Goal: Information Seeking & Learning: Check status

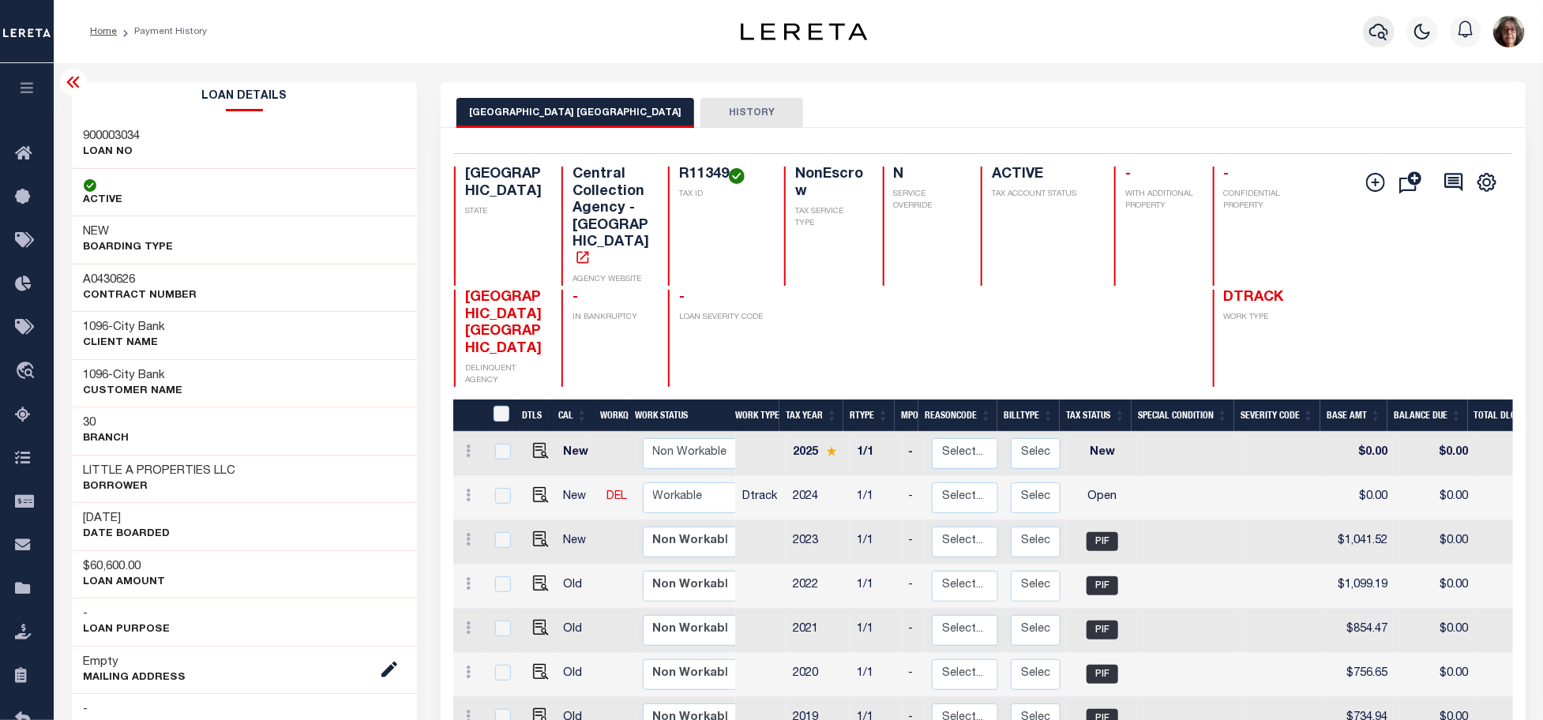
click at [1374, 34] on icon "button" at bounding box center [1378, 31] width 19 height 19
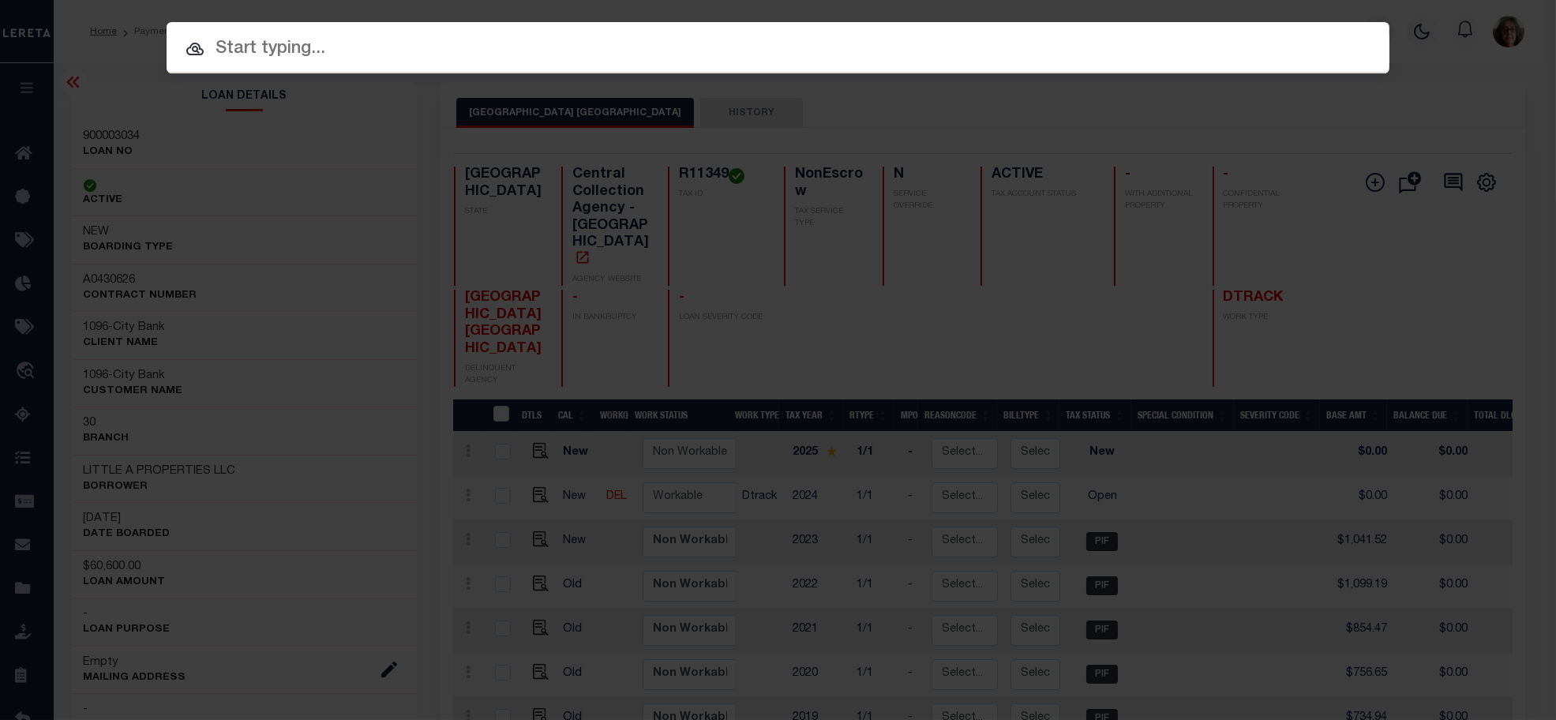
paste input "3511201482303"
type input "3511201482303"
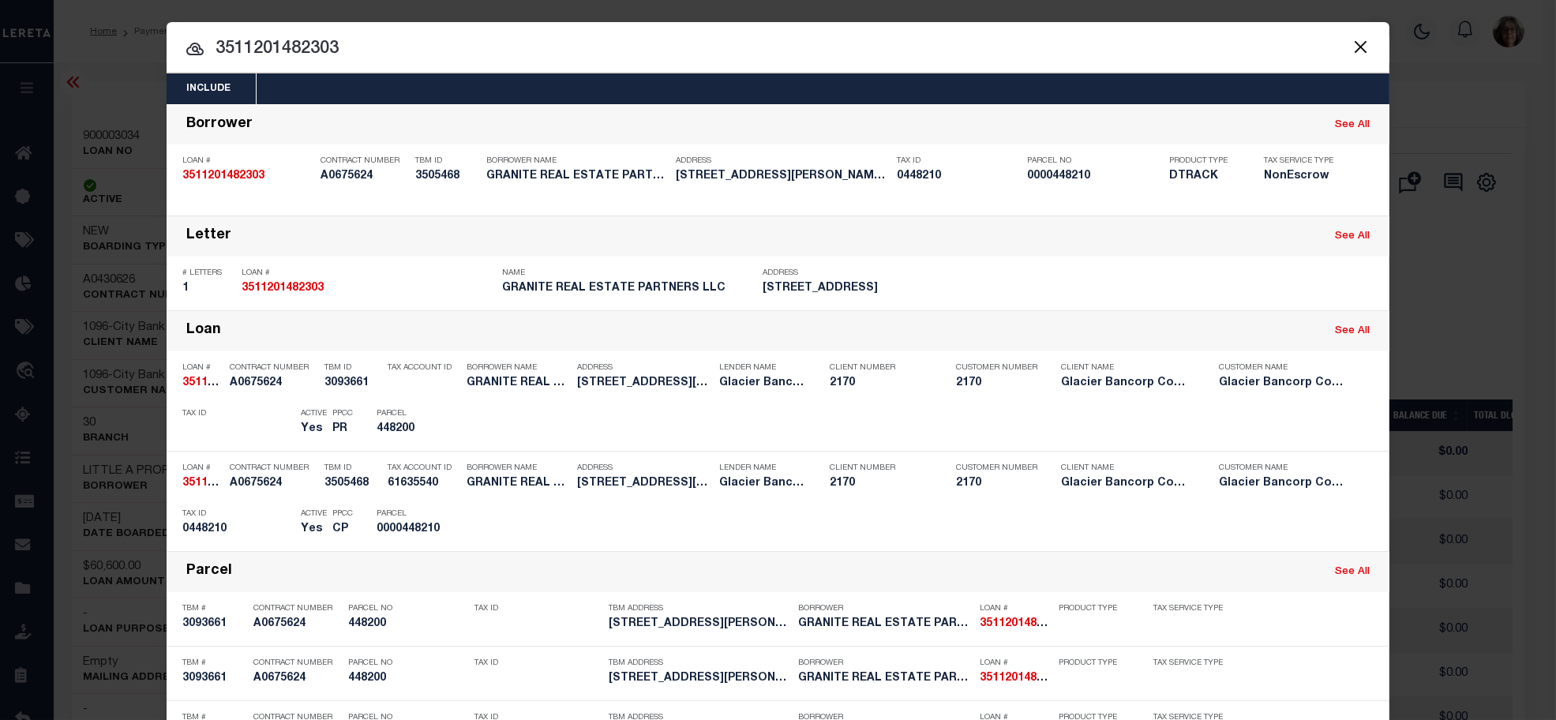
click at [1295, 521] on div "Payment History" at bounding box center [1284, 524] width 97 height 17
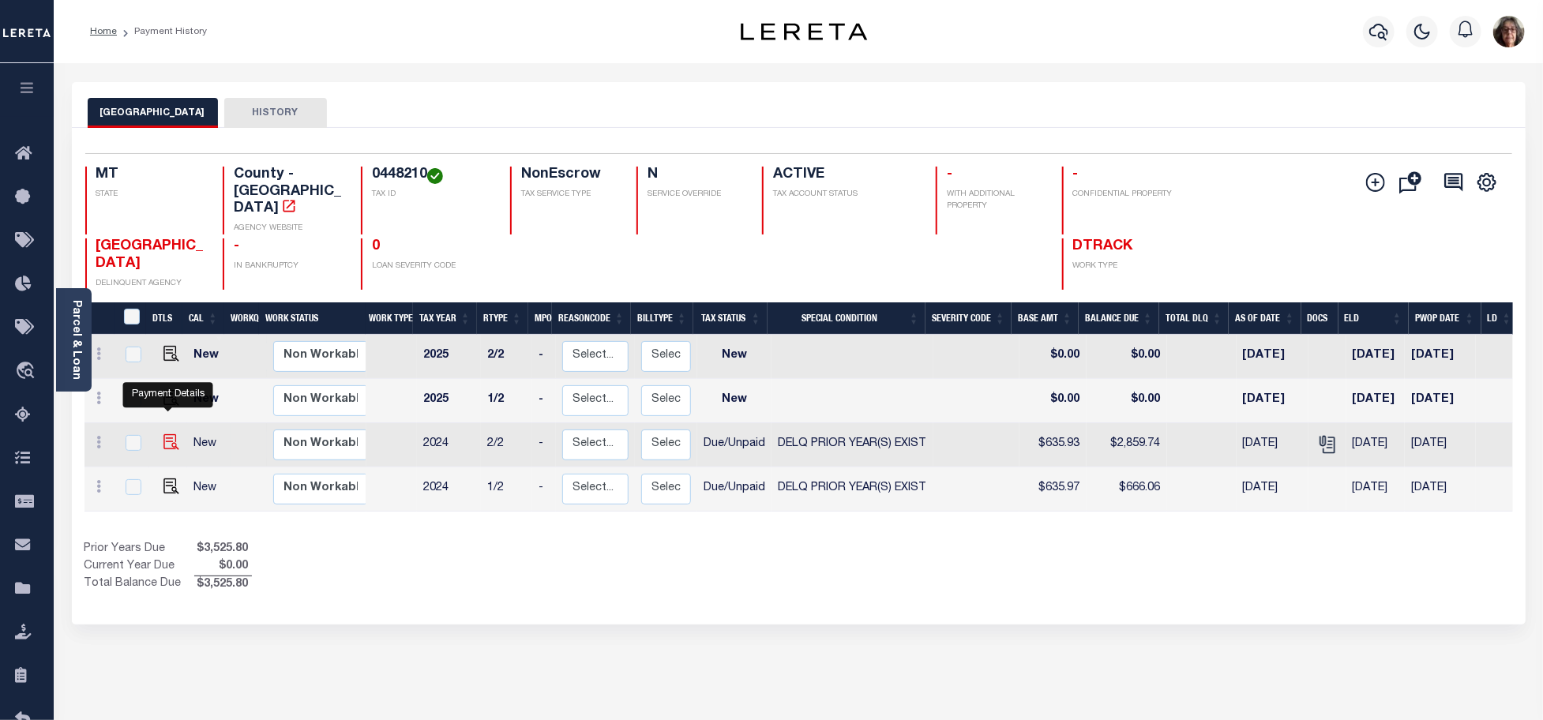
click at [166, 434] on img "" at bounding box center [171, 442] width 16 height 16
checkbox input "true"
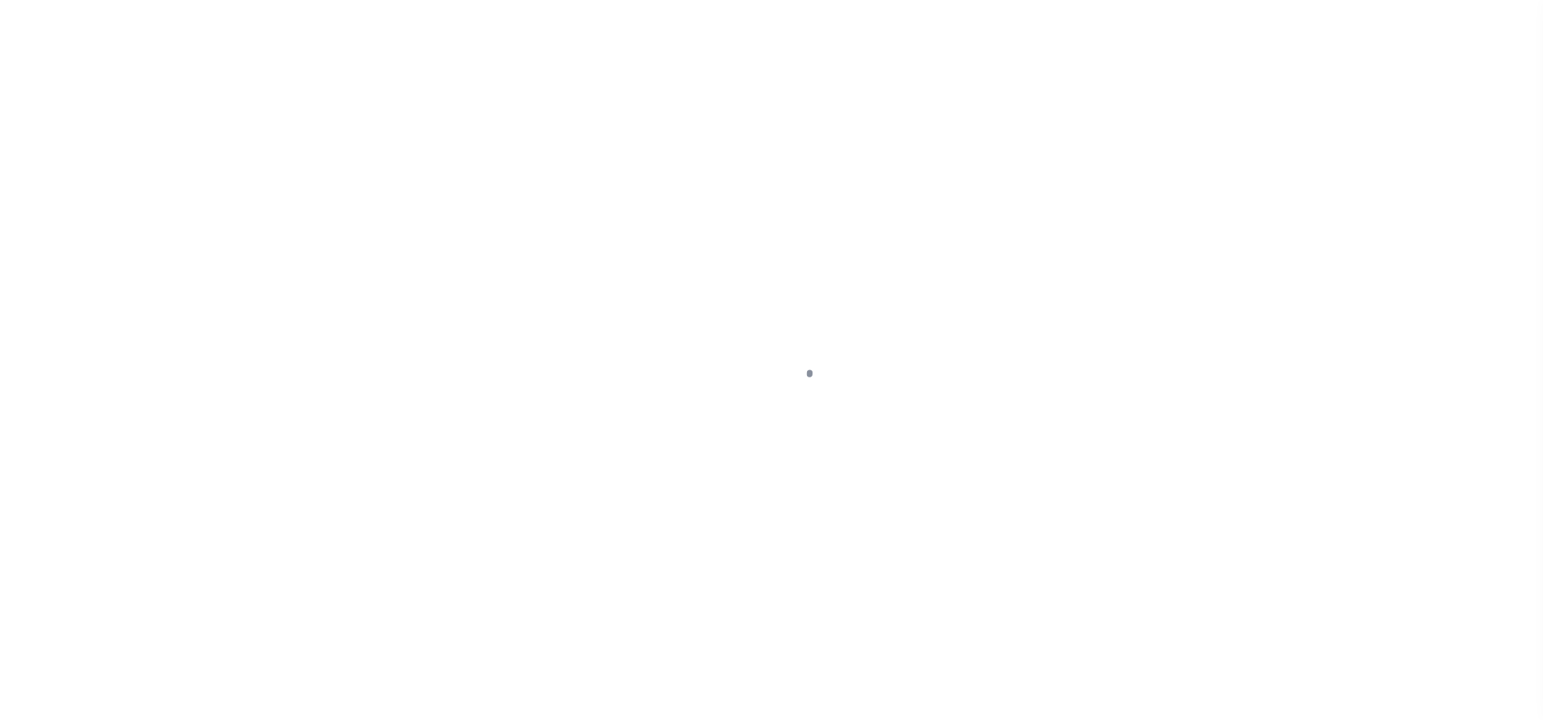
select select "DUE"
select select "18"
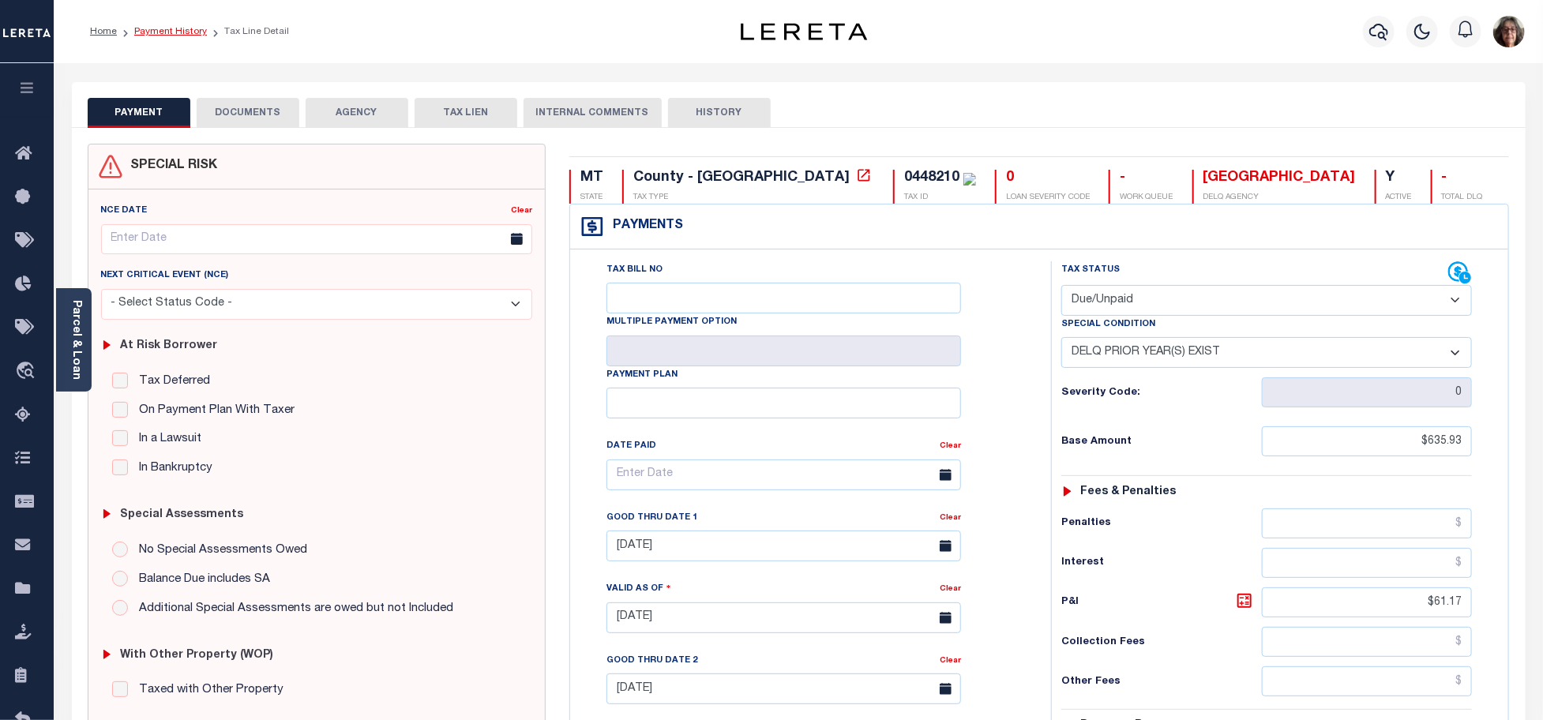
click at [163, 32] on link "Payment History" at bounding box center [170, 31] width 73 height 9
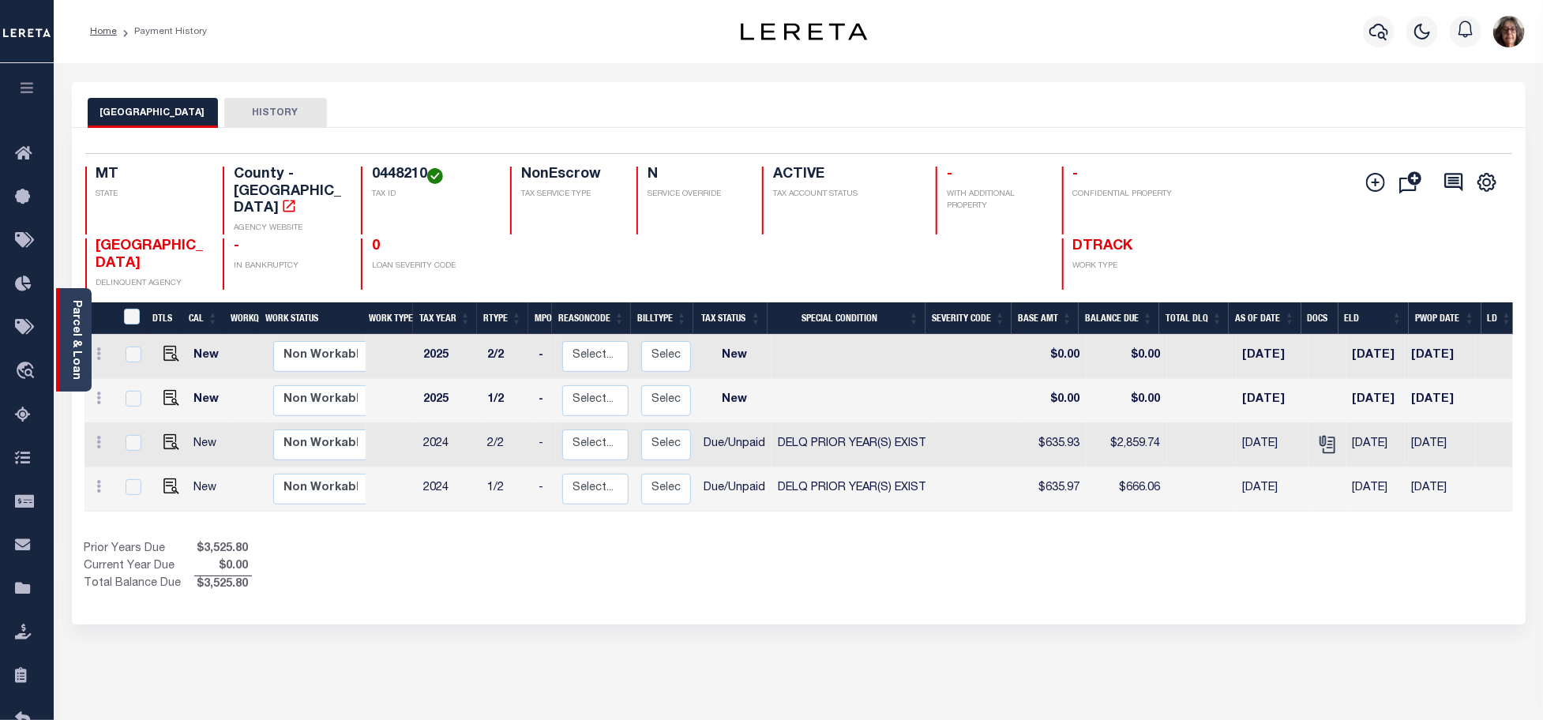
click at [73, 361] on link "Parcel & Loan" at bounding box center [75, 340] width 11 height 80
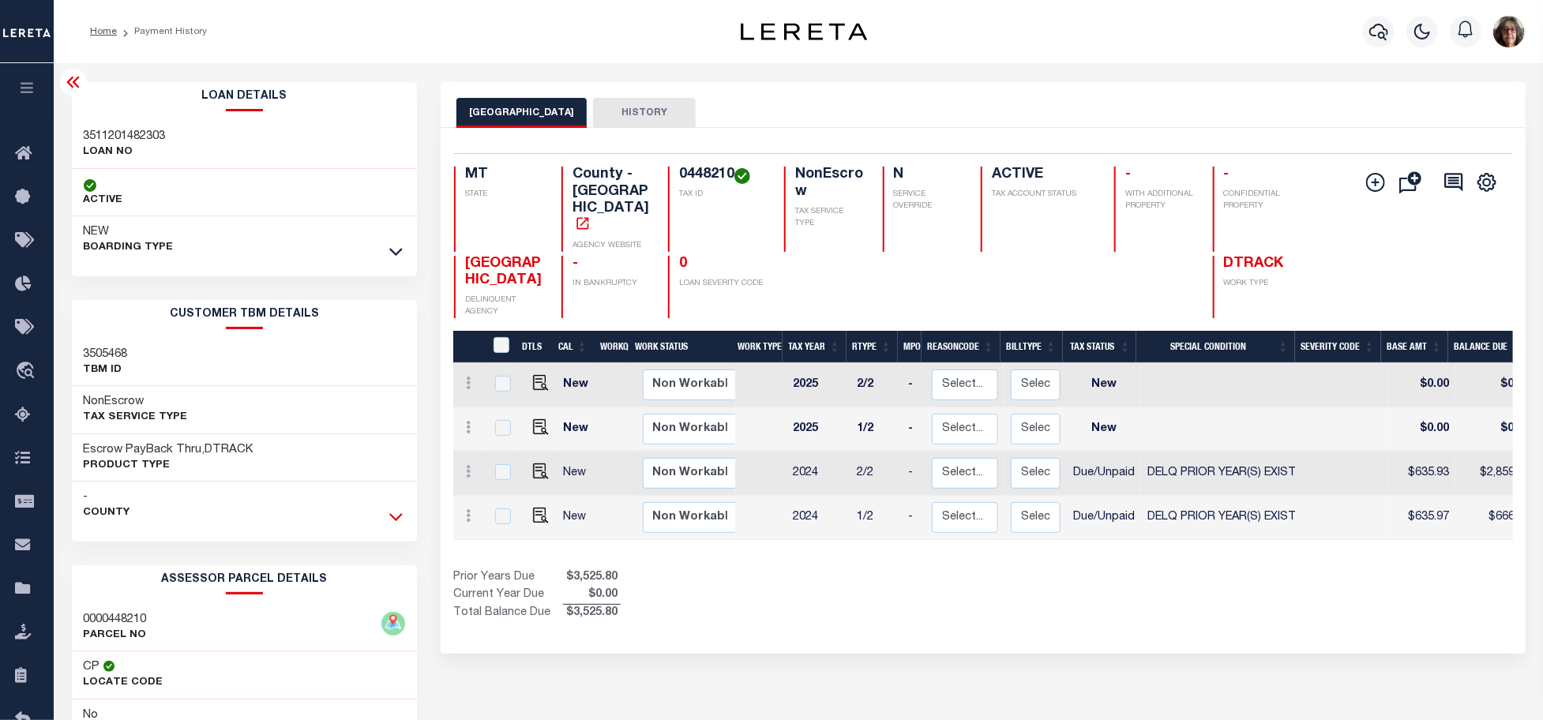
click at [399, 516] on icon at bounding box center [395, 516] width 13 height 17
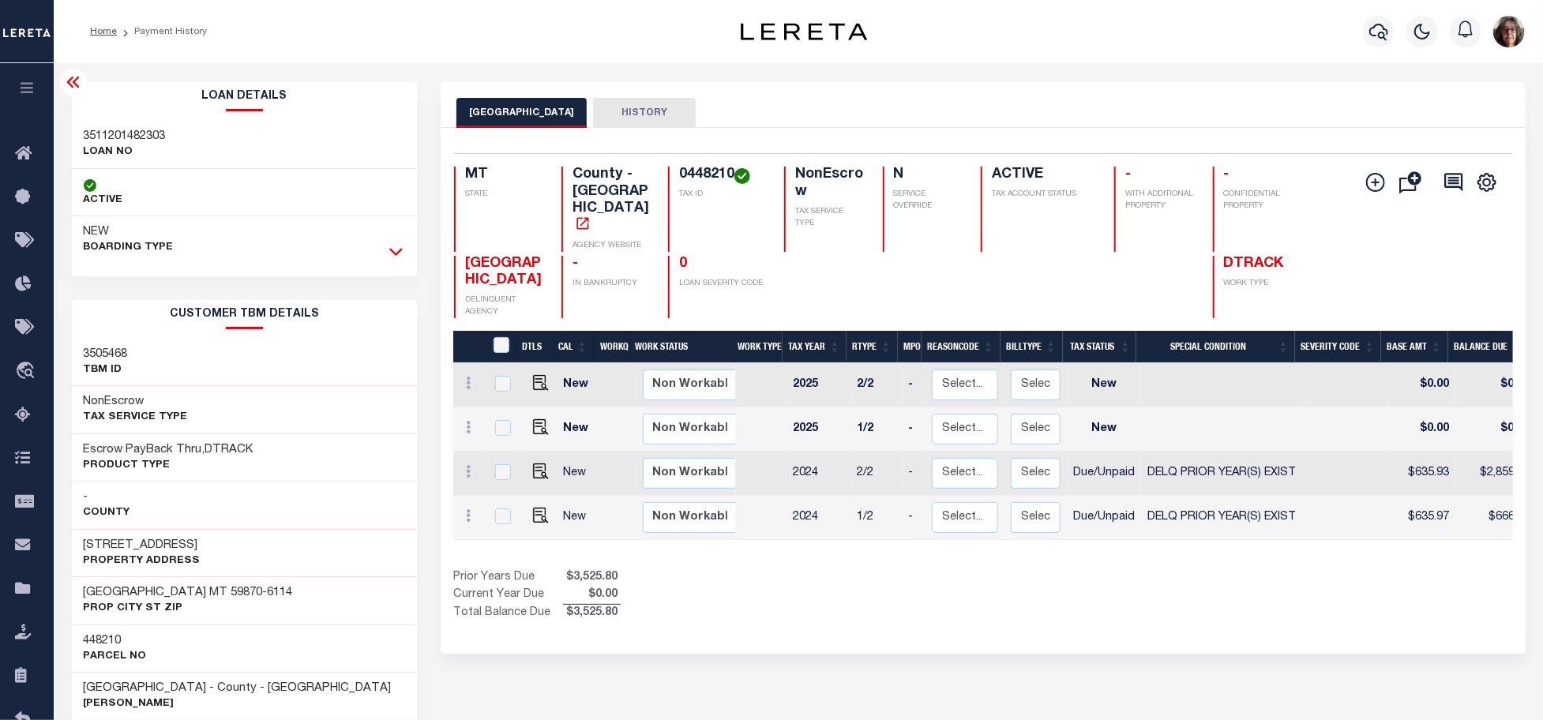
click at [399, 253] on icon at bounding box center [395, 253] width 13 height 8
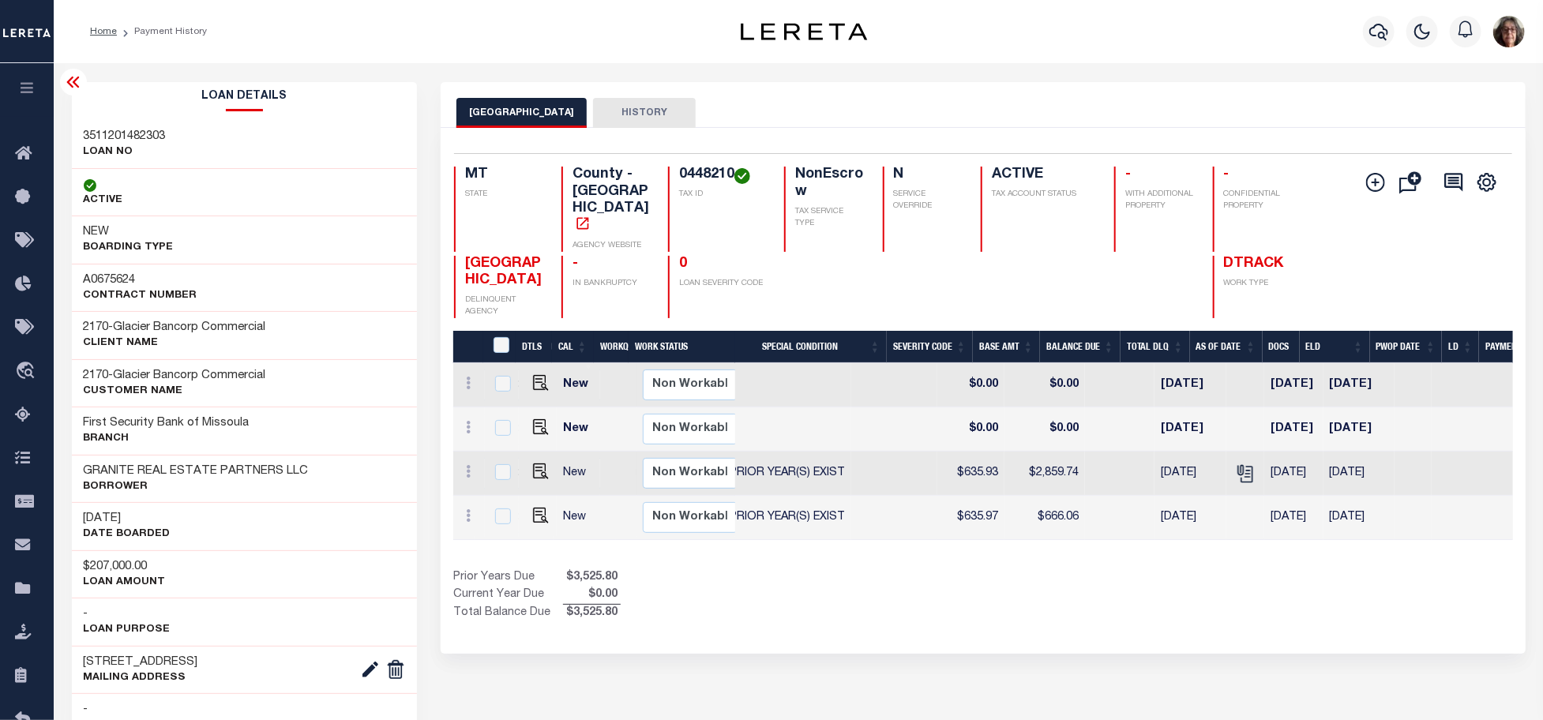
scroll to position [0, 451]
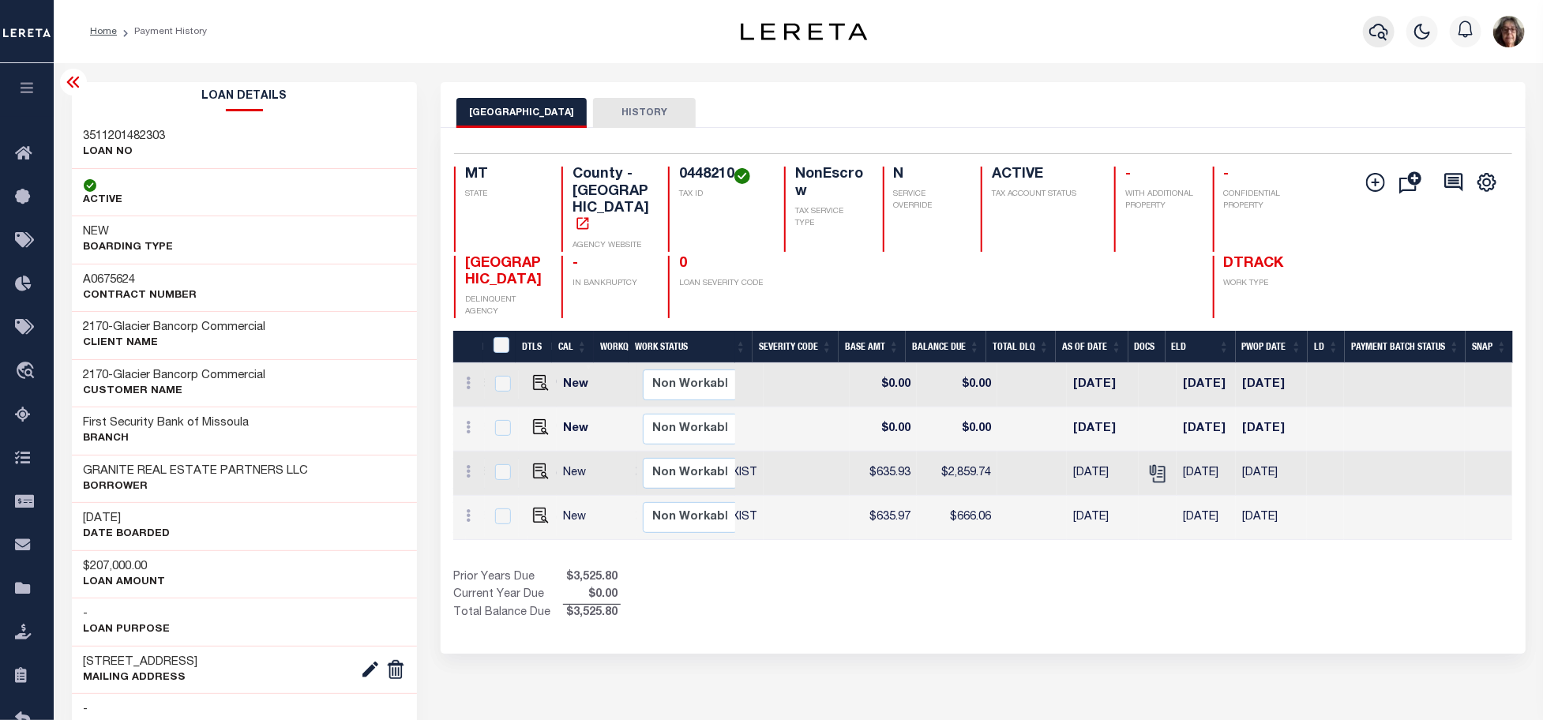
click at [1379, 33] on icon "button" at bounding box center [1378, 31] width 19 height 19
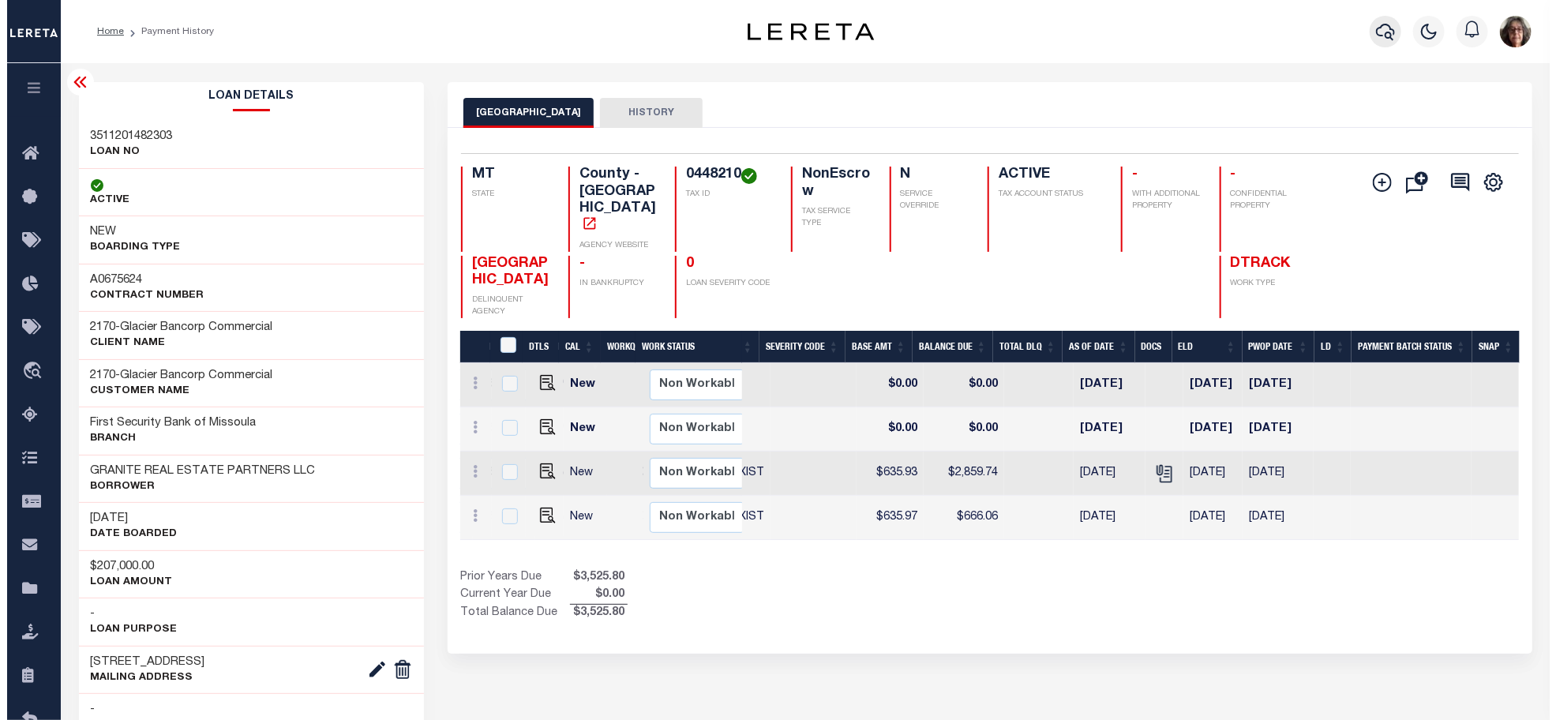
scroll to position [0, 532]
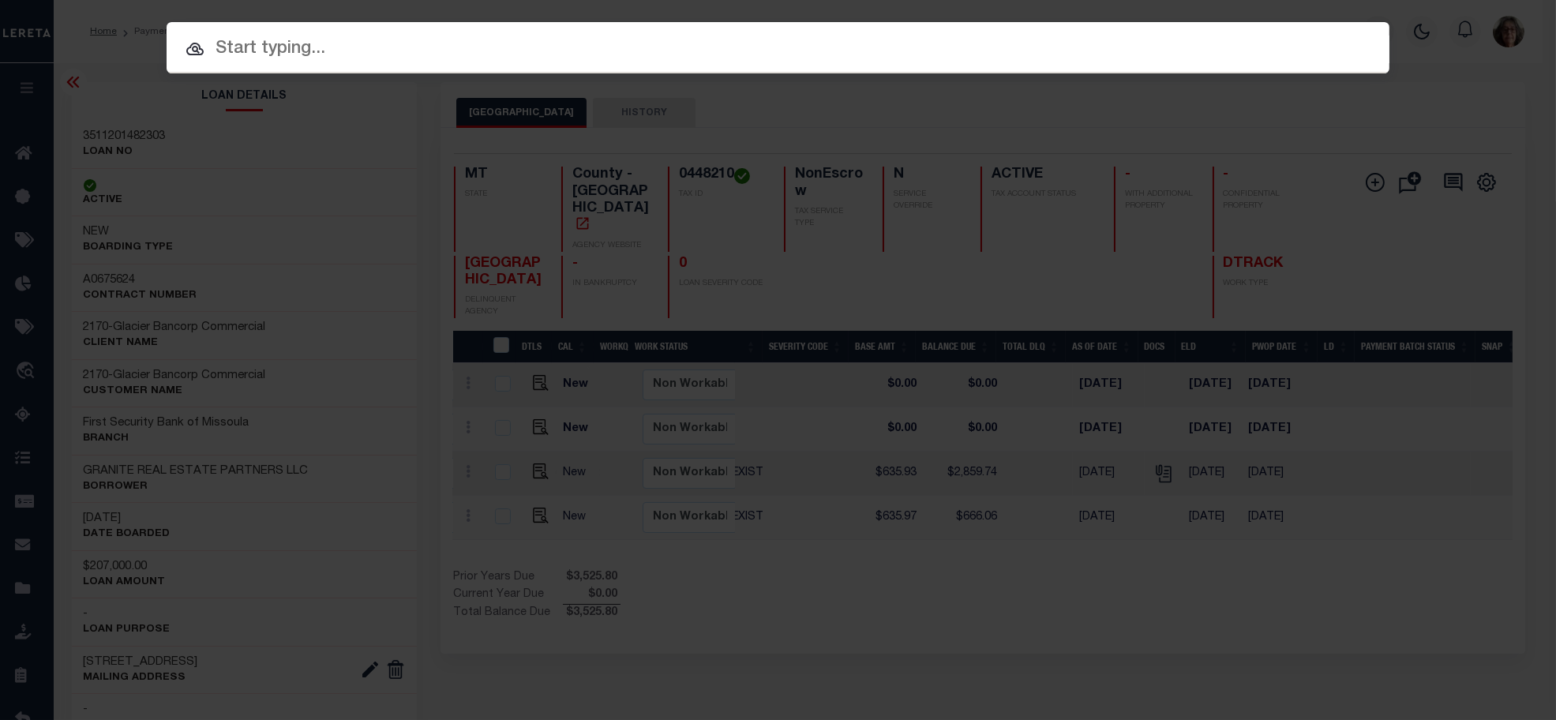
paste input "3511201482303"
type input "3511201482303"
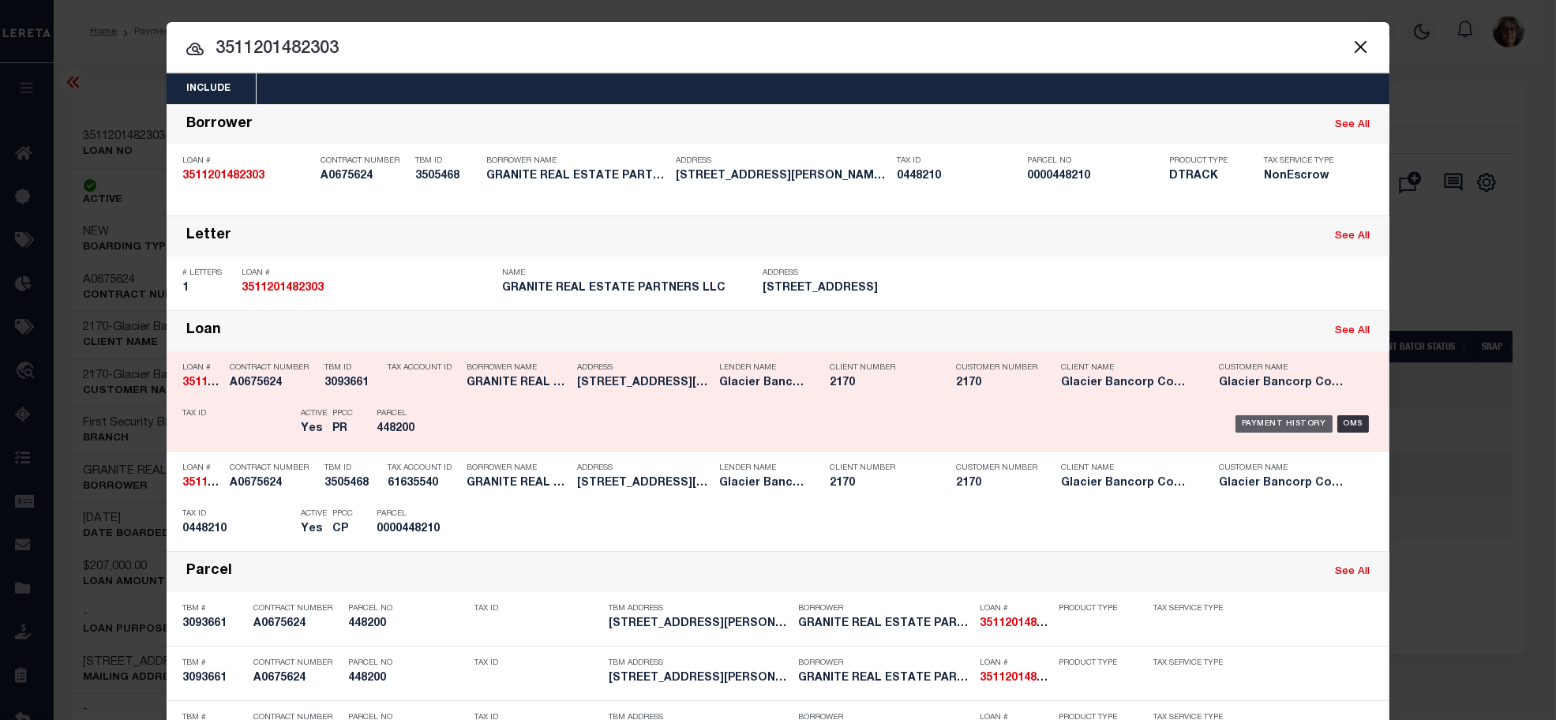
click at [1283, 423] on div "Payment History" at bounding box center [1284, 423] width 97 height 17
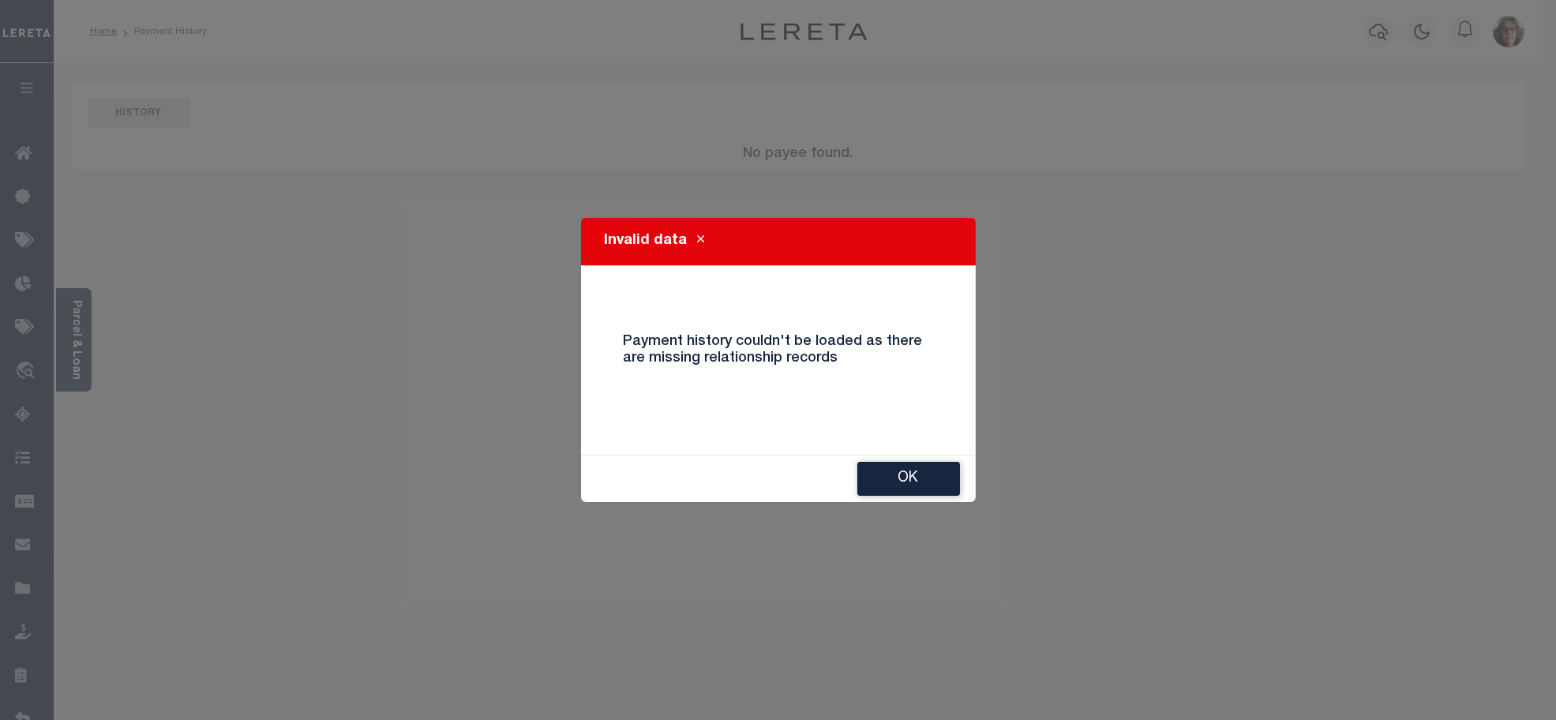
click at [893, 477] on button "Ok" at bounding box center [908, 479] width 103 height 34
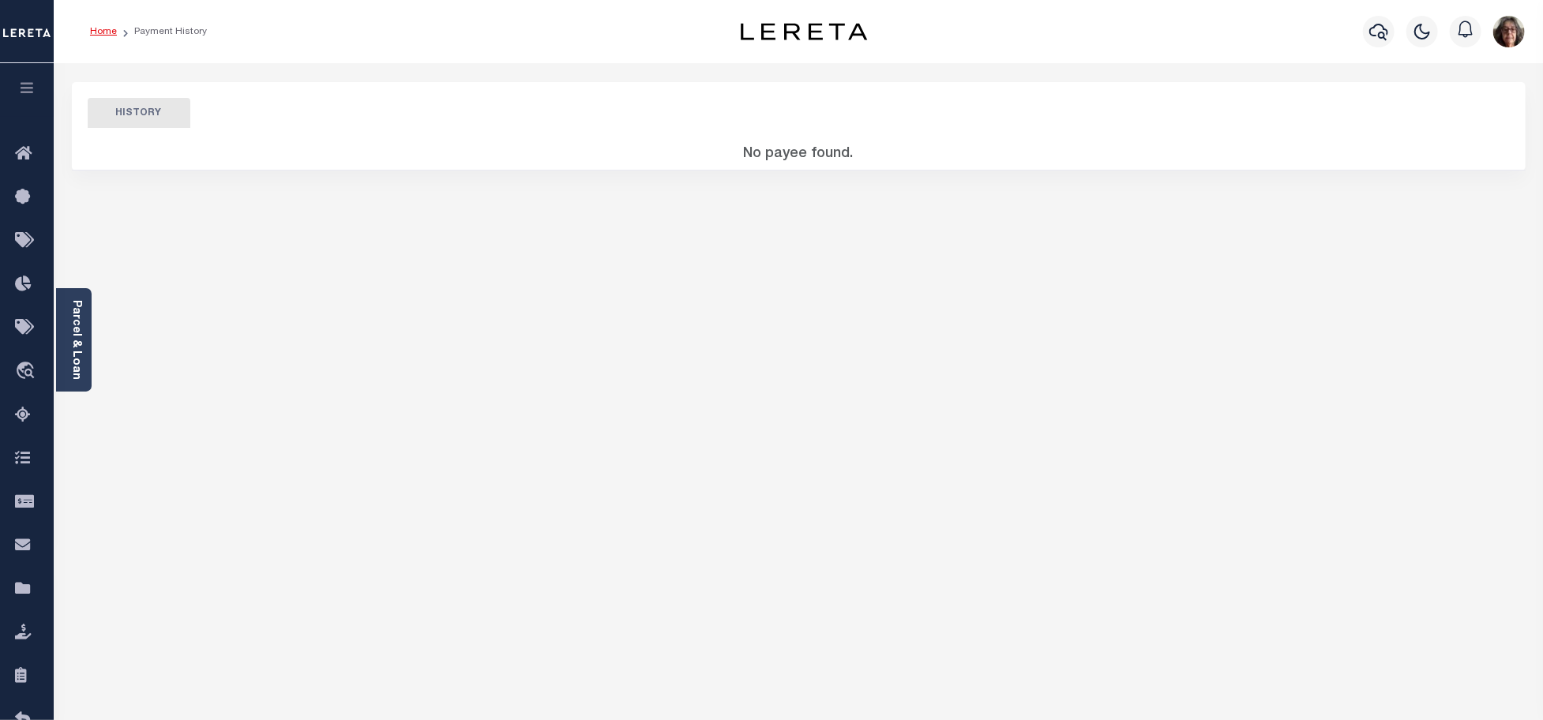
click at [106, 33] on link "Home" at bounding box center [103, 31] width 27 height 9
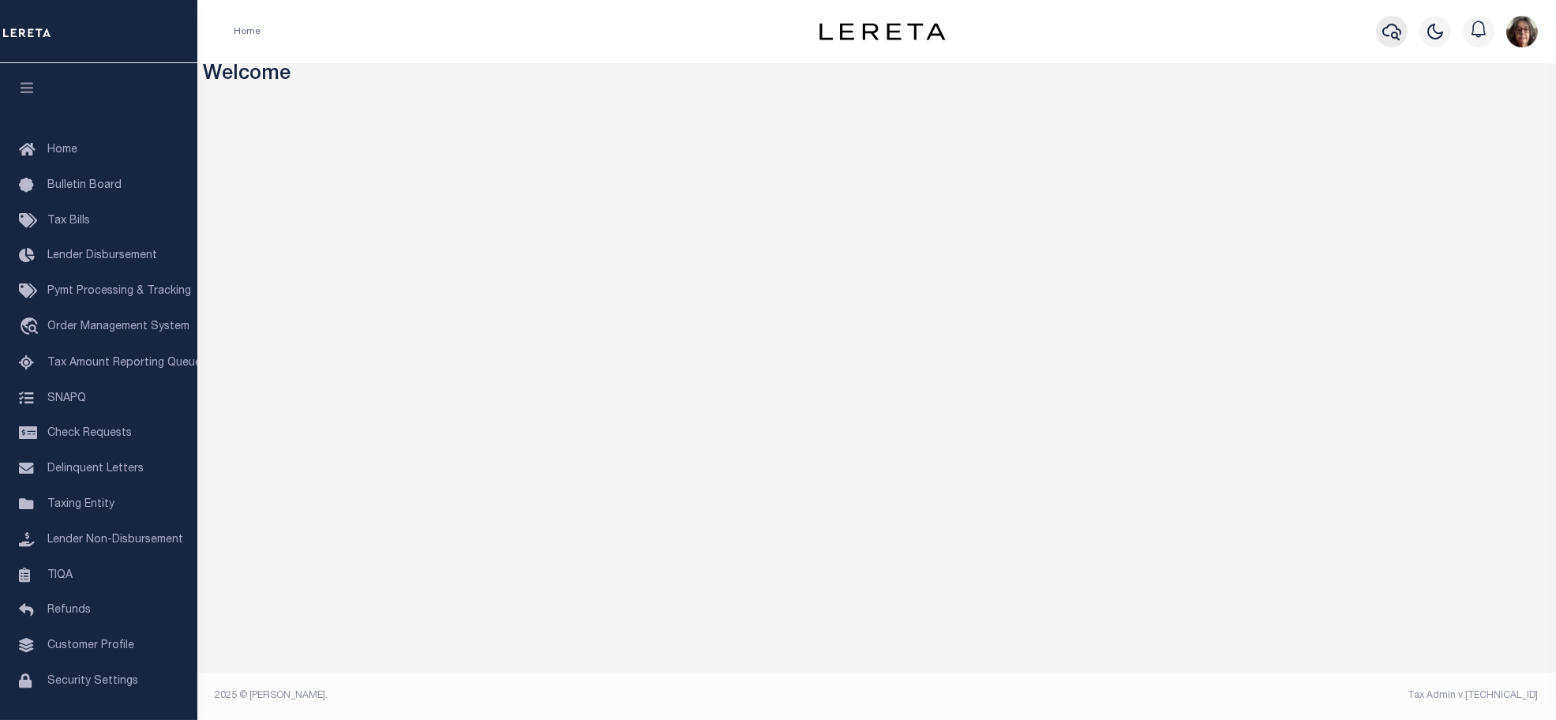
click at [1394, 34] on icon "button" at bounding box center [1391, 31] width 19 height 19
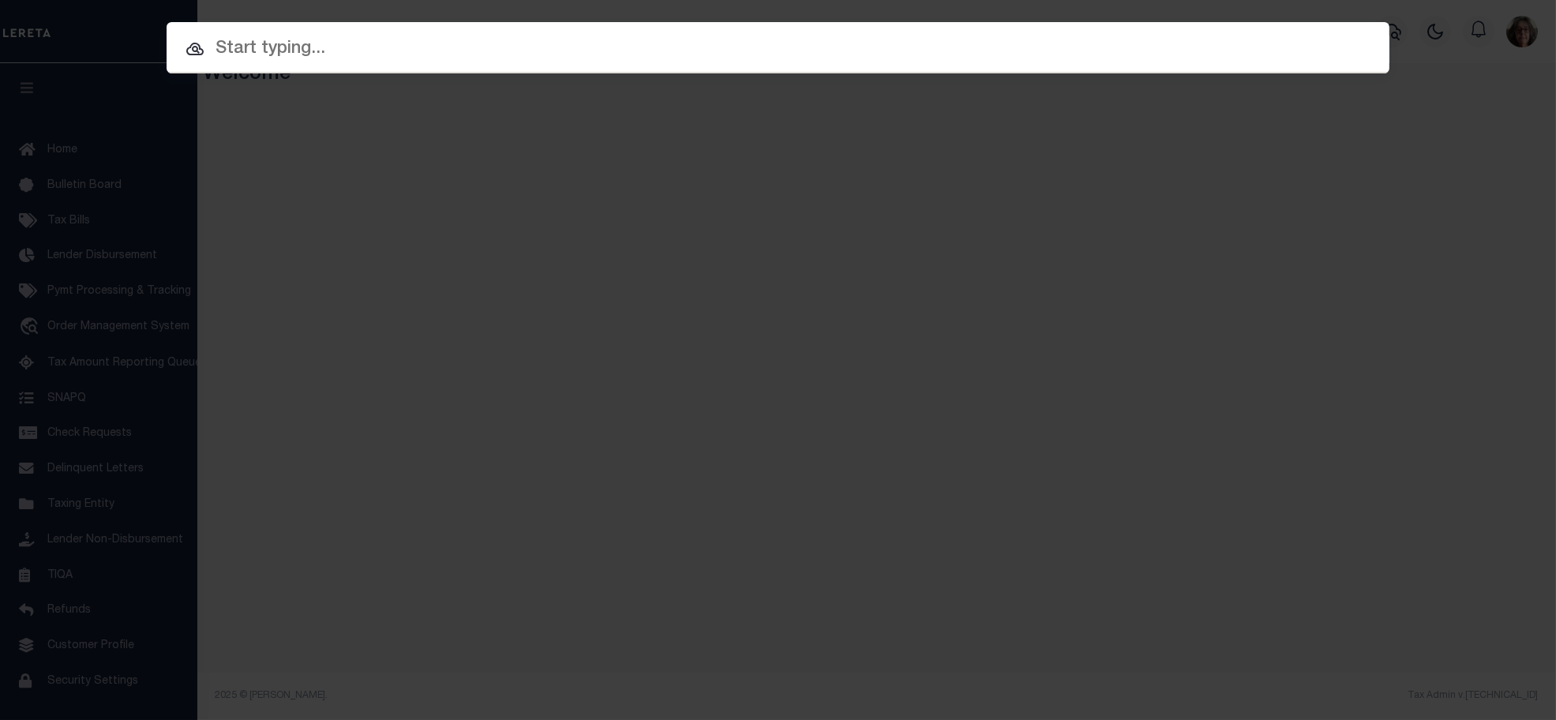
paste input "3511201482303"
type input "3511201482303"
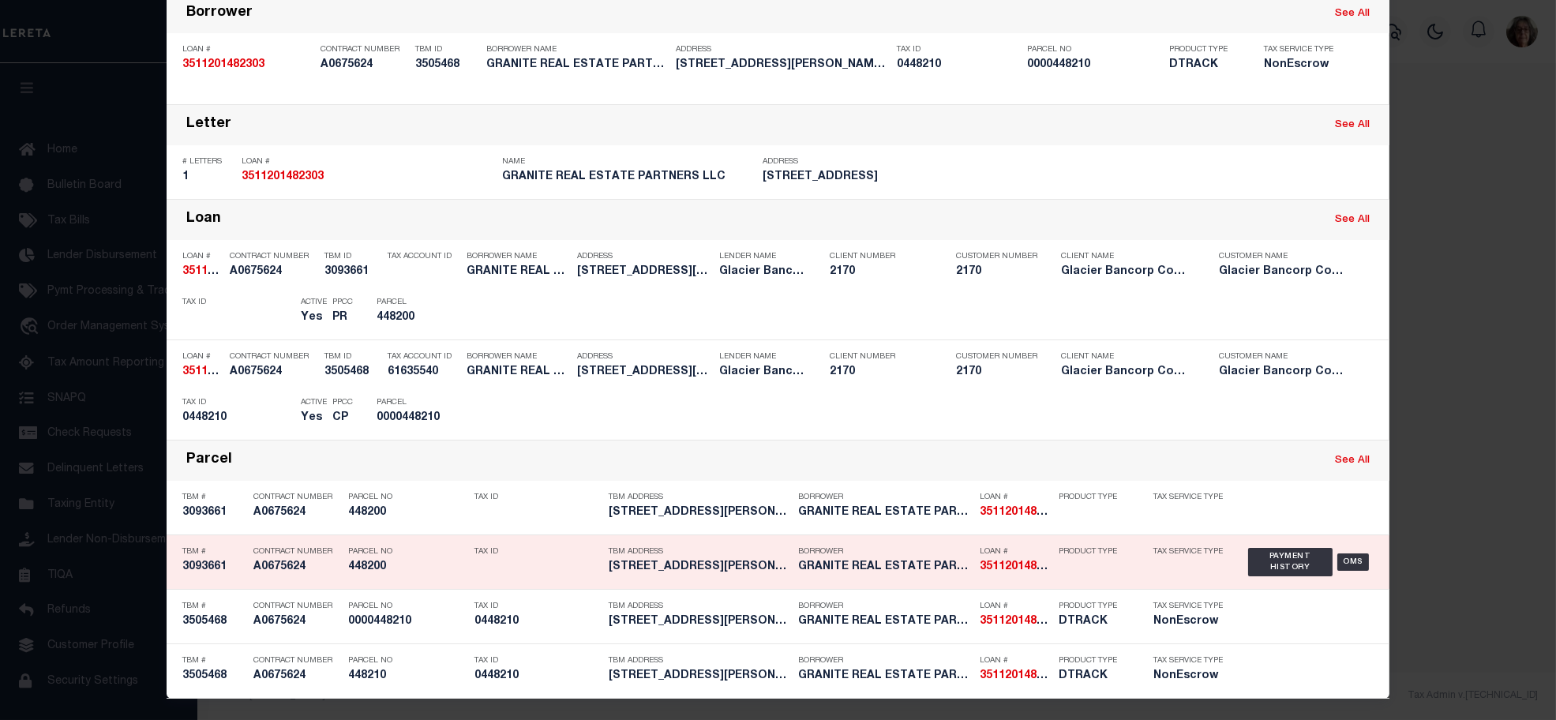
scroll to position [113, 0]
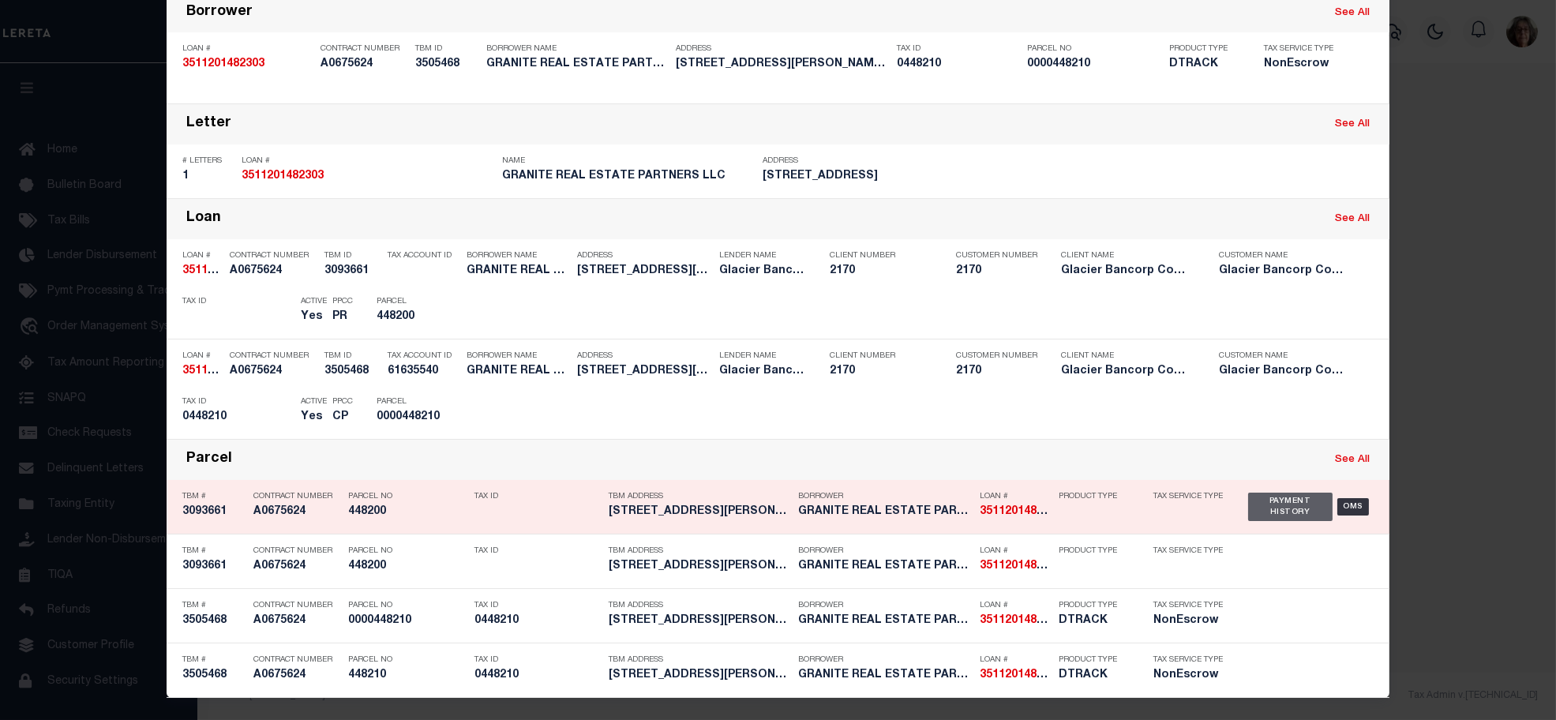
click at [1273, 509] on div "Payment History" at bounding box center [1290, 507] width 84 height 28
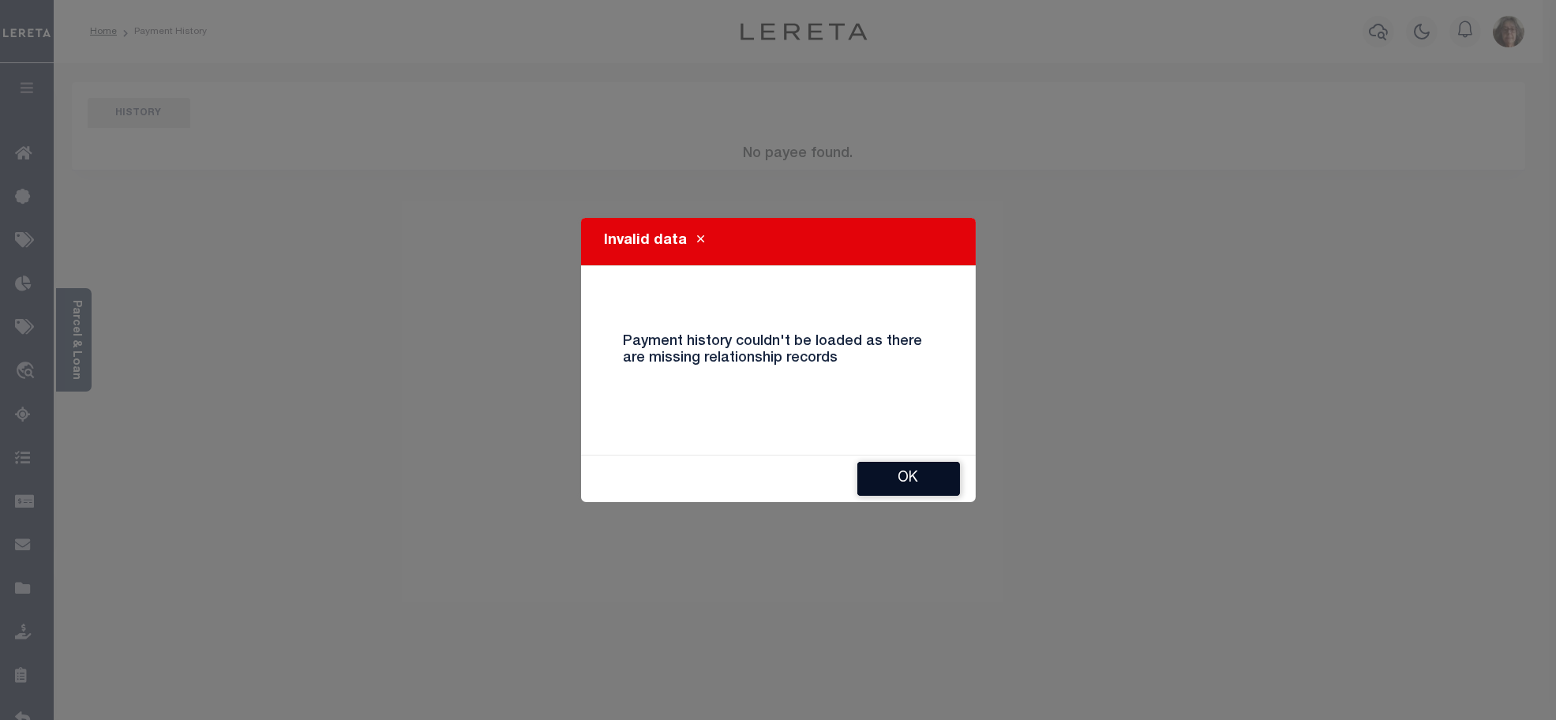
click at [909, 478] on button "Ok" at bounding box center [908, 479] width 103 height 34
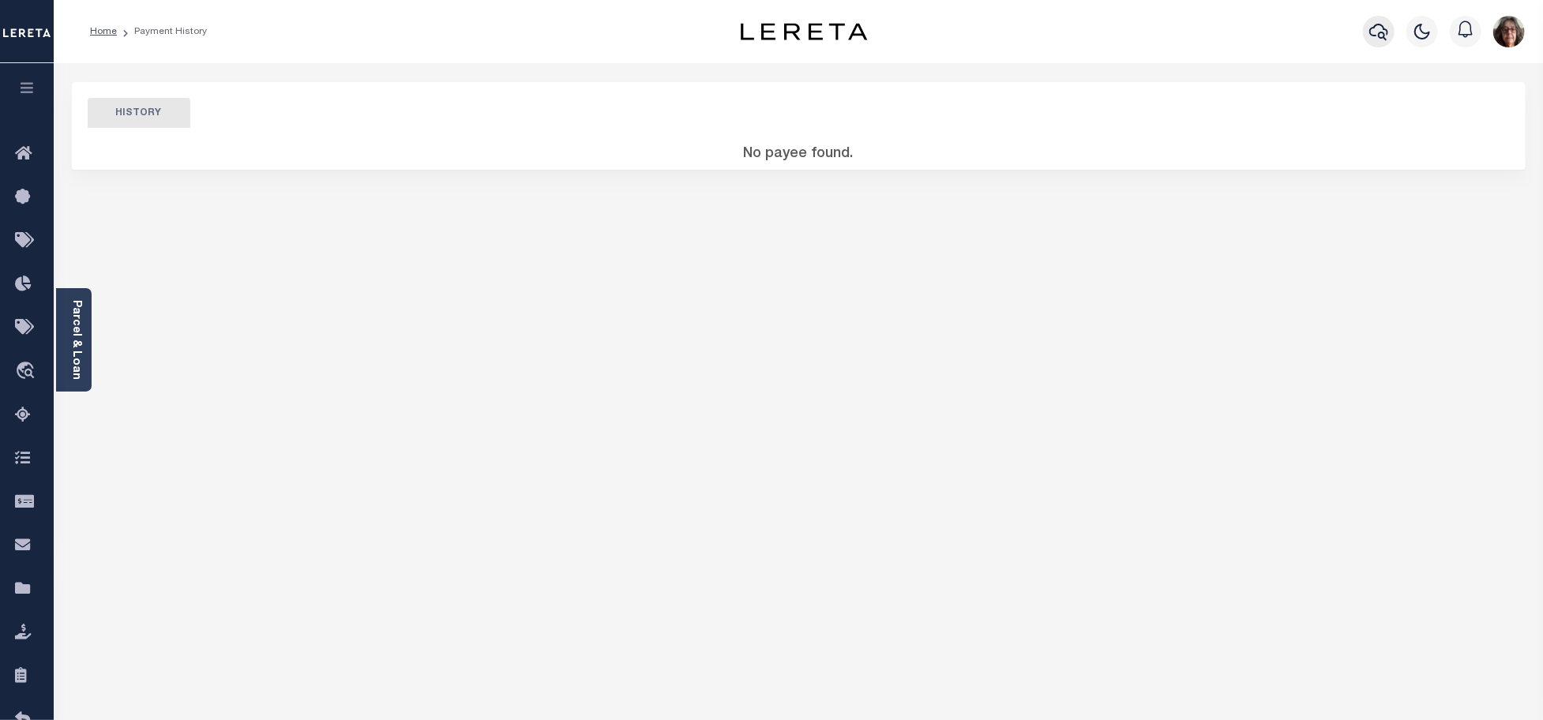
click at [1378, 30] on icon "button" at bounding box center [1378, 31] width 19 height 19
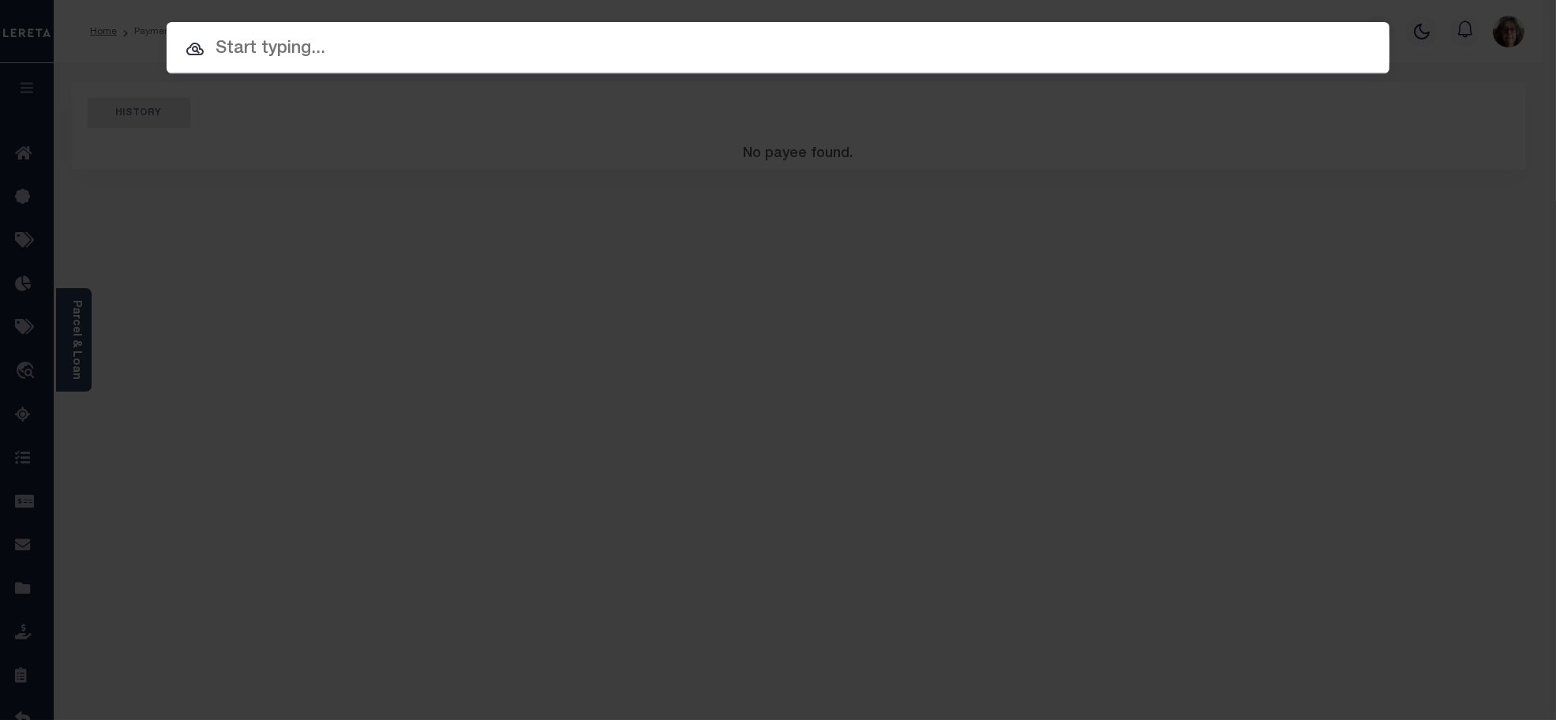
paste input "3511201482303"
type input "3511201482303"
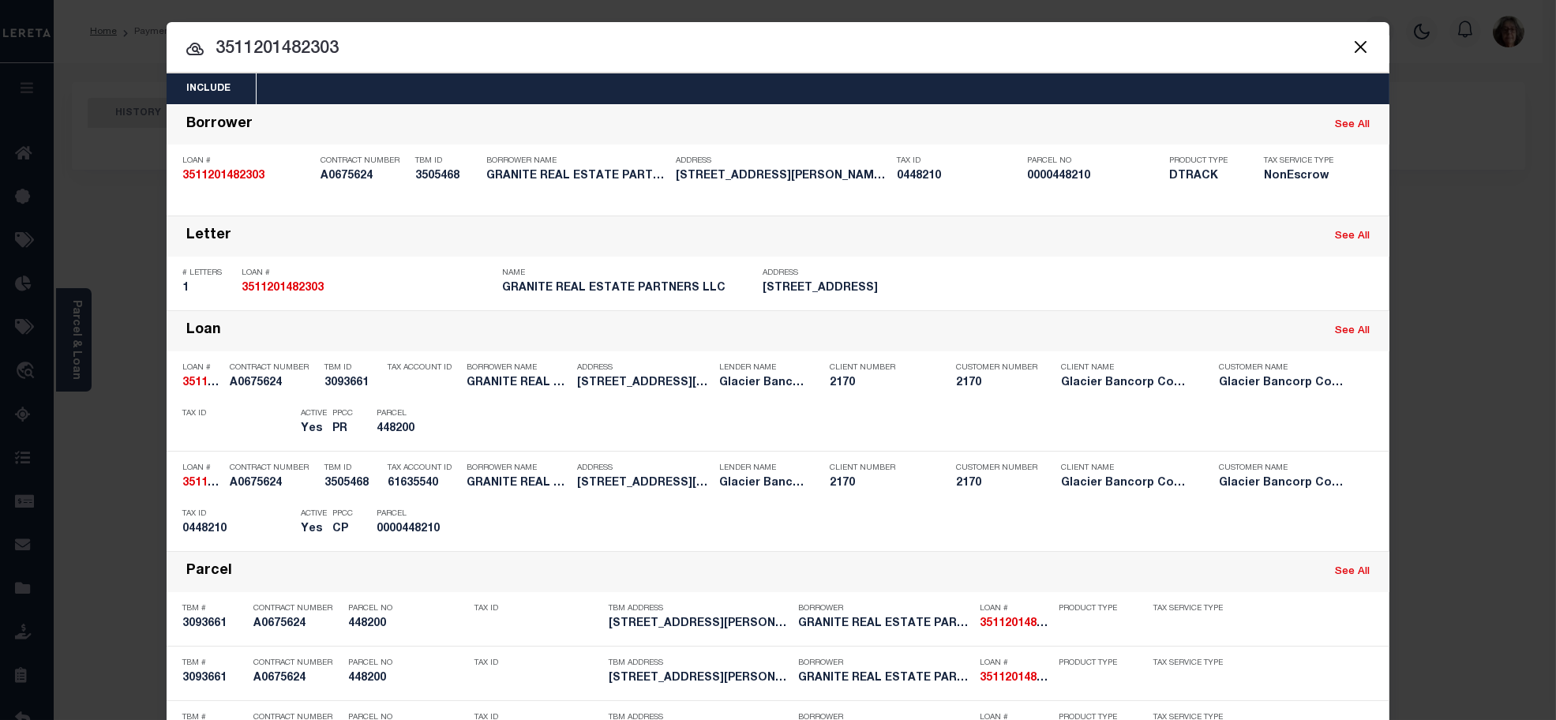
drag, startPoint x: 1281, startPoint y: 525, endPoint x: 1257, endPoint y: 522, distance: 23.9
click at [1280, 525] on div "Payment History" at bounding box center [1284, 524] width 97 height 17
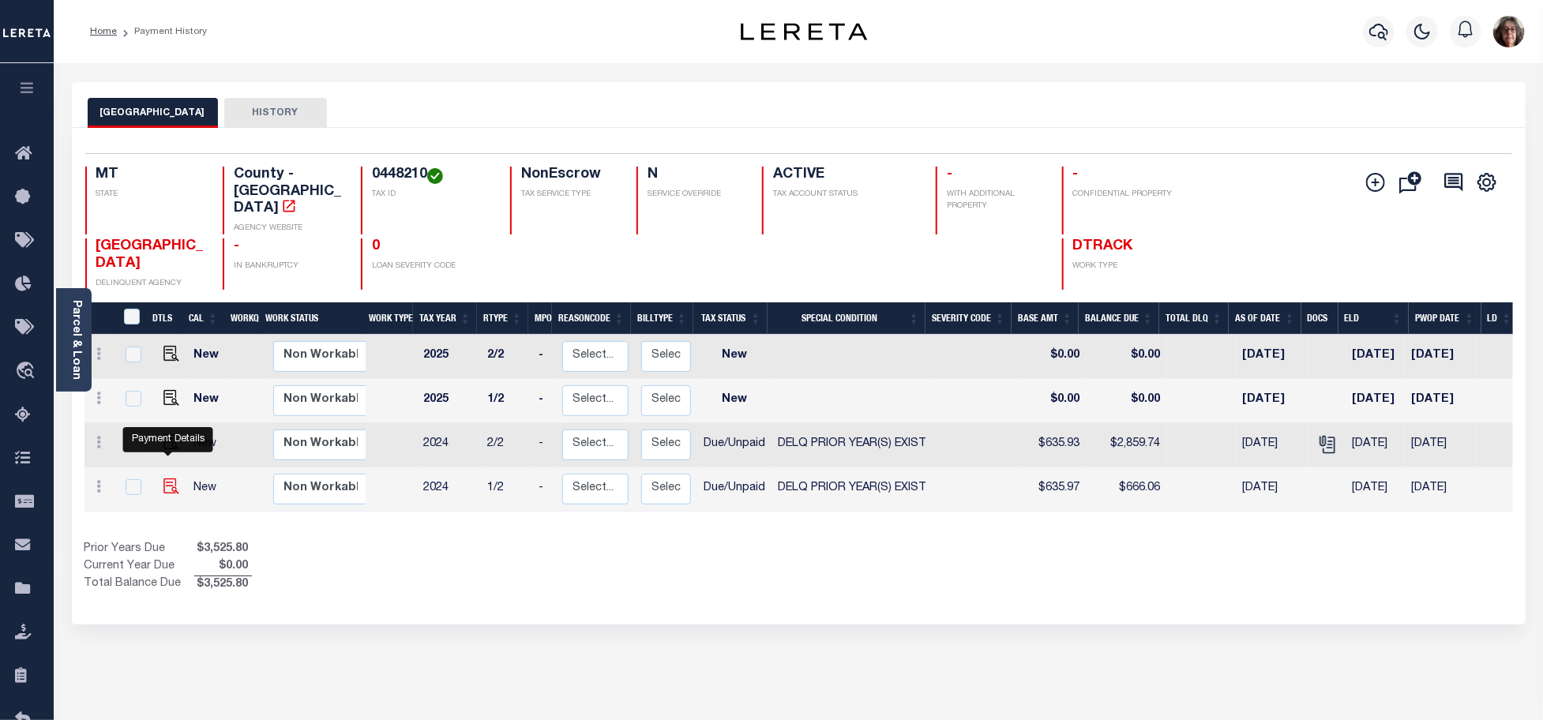
click at [163, 478] on img "" at bounding box center [171, 486] width 16 height 16
checkbox input "true"
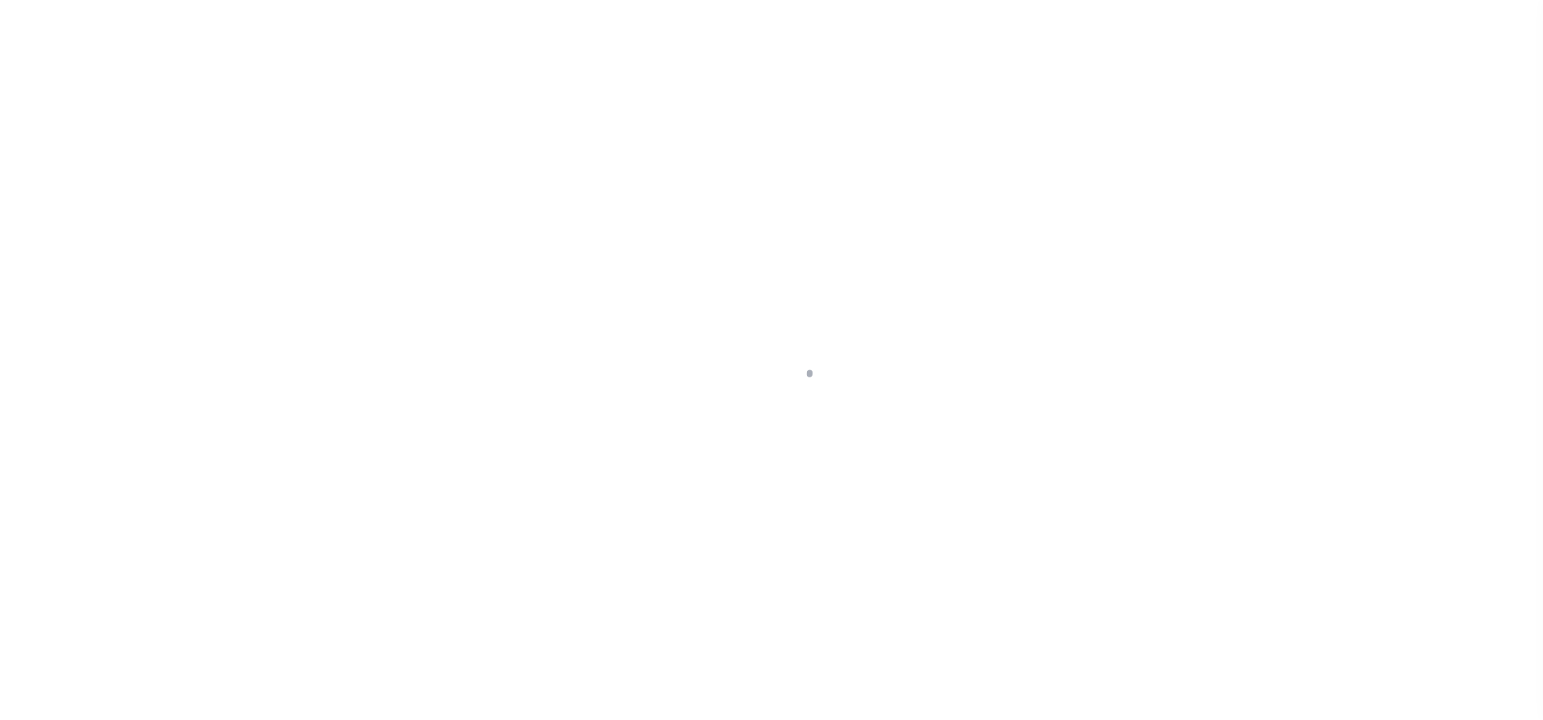
select select "DUE"
select select "18"
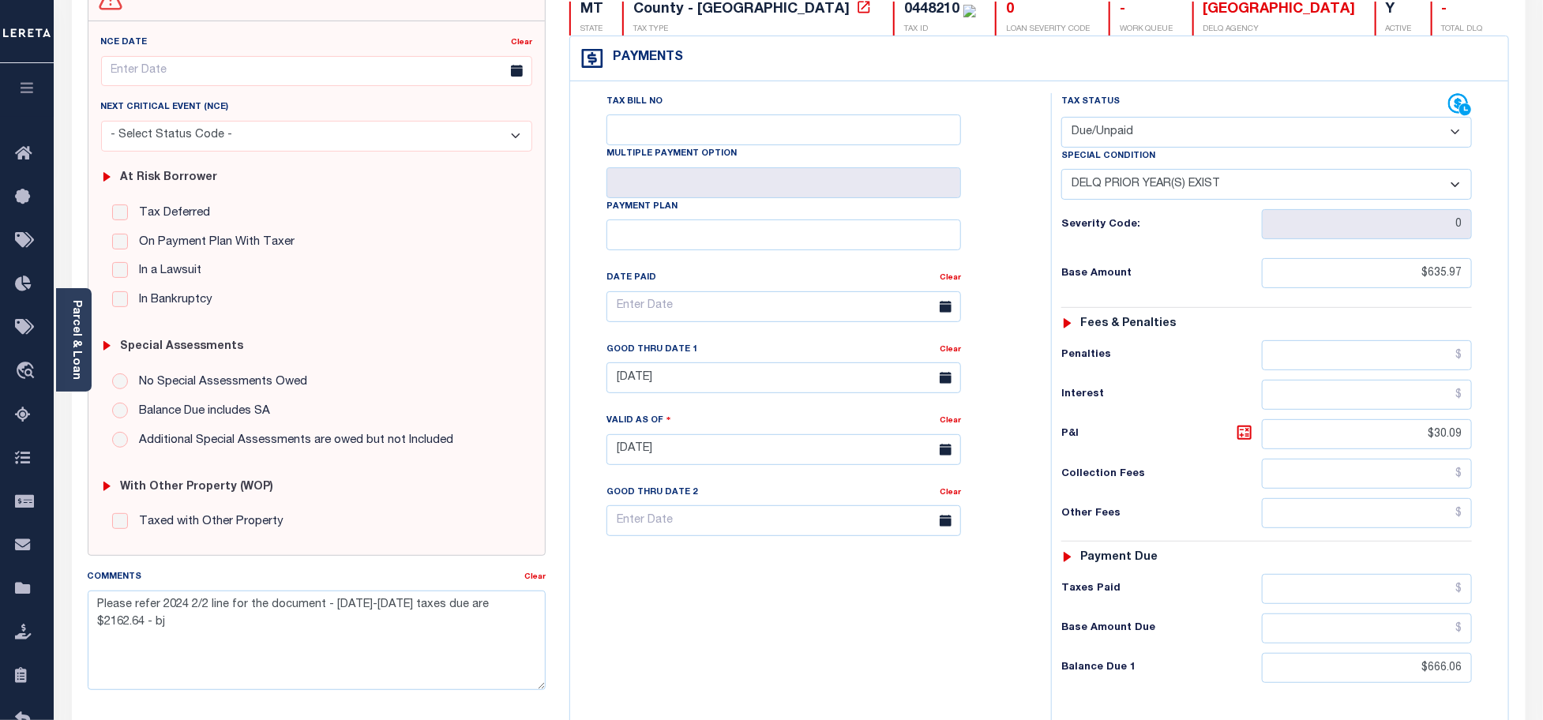
scroll to position [263, 0]
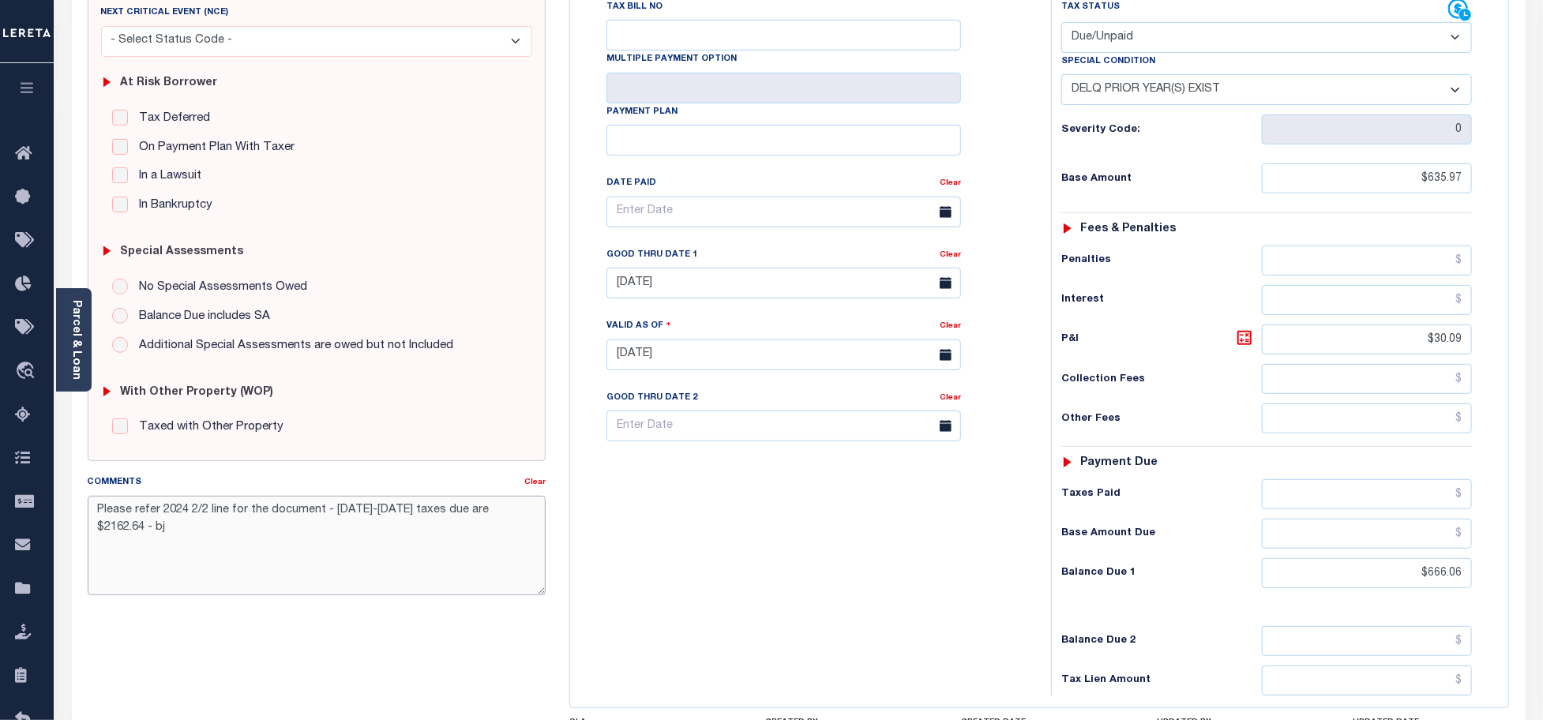
drag, startPoint x: 97, startPoint y: 512, endPoint x: 553, endPoint y: 505, distance: 456.4
click at [553, 505] on div "Comments Clear Please refer 2024 2/2 line for the document - [DATE]-[DATE] taxe…" at bounding box center [317, 541] width 482 height 134
click at [739, 507] on div "Tax Bill No Multiple Payment Option Payment Plan Clear" at bounding box center [806, 346] width 465 height 697
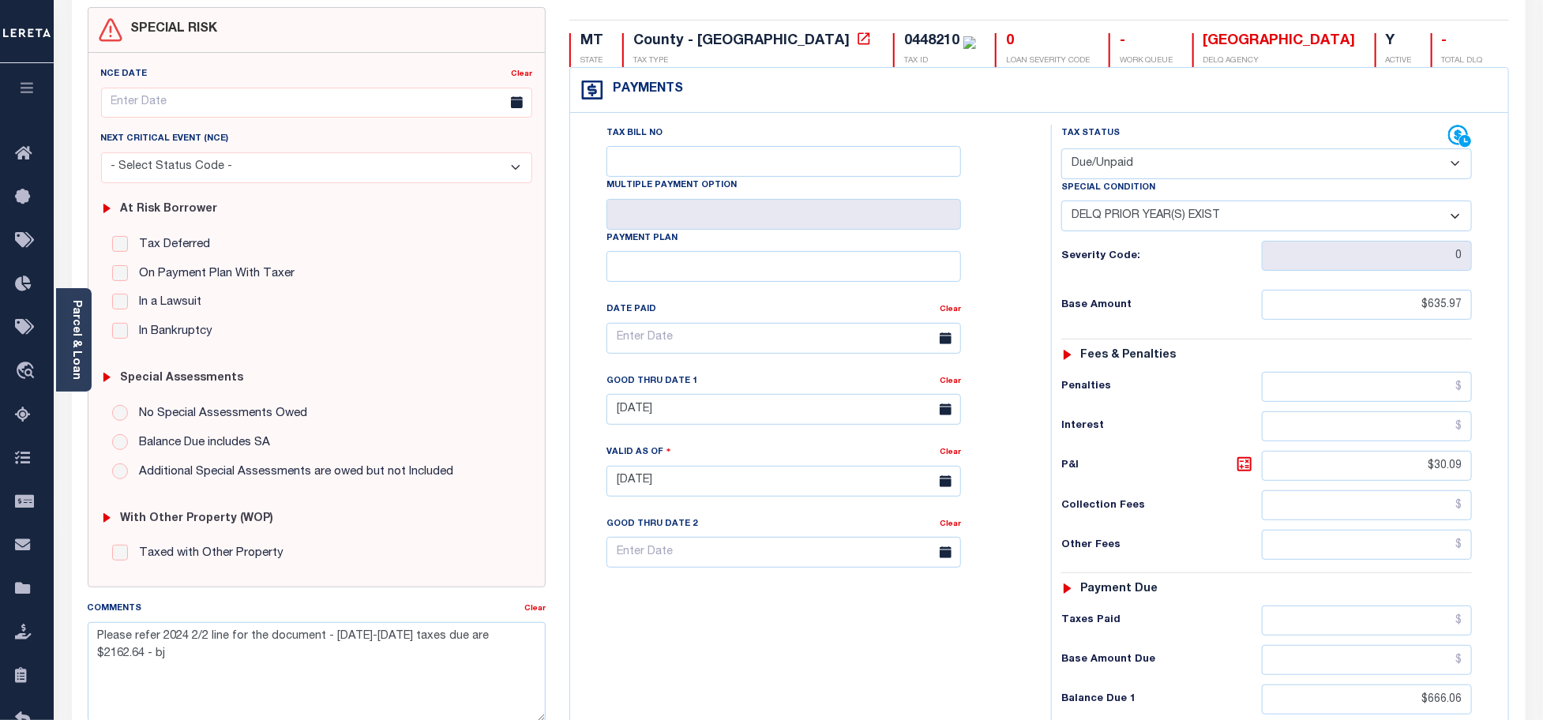
scroll to position [0, 0]
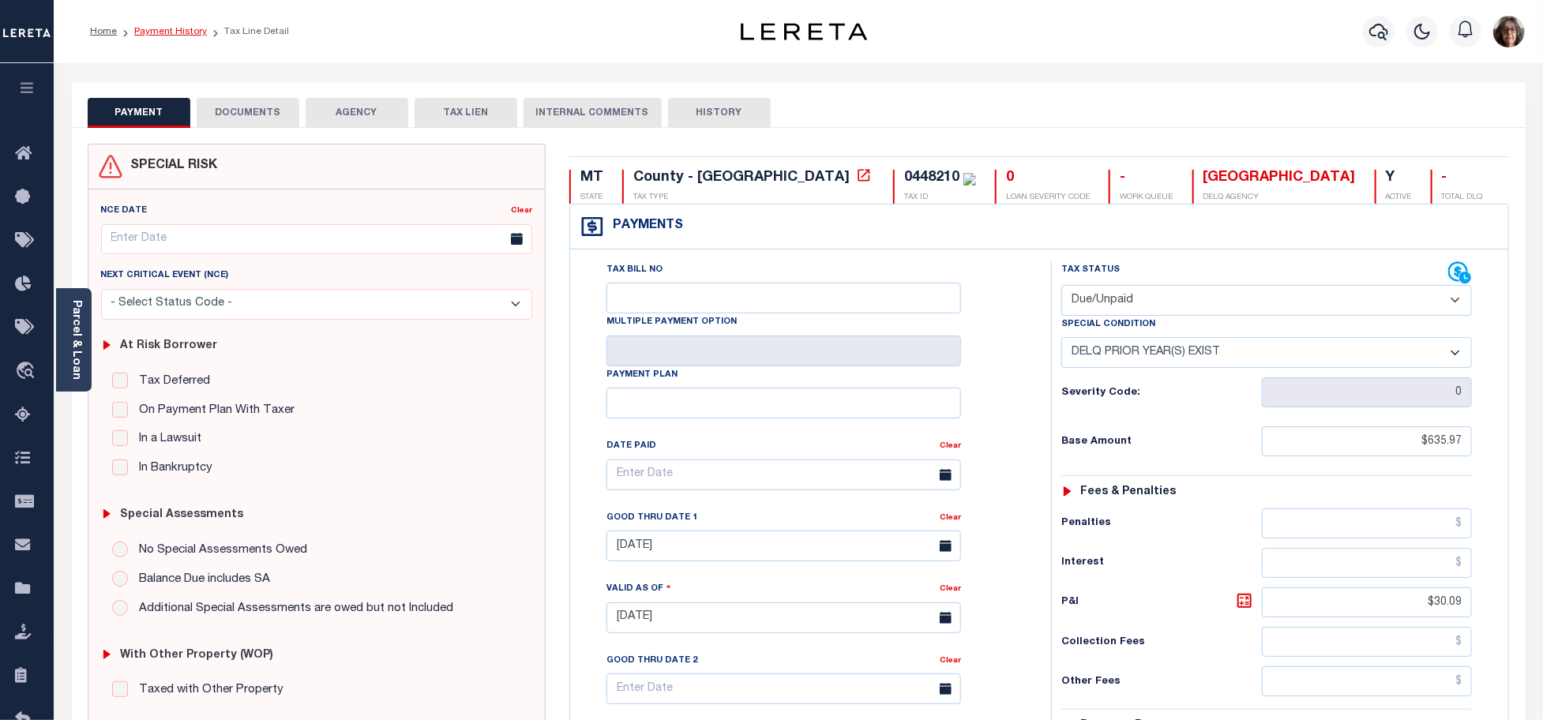
click at [159, 27] on link "Payment History" at bounding box center [170, 31] width 73 height 9
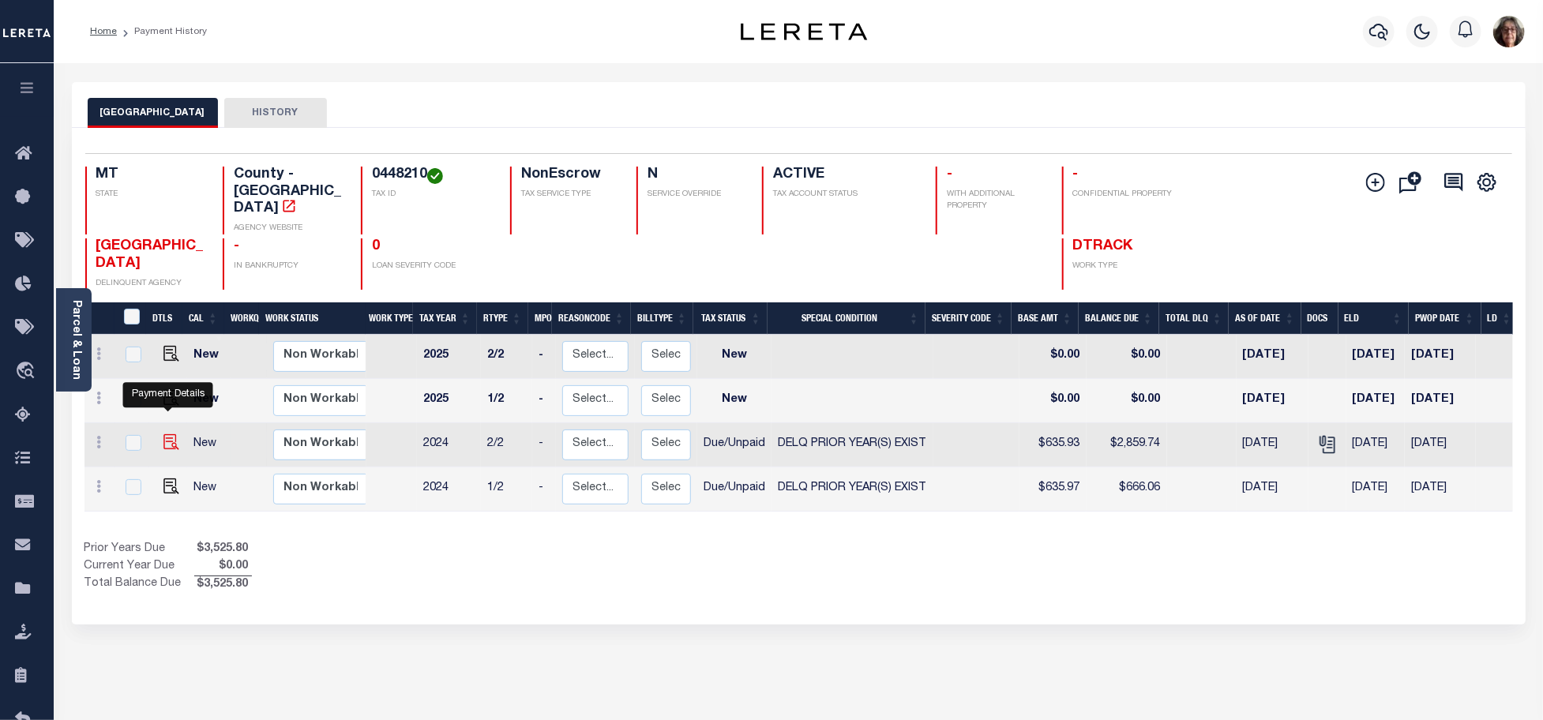
click at [167, 434] on img "" at bounding box center [171, 442] width 16 height 16
checkbox input "true"
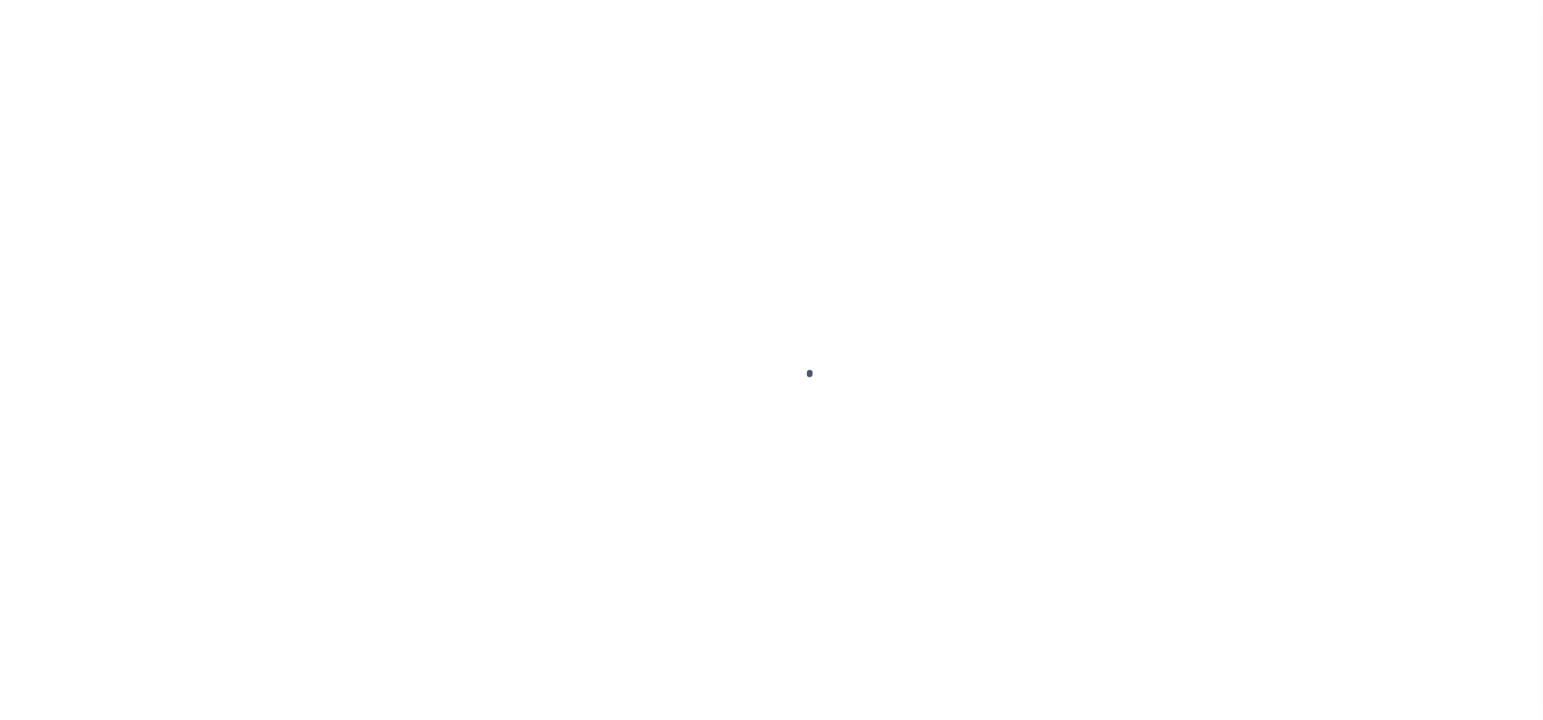
select select "DUE"
select select "18"
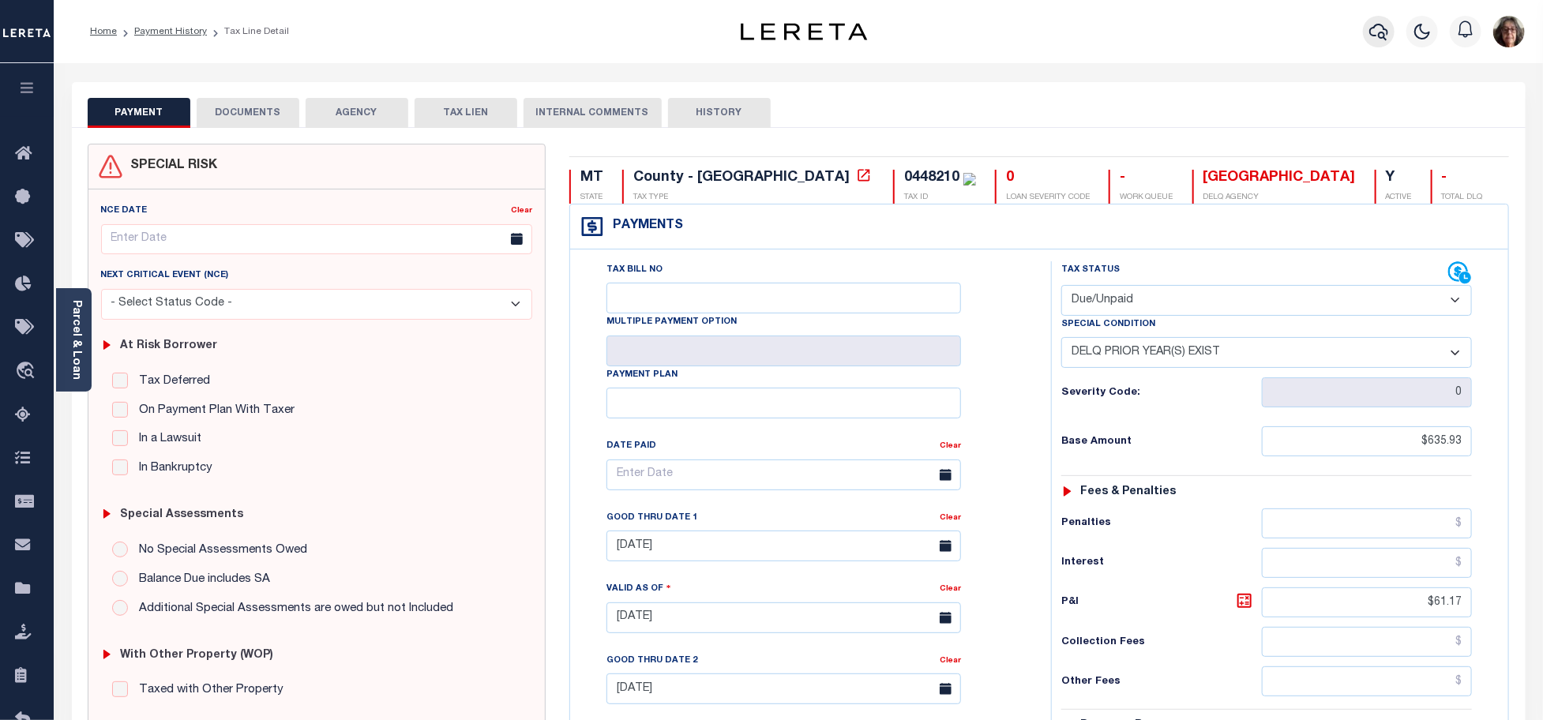
click at [1377, 29] on icon "button" at bounding box center [1378, 31] width 19 height 19
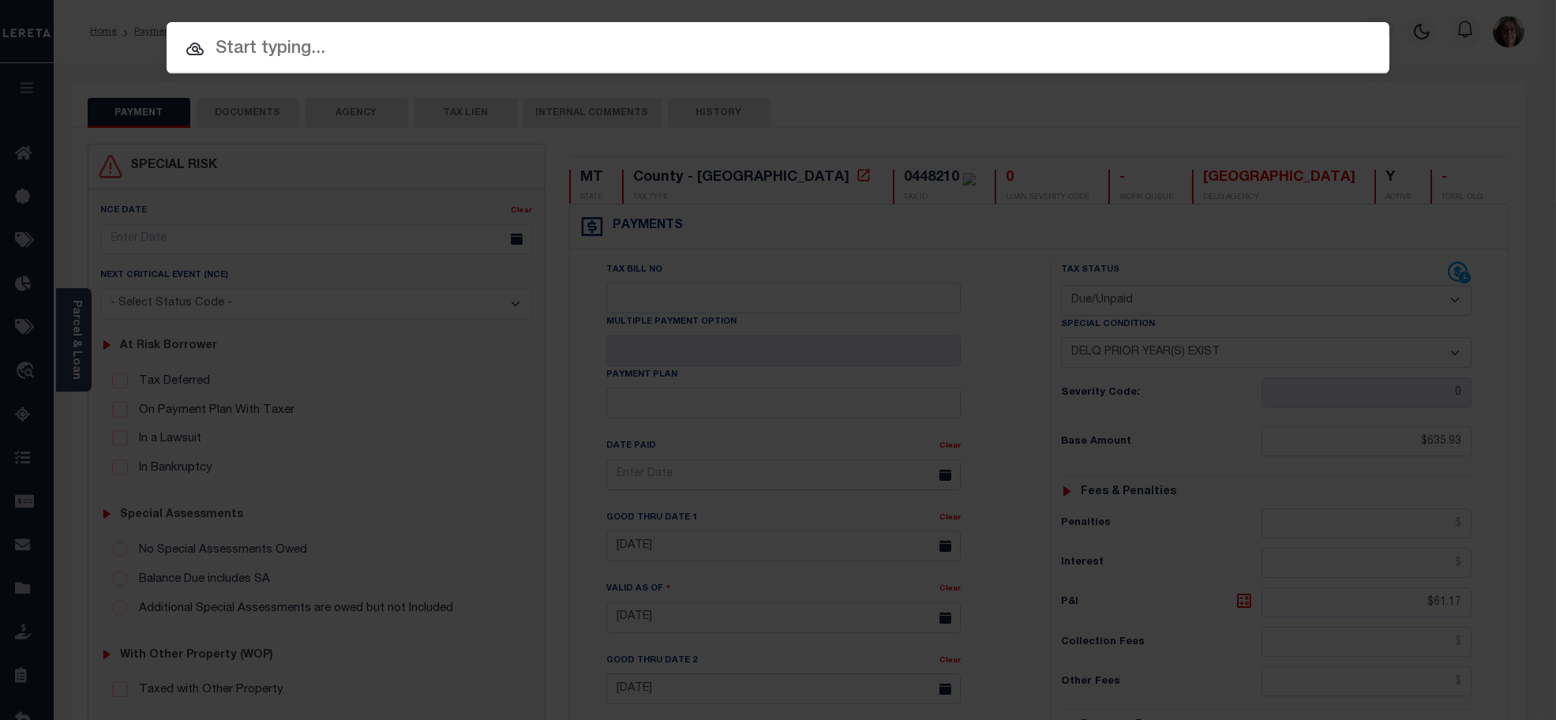
paste input "1747011930"
type input "1747011930"
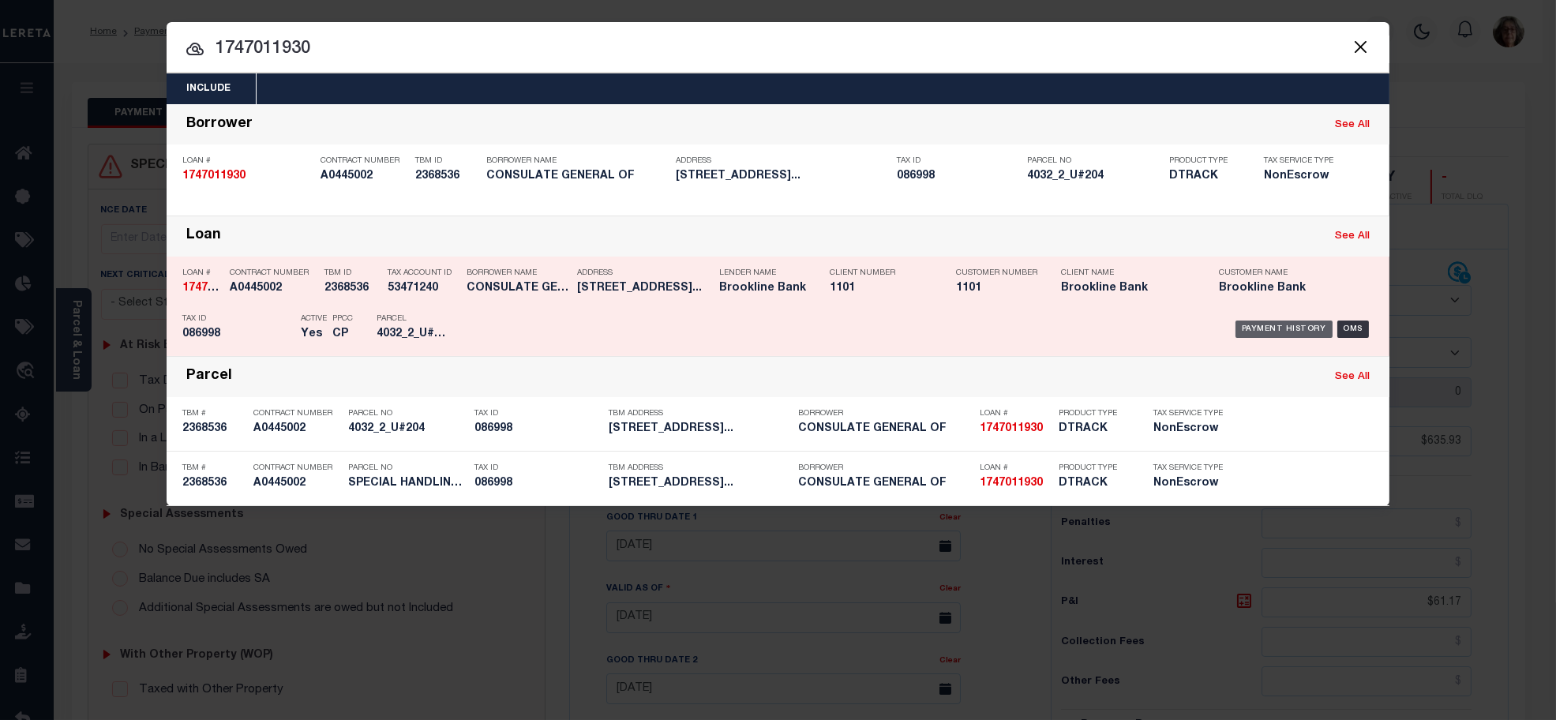
click at [1308, 332] on div "Payment History" at bounding box center [1284, 329] width 97 height 17
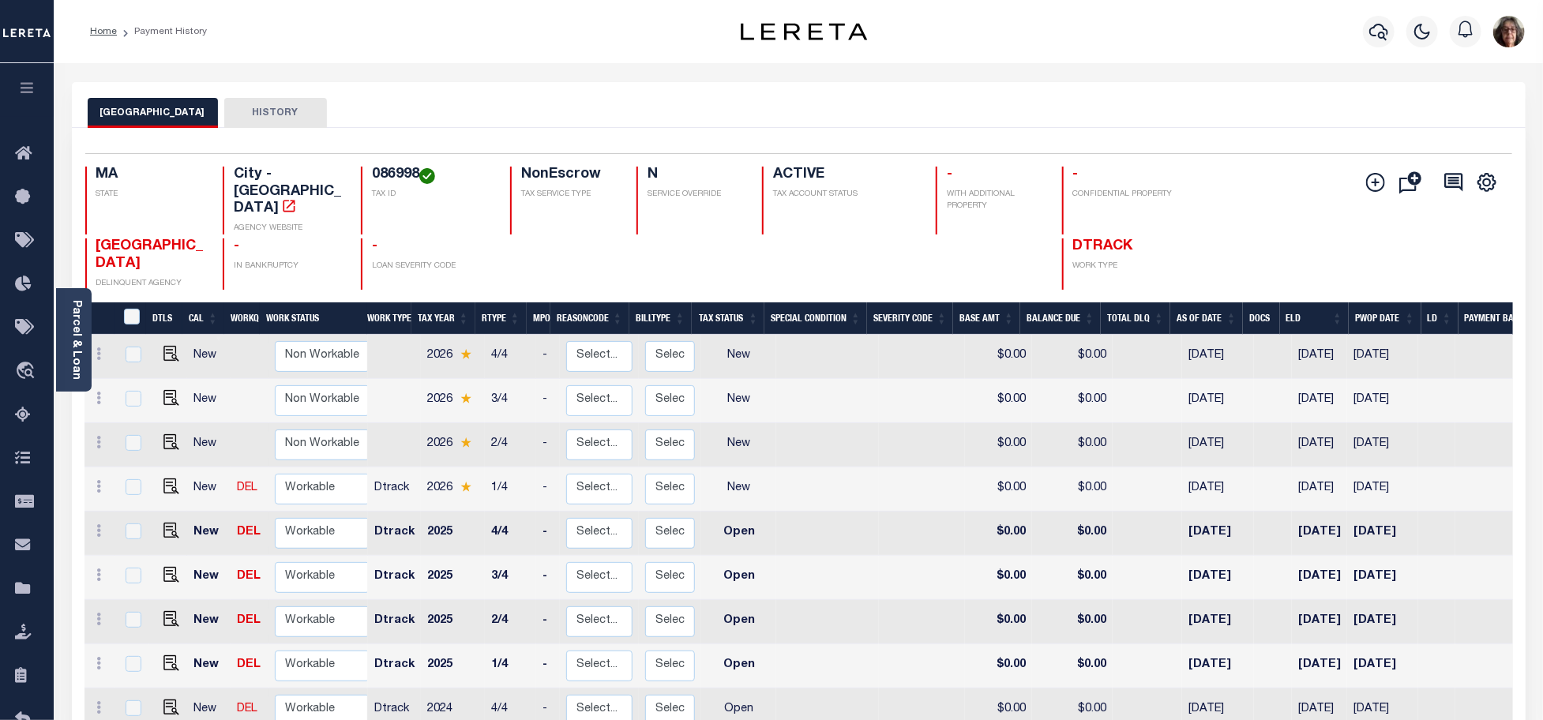
click at [77, 336] on link "Parcel & Loan" at bounding box center [75, 340] width 11 height 80
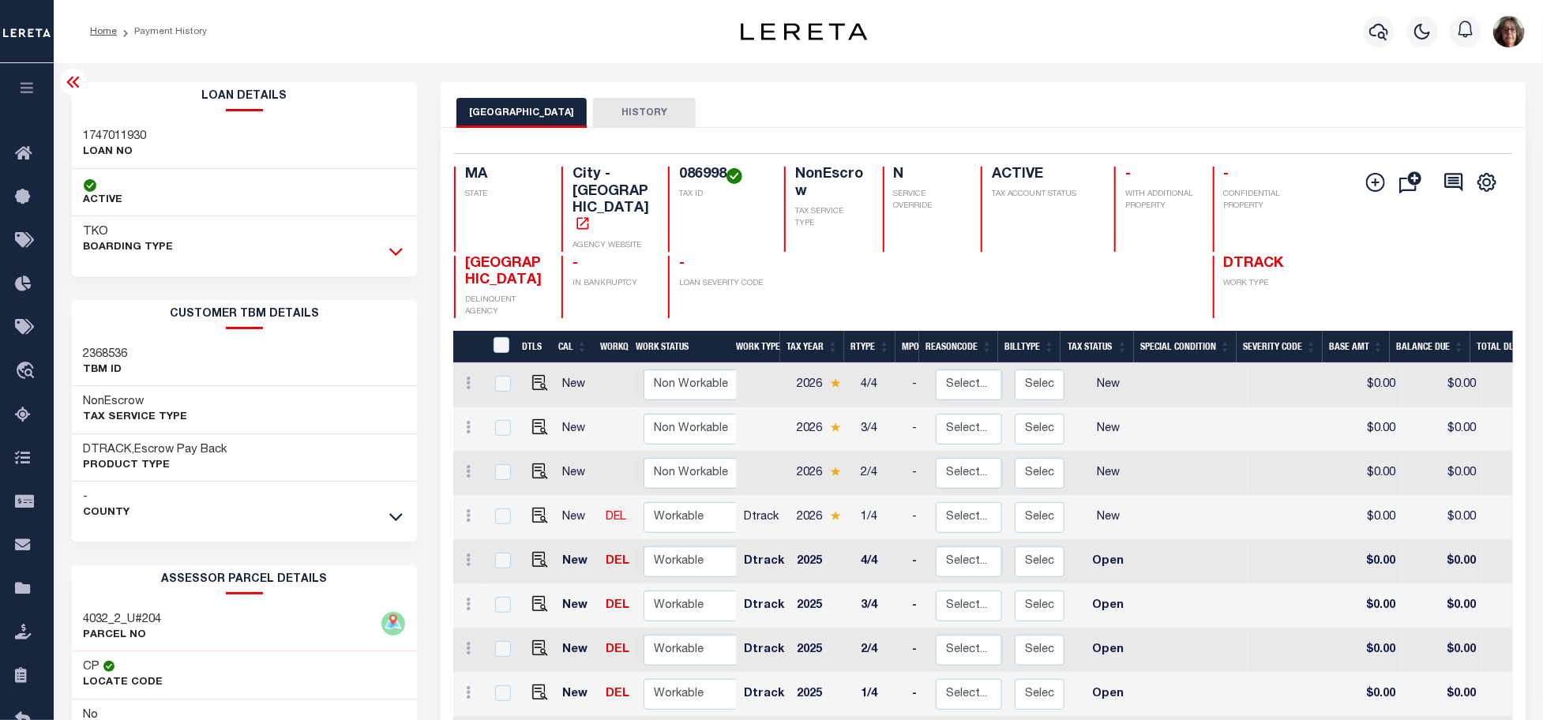
click at [395, 250] on icon at bounding box center [395, 251] width 13 height 17
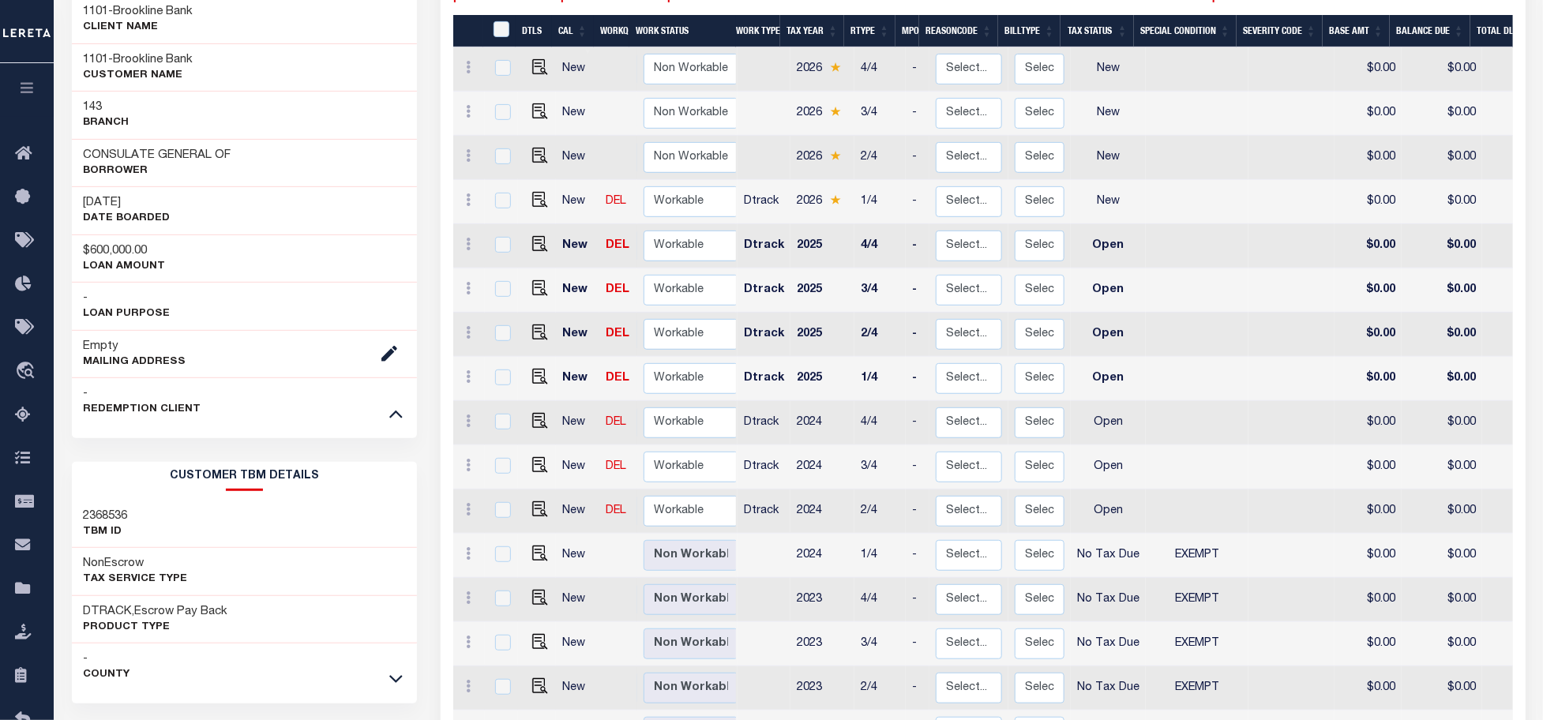
scroll to position [351, 0]
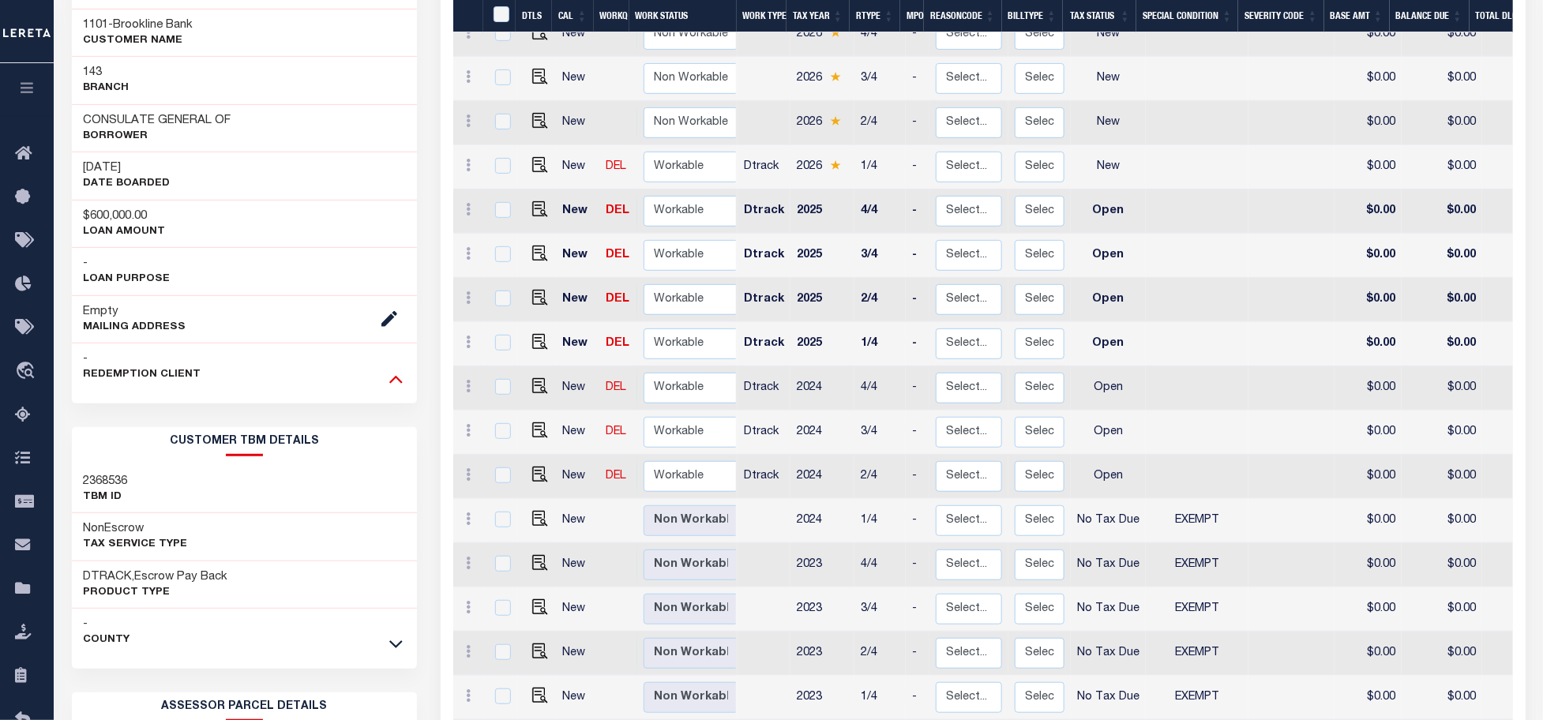
click at [398, 376] on icon at bounding box center [395, 378] width 13 height 17
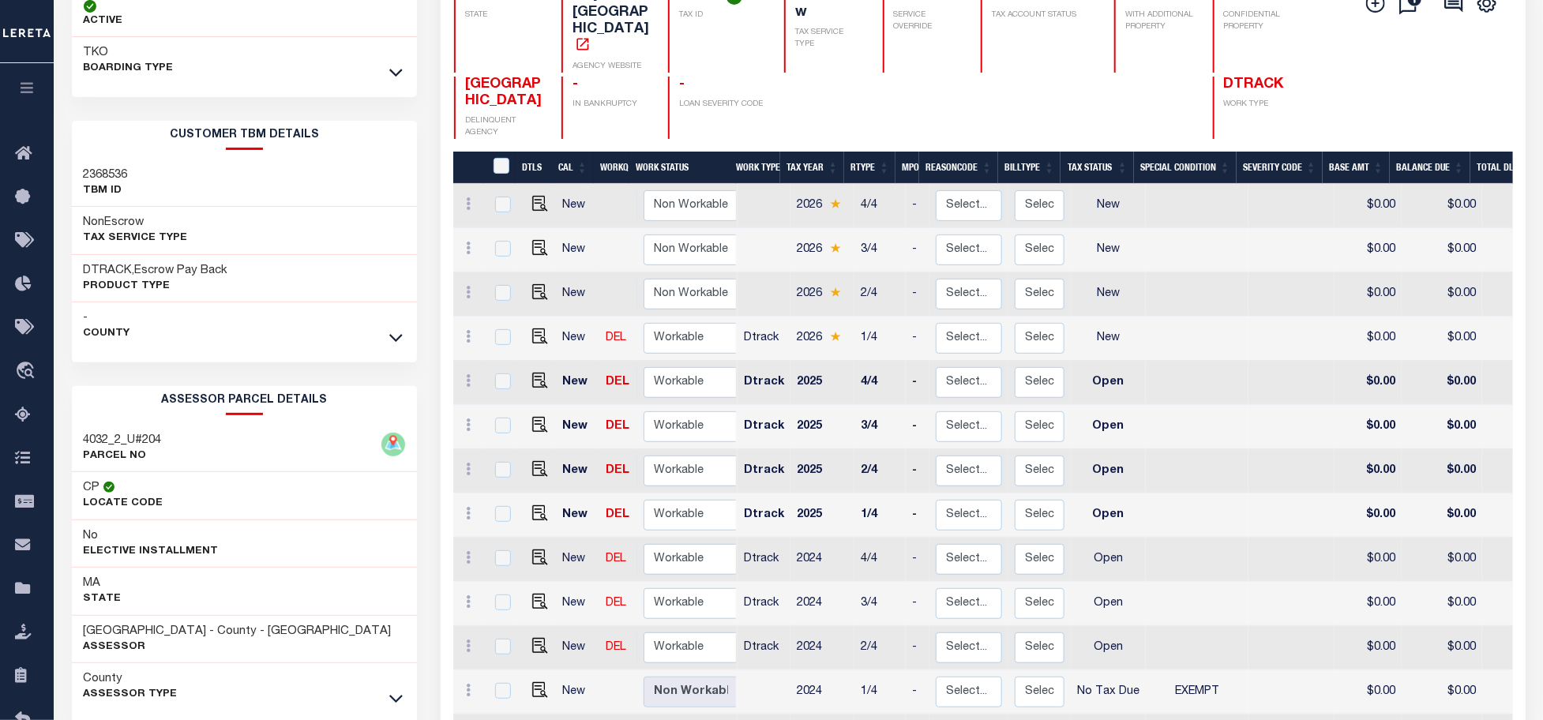
scroll to position [263, 0]
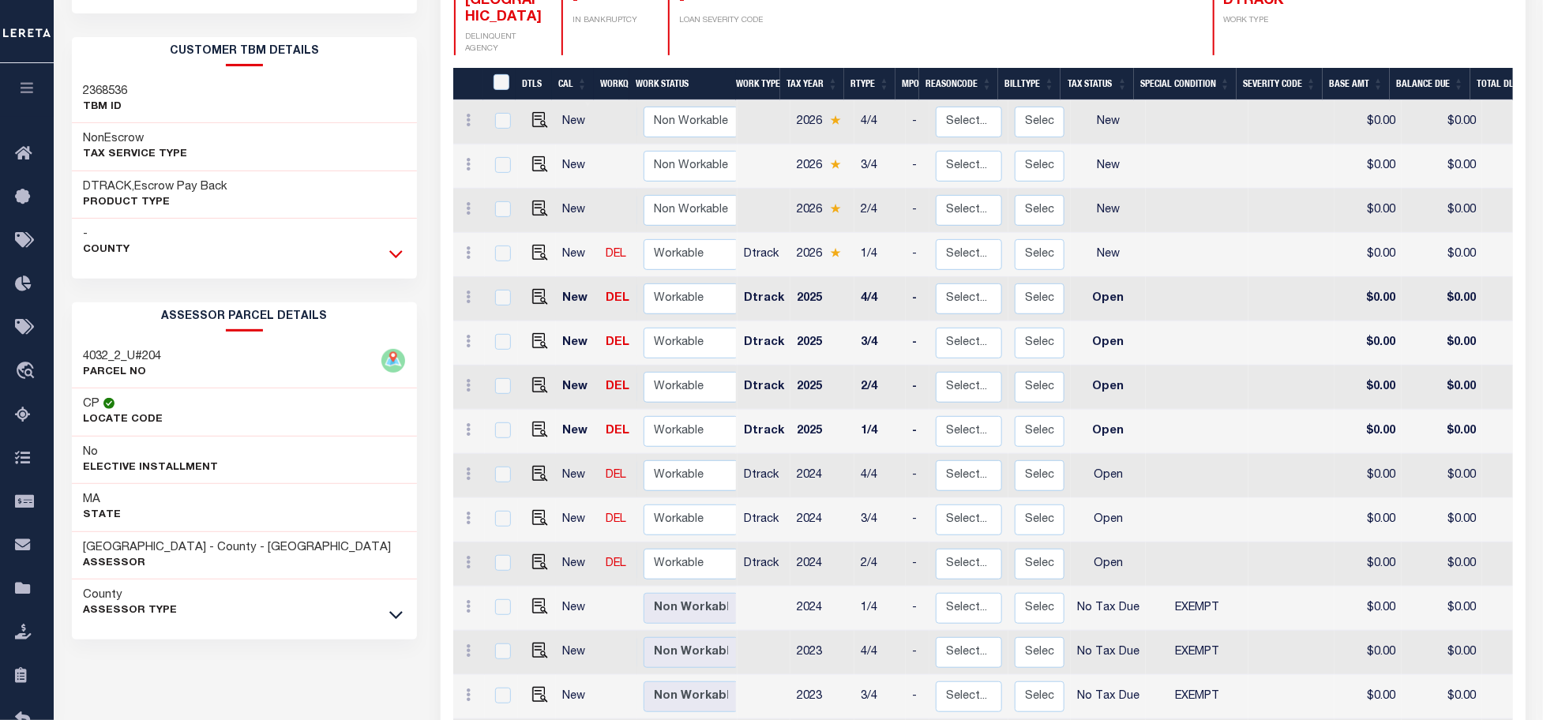
click at [399, 257] on icon at bounding box center [395, 254] width 13 height 17
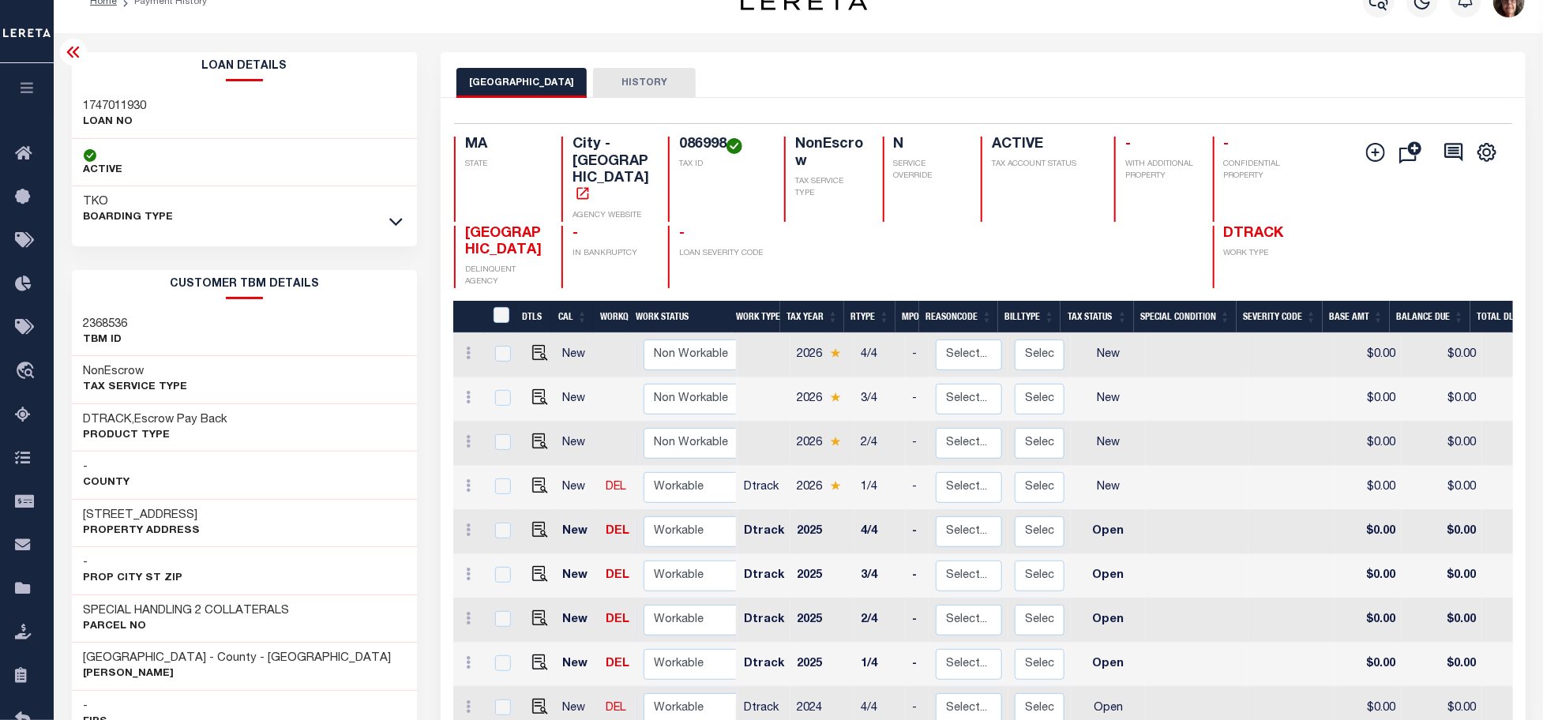
scroll to position [0, 0]
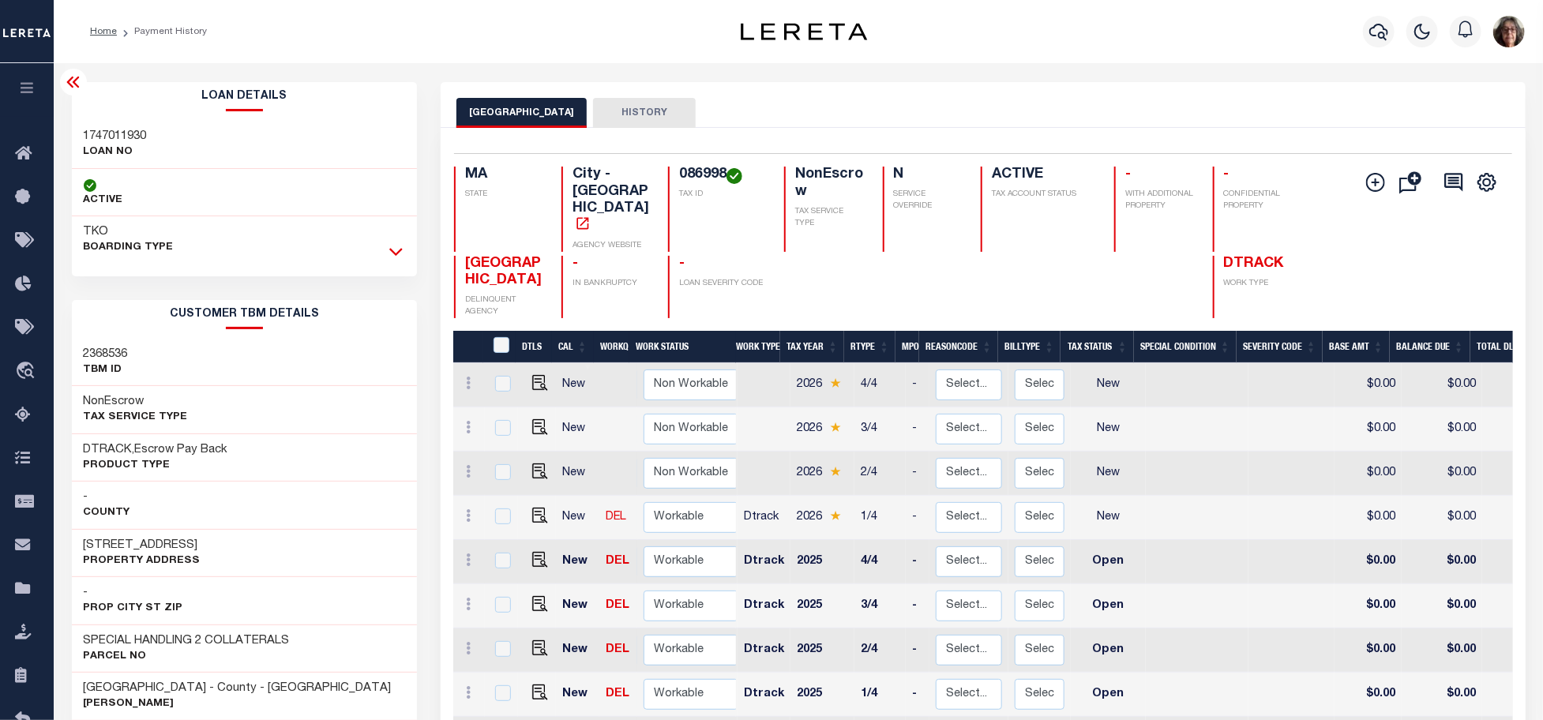
click at [398, 251] on icon at bounding box center [395, 251] width 13 height 17
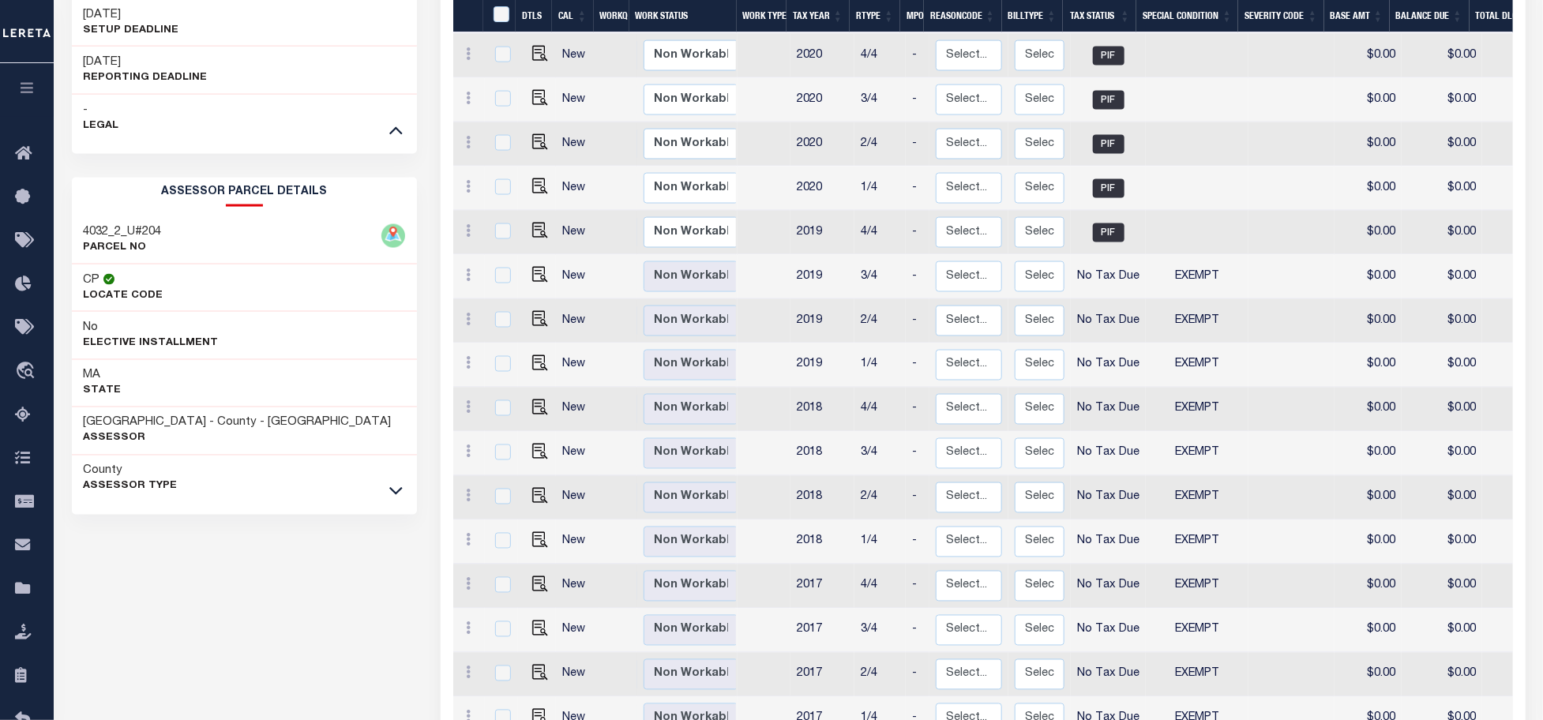
scroll to position [1403, 0]
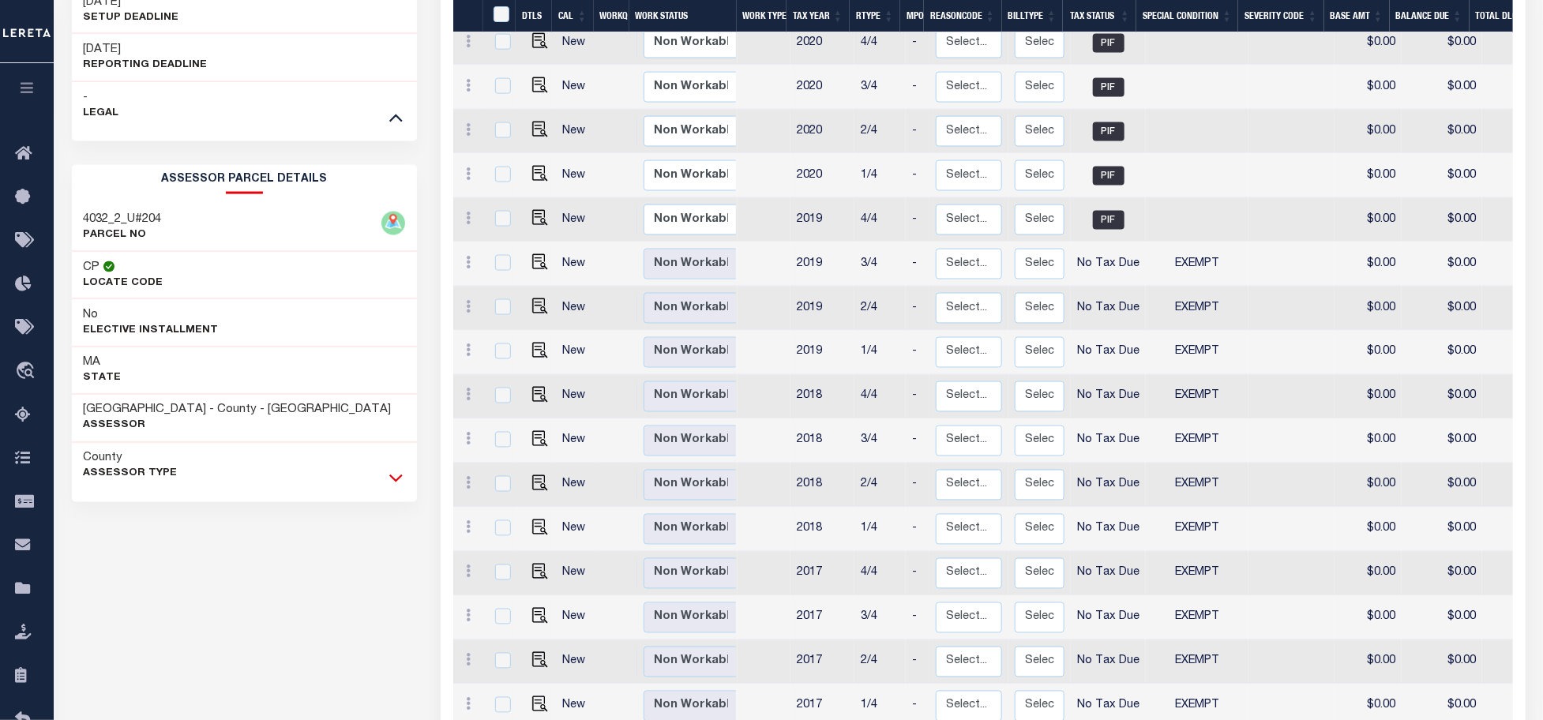
click at [392, 483] on icon at bounding box center [395, 478] width 13 height 17
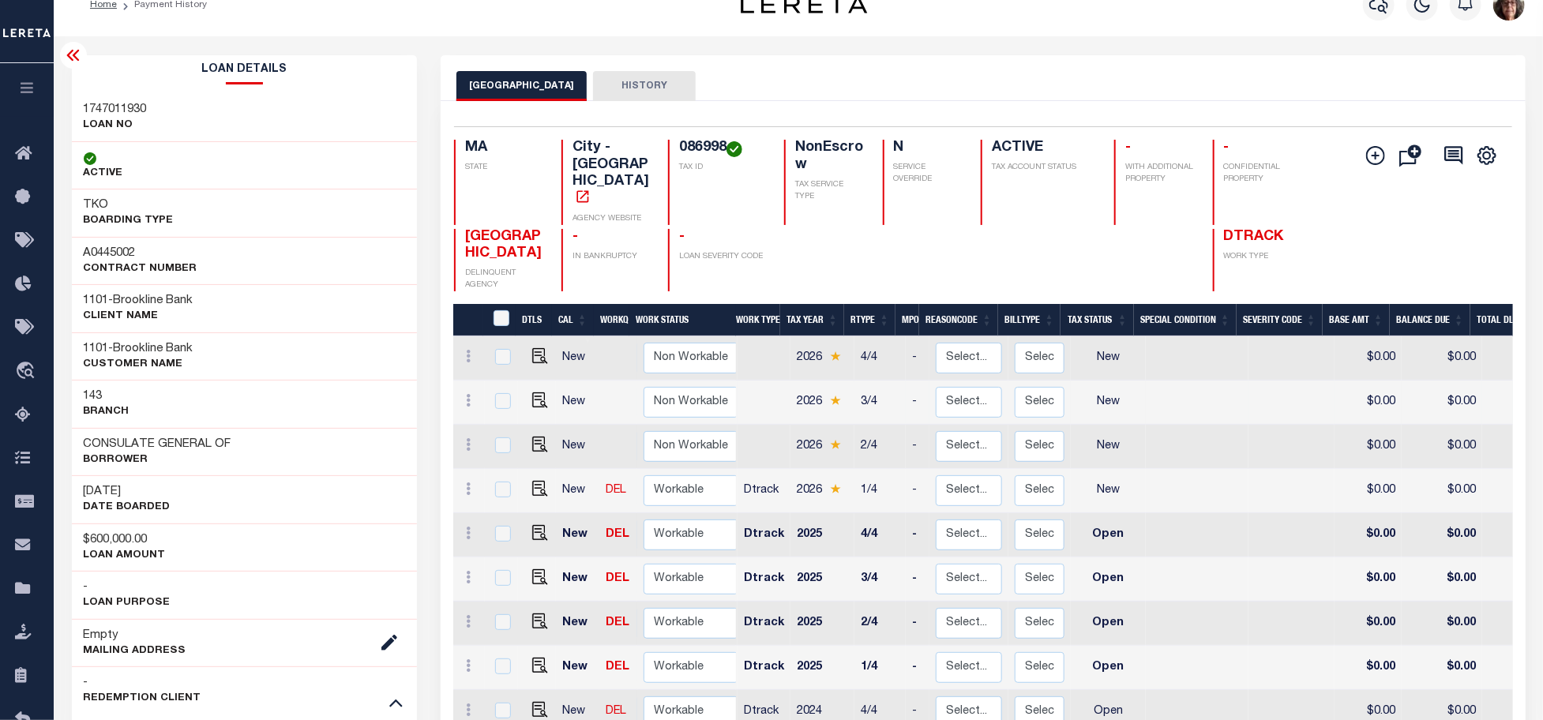
scroll to position [0, 0]
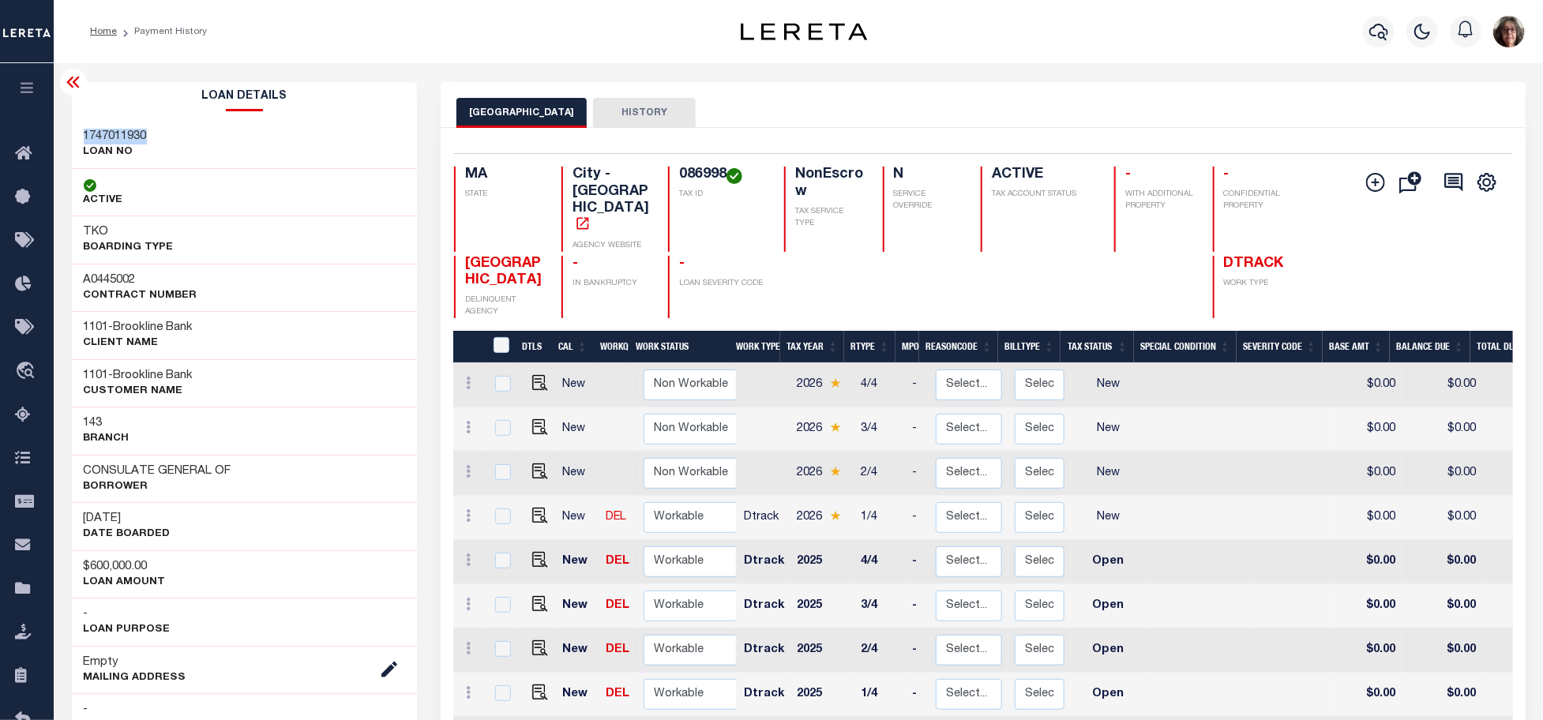
drag, startPoint x: 152, startPoint y: 133, endPoint x: 76, endPoint y: 133, distance: 76.6
click at [76, 133] on div "1747011930 LOAN NO" at bounding box center [245, 145] width 346 height 48
copy h3 "1747011930"
click at [76, 81] on icon at bounding box center [73, 82] width 19 height 19
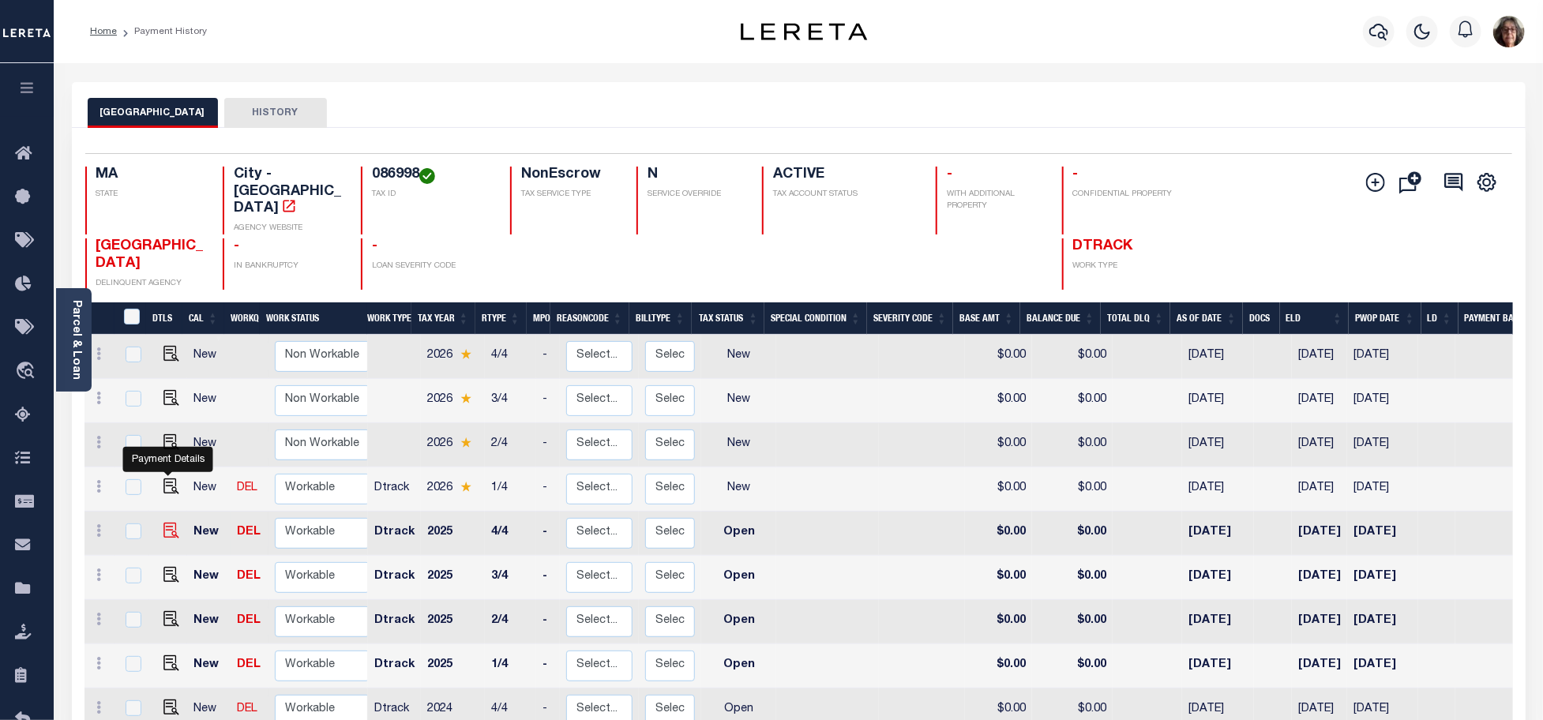
click at [163, 523] on img "" at bounding box center [171, 531] width 16 height 16
checkbox input "true"
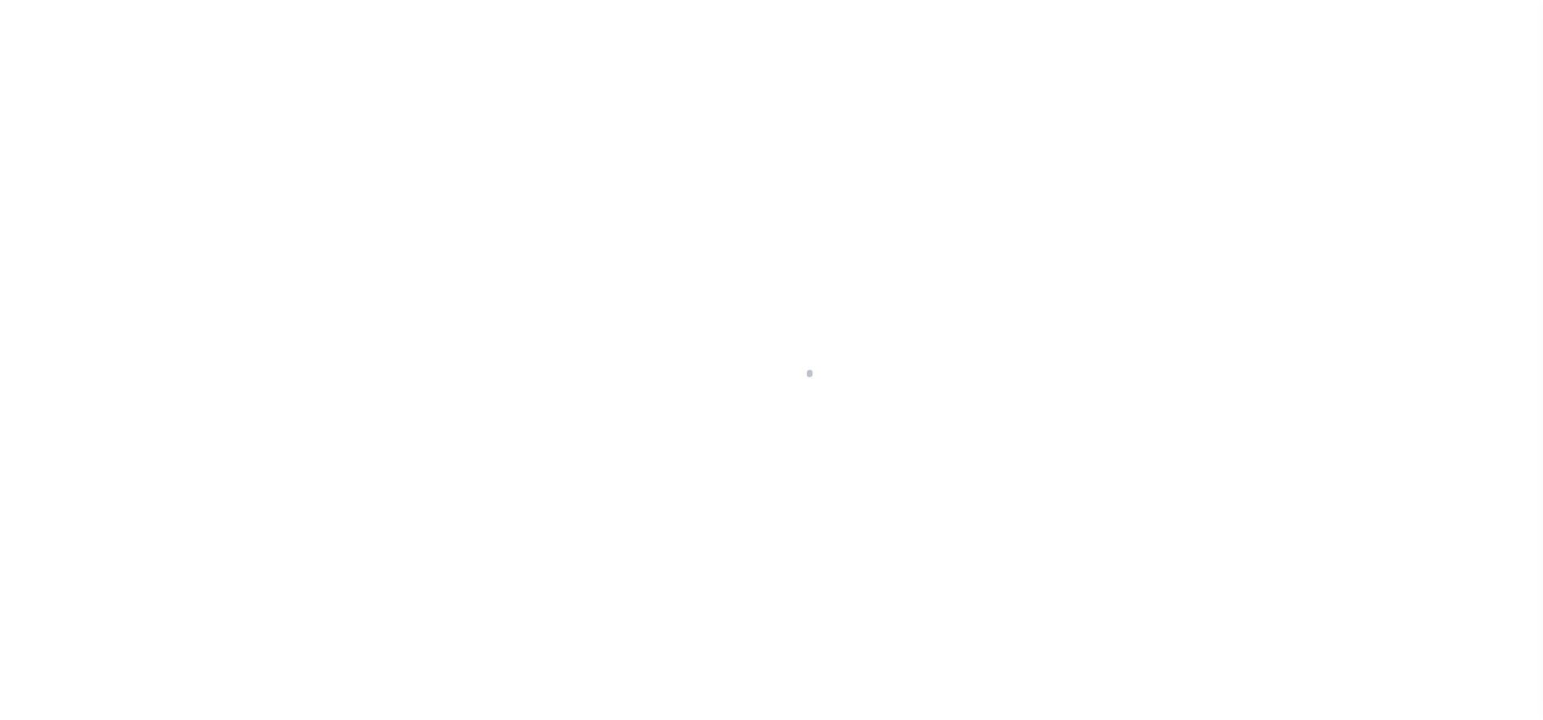
select select "OP2"
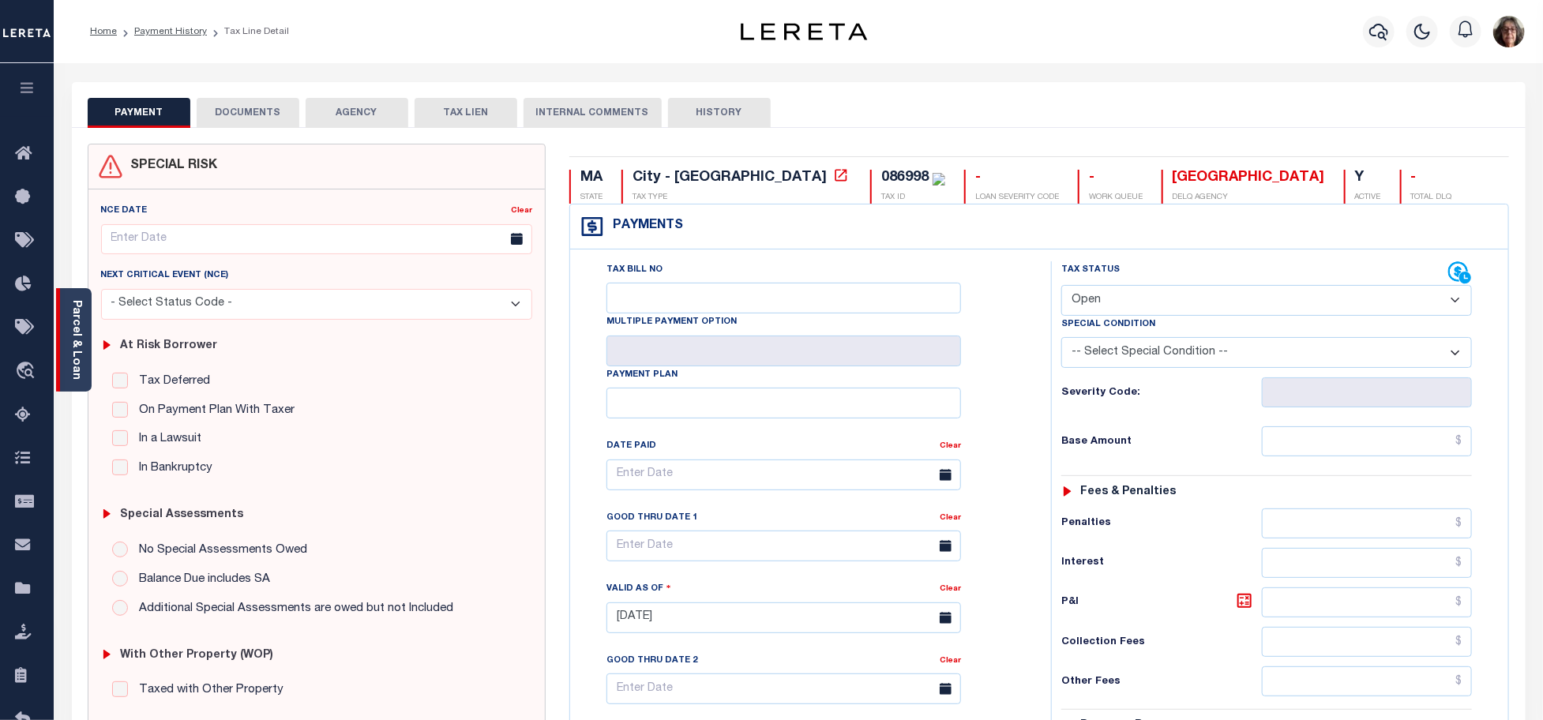
click at [76, 346] on link "Parcel & Loan" at bounding box center [75, 340] width 11 height 80
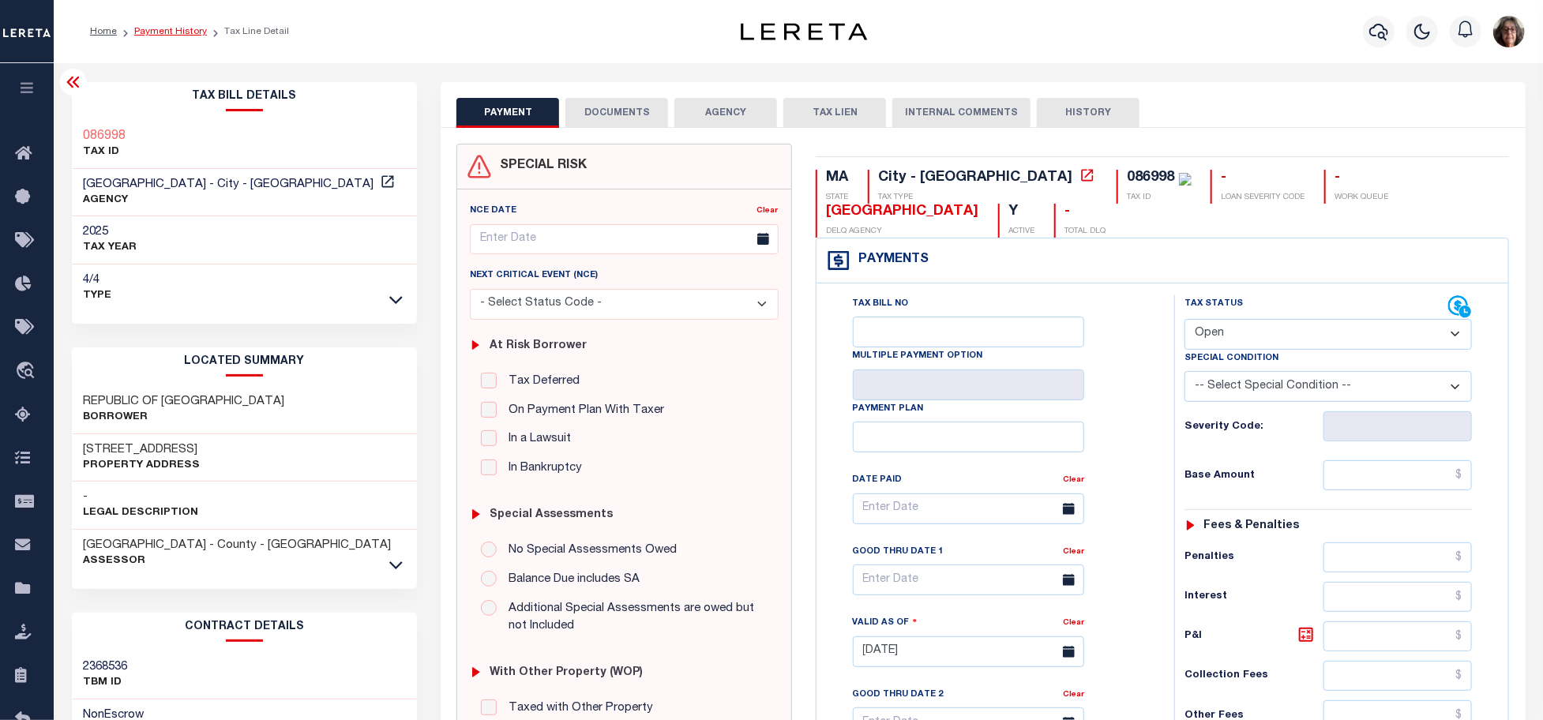
click at [150, 28] on link "Payment History" at bounding box center [170, 31] width 73 height 9
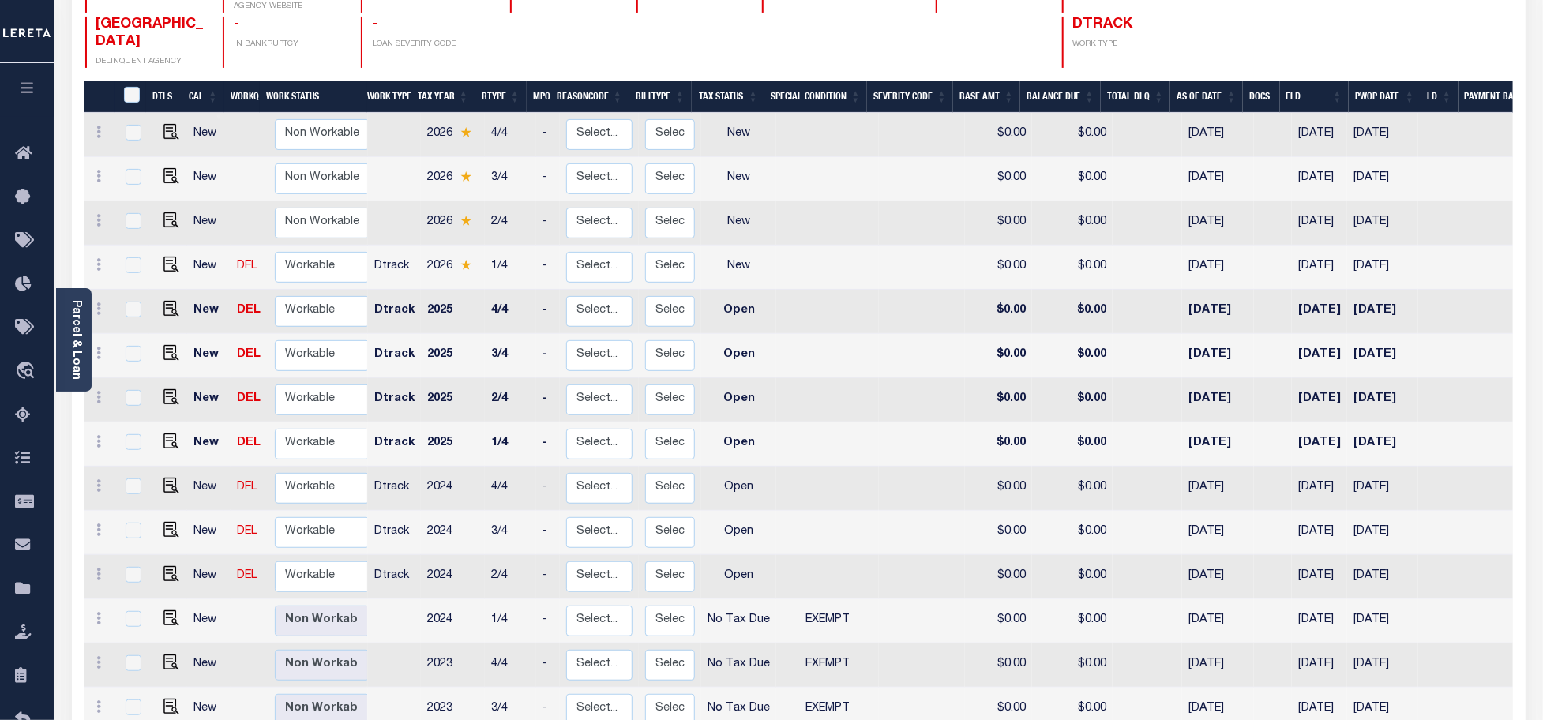
scroll to position [219, 0]
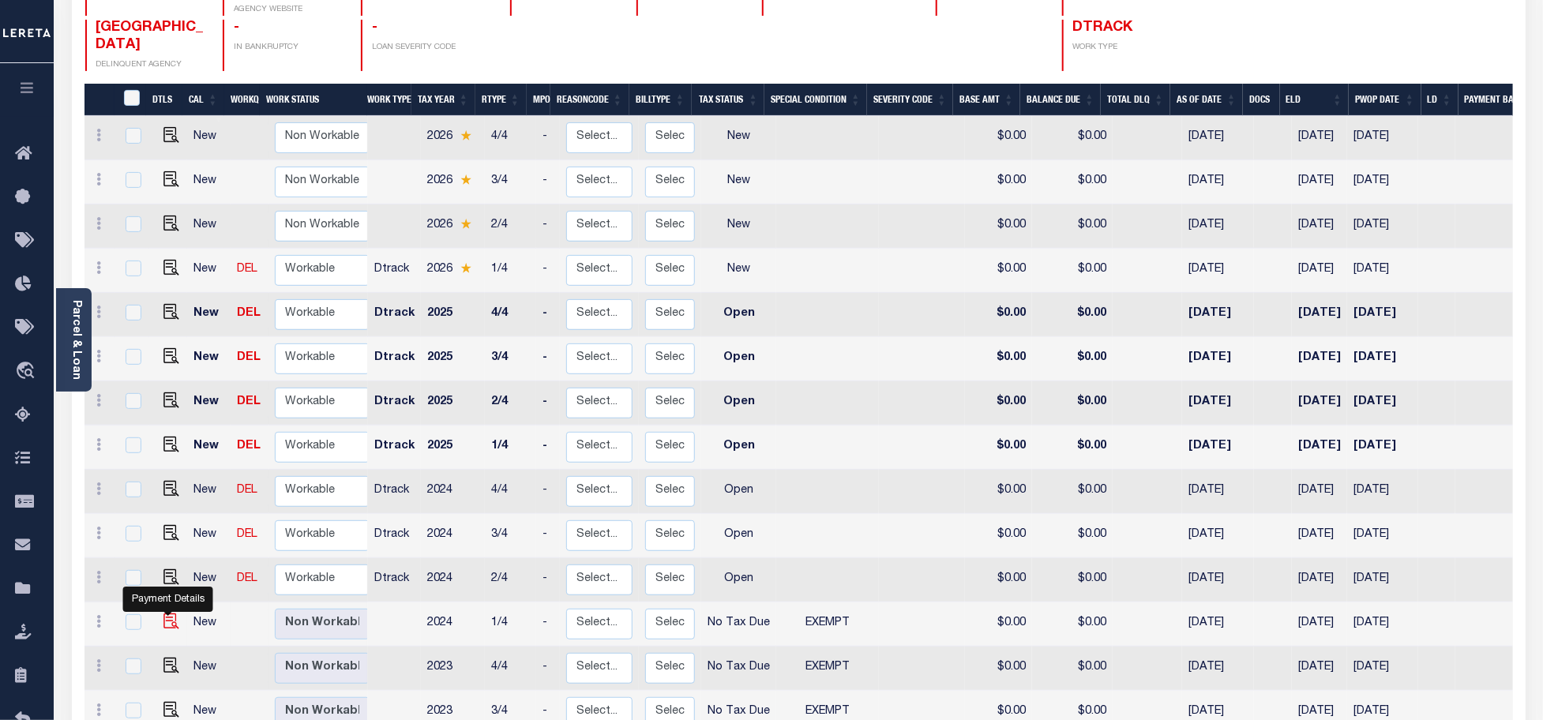
click at [167, 613] on img "" at bounding box center [171, 621] width 16 height 16
checkbox input "true"
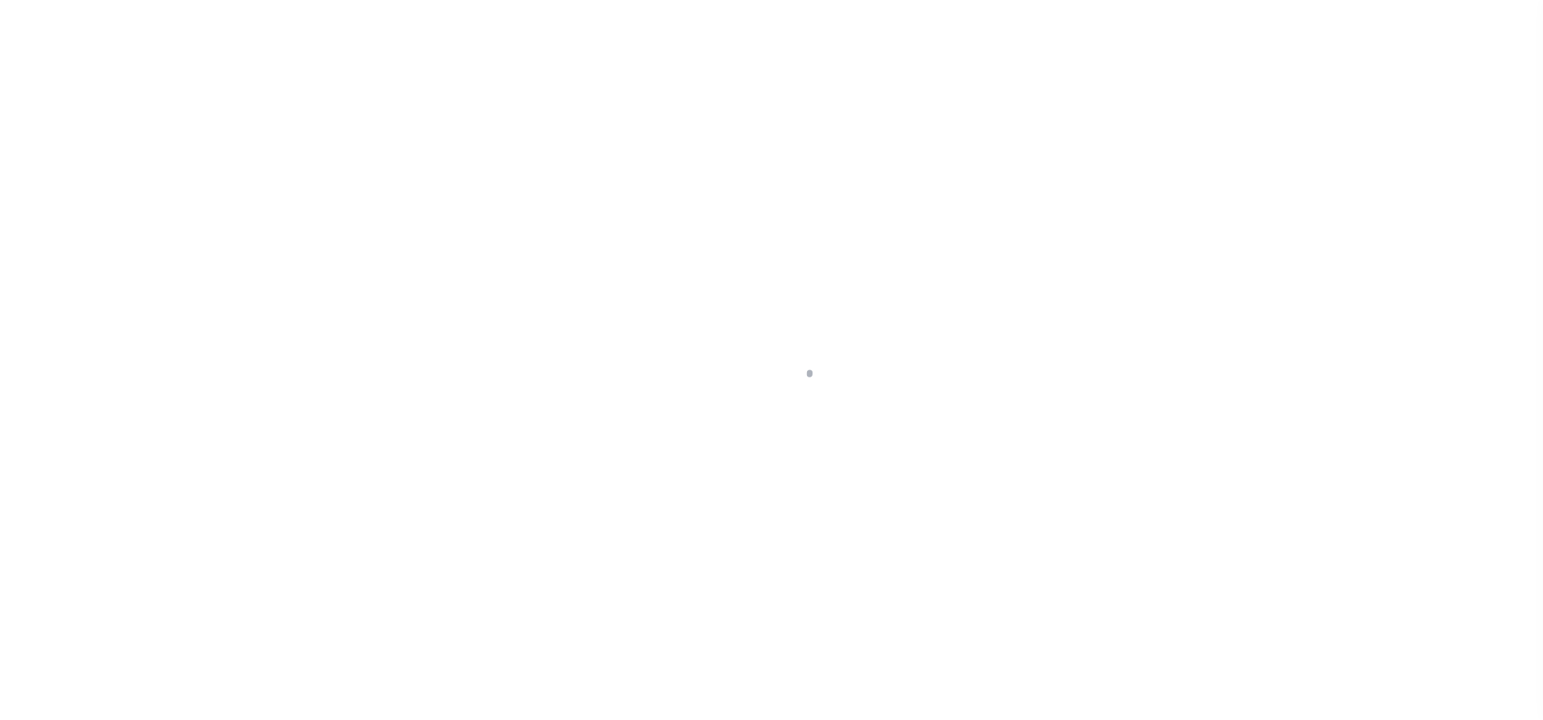
select select "NTX"
select select "5"
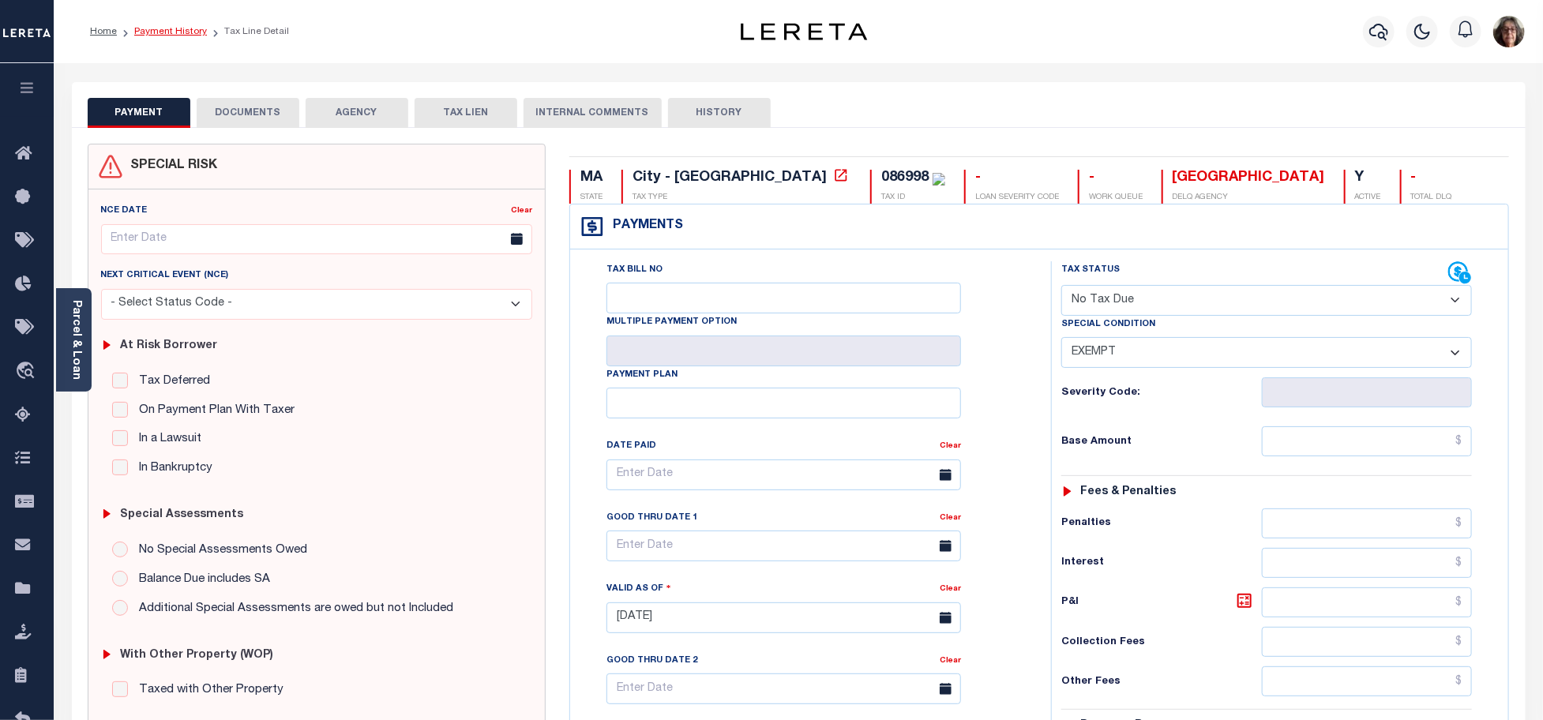
click at [163, 33] on link "Payment History" at bounding box center [170, 31] width 73 height 9
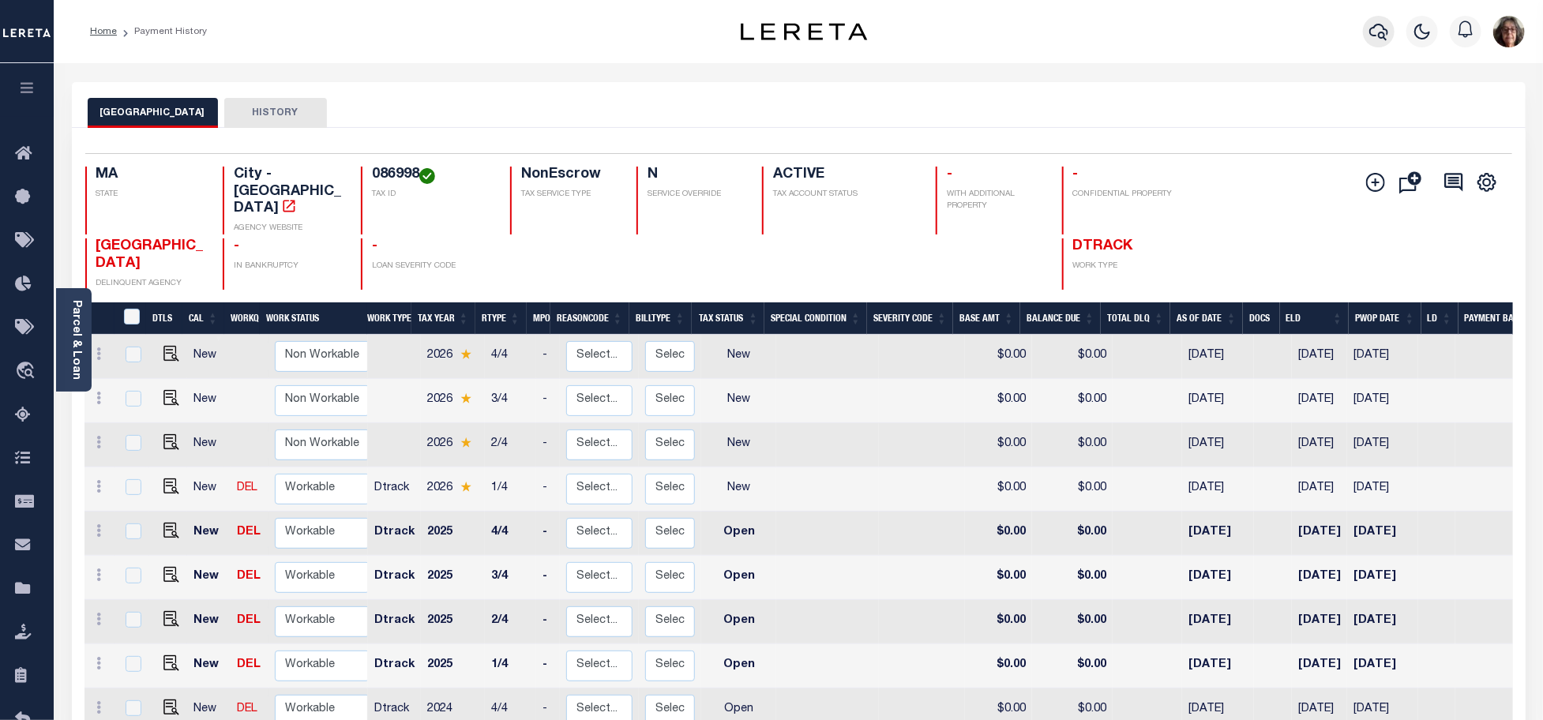
click at [1376, 39] on icon "button" at bounding box center [1378, 31] width 19 height 19
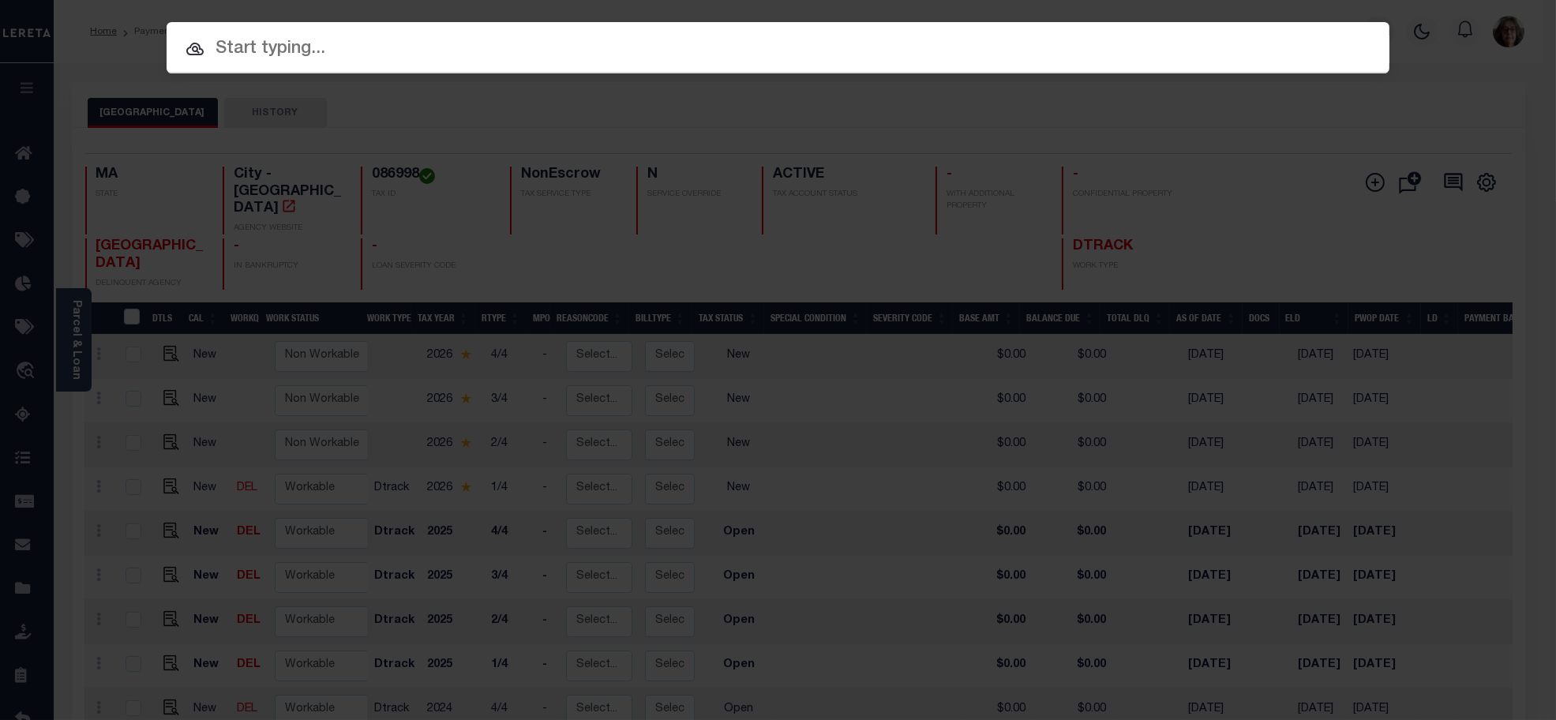
paste input "900003034"
type input "900003034"
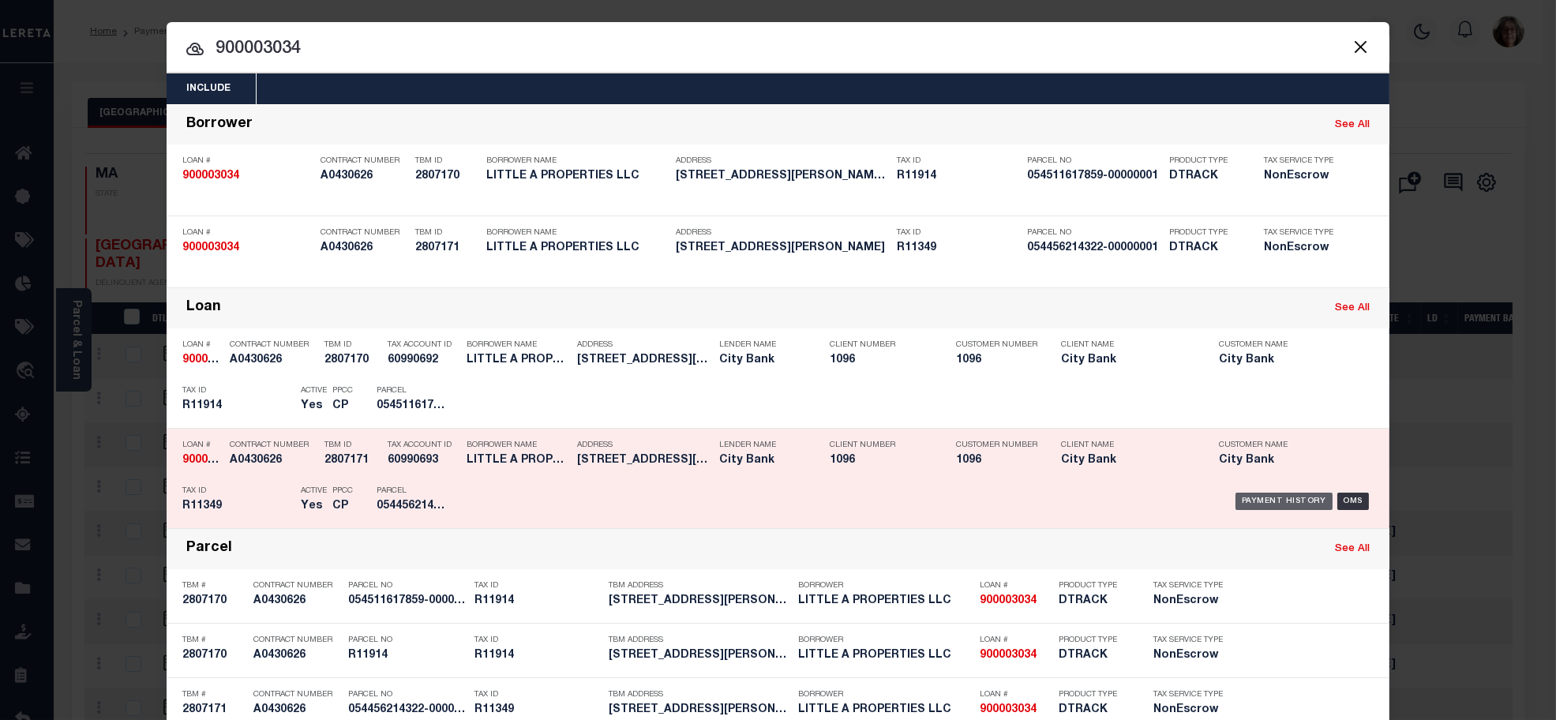
click at [1275, 502] on div "Payment History" at bounding box center [1284, 501] width 97 height 17
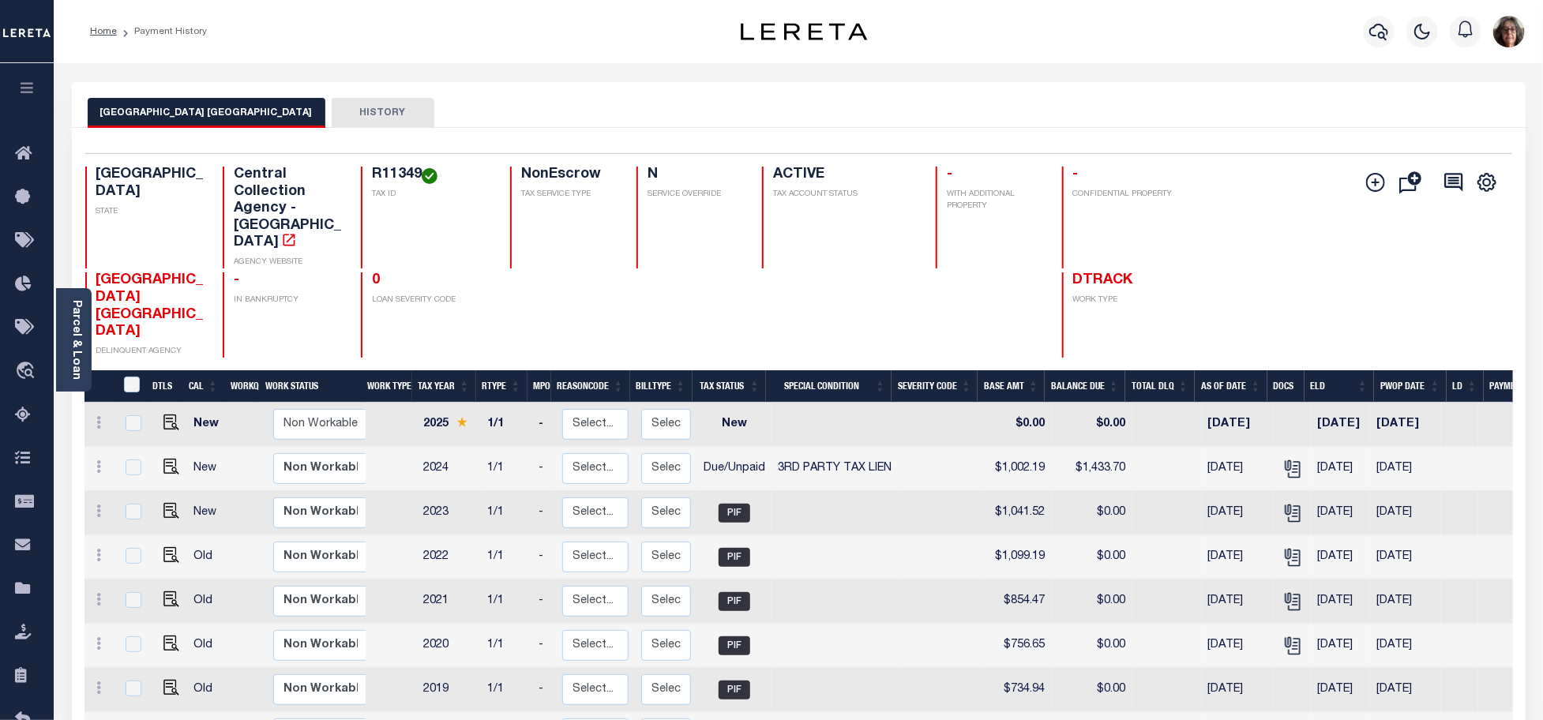
click at [71, 340] on link "Parcel & Loan" at bounding box center [75, 340] width 11 height 80
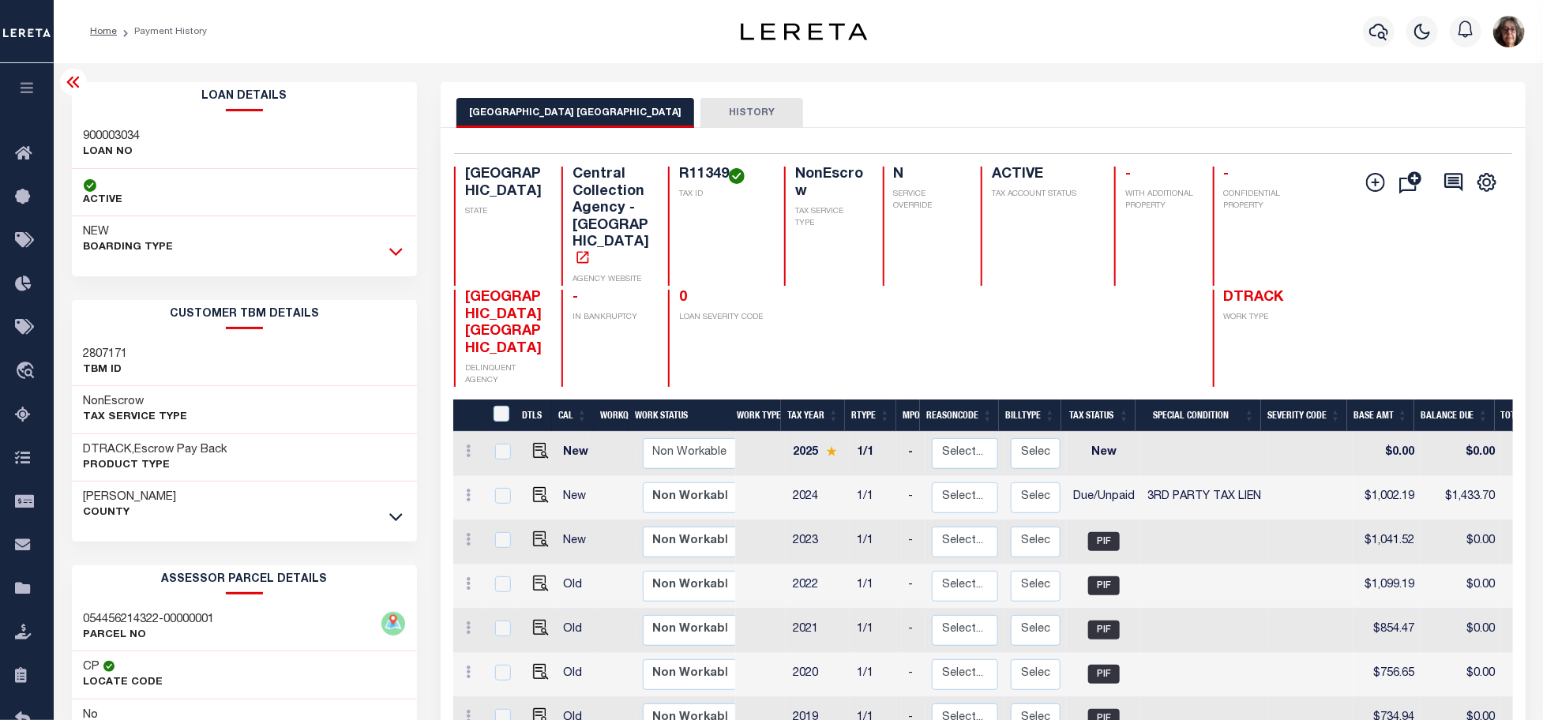
click at [395, 249] on icon at bounding box center [395, 251] width 13 height 17
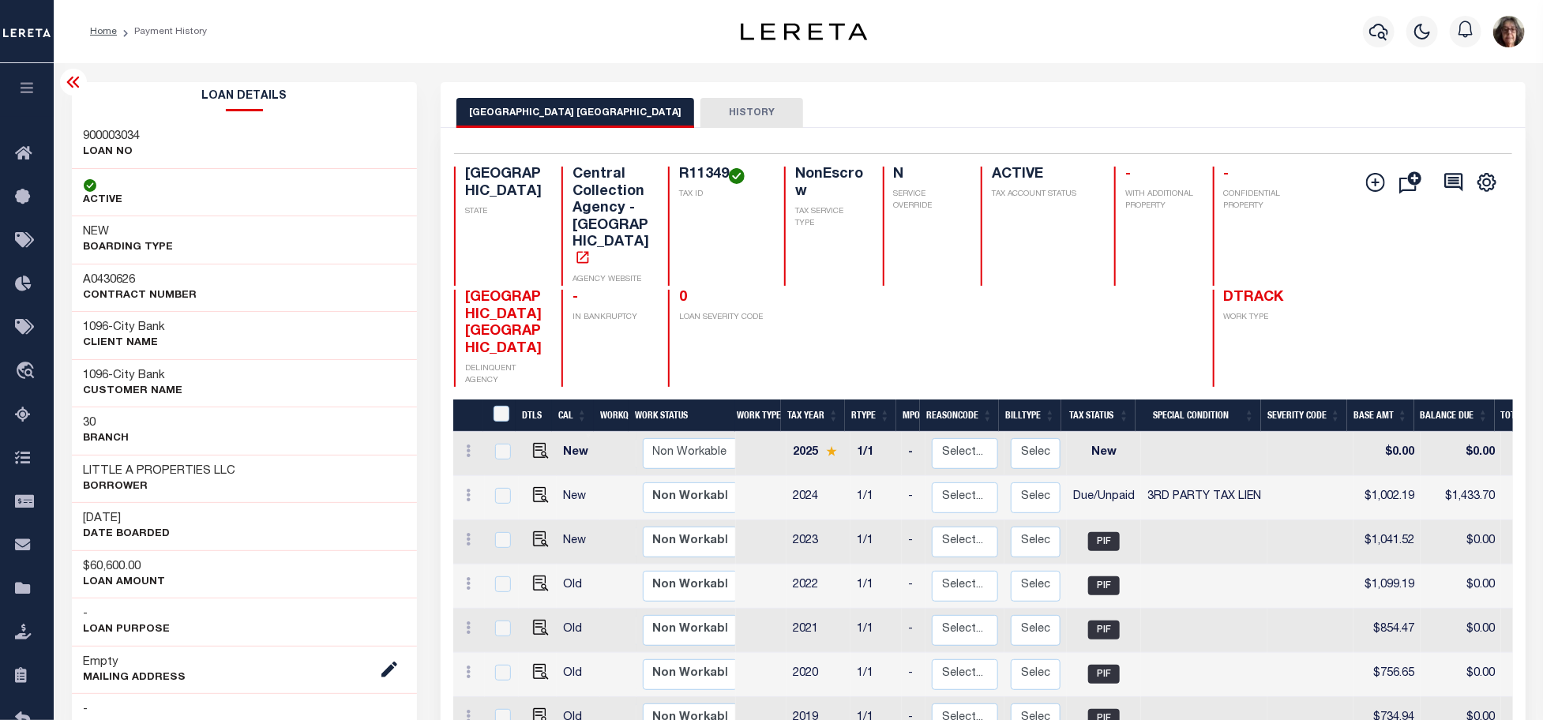
click at [67, 81] on icon at bounding box center [73, 82] width 19 height 19
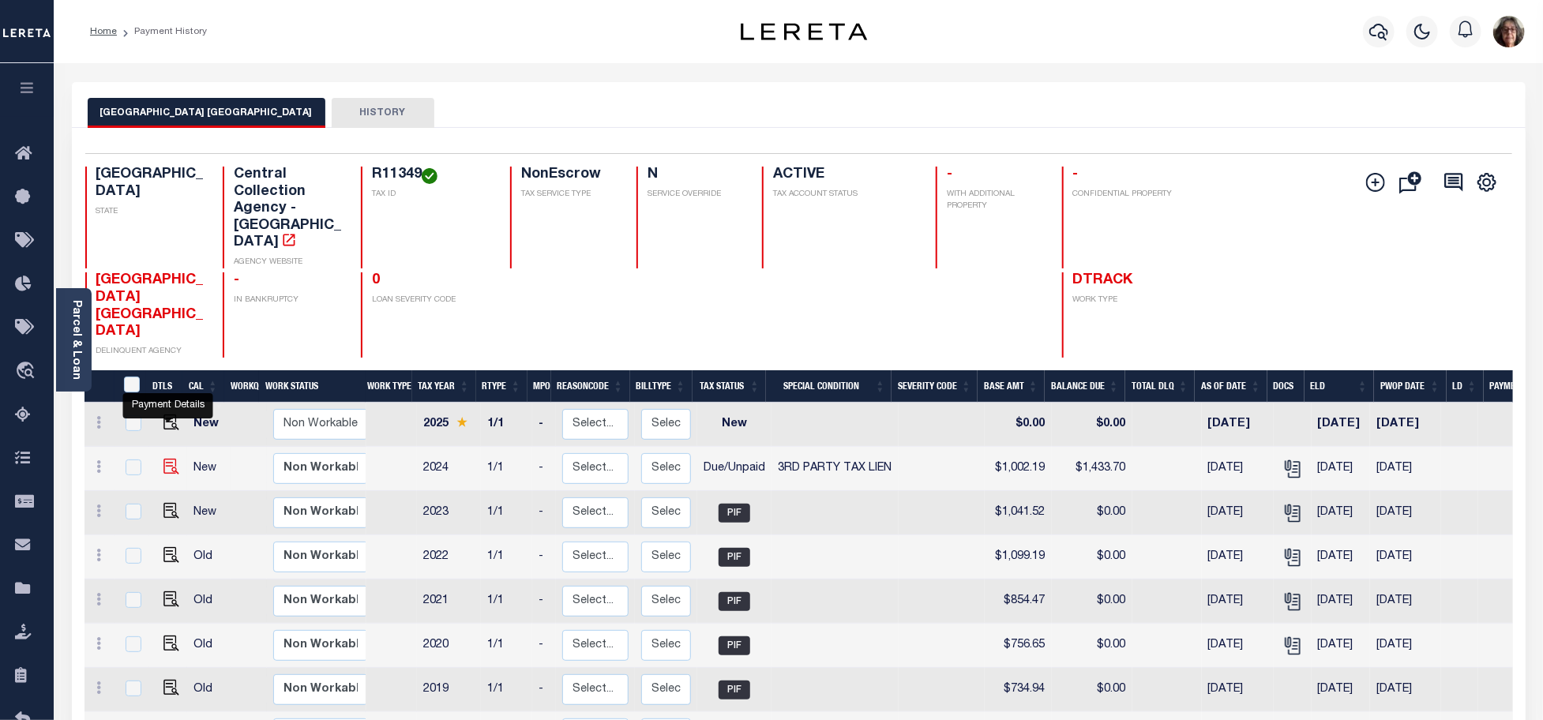
click at [166, 459] on img "" at bounding box center [171, 467] width 16 height 16
checkbox input "true"
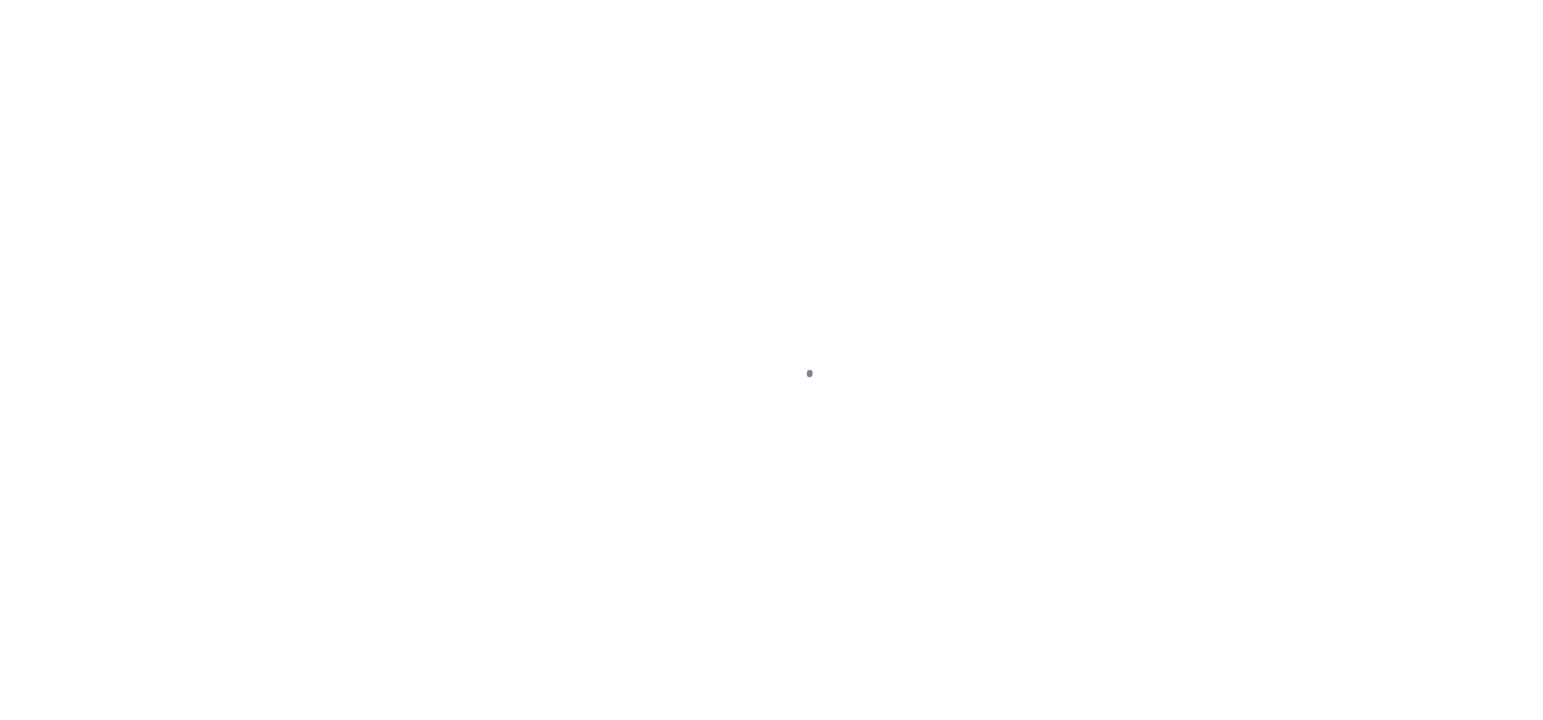
select select "DUE"
select select "20"
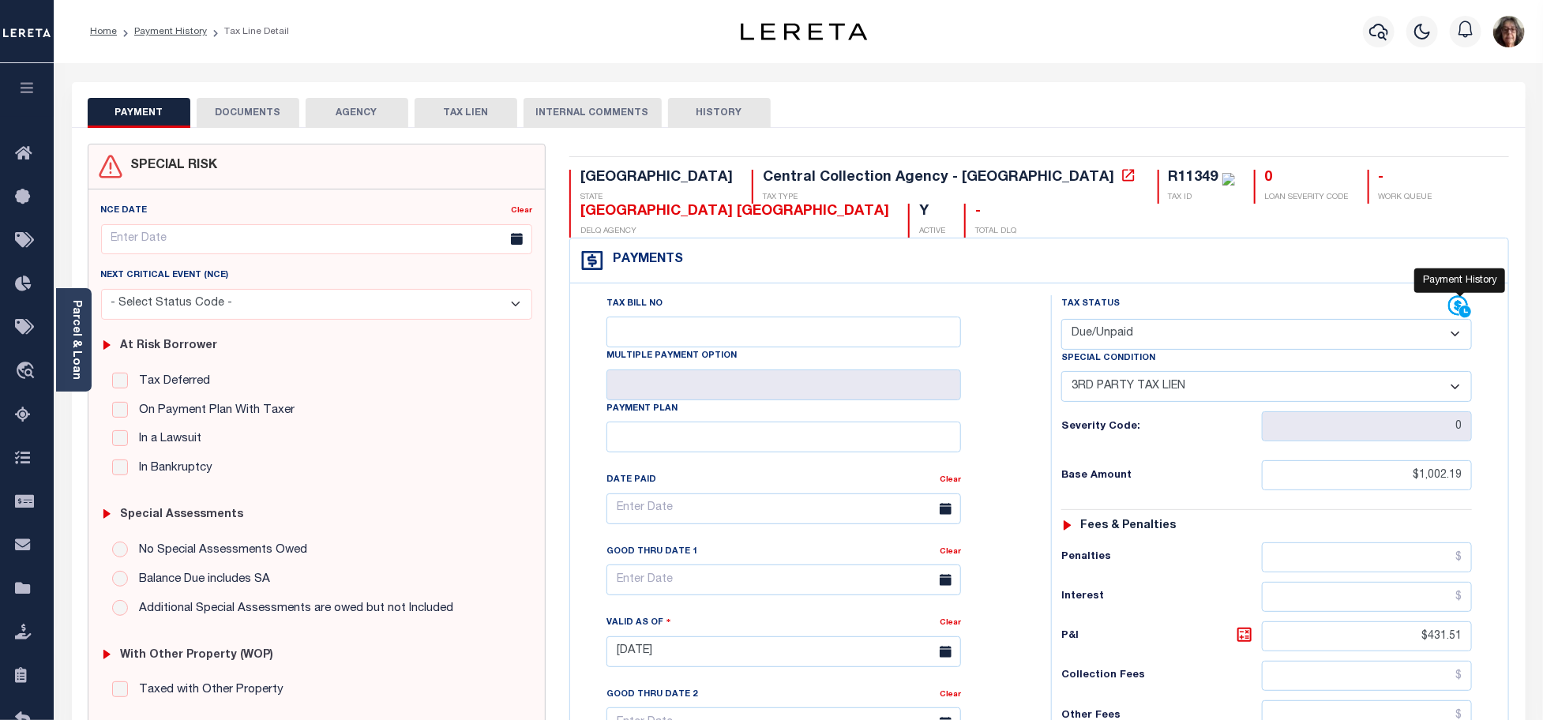
click at [1456, 310] on icon at bounding box center [1460, 307] width 24 height 24
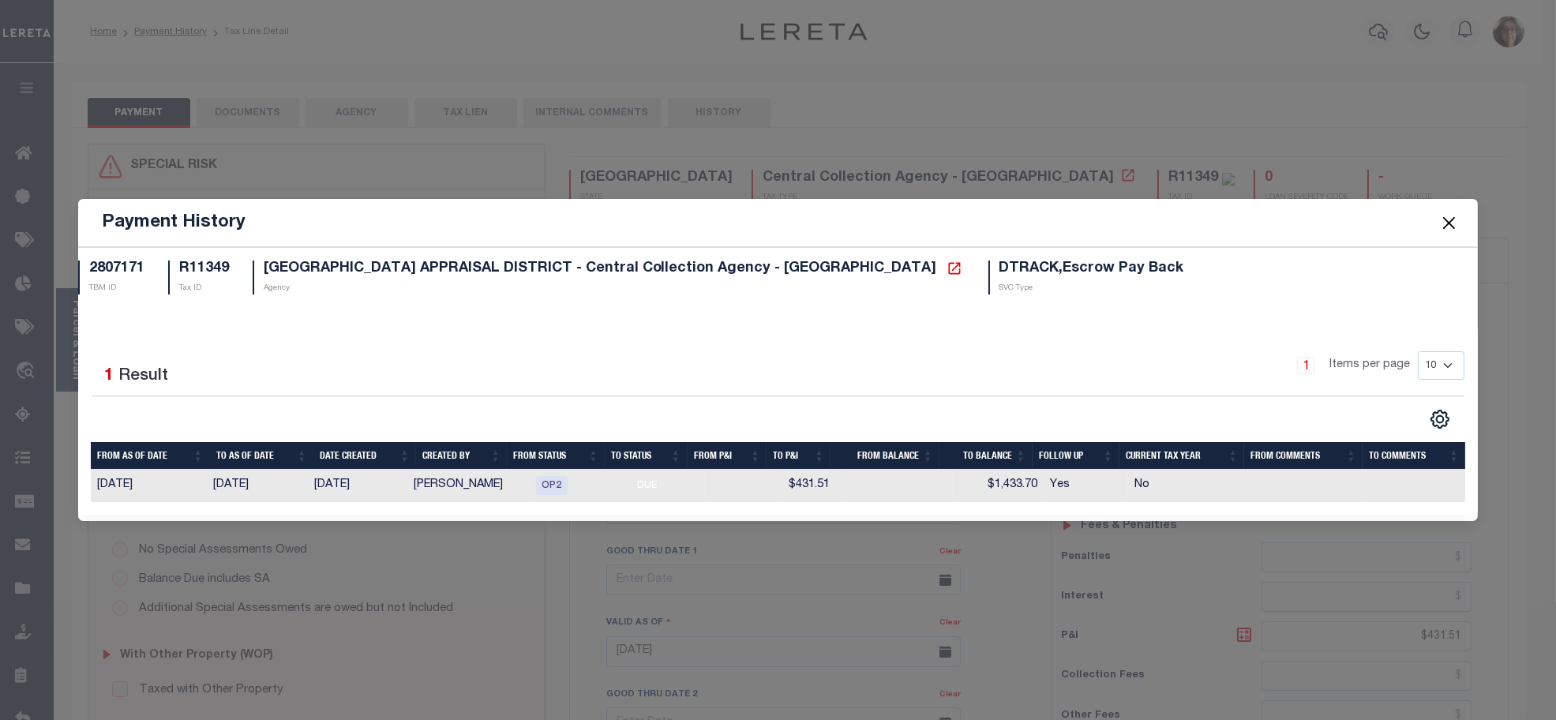
click at [1448, 219] on button "Close" at bounding box center [1448, 222] width 21 height 21
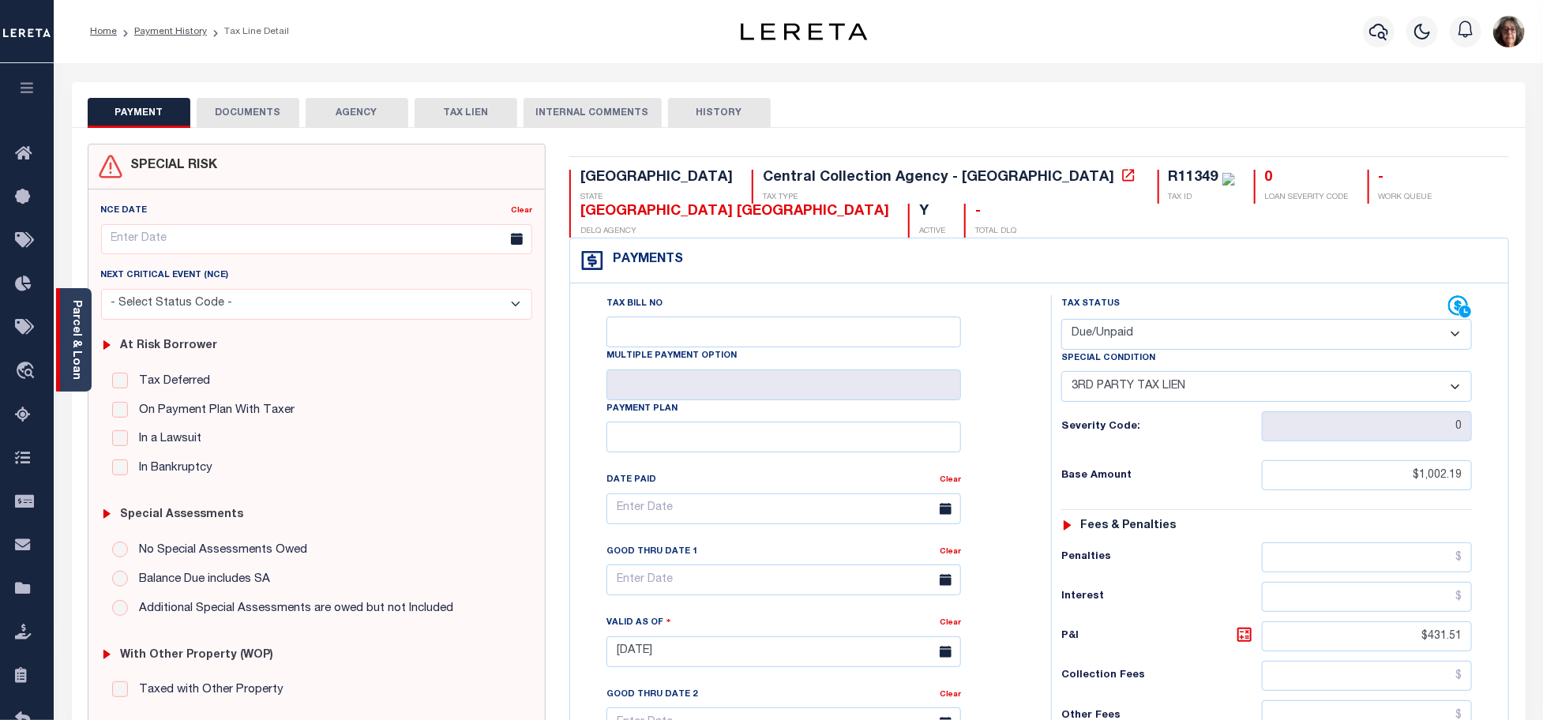
click at [74, 343] on link "Parcel & Loan" at bounding box center [75, 340] width 11 height 80
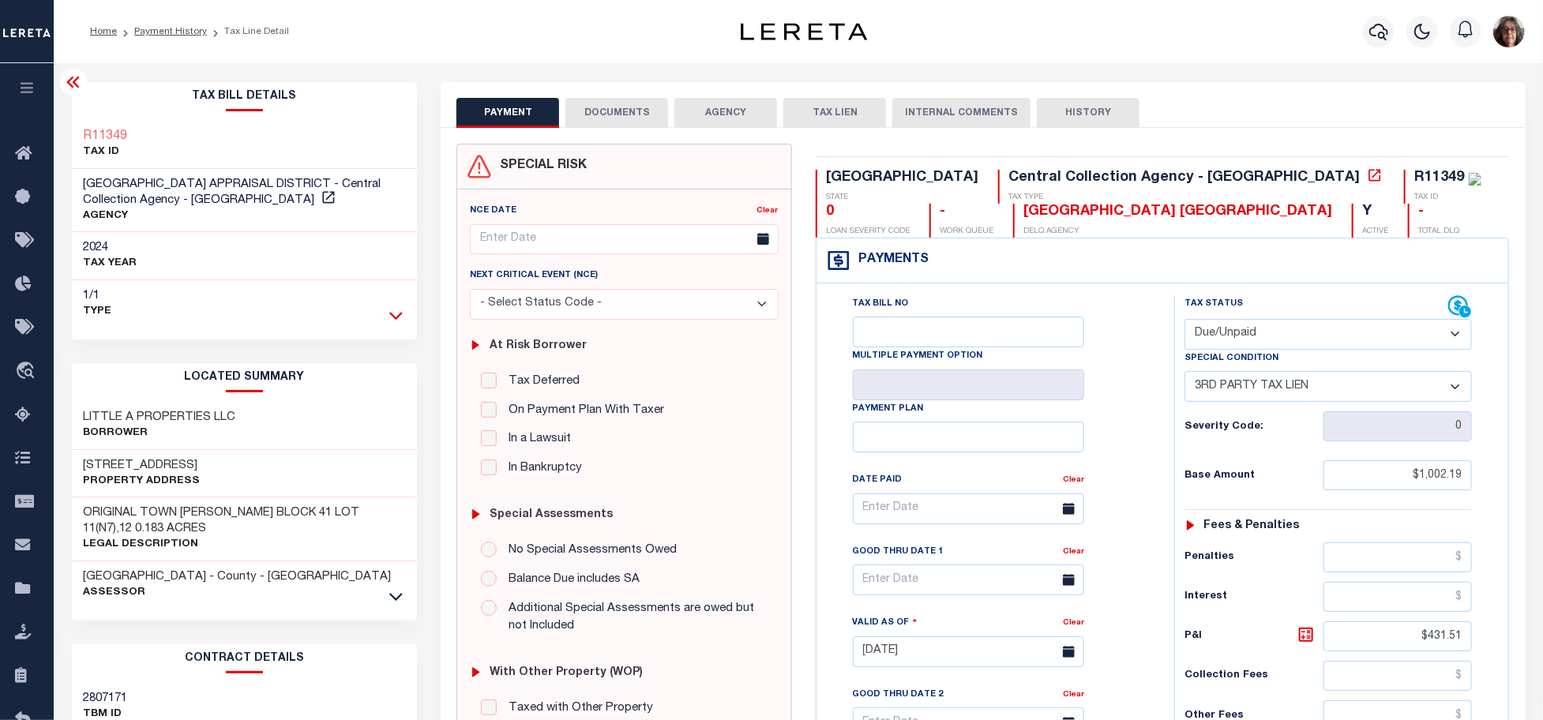
click at [399, 314] on icon at bounding box center [395, 316] width 13 height 8
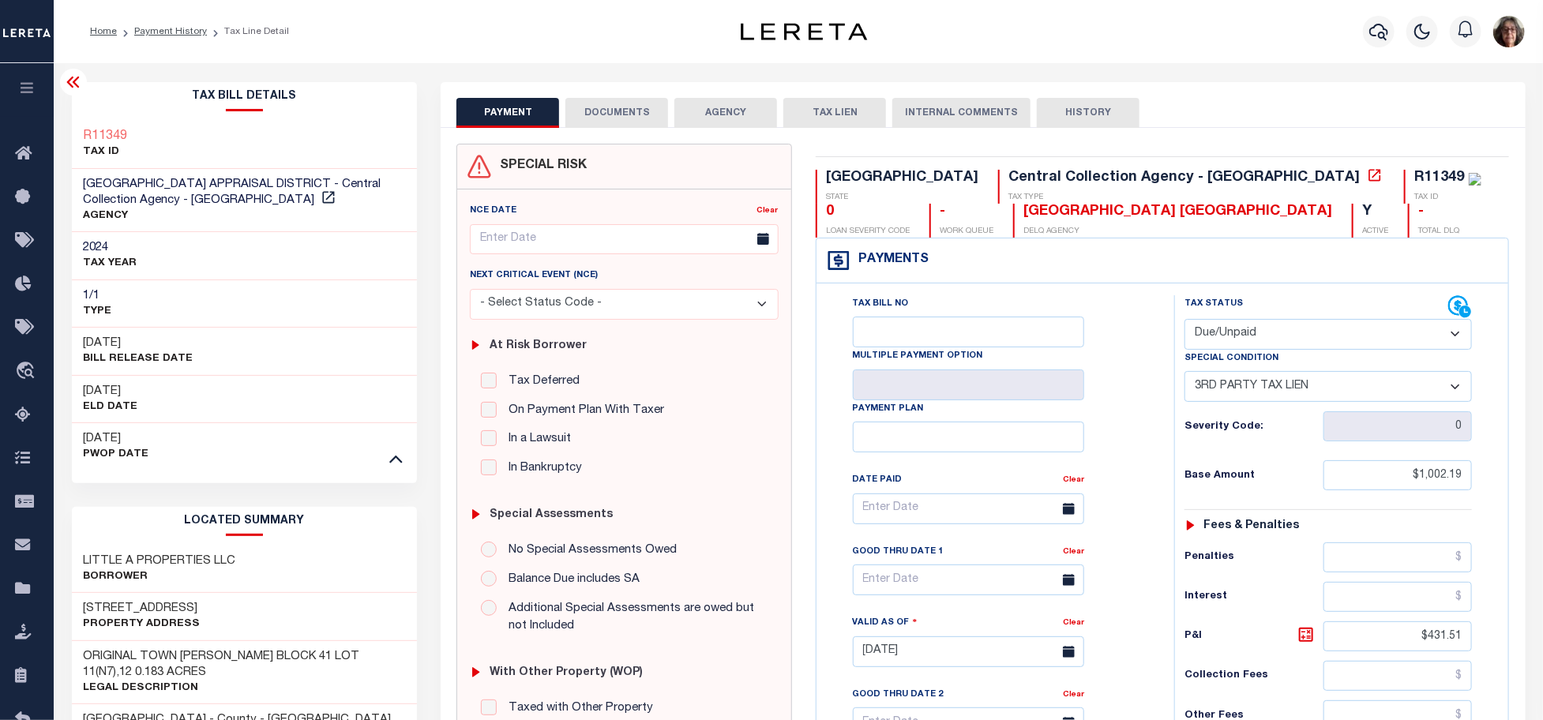
click at [399, 312] on div "1/1 Type" at bounding box center [245, 303] width 346 height 47
click at [164, 28] on link "Payment History" at bounding box center [170, 31] width 73 height 9
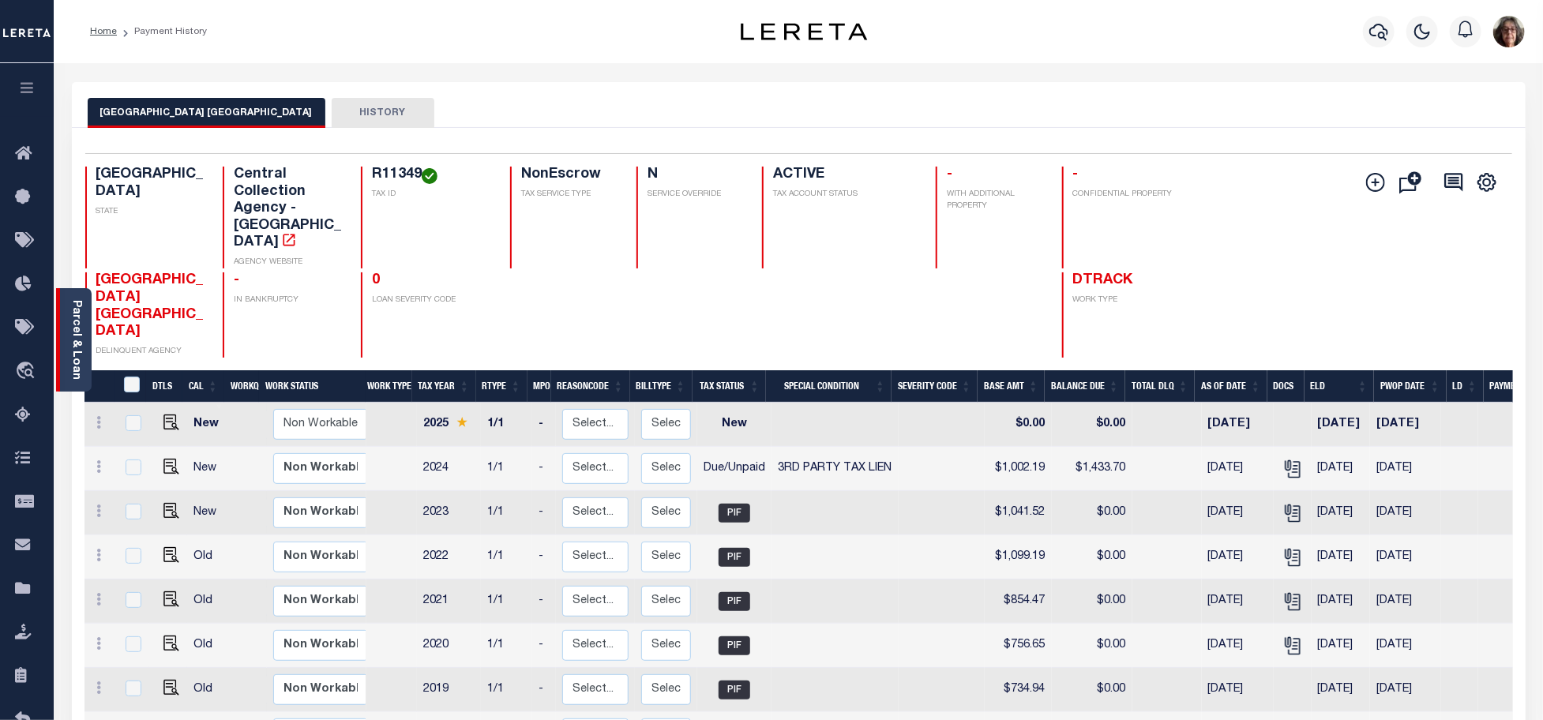
click at [77, 332] on link "Parcel & Loan" at bounding box center [75, 340] width 11 height 80
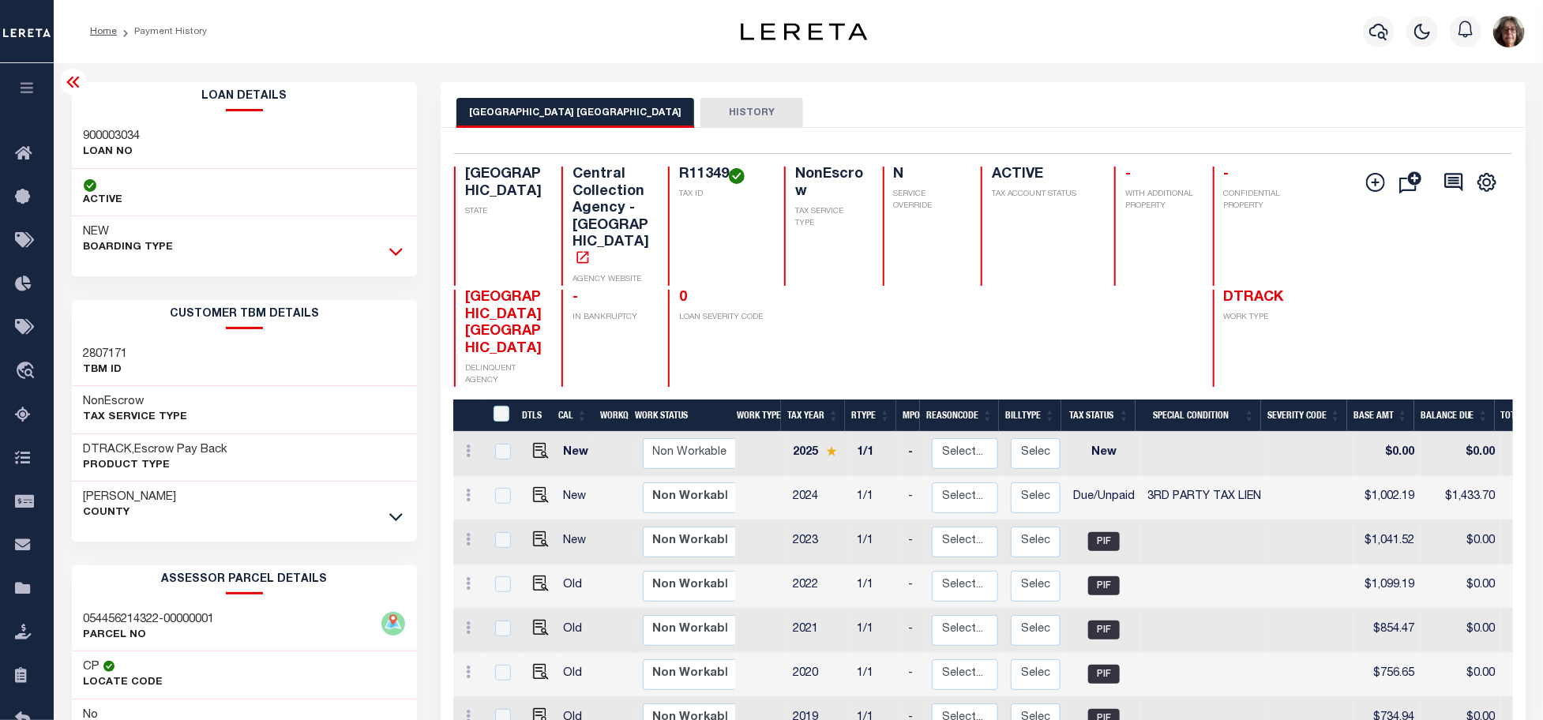
click at [395, 253] on icon at bounding box center [395, 251] width 13 height 17
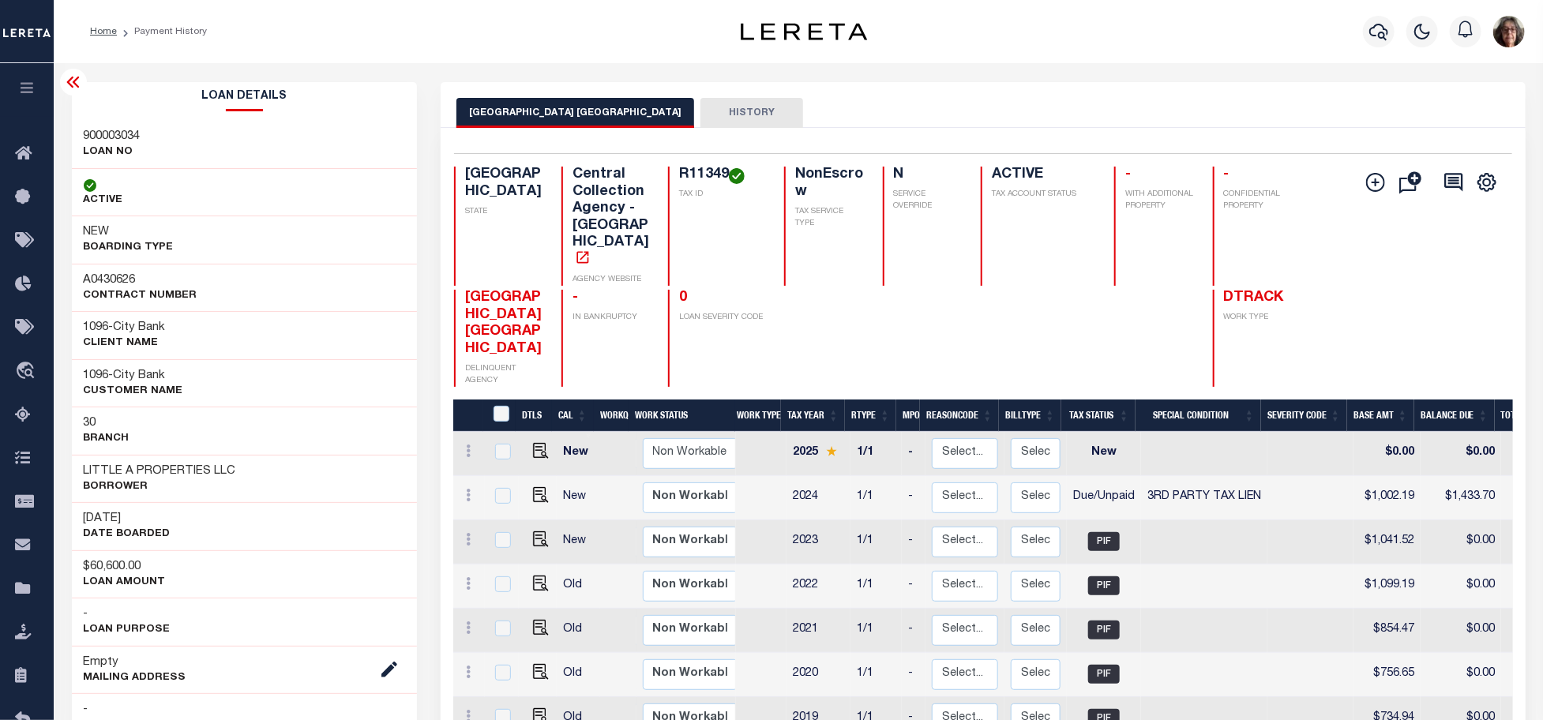
click at [396, 253] on div "NEW BOARDING TYPE" at bounding box center [245, 239] width 346 height 47
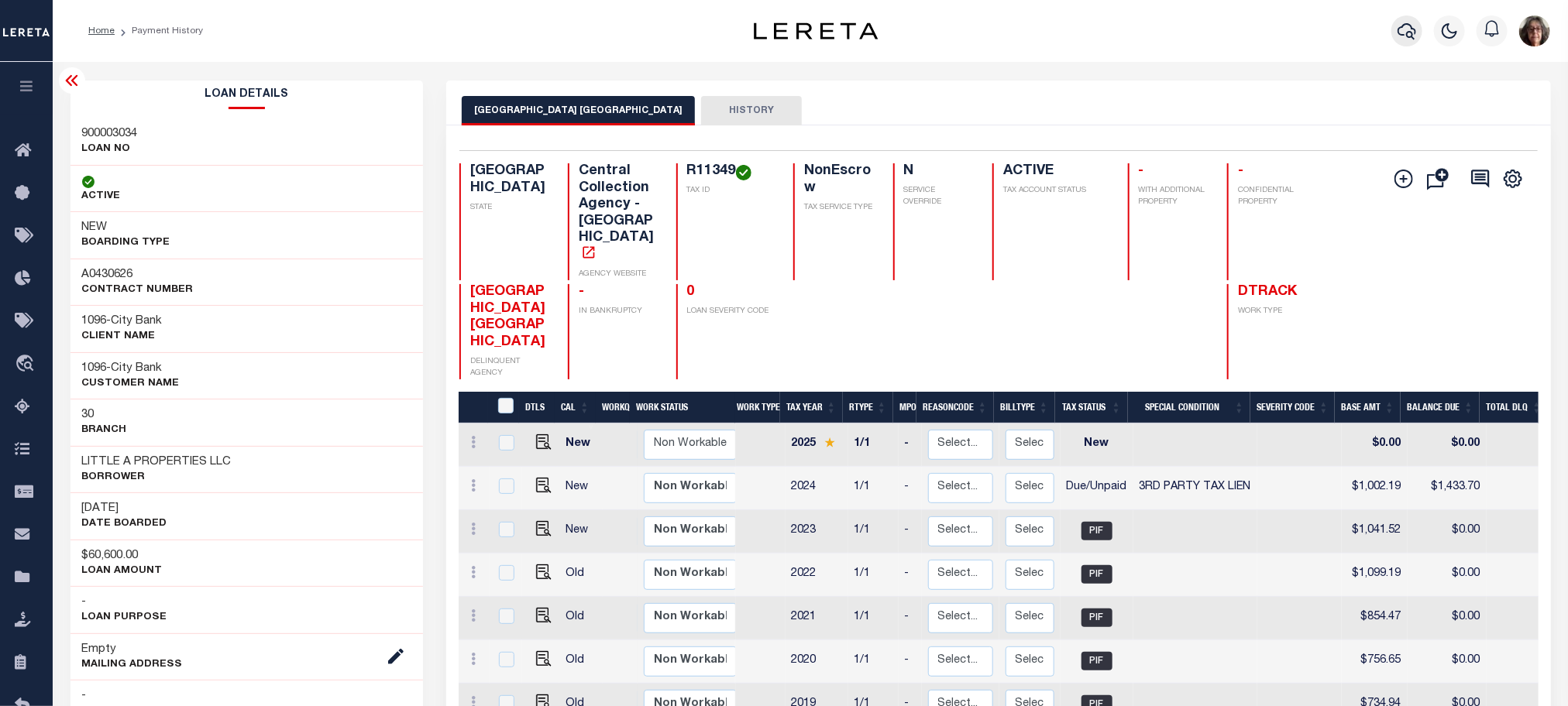
click at [1404, 31] on icon "button" at bounding box center [1406, 30] width 19 height 19
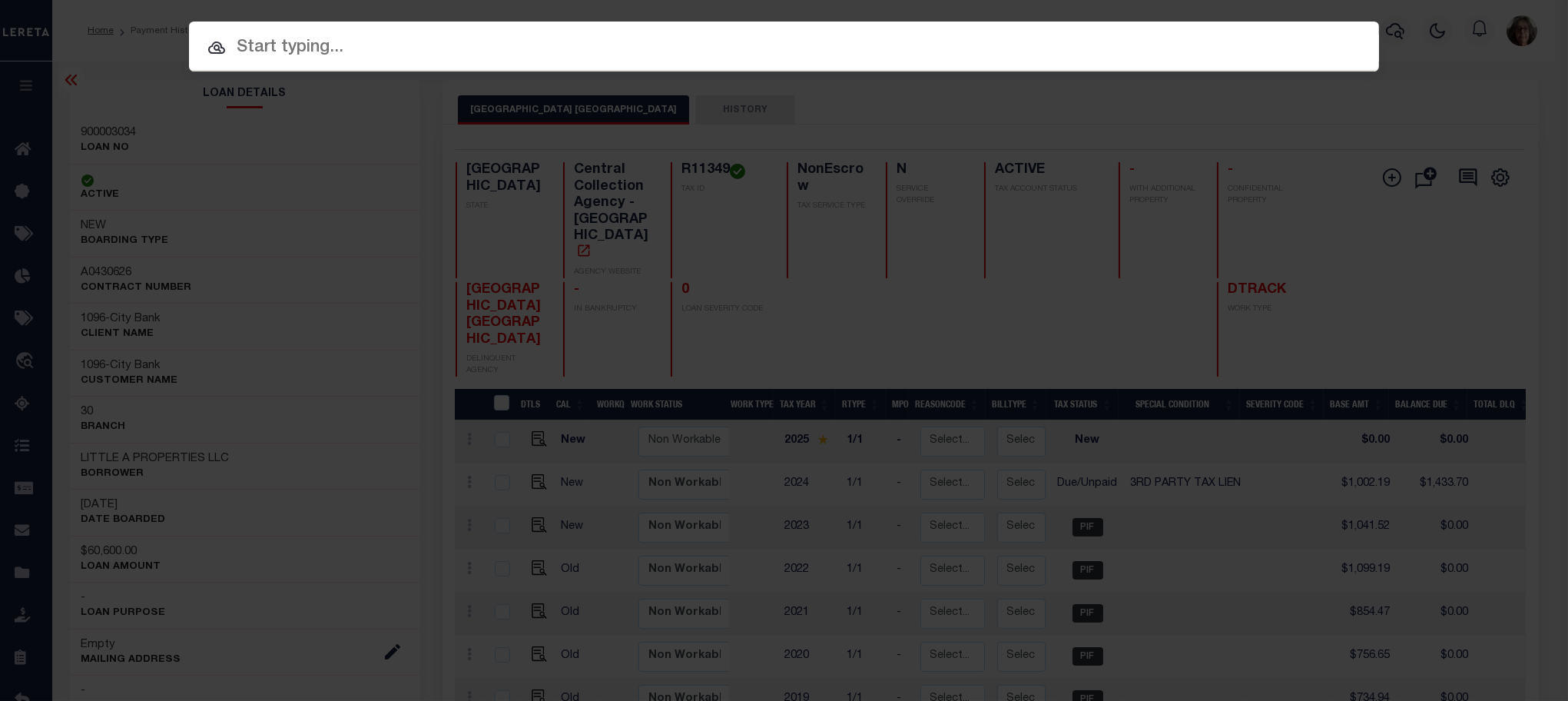
paste input "4200-0003-0012000"
type input "4200-0003-0012000"
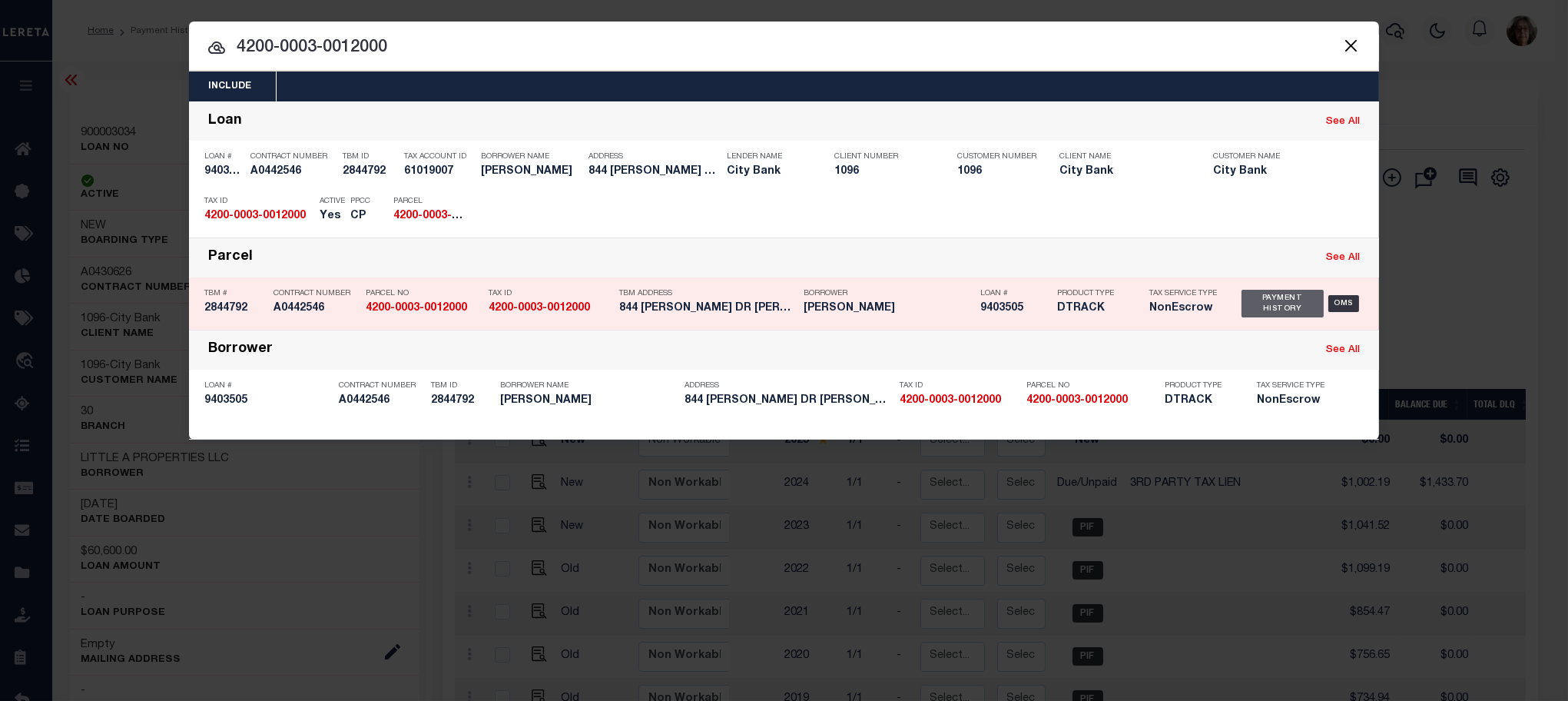
click at [1265, 300] on div "Payment History" at bounding box center [1283, 304] width 82 height 27
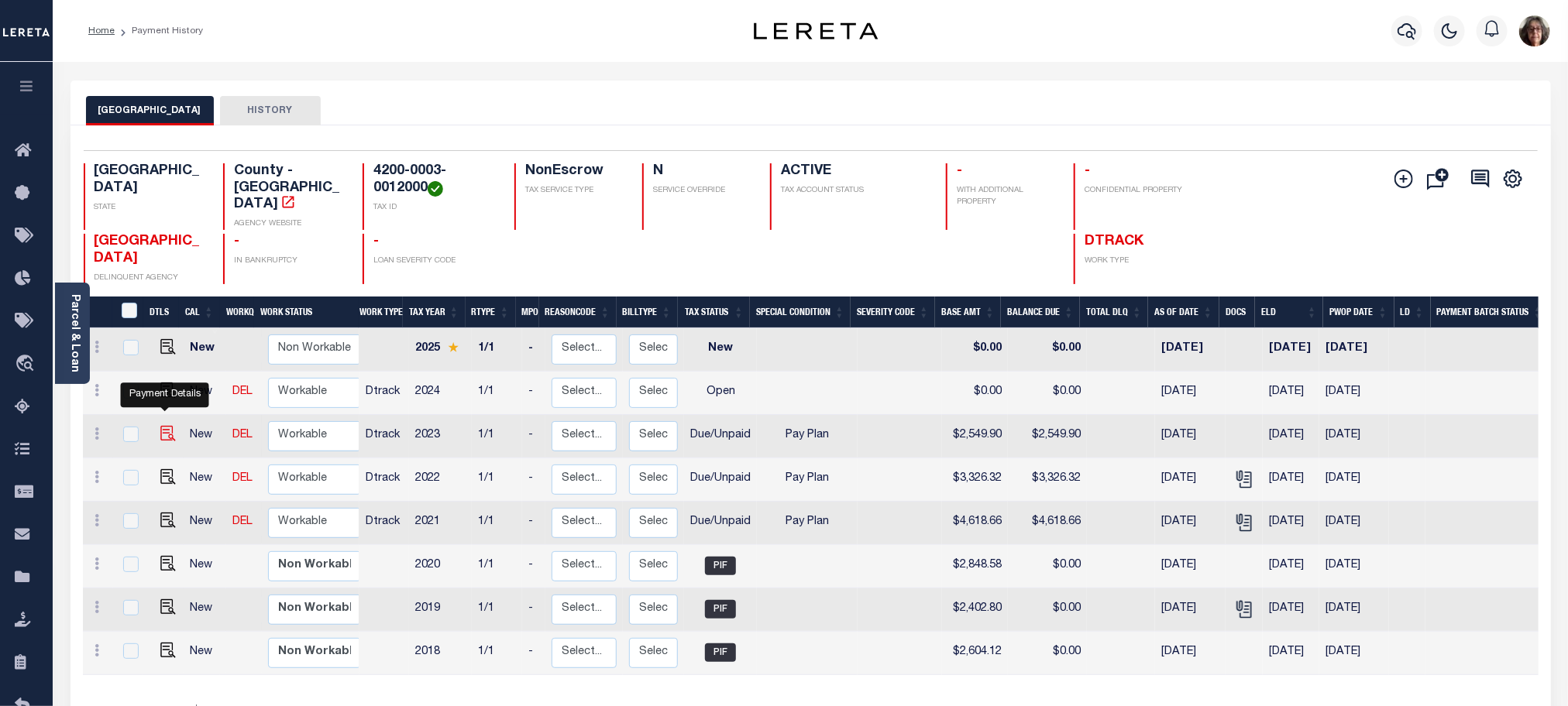
click at [164, 426] on img "" at bounding box center [168, 433] width 16 height 16
checkbox input "true"
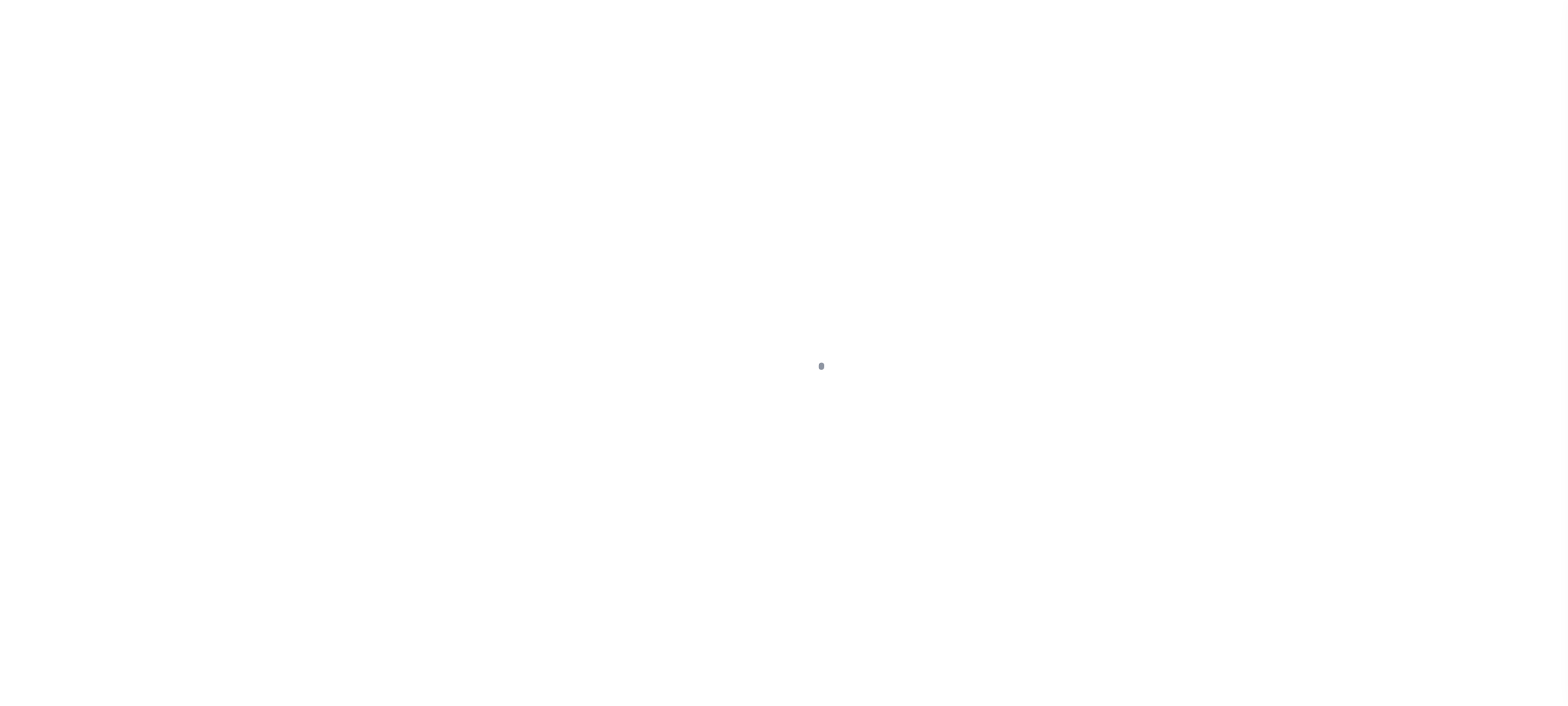
select select "DUE"
select select "26"
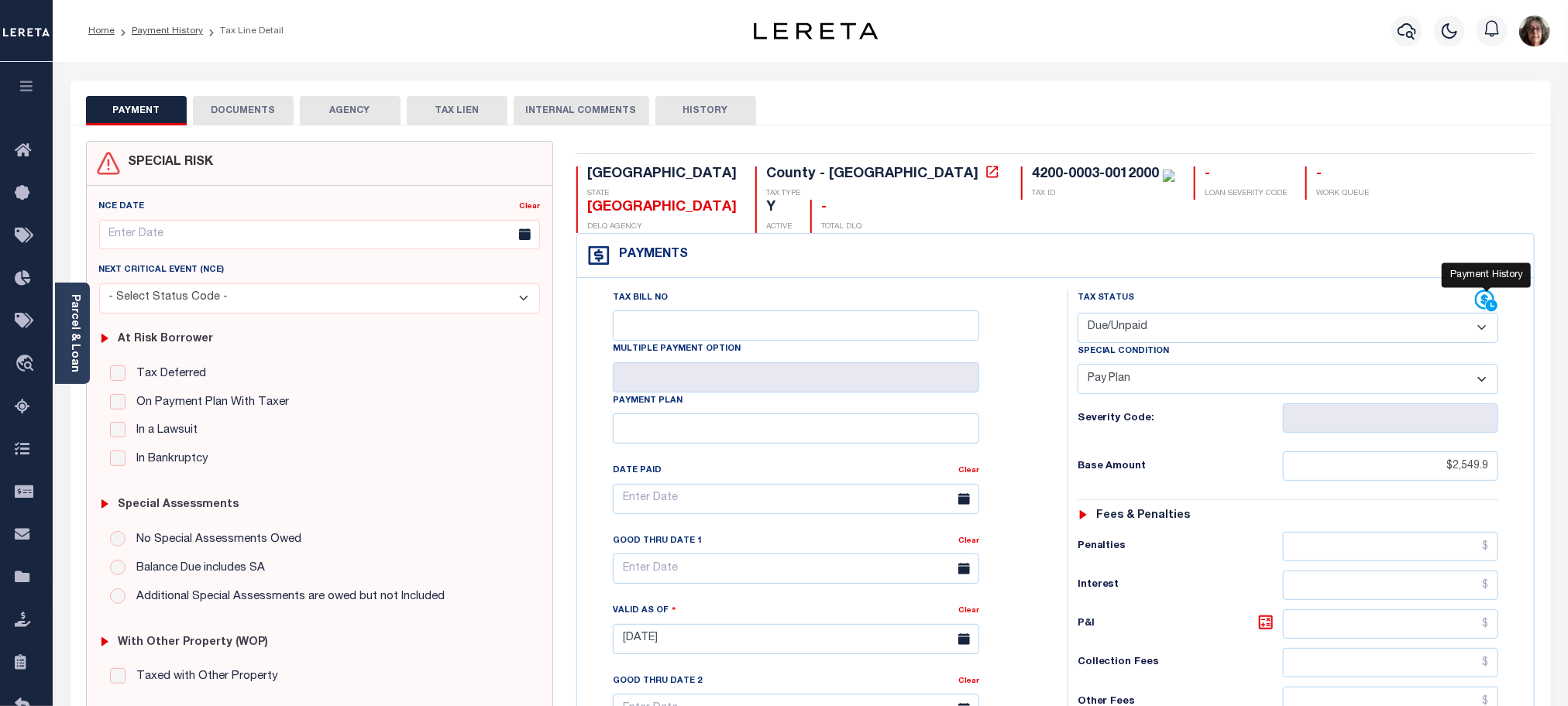
click at [1481, 289] on icon at bounding box center [1487, 301] width 24 height 24
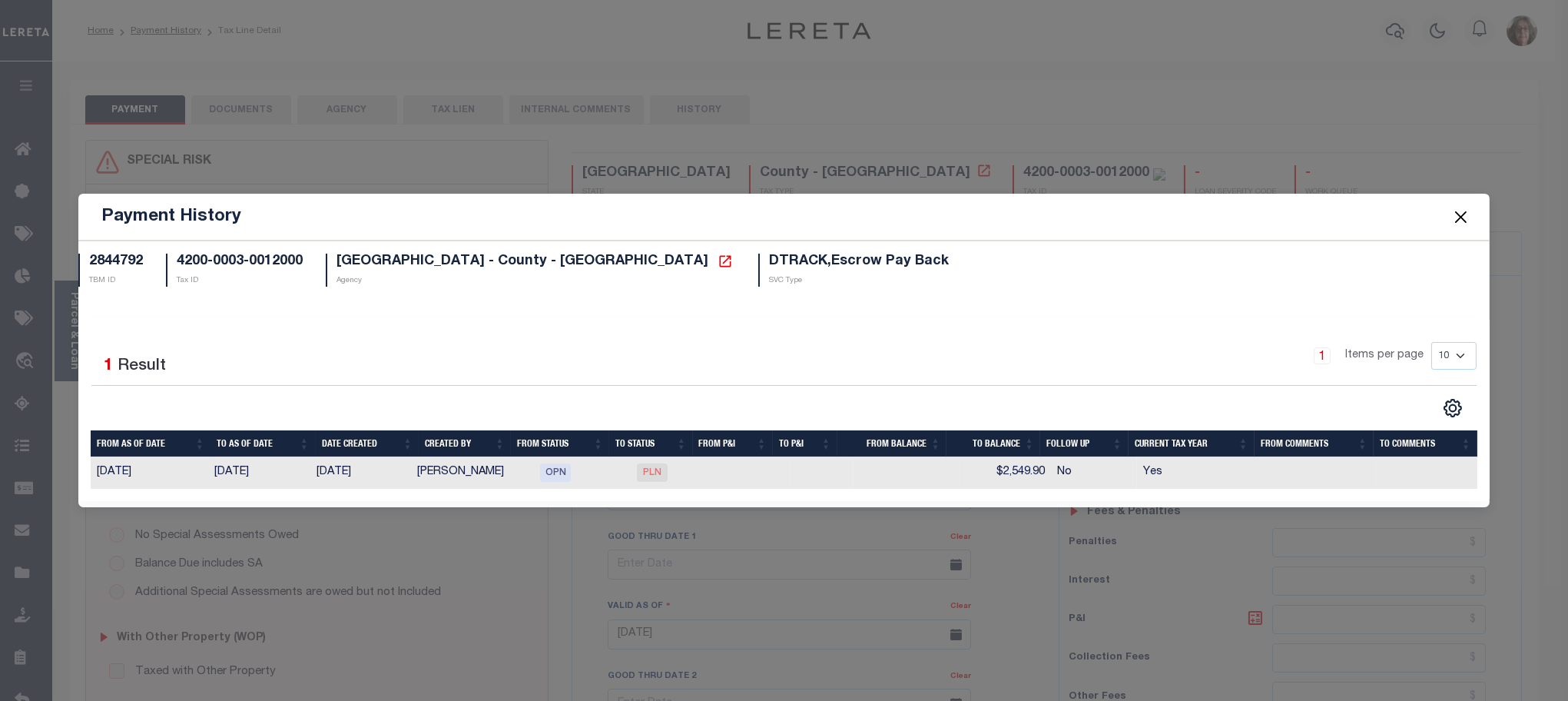
click at [1458, 215] on button "Close" at bounding box center [1461, 216] width 20 height 20
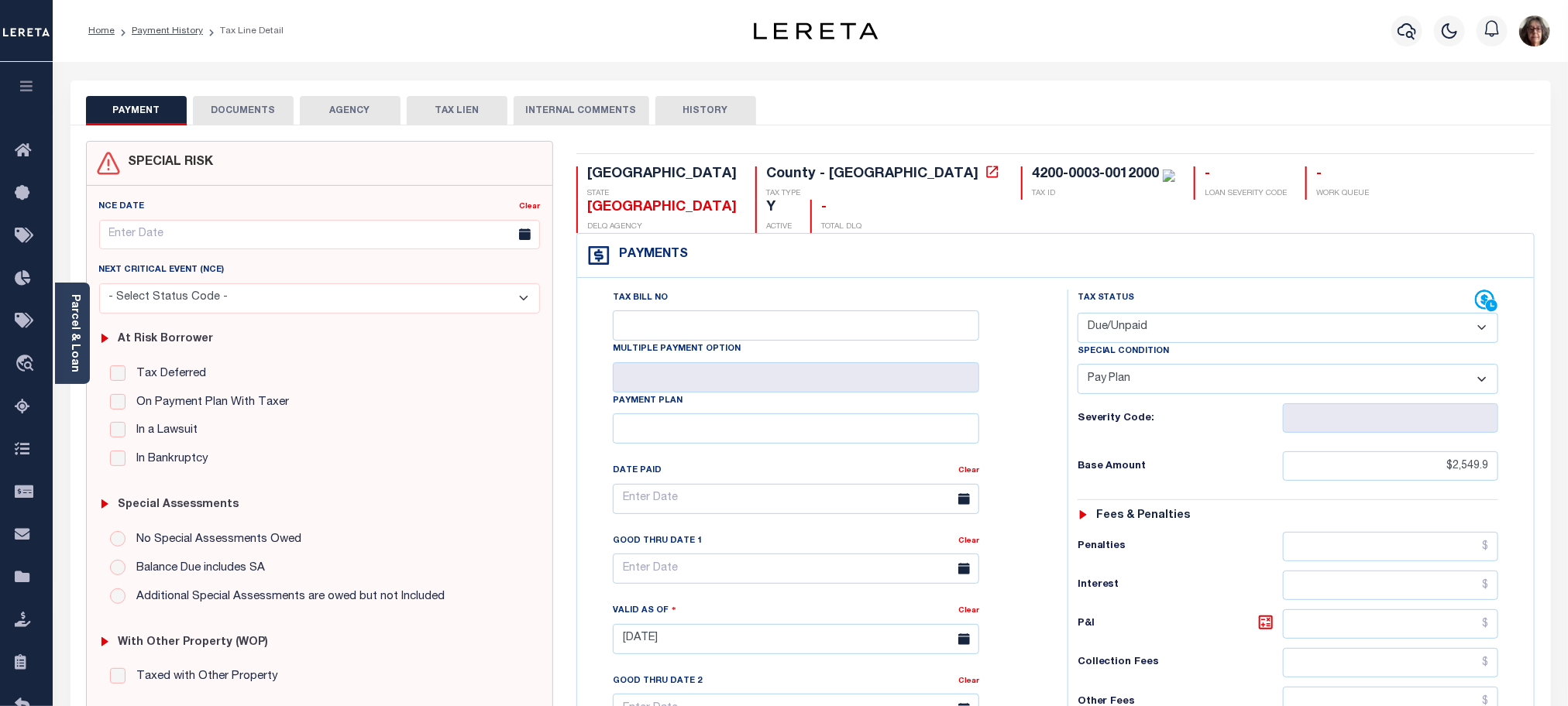
click at [688, 110] on button "HISTORY" at bounding box center [706, 111] width 101 height 29
select select "50"
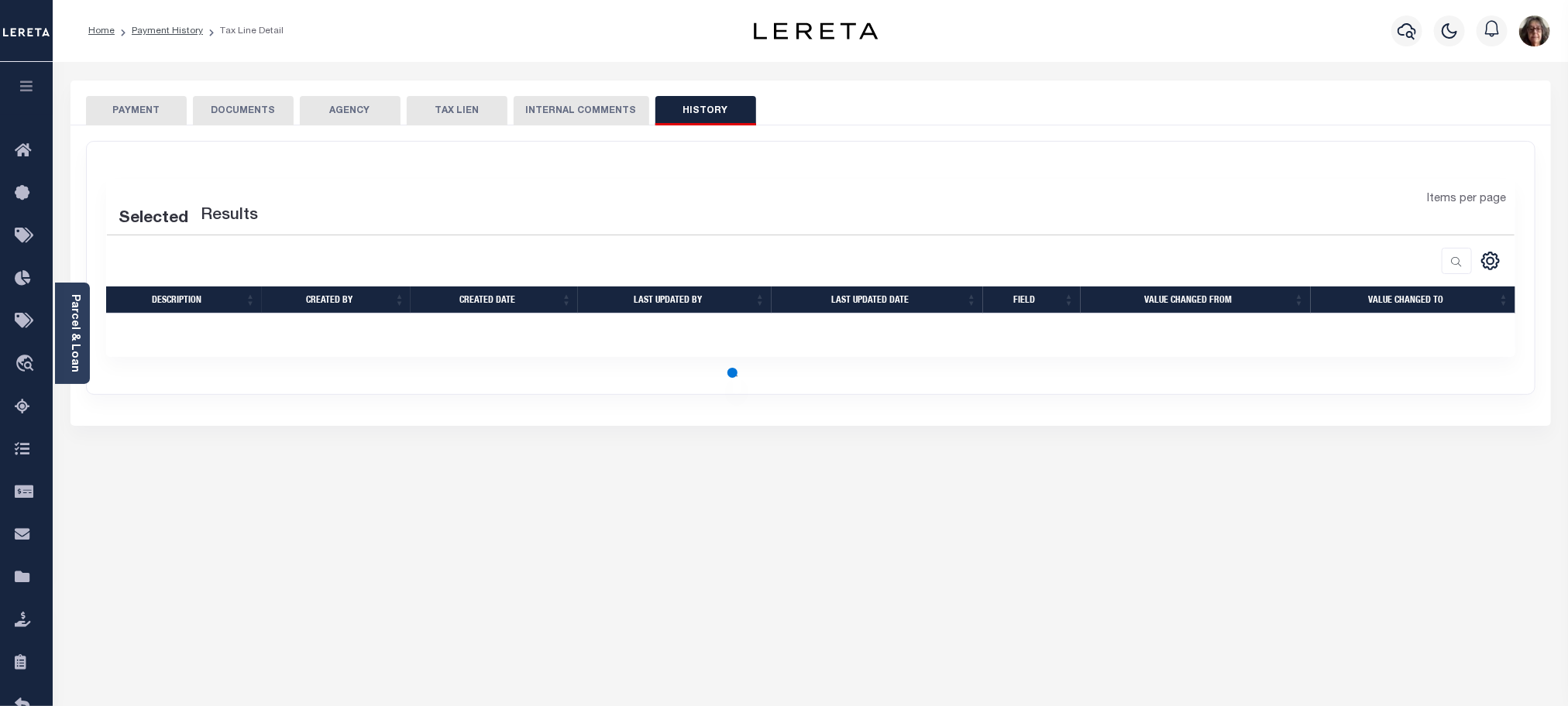
select select "50"
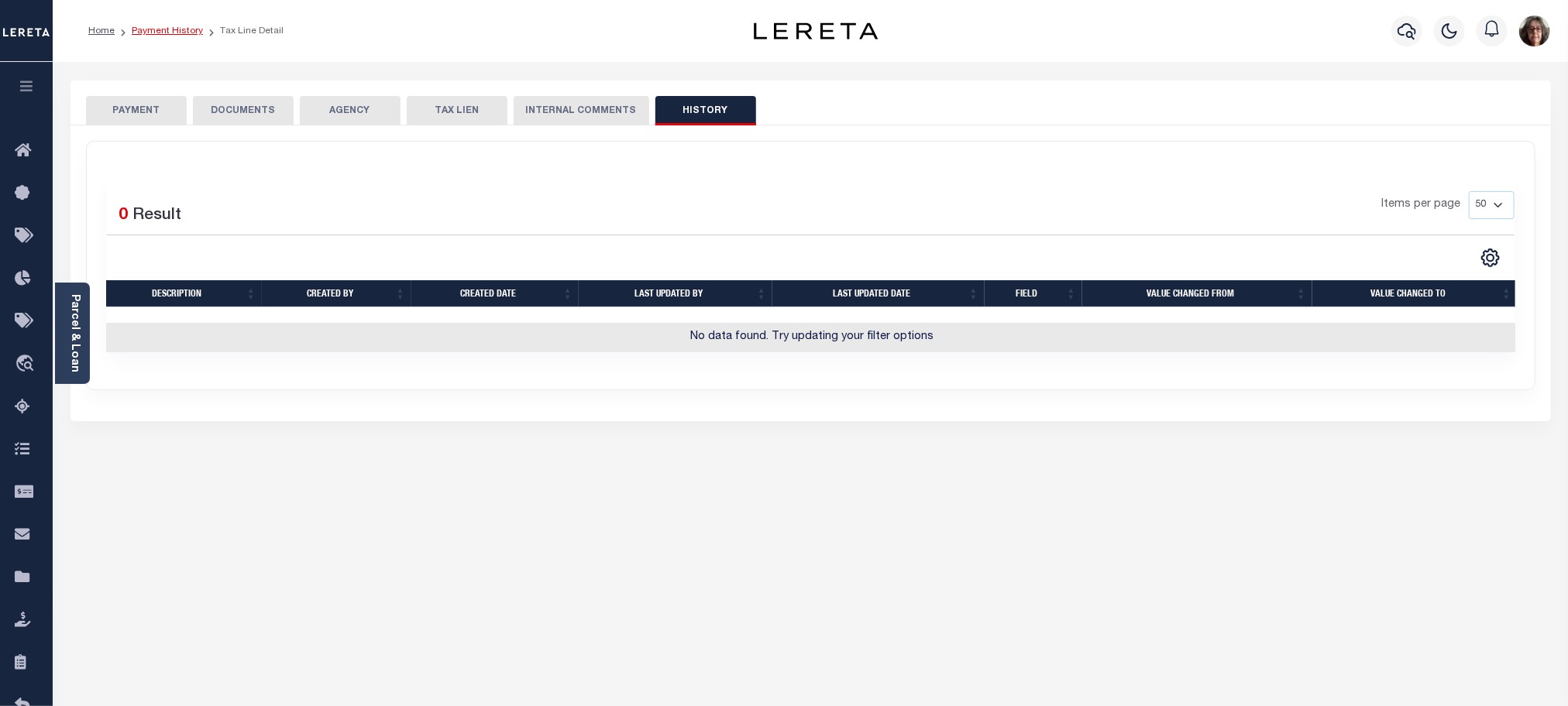
click at [153, 31] on link "Payment History" at bounding box center [167, 30] width 72 height 9
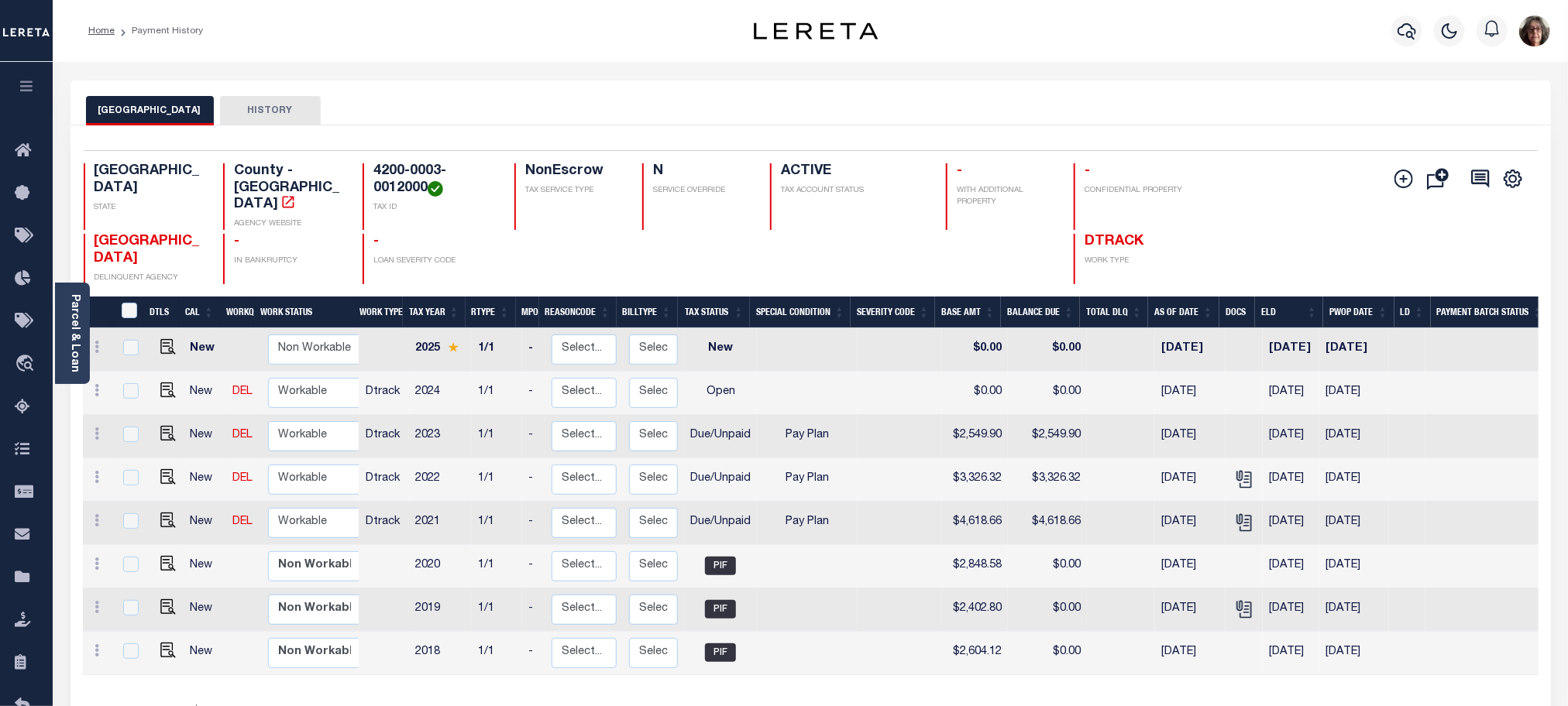
click at [256, 107] on button "HISTORY" at bounding box center [270, 111] width 101 height 29
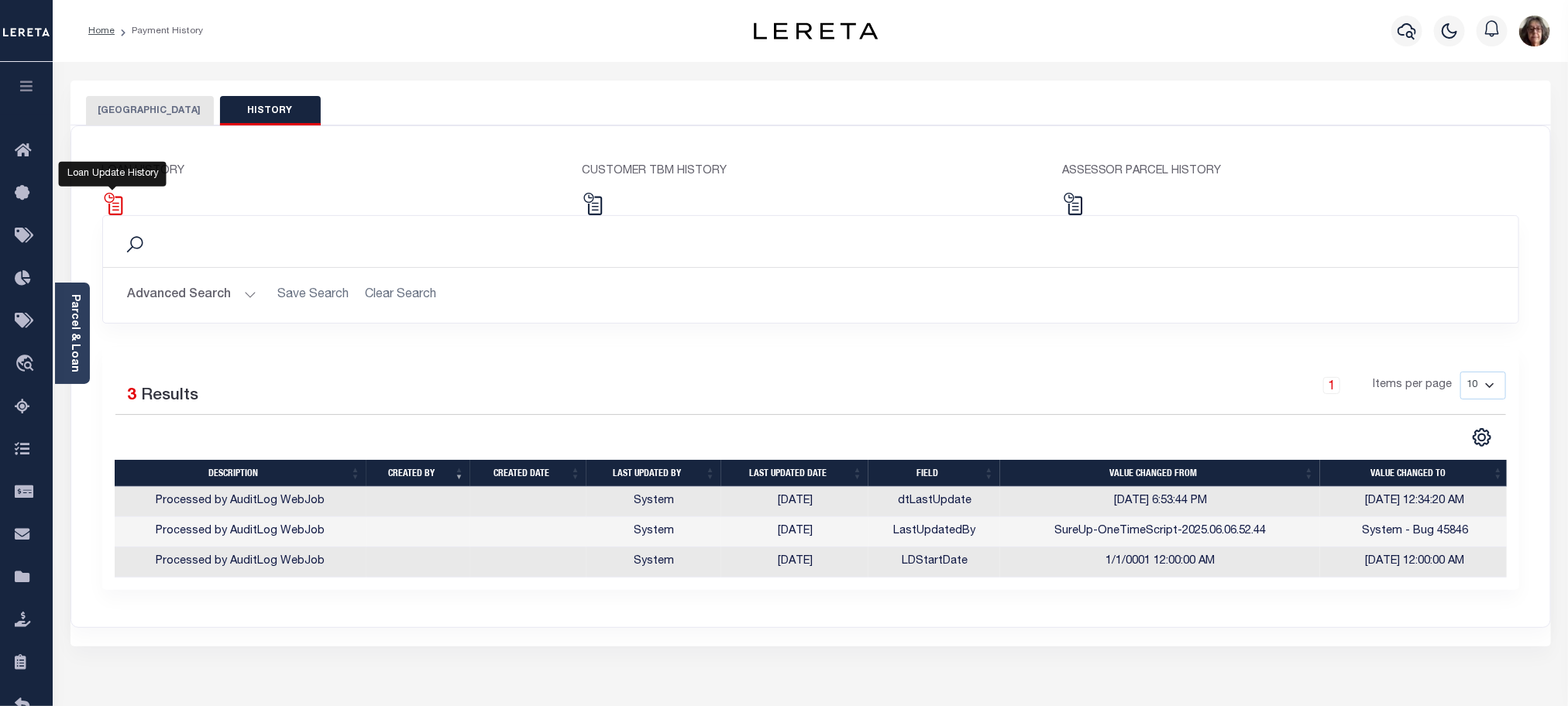
click at [112, 206] on img at bounding box center [113, 204] width 23 height 23
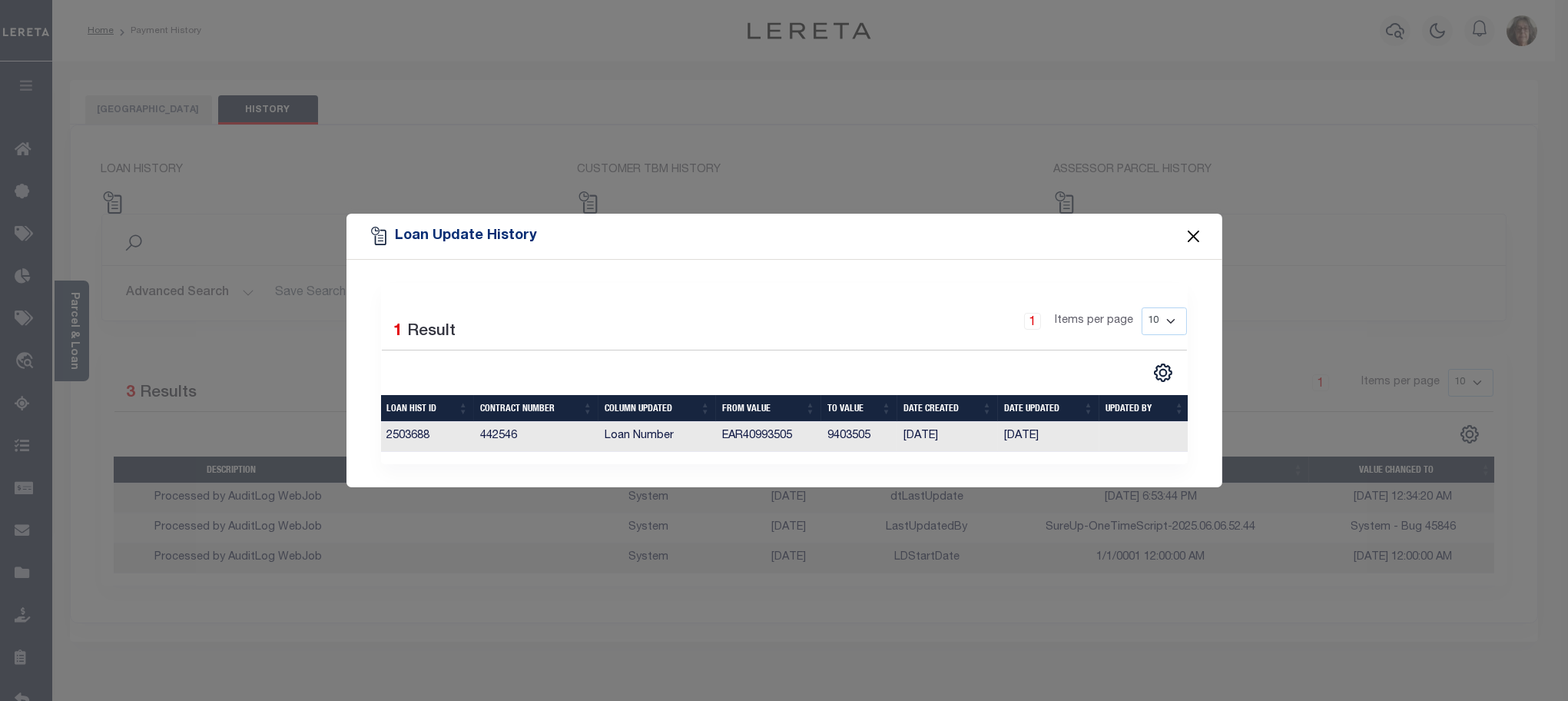
click at [1195, 227] on button "Close" at bounding box center [1193, 236] width 20 height 20
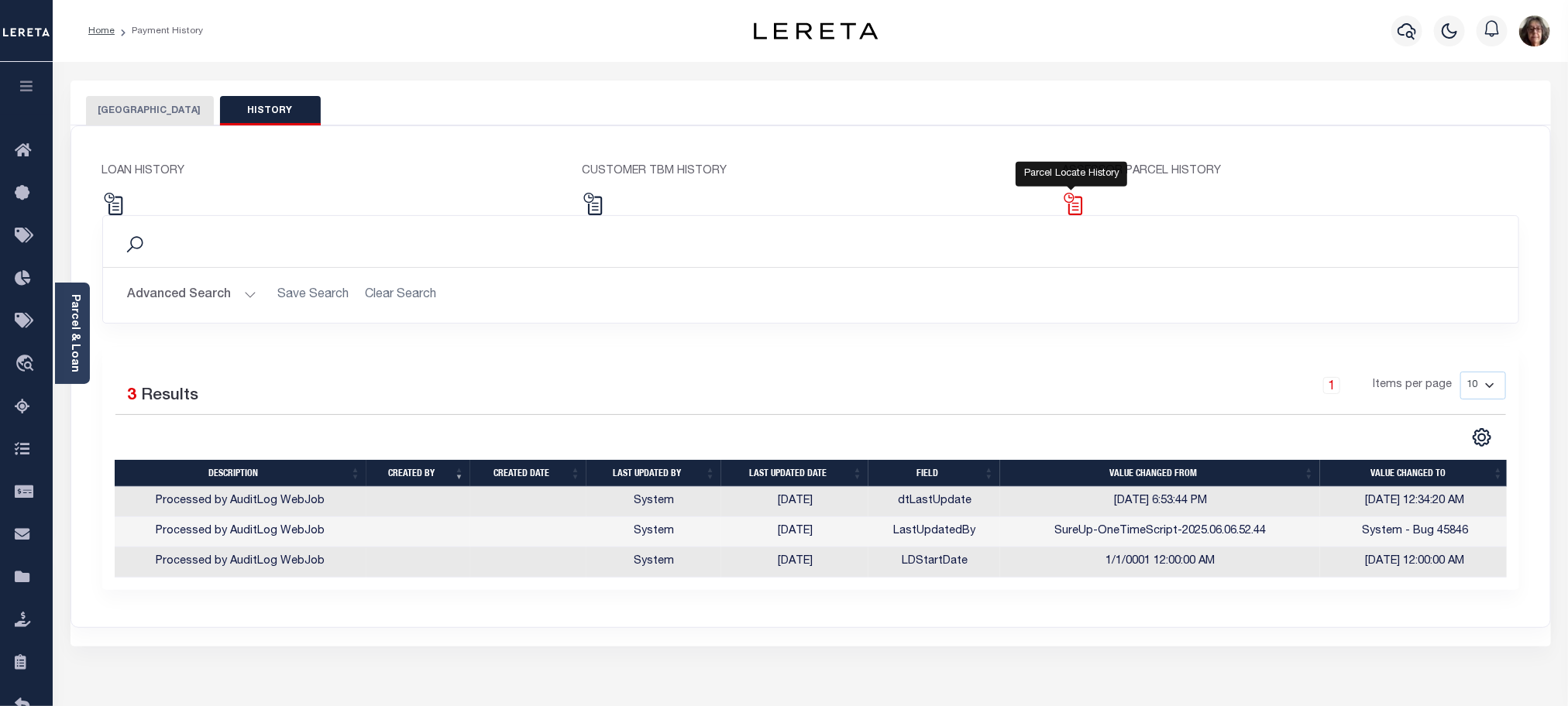
click at [1075, 204] on img at bounding box center [1072, 204] width 23 height 23
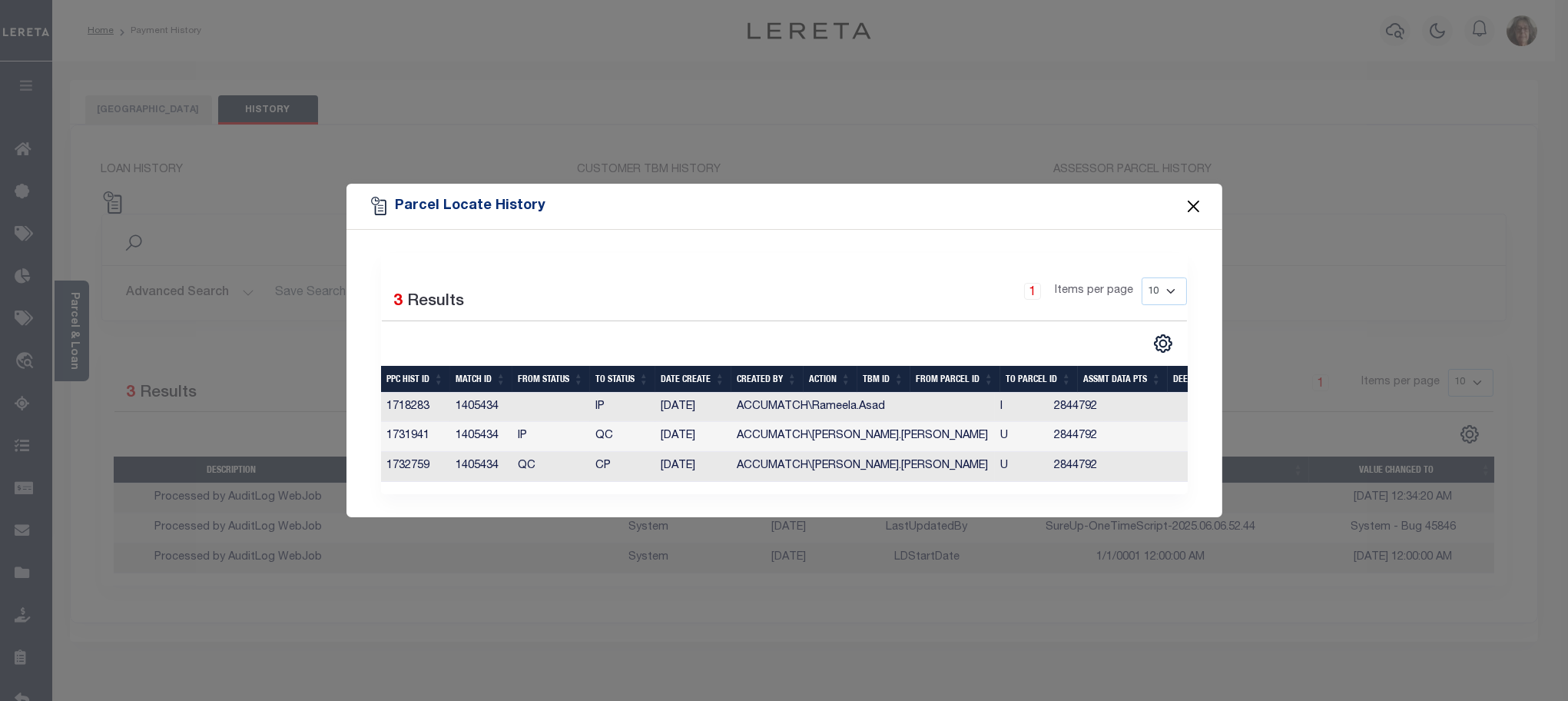
click at [1191, 203] on button "Close" at bounding box center [1193, 206] width 20 height 20
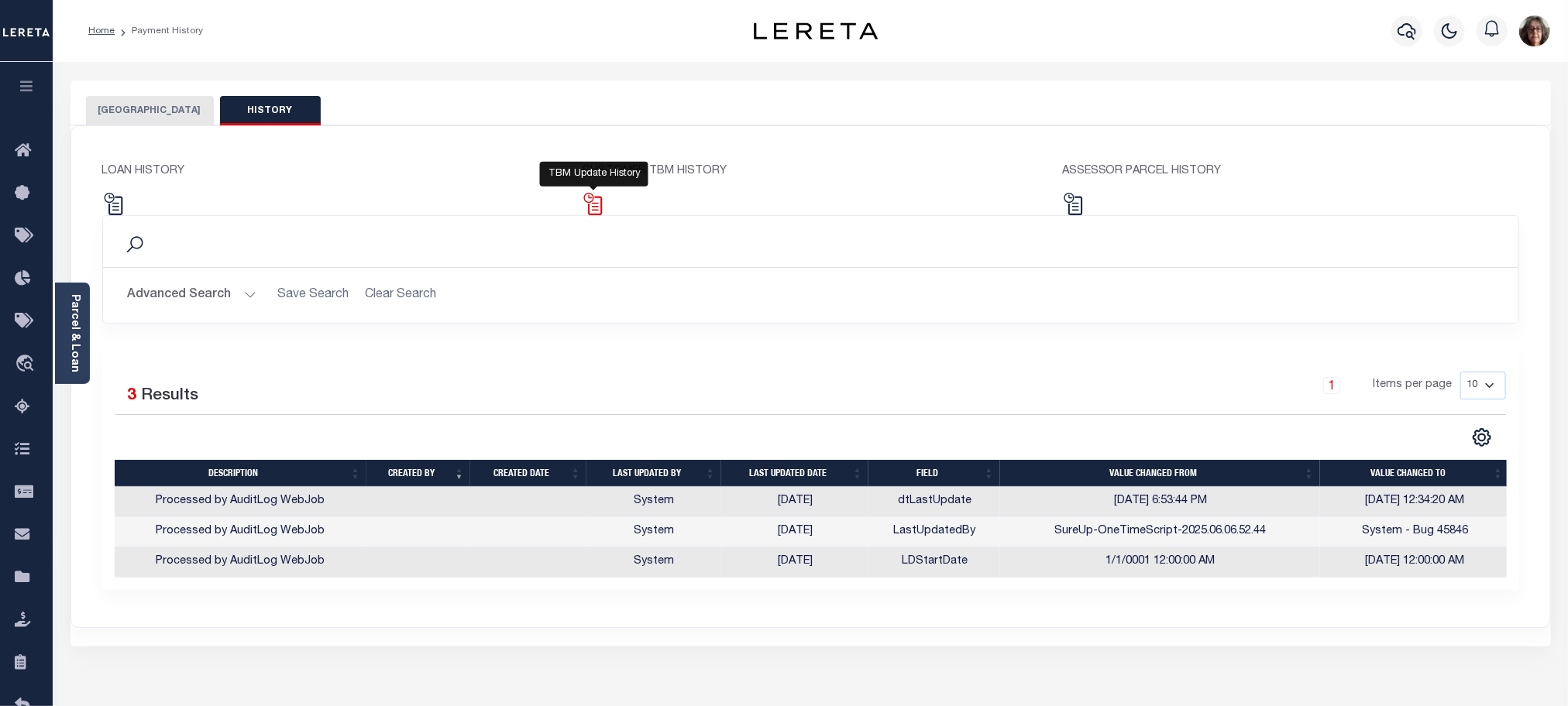
click at [591, 204] on img at bounding box center [593, 204] width 23 height 23
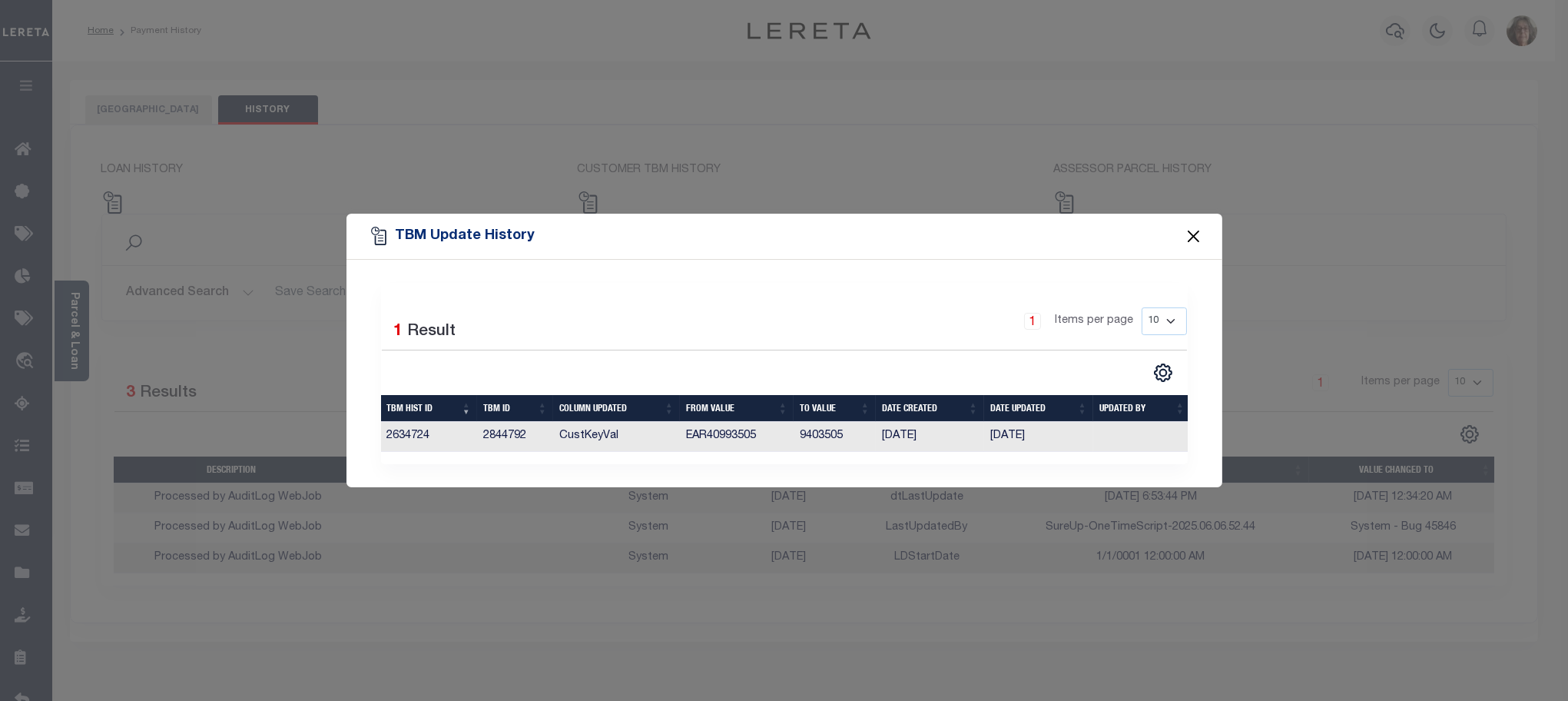
click at [1195, 228] on button "Close" at bounding box center [1193, 236] width 20 height 20
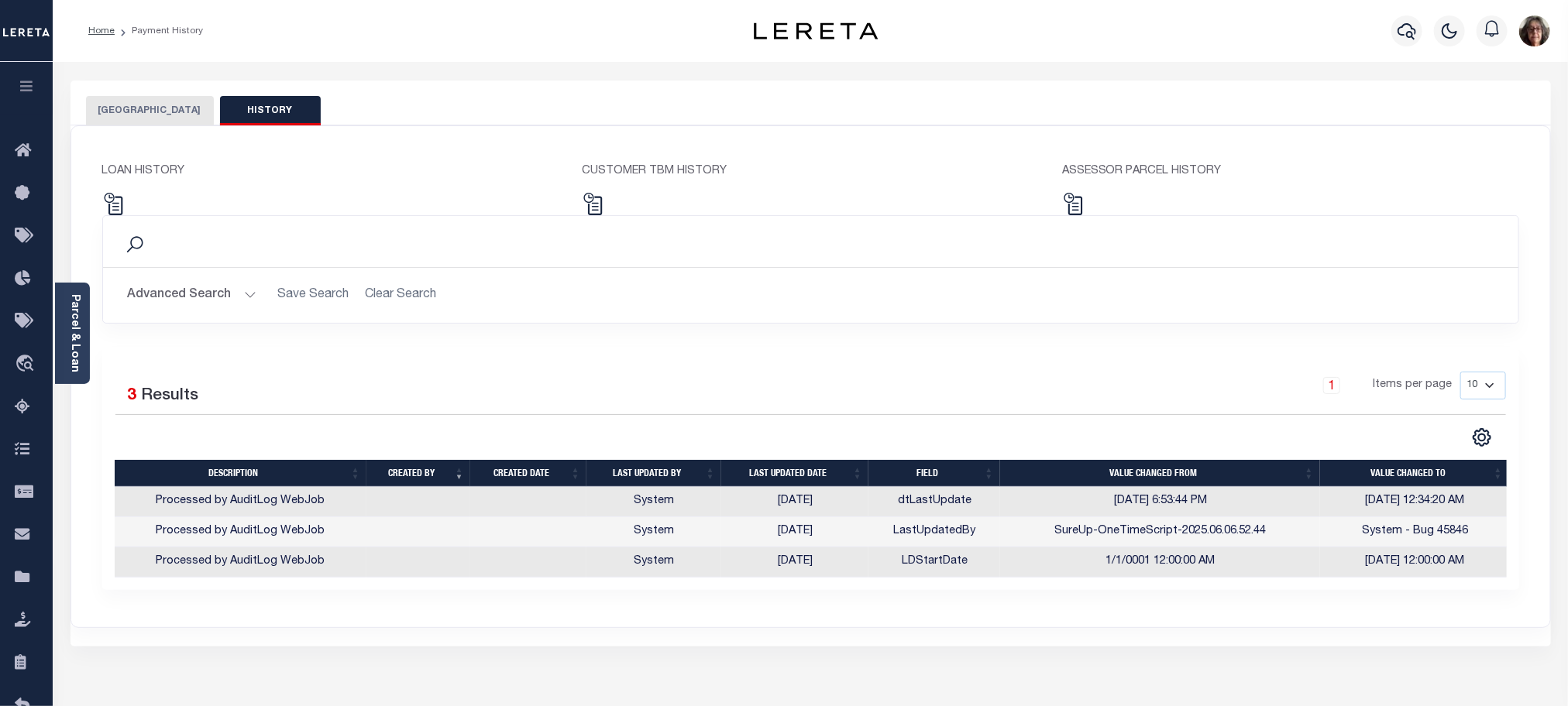
click at [148, 111] on button "[GEOGRAPHIC_DATA]" at bounding box center [150, 111] width 128 height 29
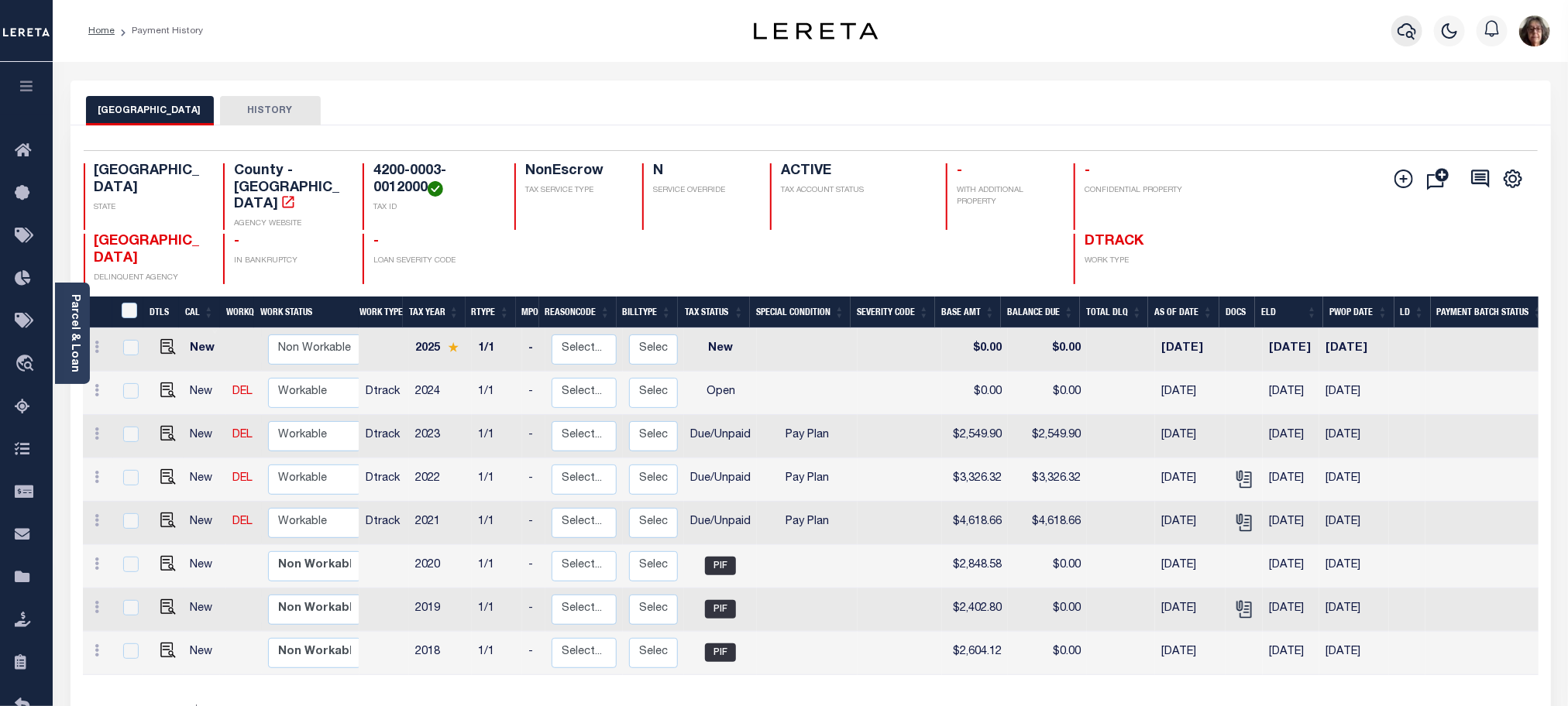
click at [1406, 32] on icon "button" at bounding box center [1406, 30] width 19 height 19
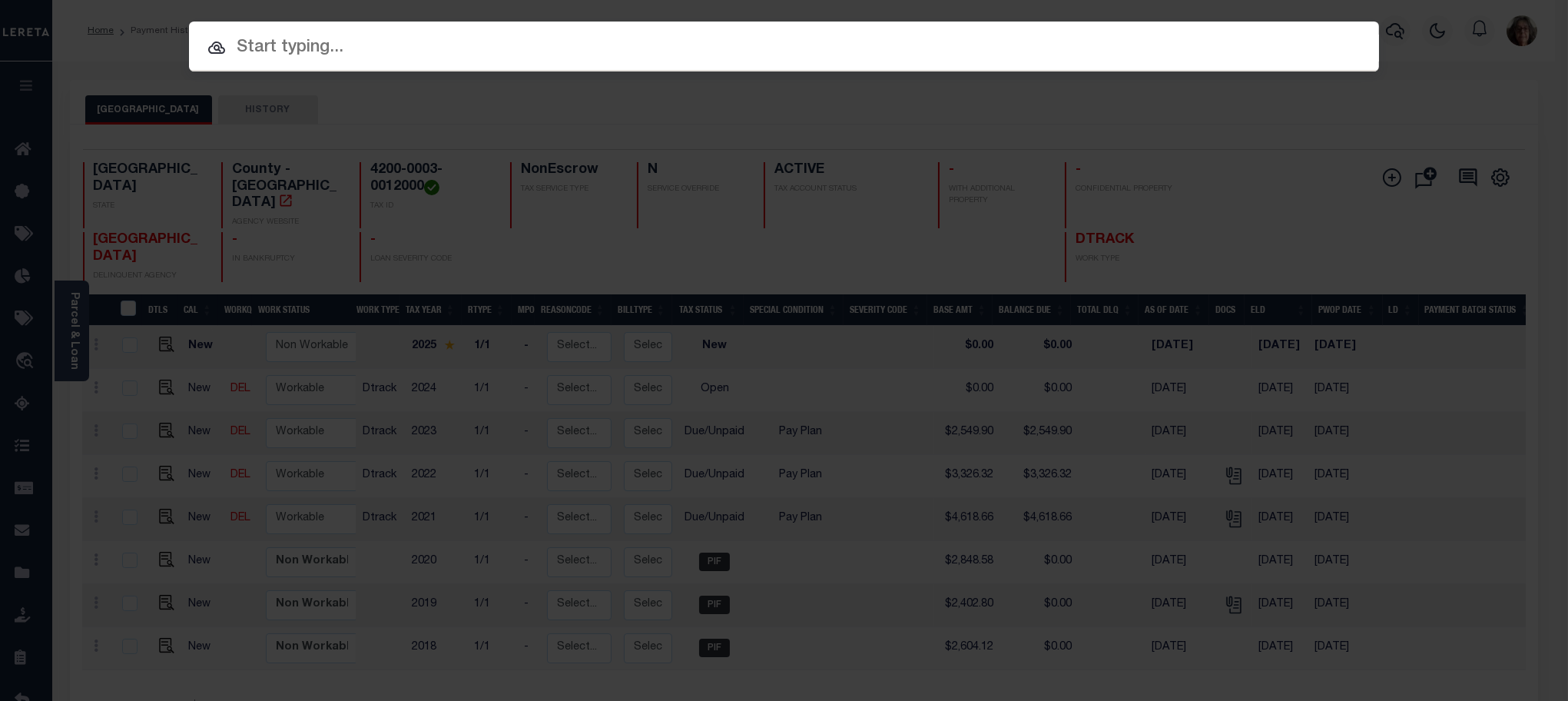
paste input "900005617"
type input "900005617"
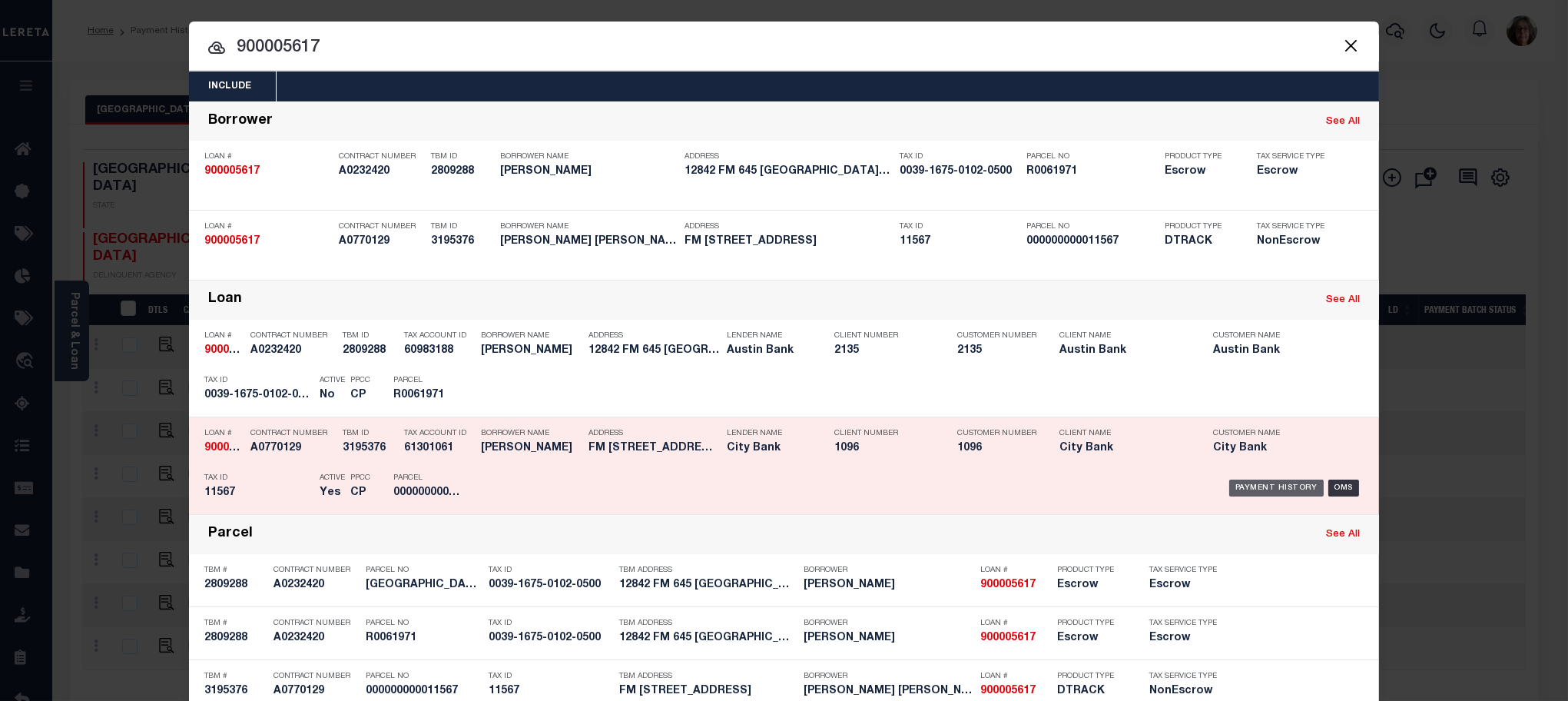
click at [1272, 485] on div "Payment History" at bounding box center [1276, 488] width 94 height 17
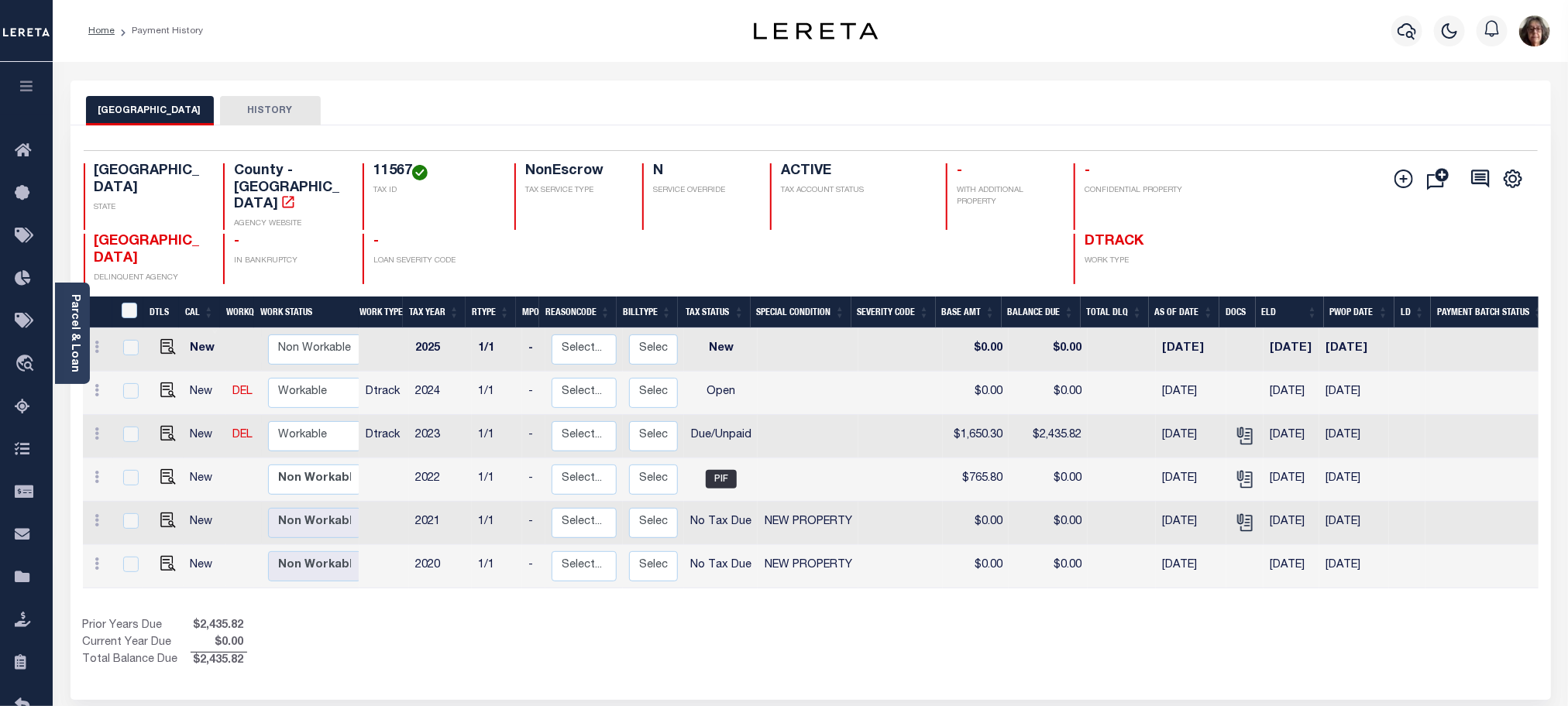
click at [235, 110] on button "HISTORY" at bounding box center [270, 111] width 101 height 29
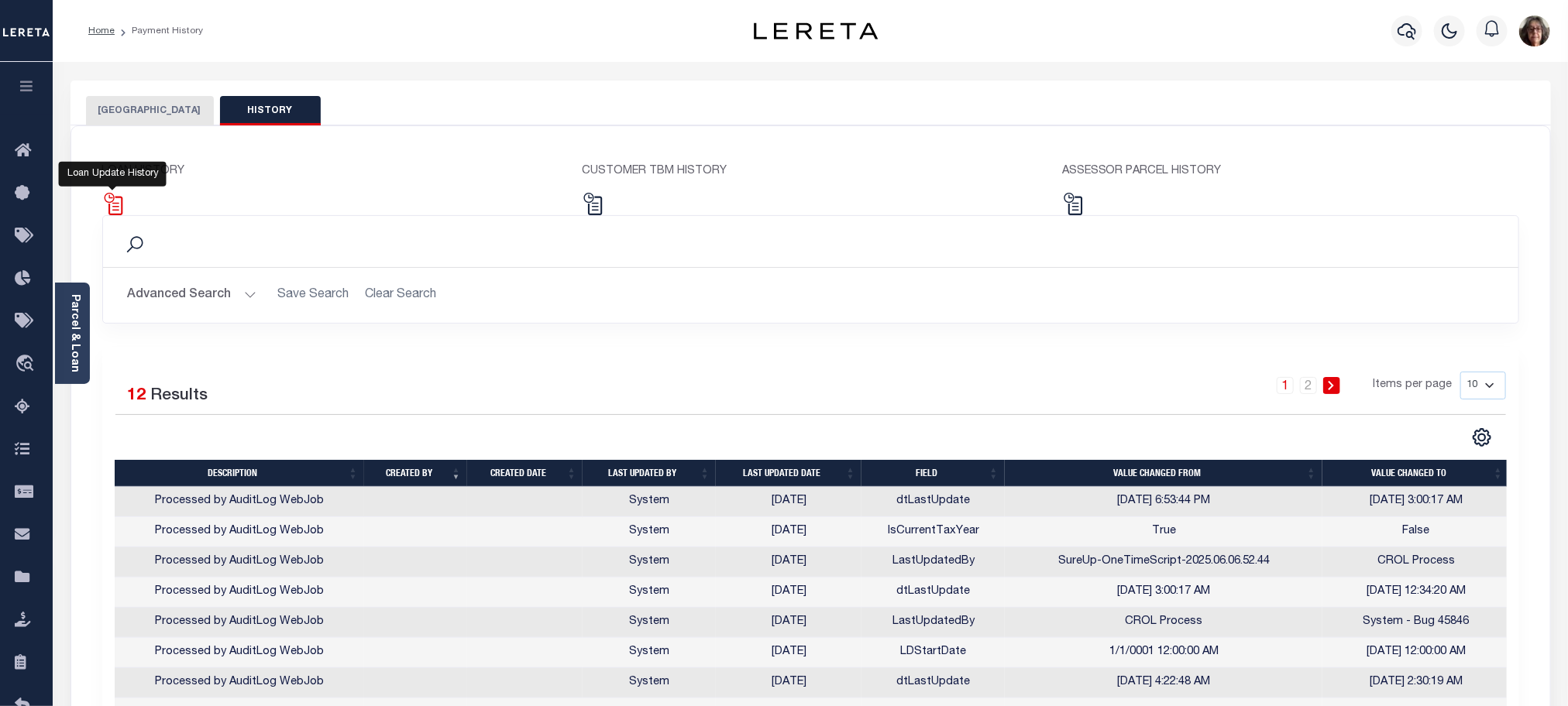
click at [112, 204] on img at bounding box center [113, 204] width 23 height 23
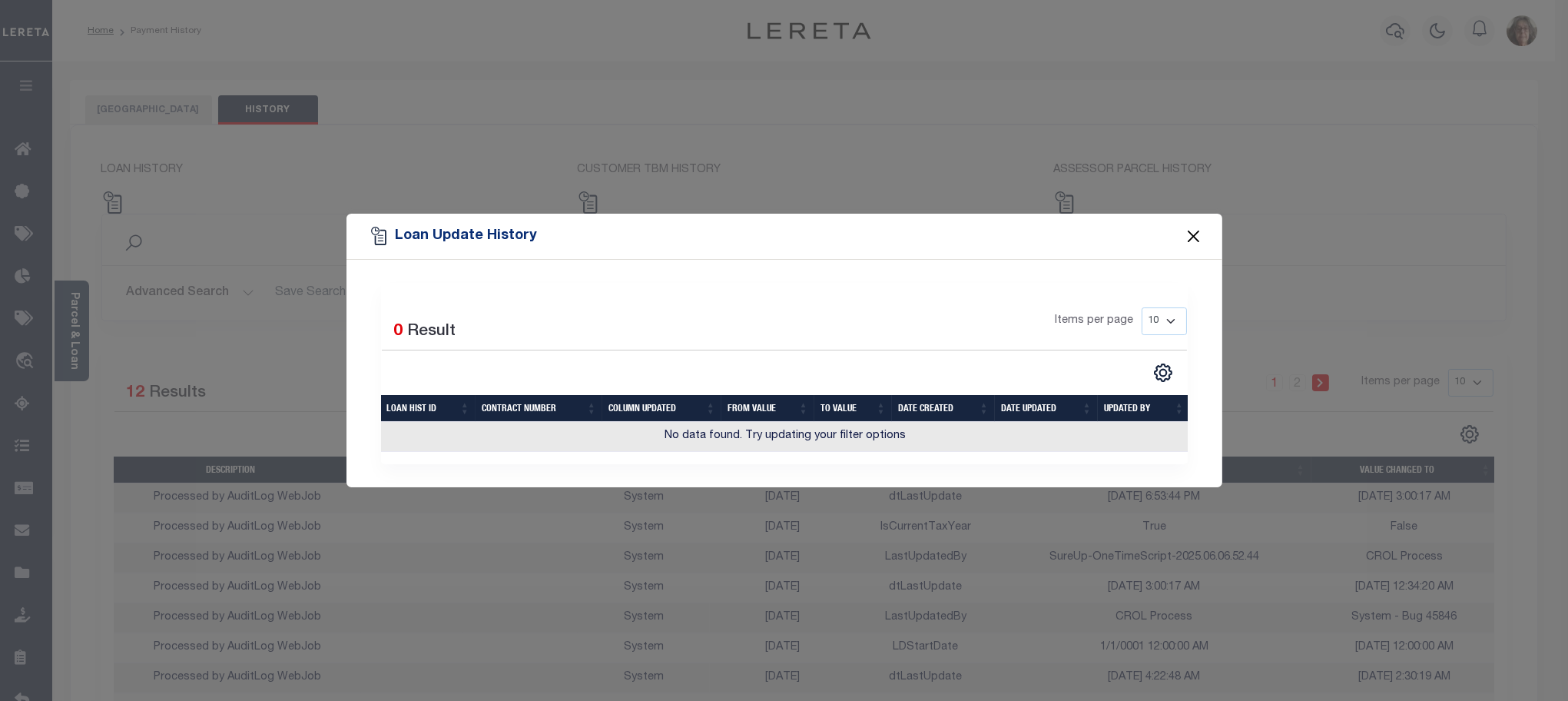
drag, startPoint x: 1199, startPoint y: 228, endPoint x: 1158, endPoint y: 218, distance: 42.2
click at [1197, 228] on button "Close" at bounding box center [1193, 236] width 20 height 20
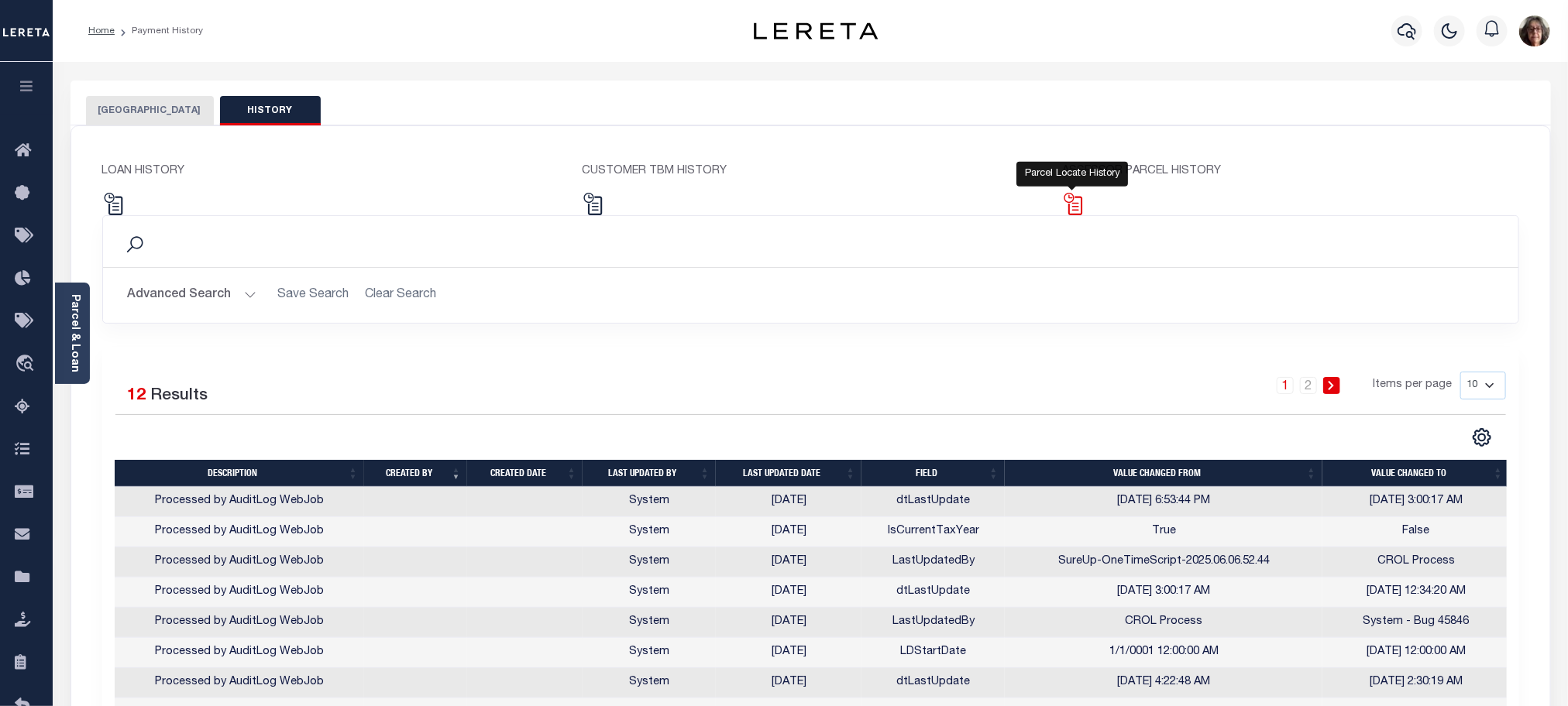
click at [1076, 208] on img at bounding box center [1072, 204] width 23 height 23
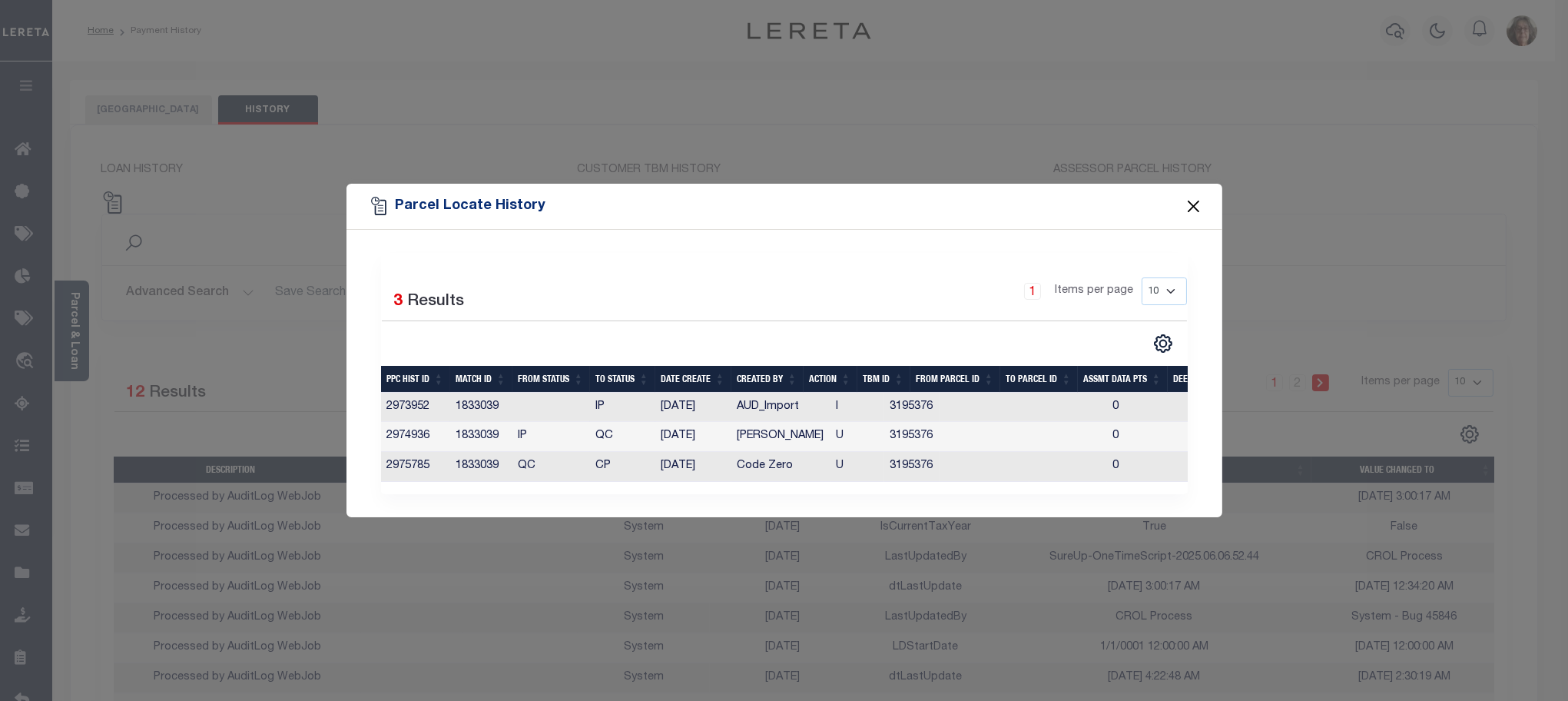
click at [1193, 201] on button "Close" at bounding box center [1193, 206] width 20 height 20
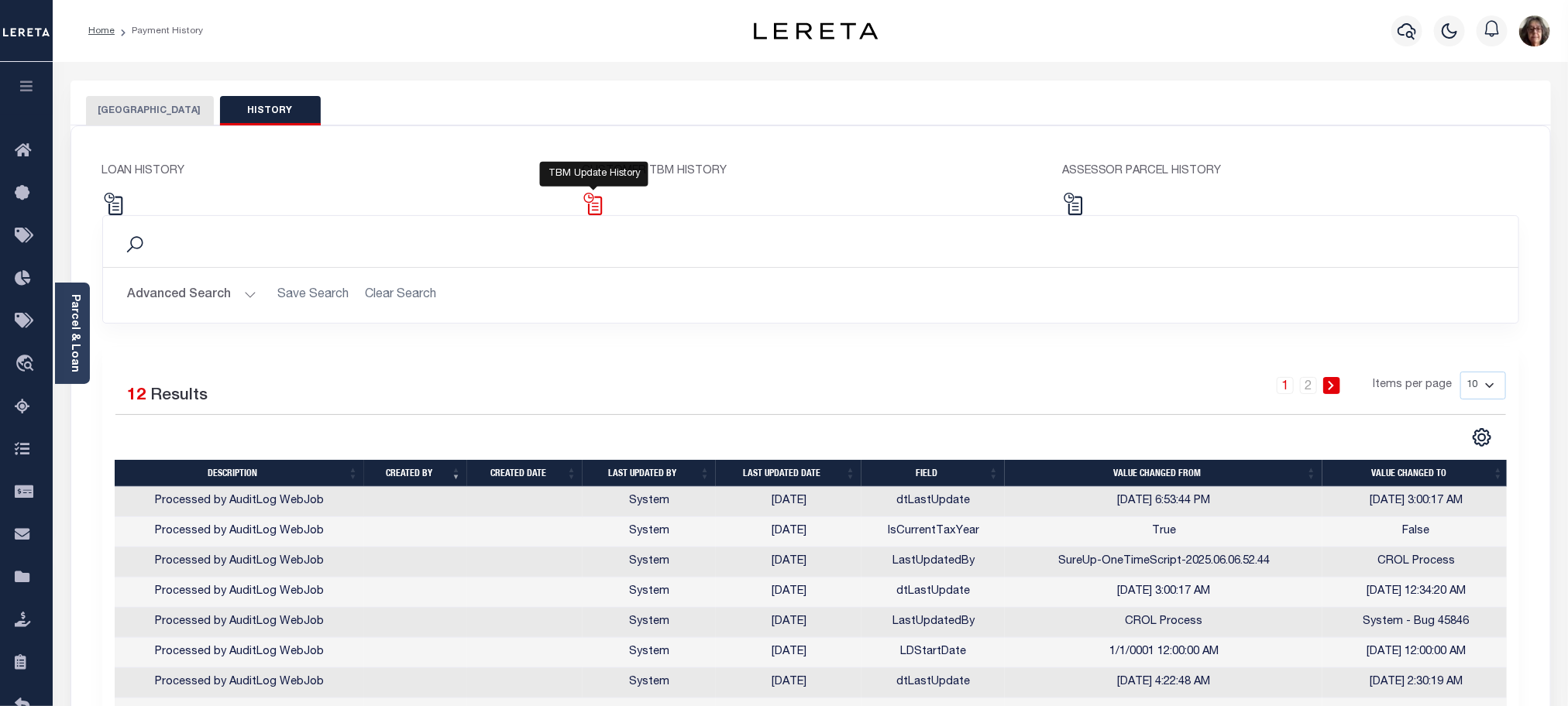
click at [598, 207] on img at bounding box center [593, 204] width 23 height 23
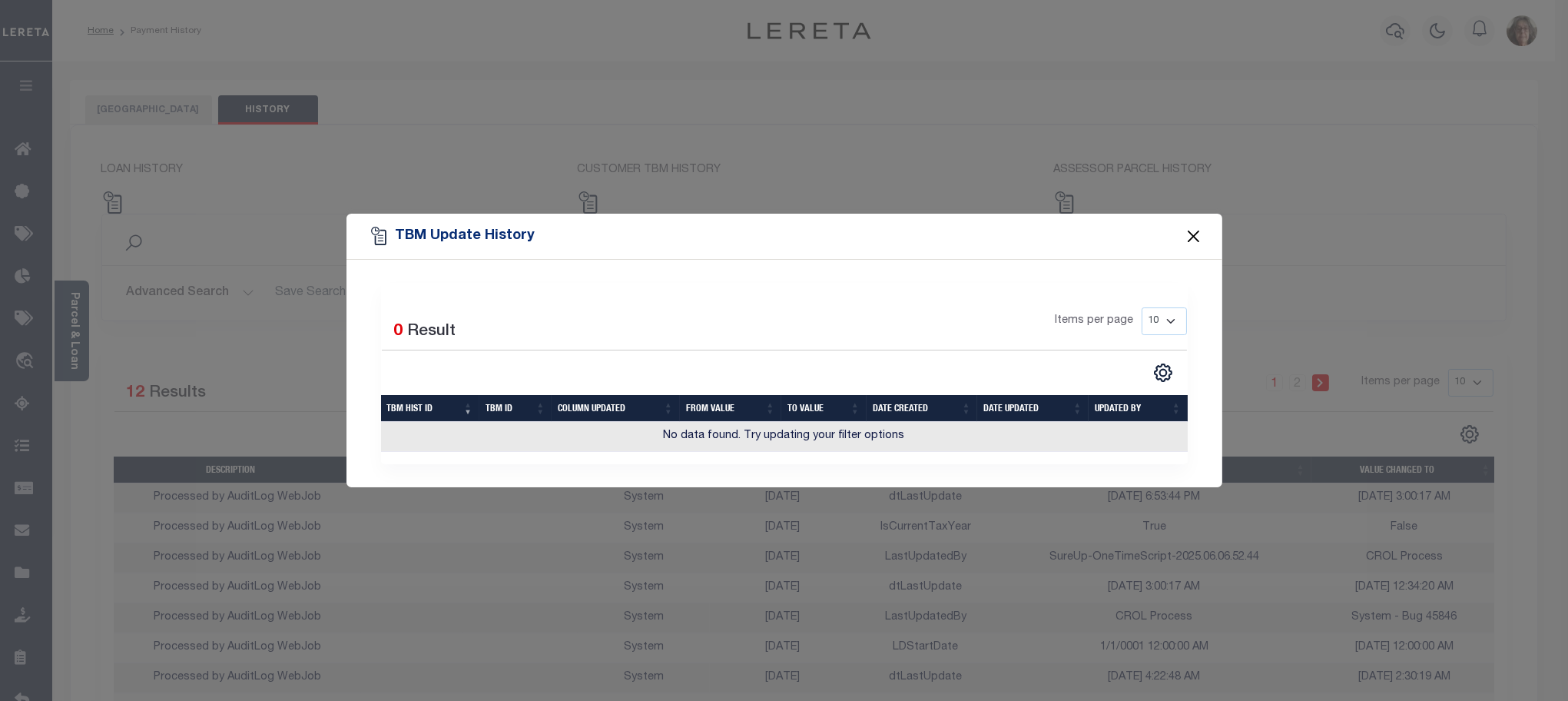
click at [1187, 237] on button "Close" at bounding box center [1193, 236] width 20 height 20
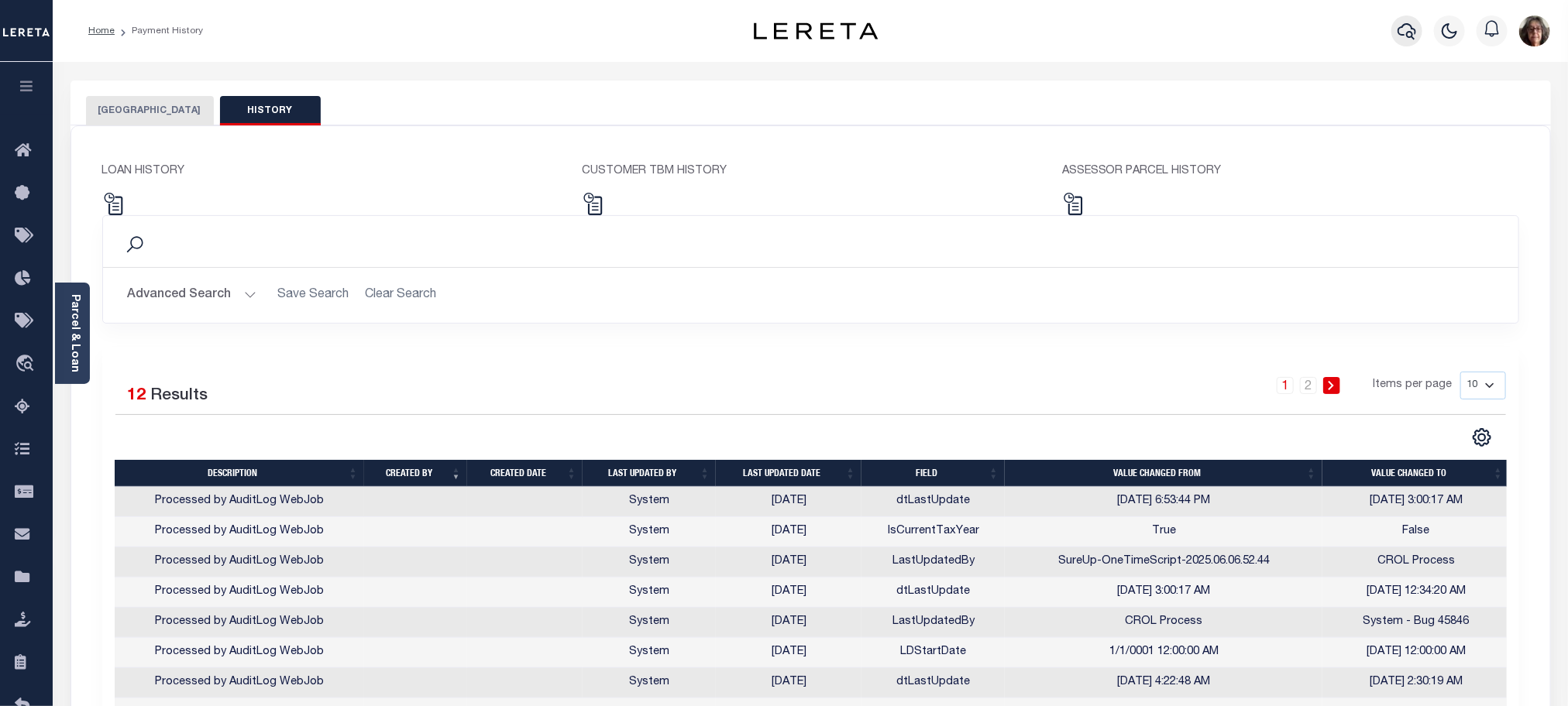
click at [1407, 27] on icon "button" at bounding box center [1406, 30] width 19 height 19
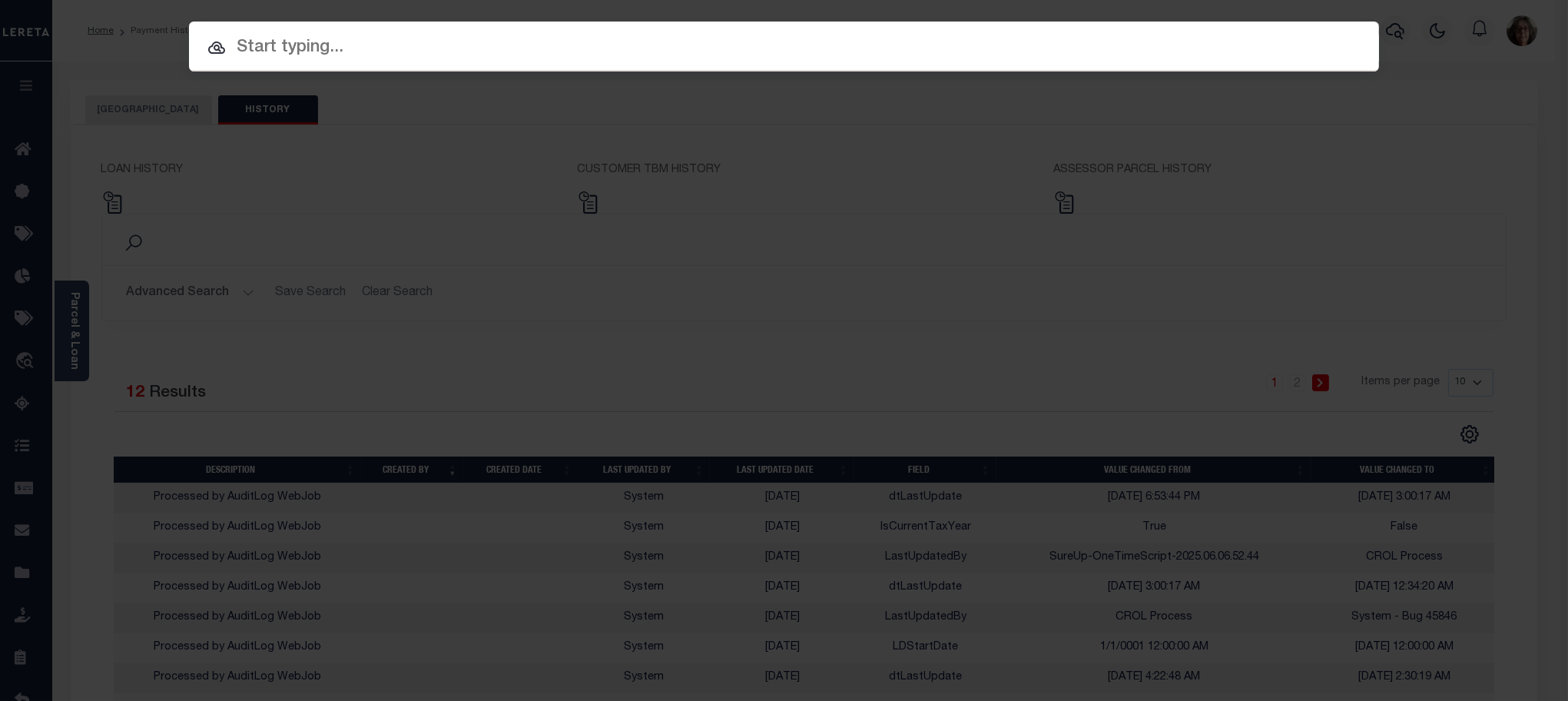
paste input "900005572"
type input "900005572"
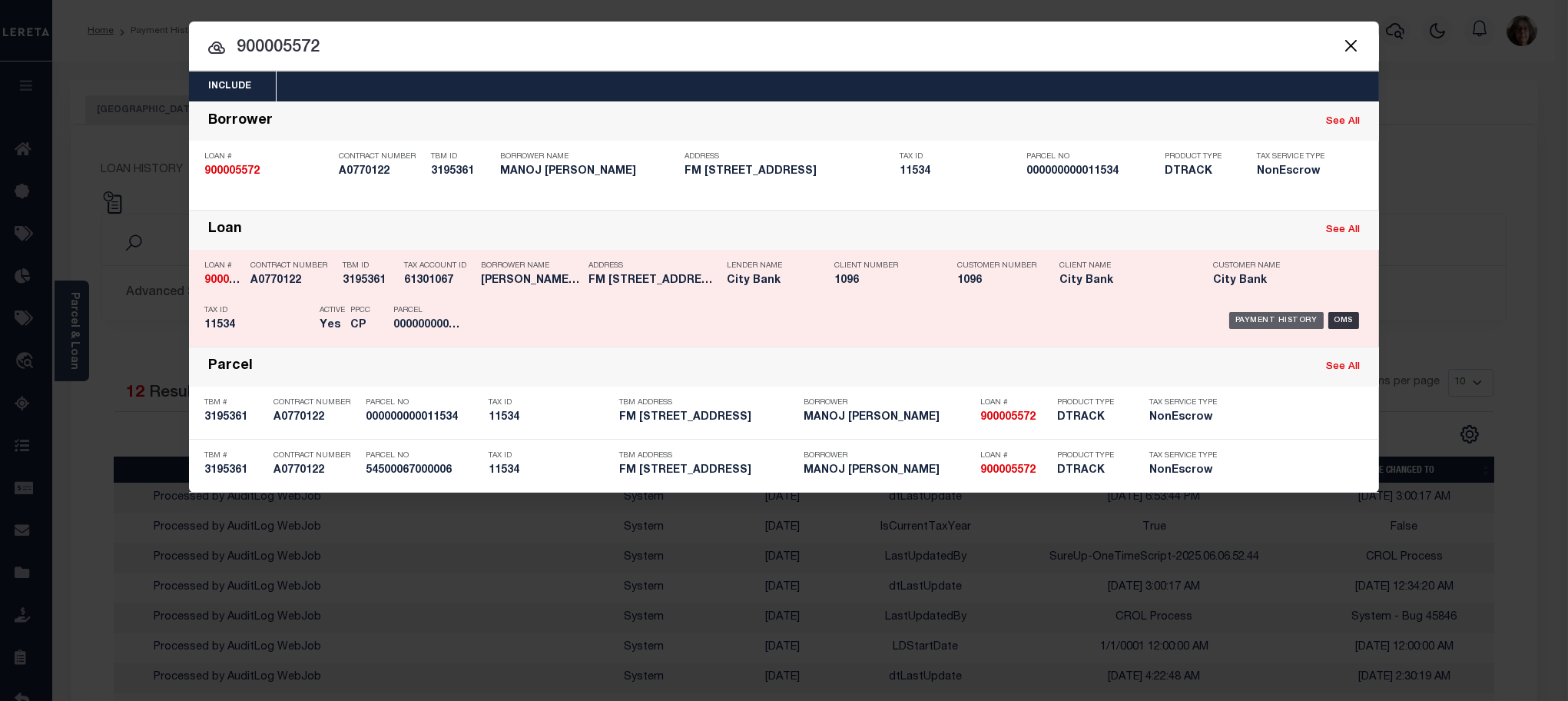
click at [1282, 320] on div "Payment History" at bounding box center [1276, 320] width 94 height 17
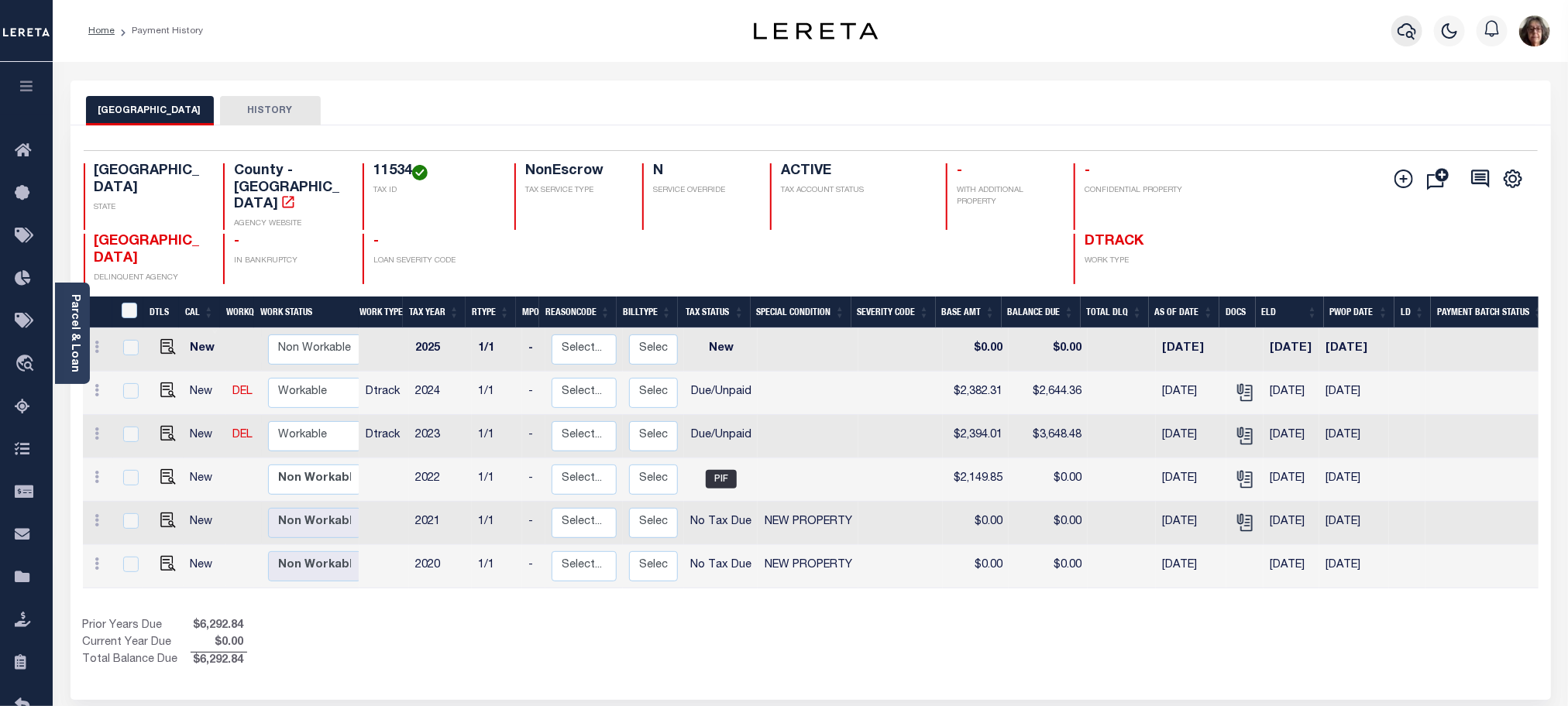
click at [1404, 29] on icon "button" at bounding box center [1406, 30] width 19 height 19
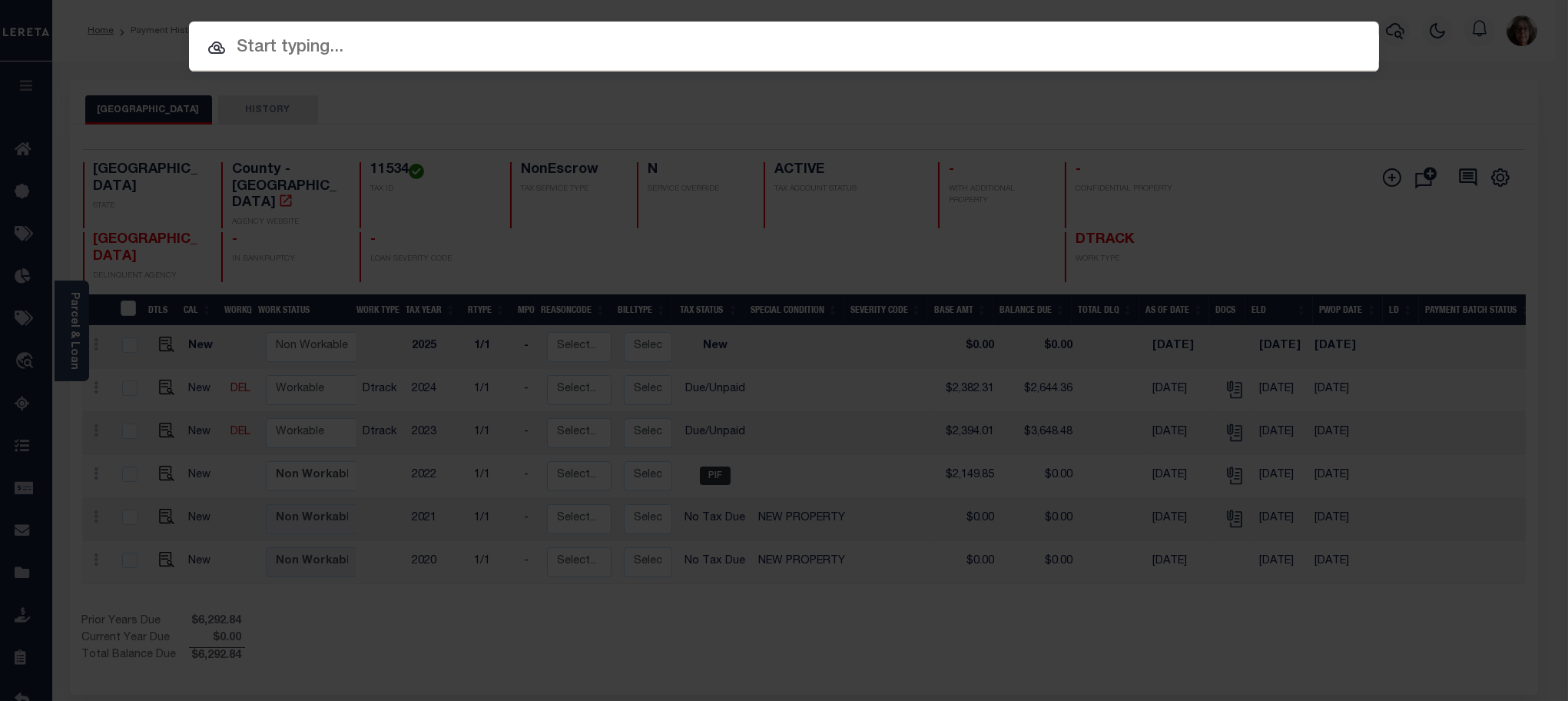
paste input "1221-461S-0008000"
type input "1221-461S-0008000"
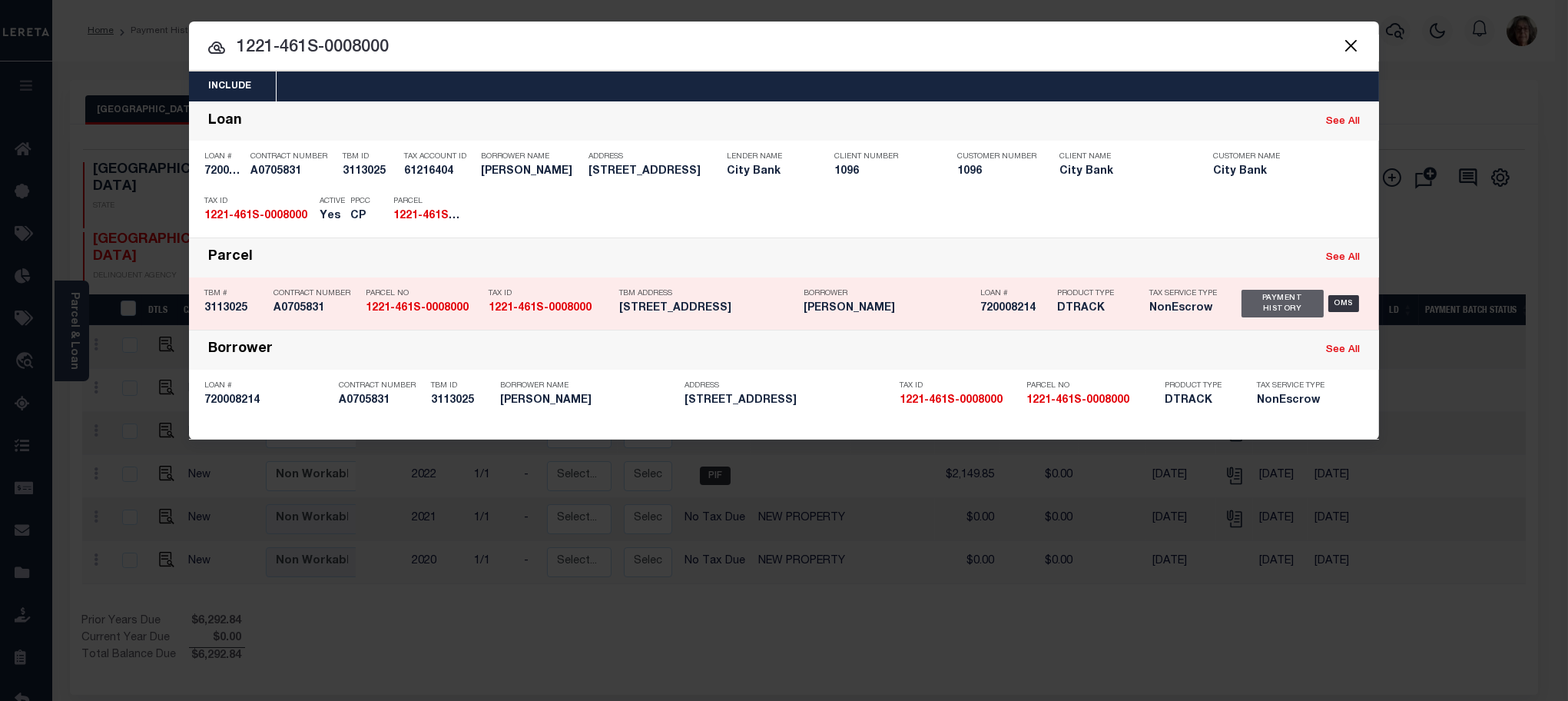
click at [1283, 302] on div "Payment History" at bounding box center [1283, 304] width 82 height 27
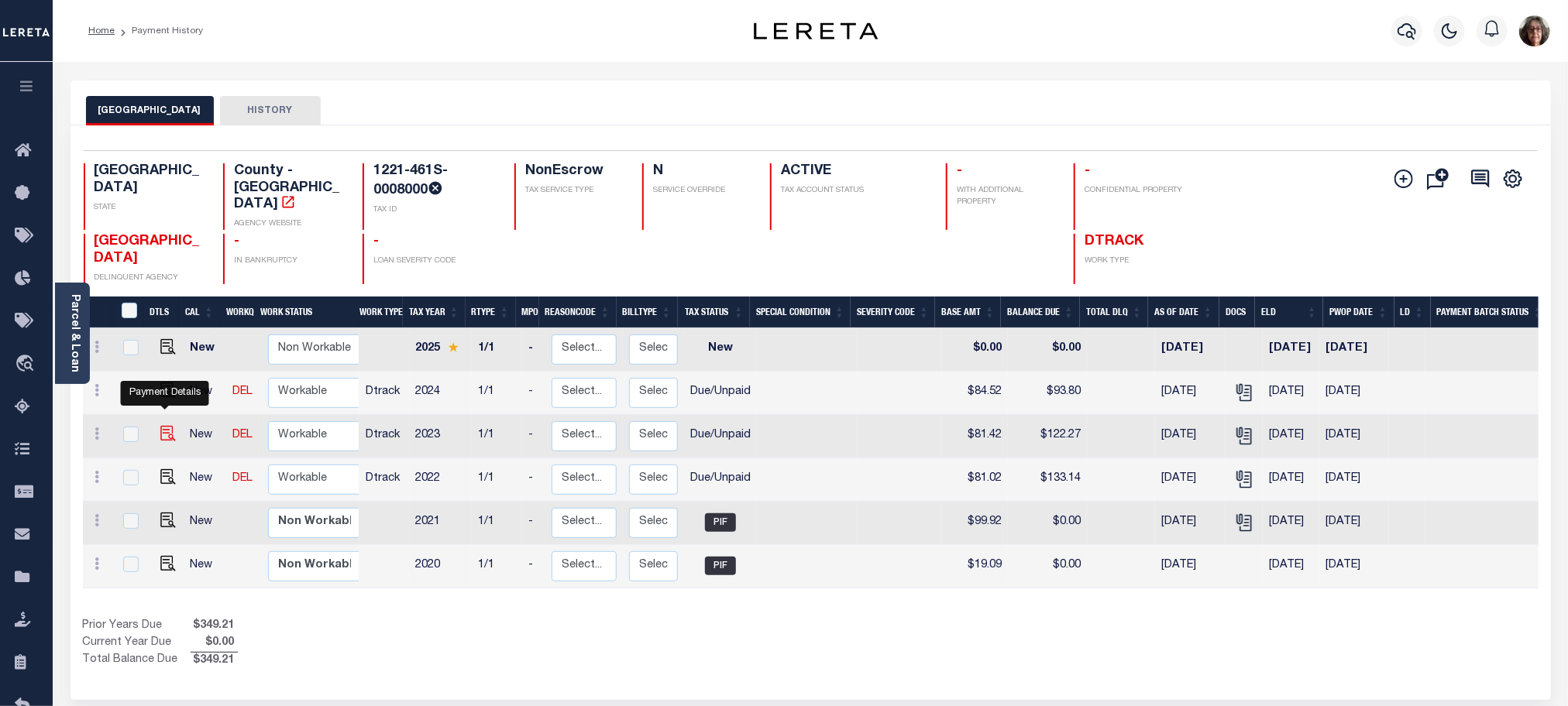
click at [165, 426] on img "" at bounding box center [168, 433] width 16 height 16
checkbox input "true"
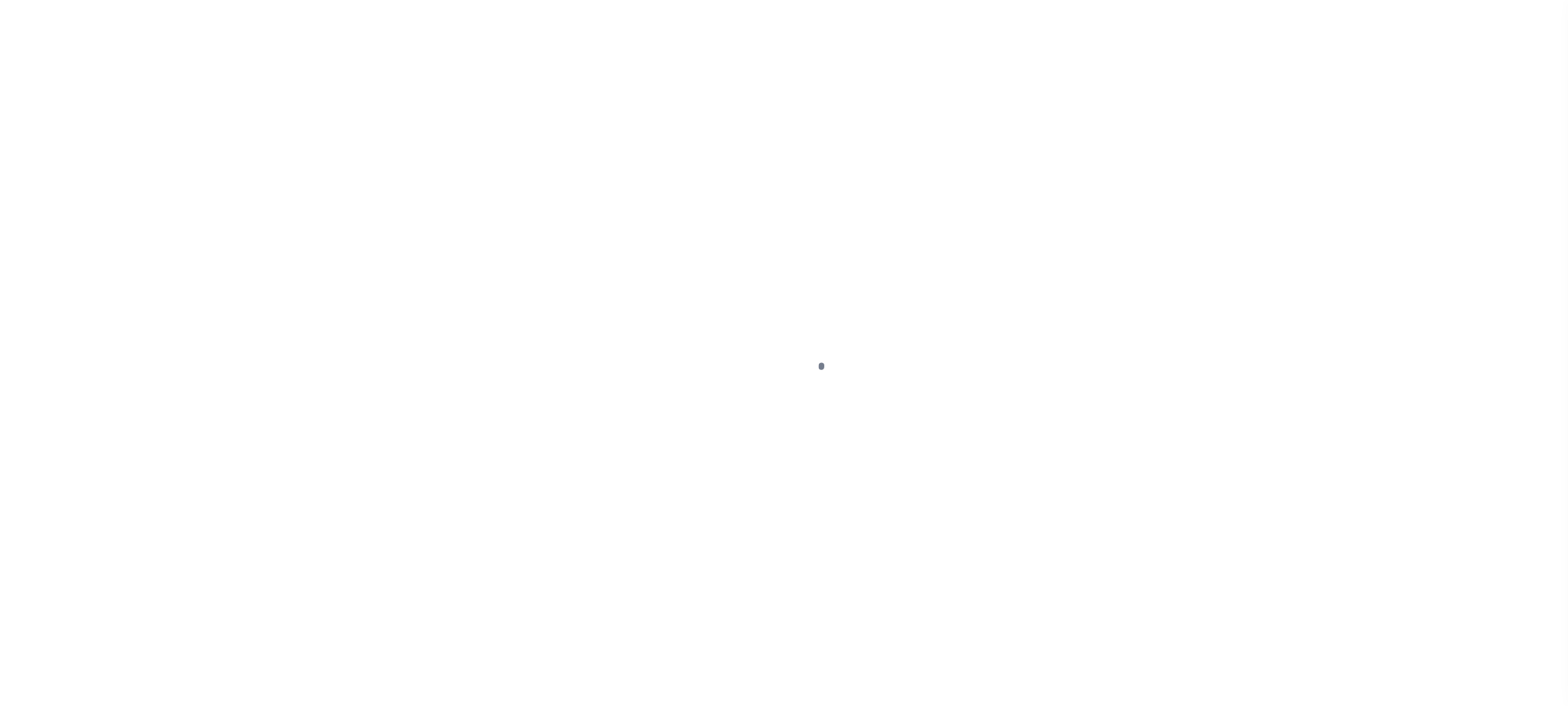
select select "DUE"
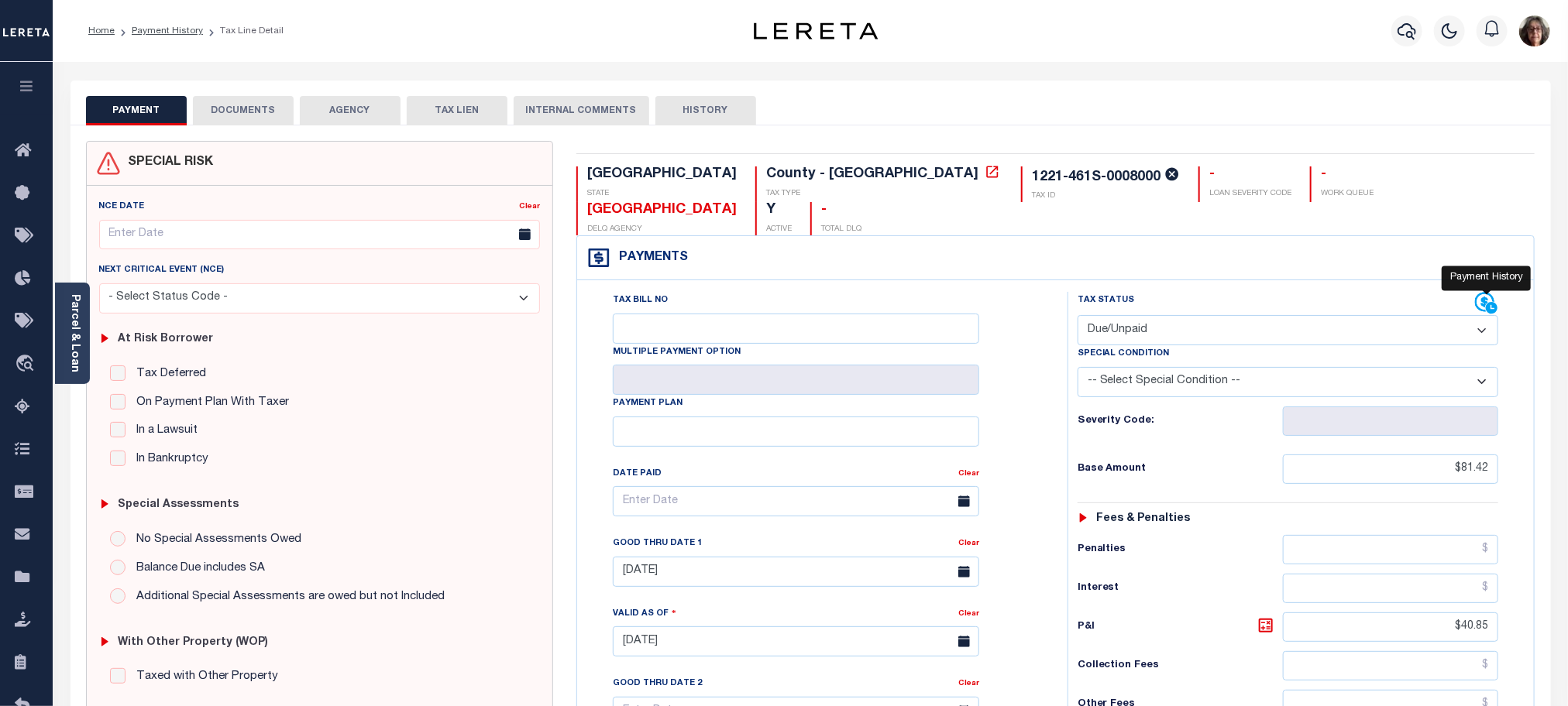
click at [1481, 292] on icon at bounding box center [1487, 304] width 24 height 24
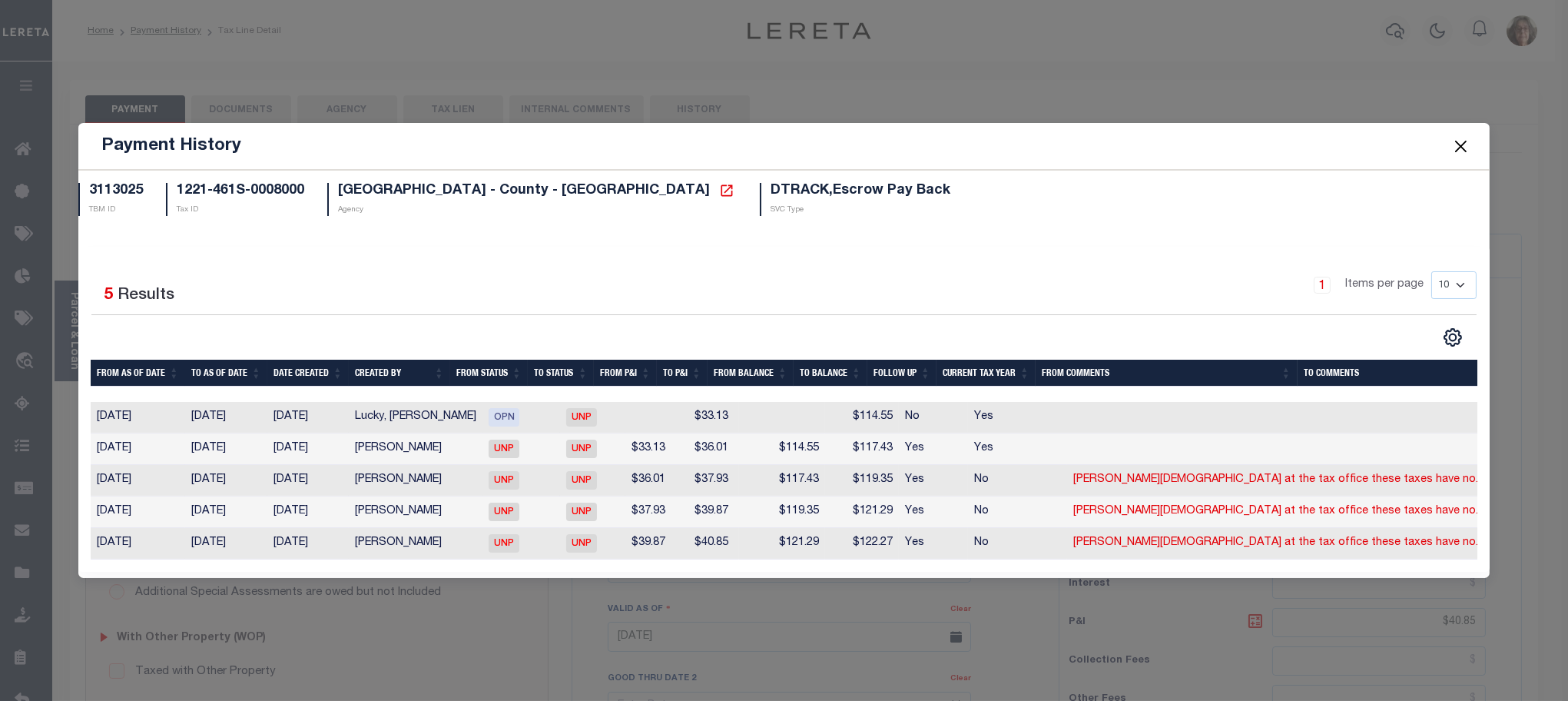
click at [1458, 140] on button "Close" at bounding box center [1461, 146] width 20 height 20
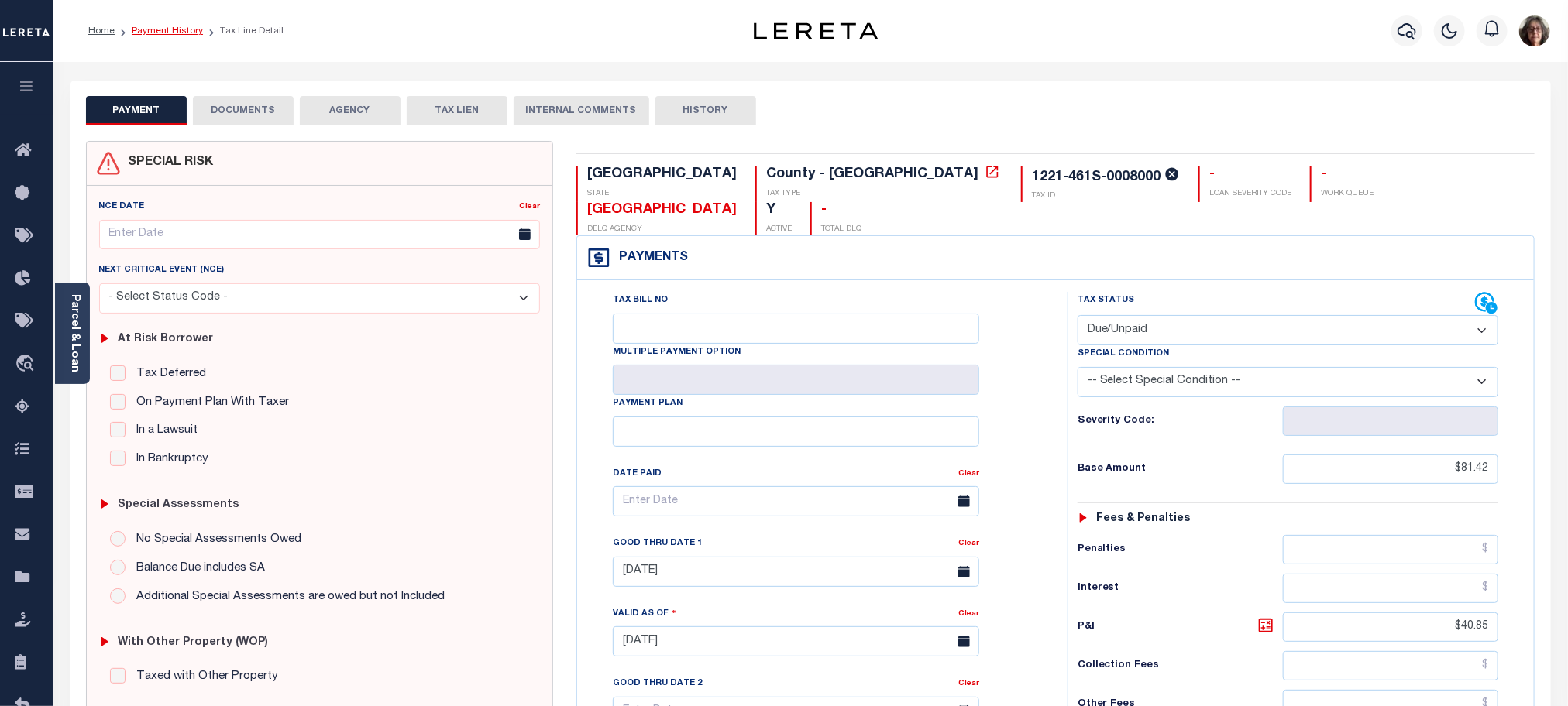
click at [149, 28] on link "Payment History" at bounding box center [167, 30] width 72 height 9
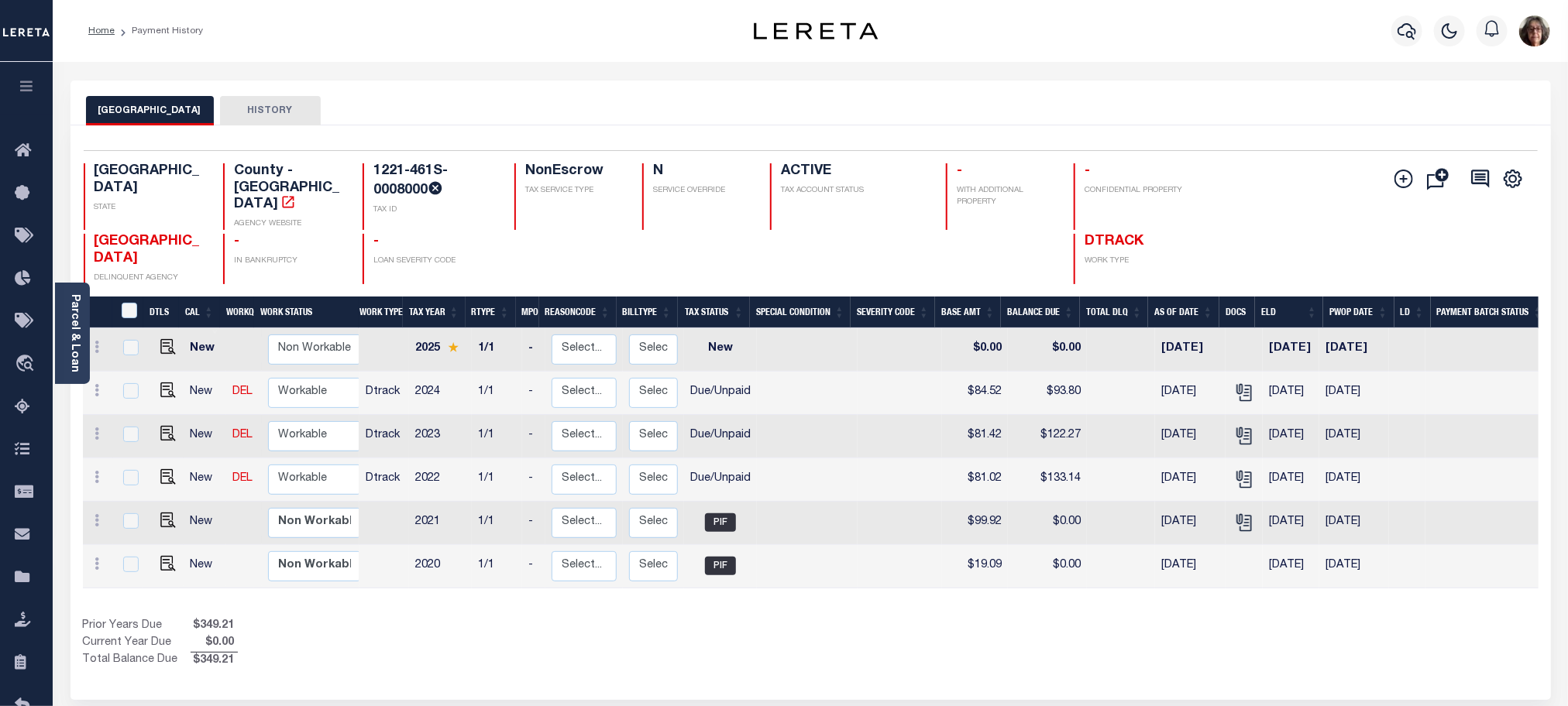
click at [256, 111] on button "HISTORY" at bounding box center [270, 111] width 101 height 29
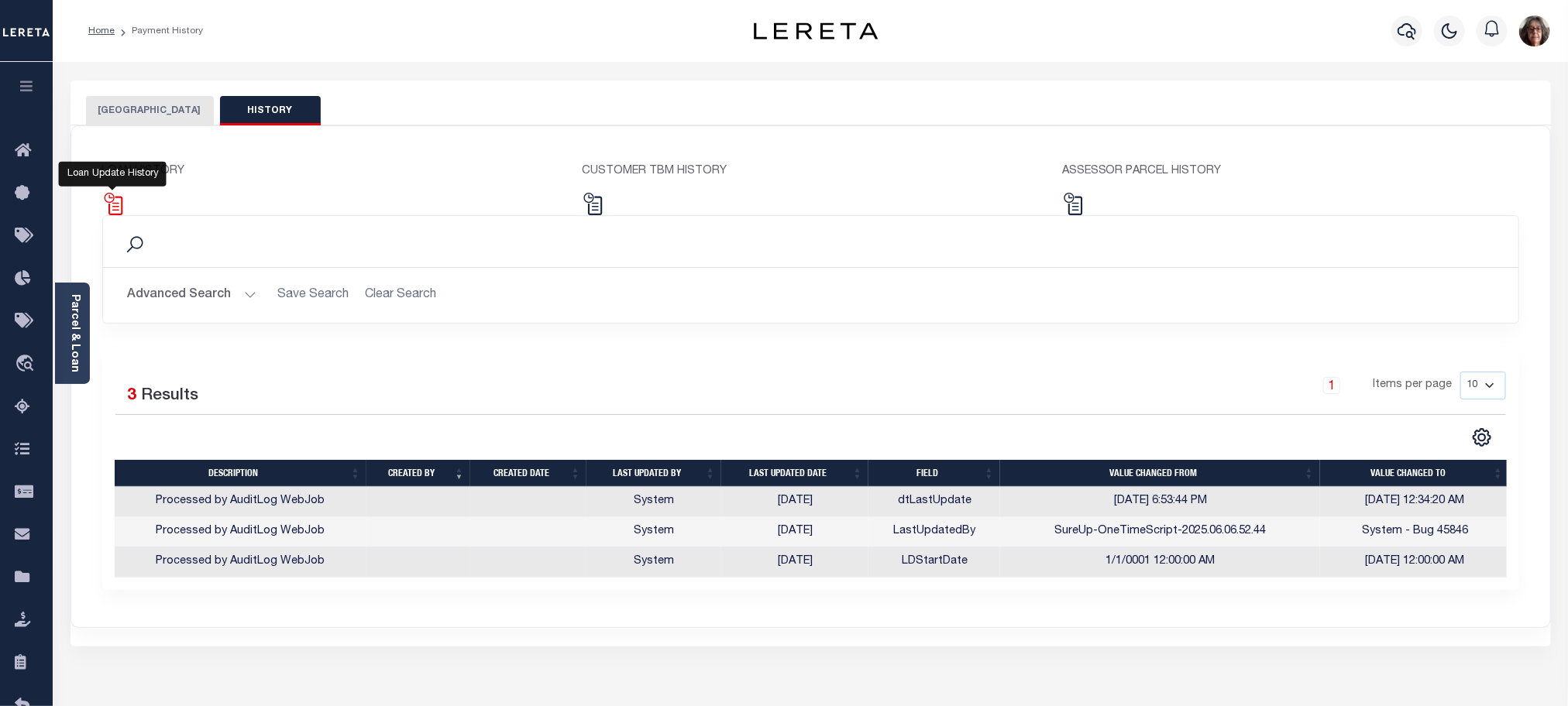
click at [117, 207] on img at bounding box center [113, 204] width 23 height 23
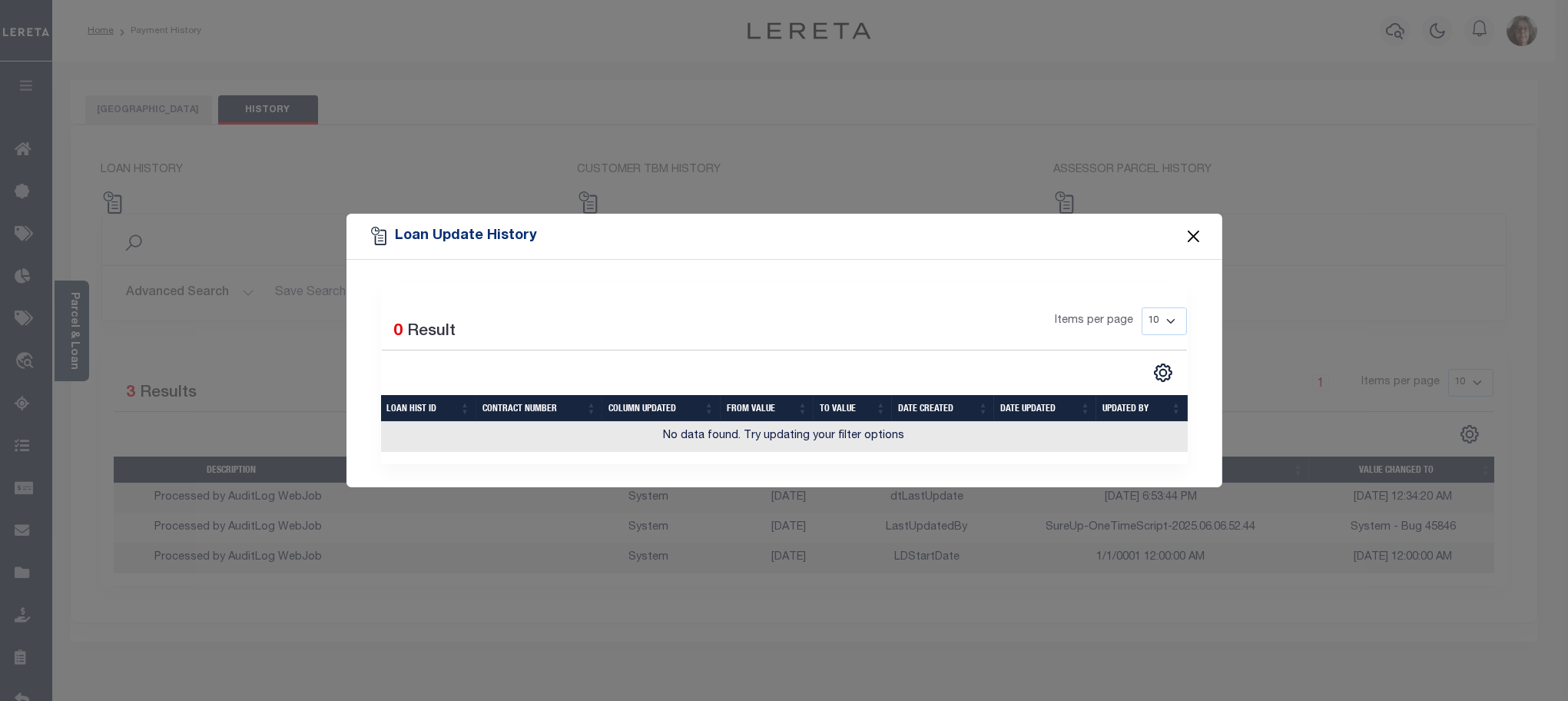
click at [1189, 235] on button "Close" at bounding box center [1193, 236] width 20 height 20
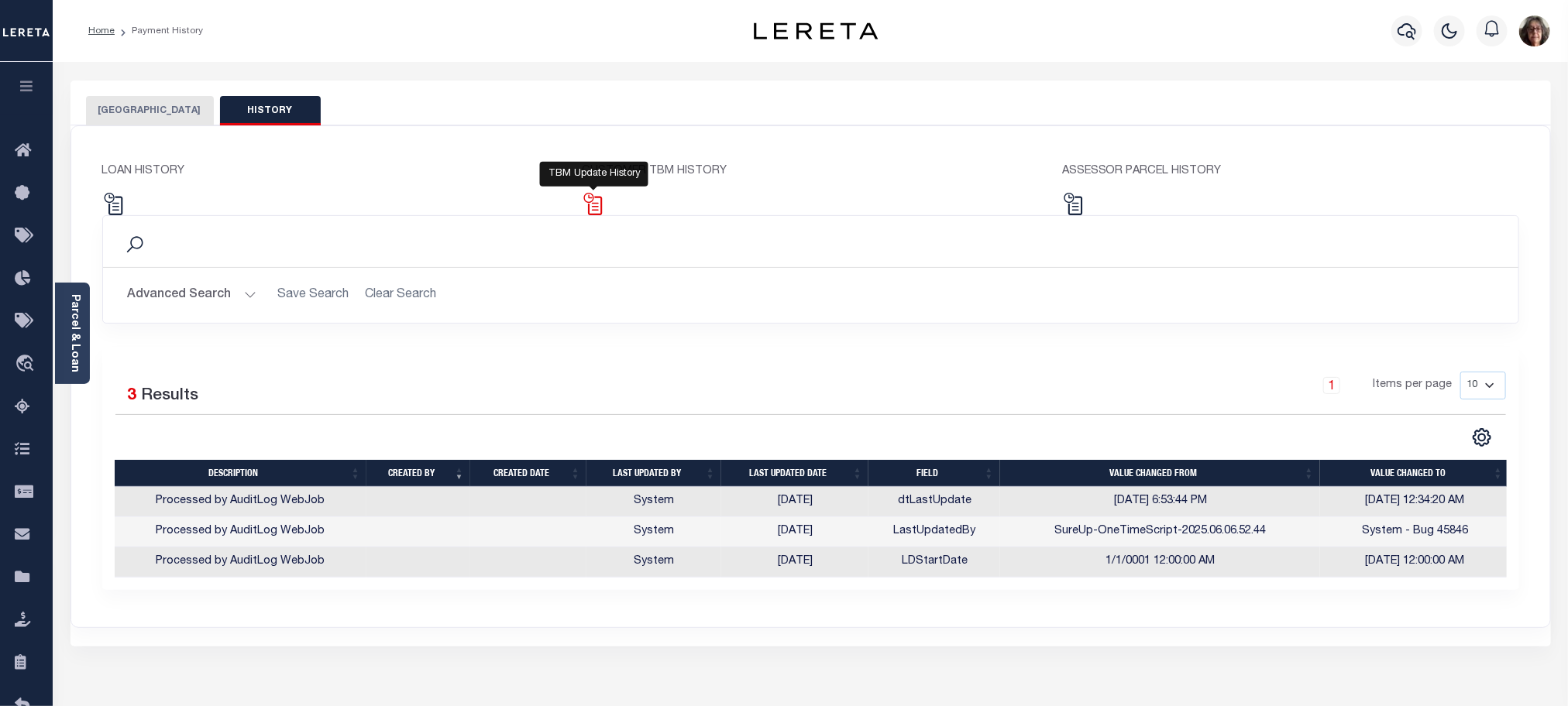
click at [598, 202] on img at bounding box center [593, 204] width 23 height 23
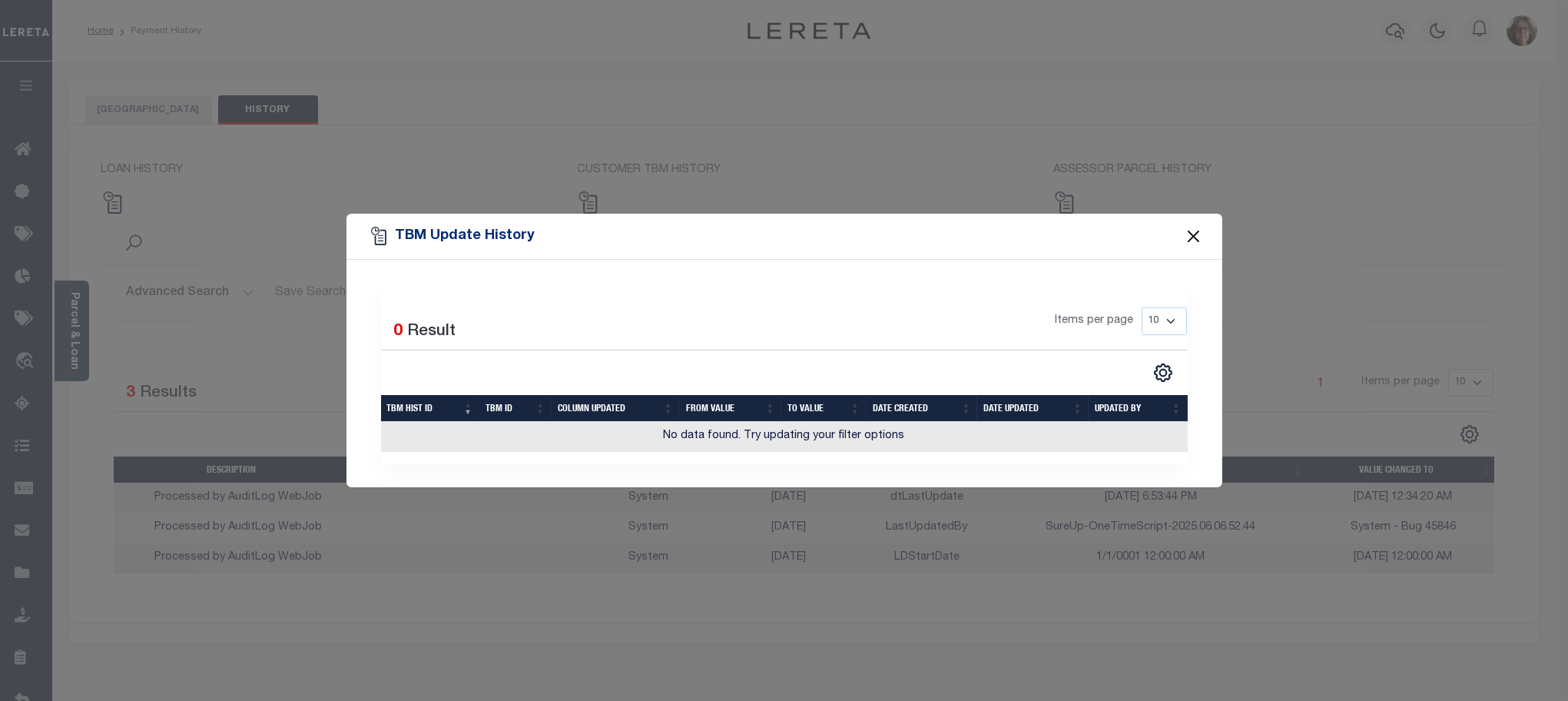
click at [1197, 240] on button "Close" at bounding box center [1193, 236] width 20 height 20
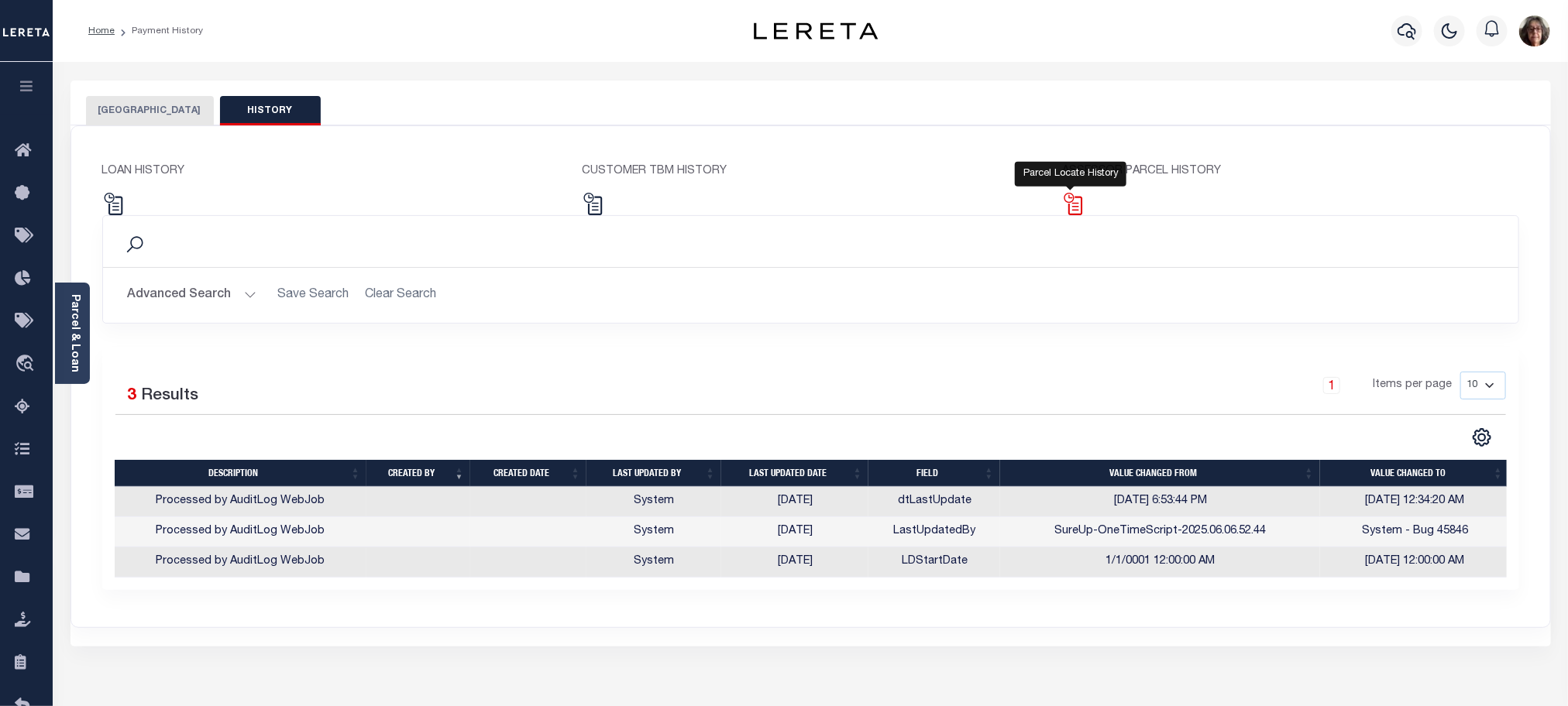
click at [1075, 208] on img at bounding box center [1072, 204] width 23 height 23
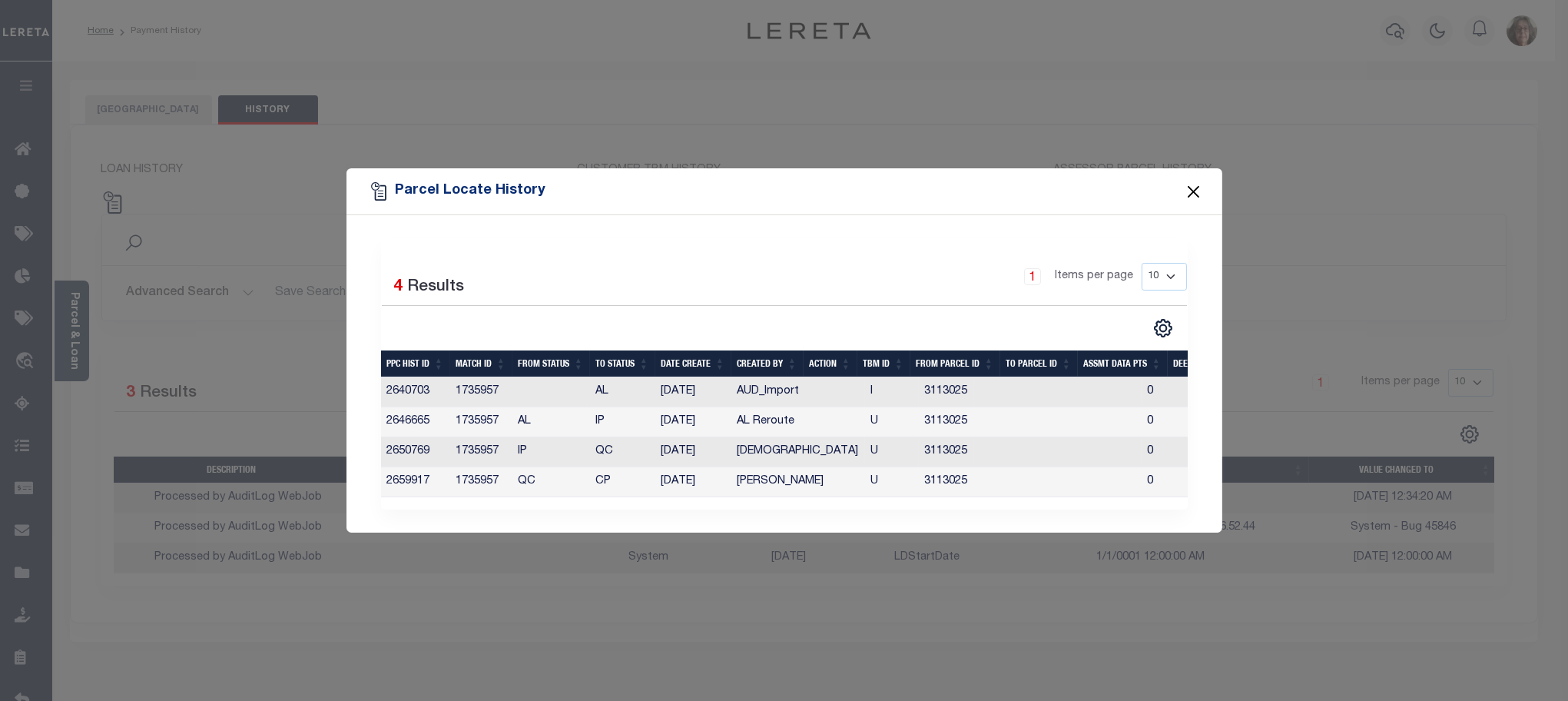
click at [1197, 188] on button "Close" at bounding box center [1193, 191] width 20 height 20
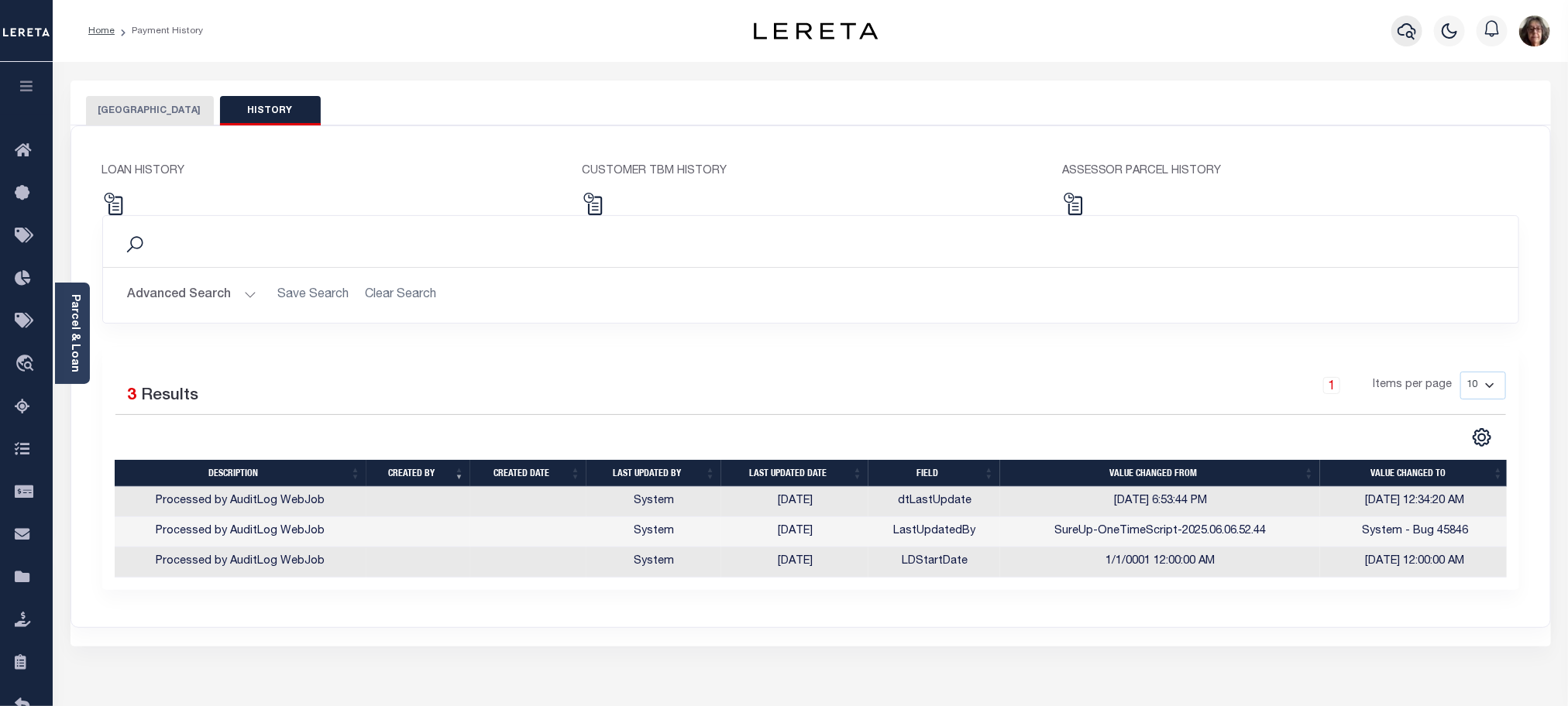
click at [1404, 31] on icon "button" at bounding box center [1406, 30] width 19 height 19
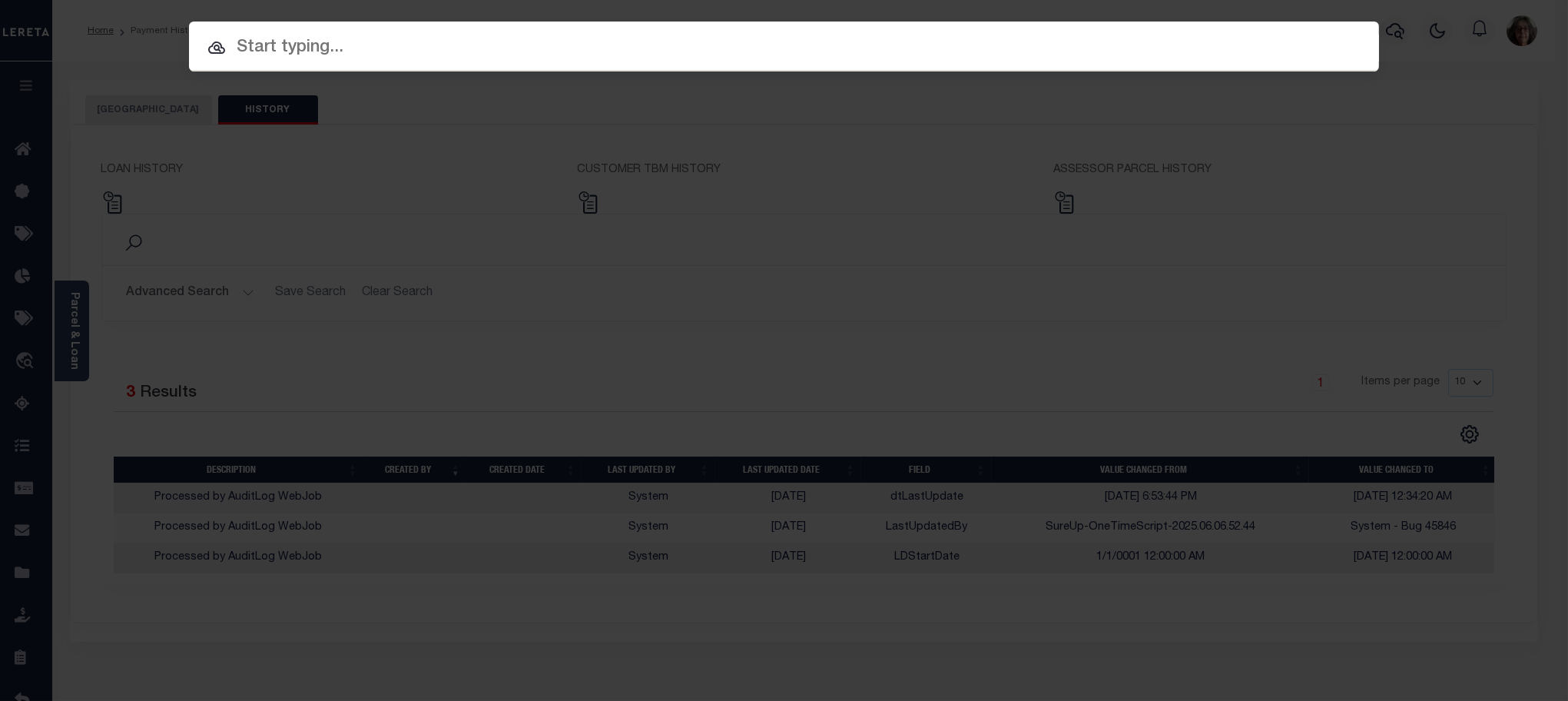
paste input "K16 -158"
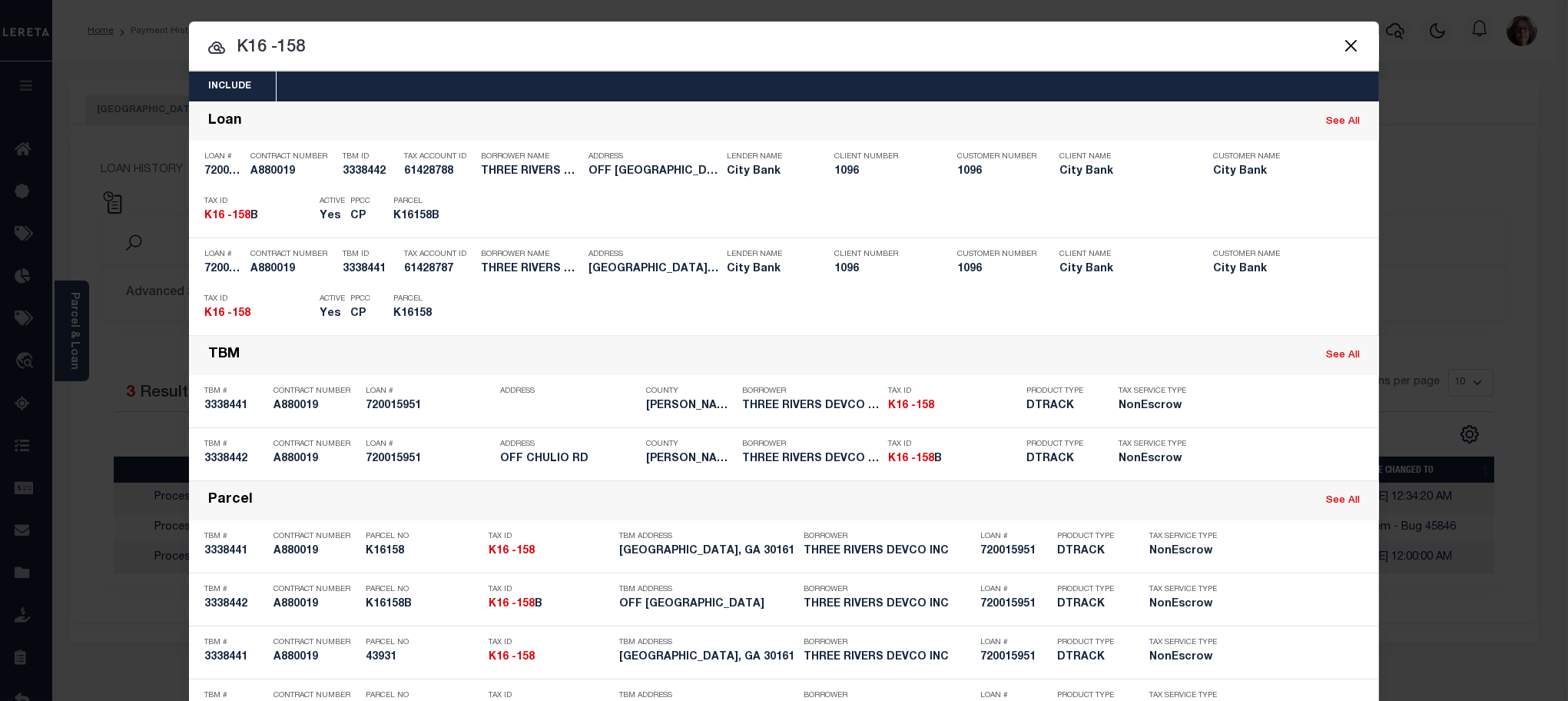
drag, startPoint x: 232, startPoint y: 47, endPoint x: 306, endPoint y: 53, distance: 74.2
click at [306, 53] on input "K16 -158" at bounding box center [784, 49] width 1190 height 27
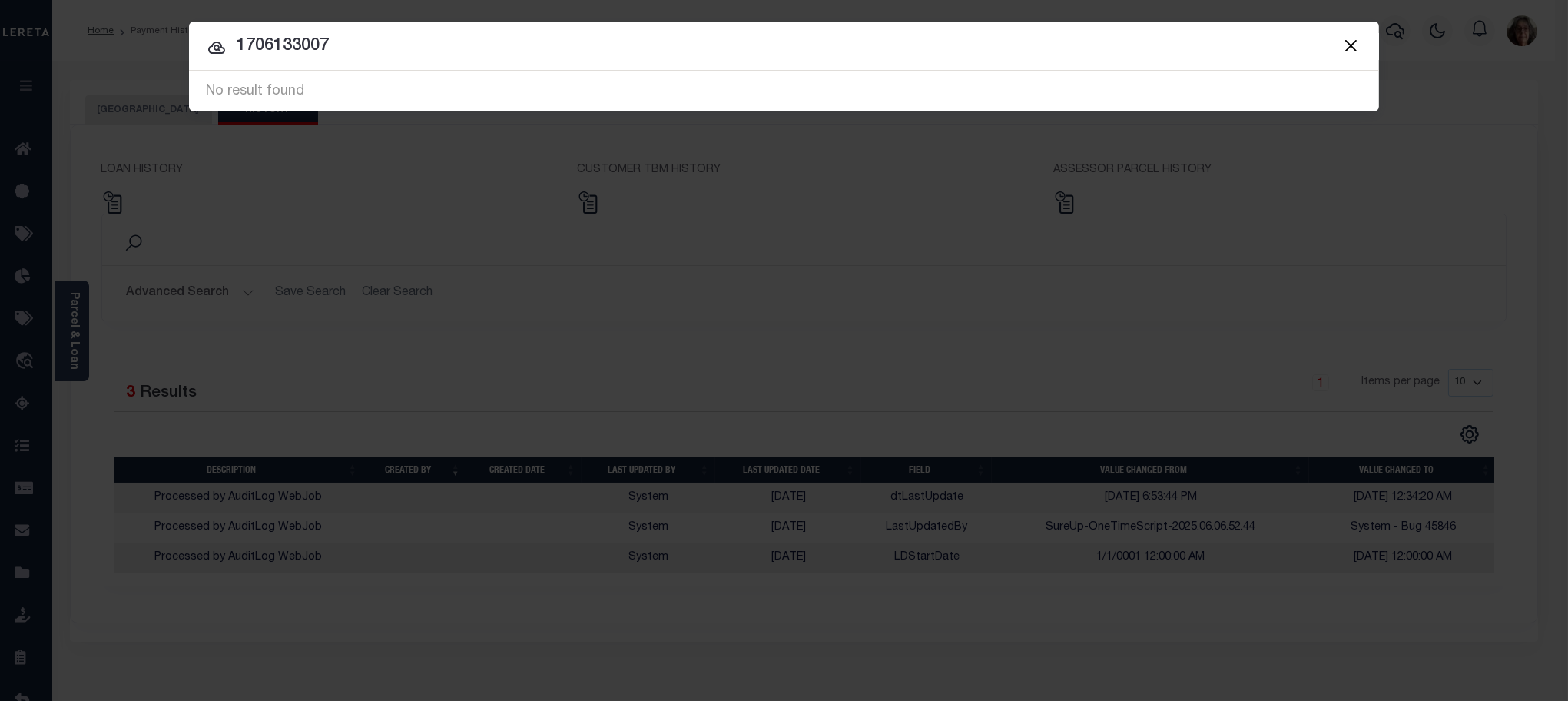
click at [1351, 47] on button "Close" at bounding box center [1351, 45] width 20 height 20
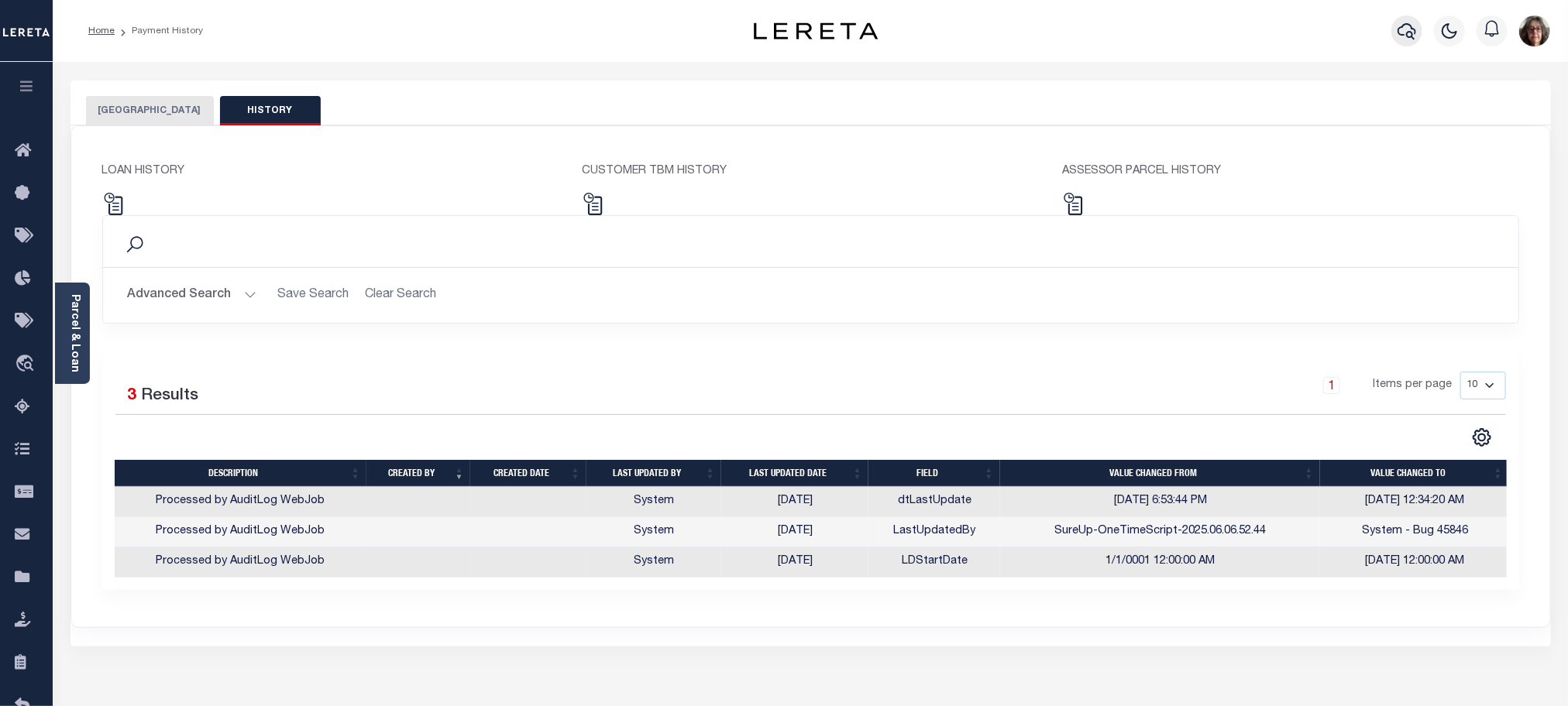
click at [1404, 31] on icon "button" at bounding box center [1406, 30] width 19 height 19
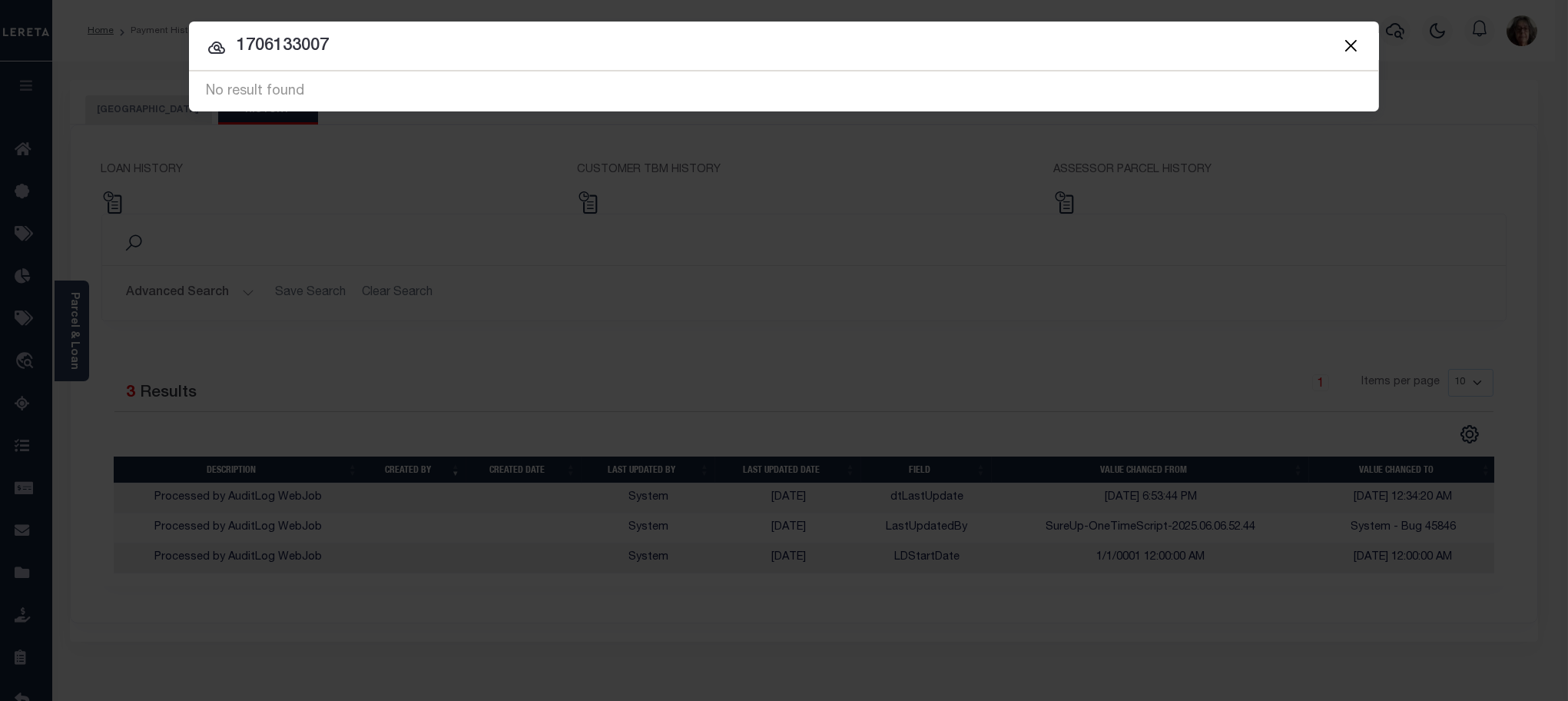
drag, startPoint x: 239, startPoint y: 50, endPoint x: 337, endPoint y: 57, distance: 98.2
click at [336, 57] on input "1706133007" at bounding box center [784, 47] width 1190 height 27
paste input "4001250052875"
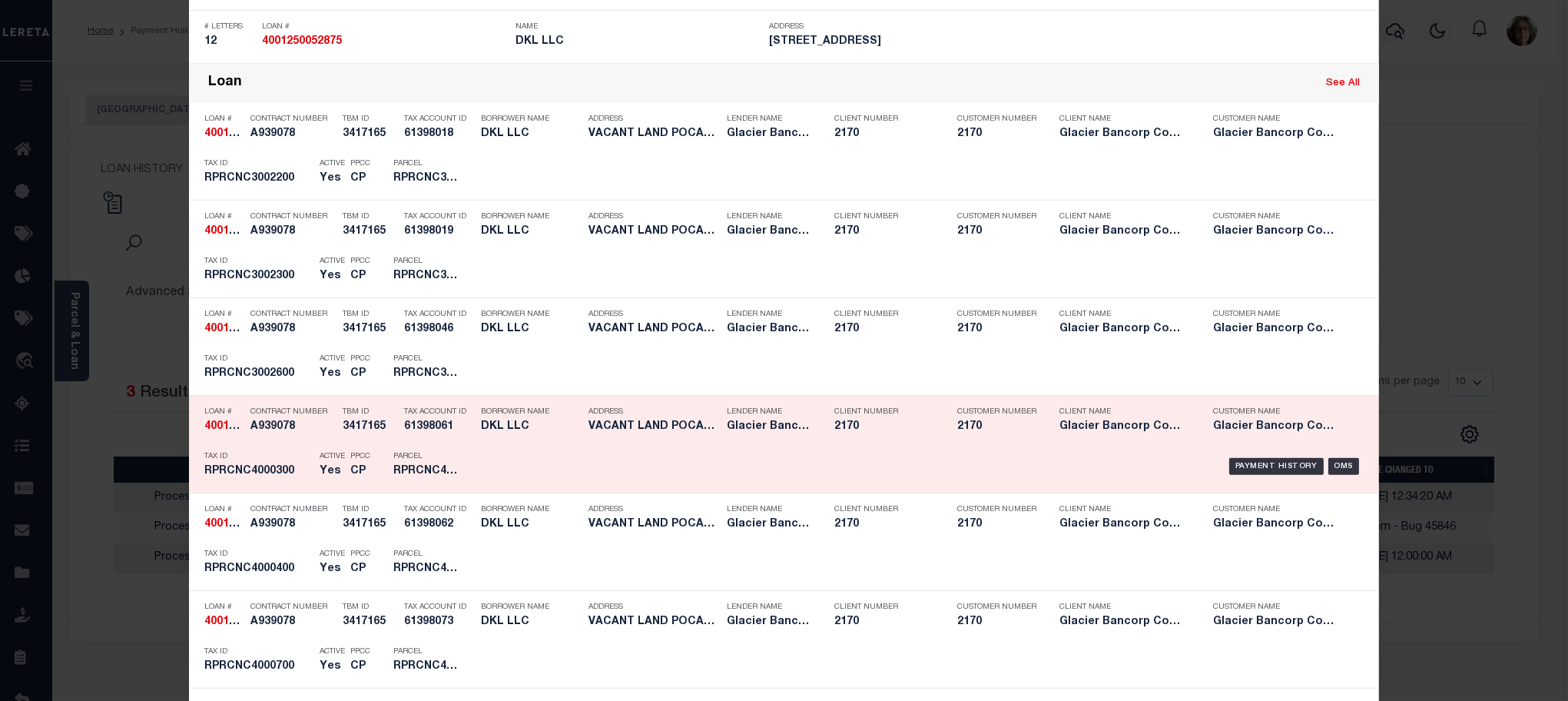
scroll to position [3160, 0]
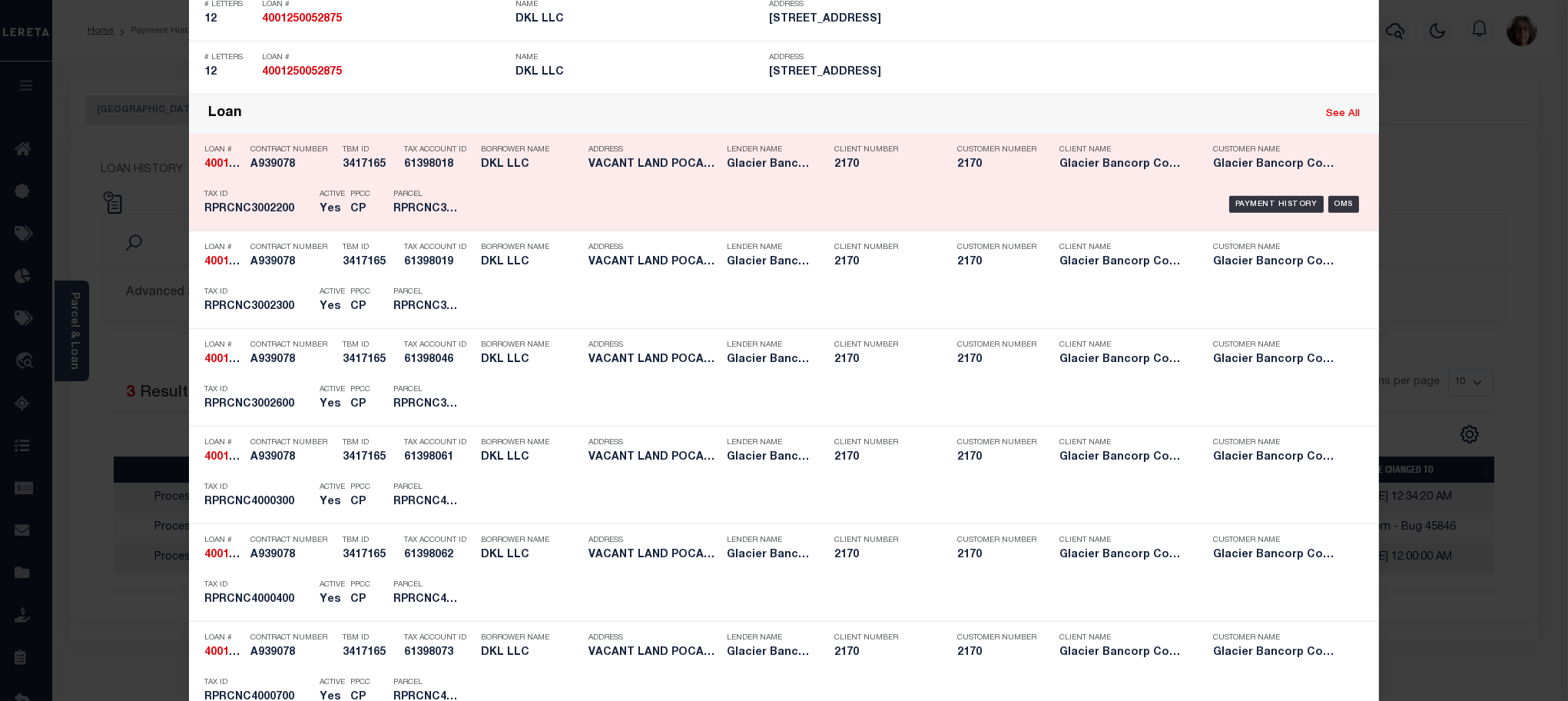
click at [1331, 119] on link "See All" at bounding box center [1343, 114] width 34 height 10
type input "4001250052875"
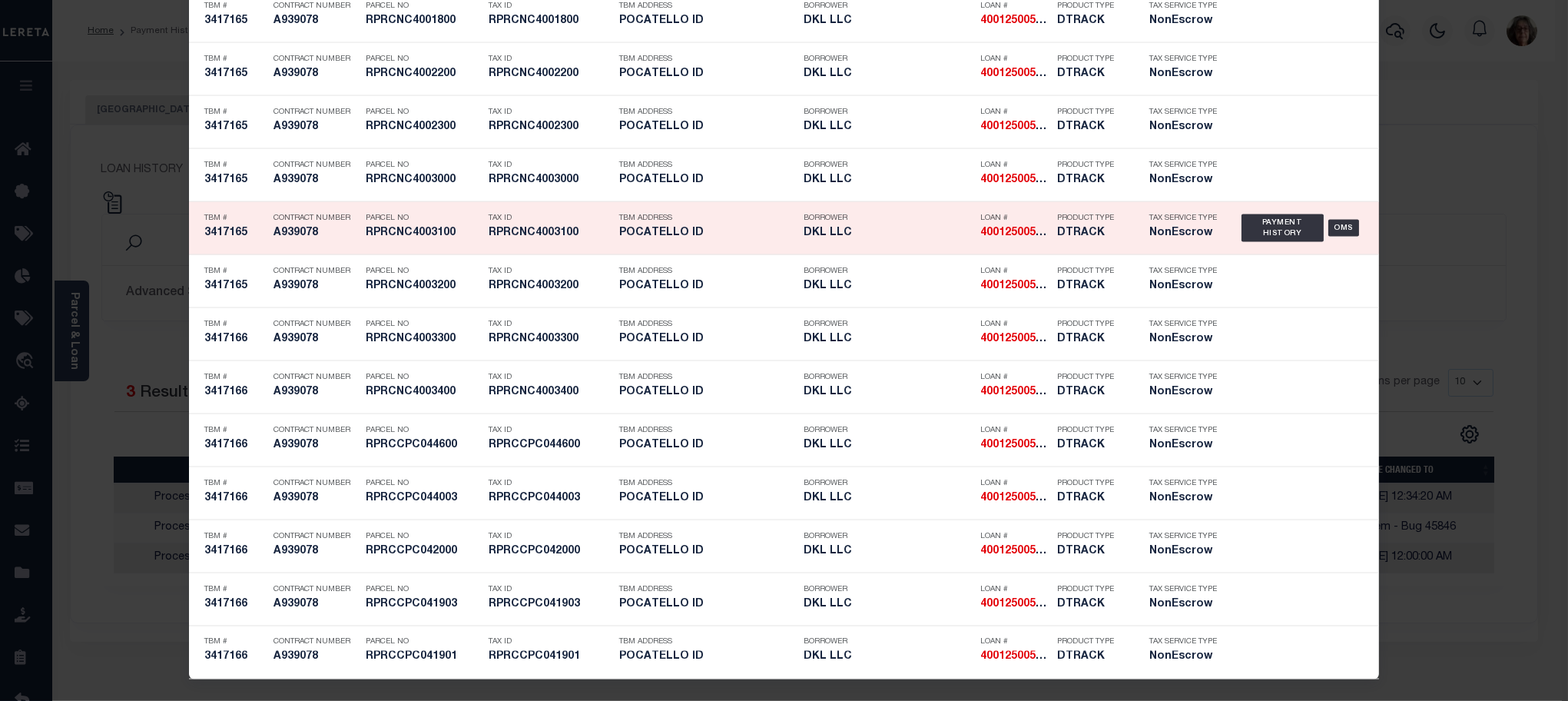
scroll to position [6427, 0]
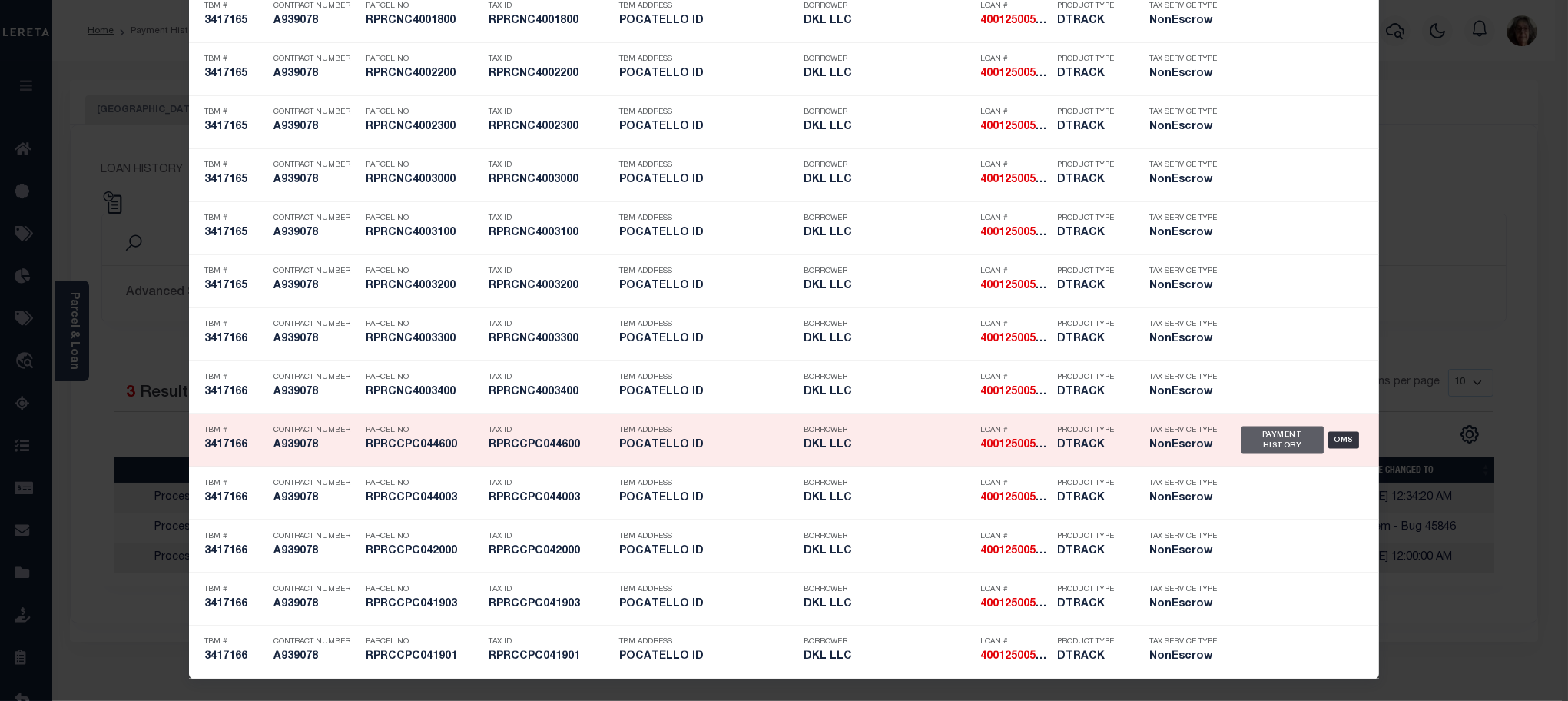
click at [1283, 440] on div "Payment History" at bounding box center [1283, 440] width 82 height 27
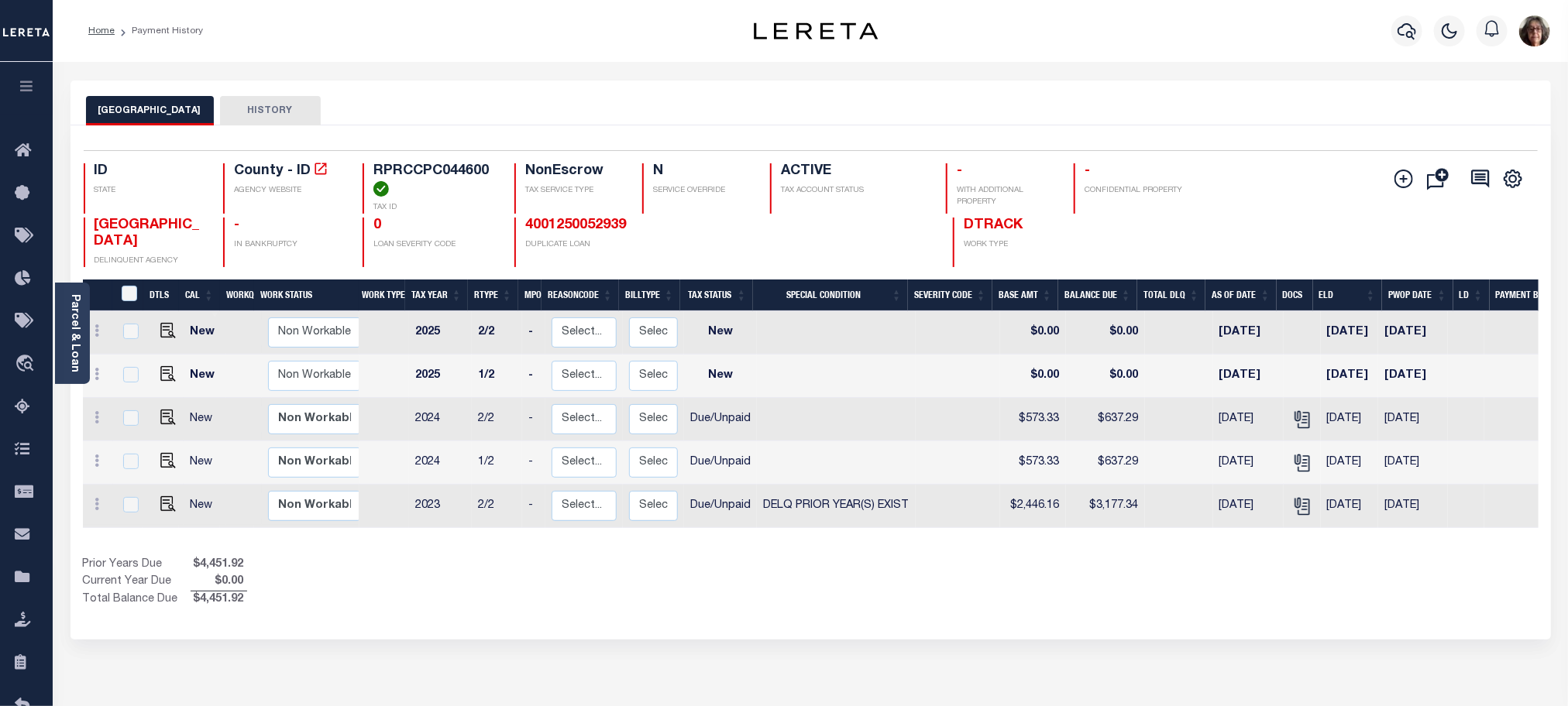
click at [282, 111] on button "HISTORY" at bounding box center [270, 111] width 101 height 29
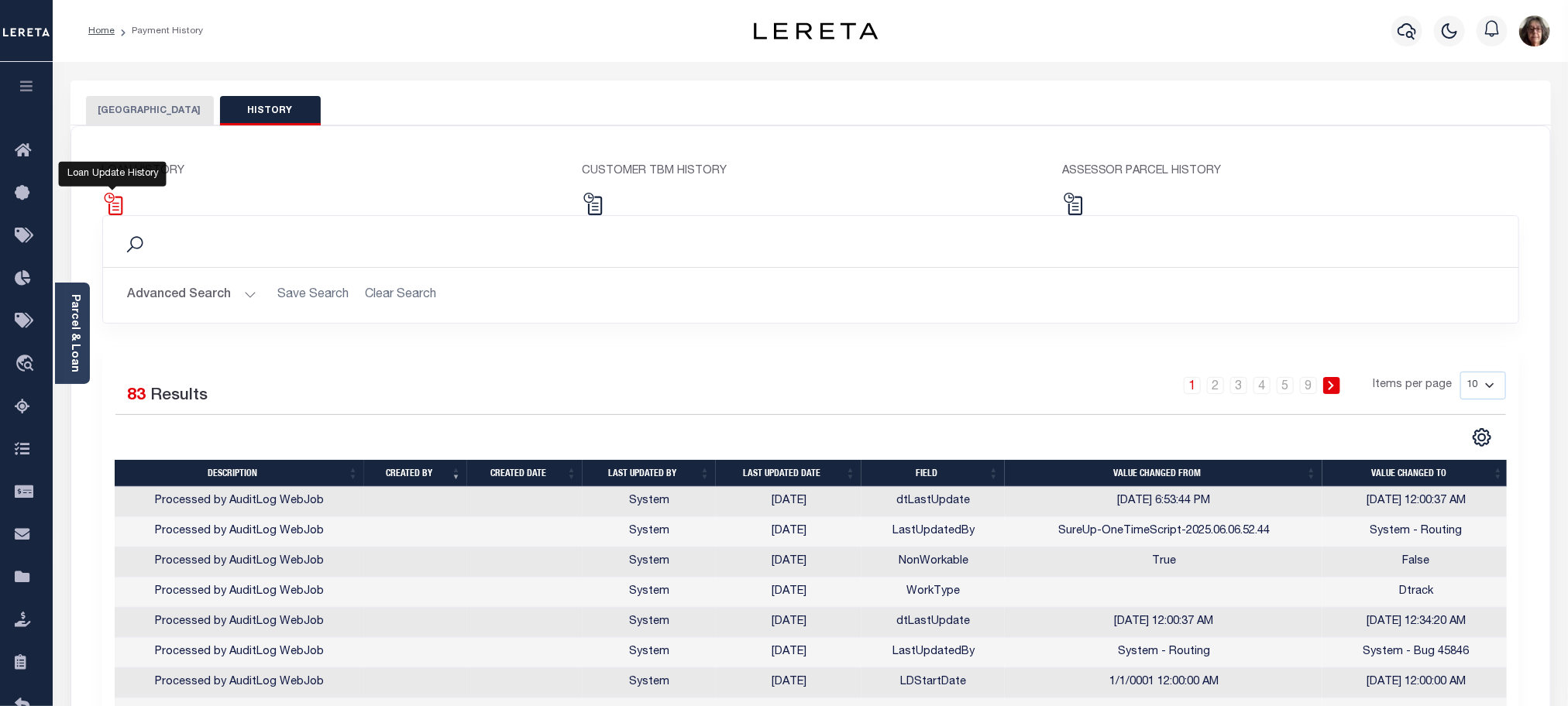
click at [118, 208] on img at bounding box center [113, 204] width 23 height 23
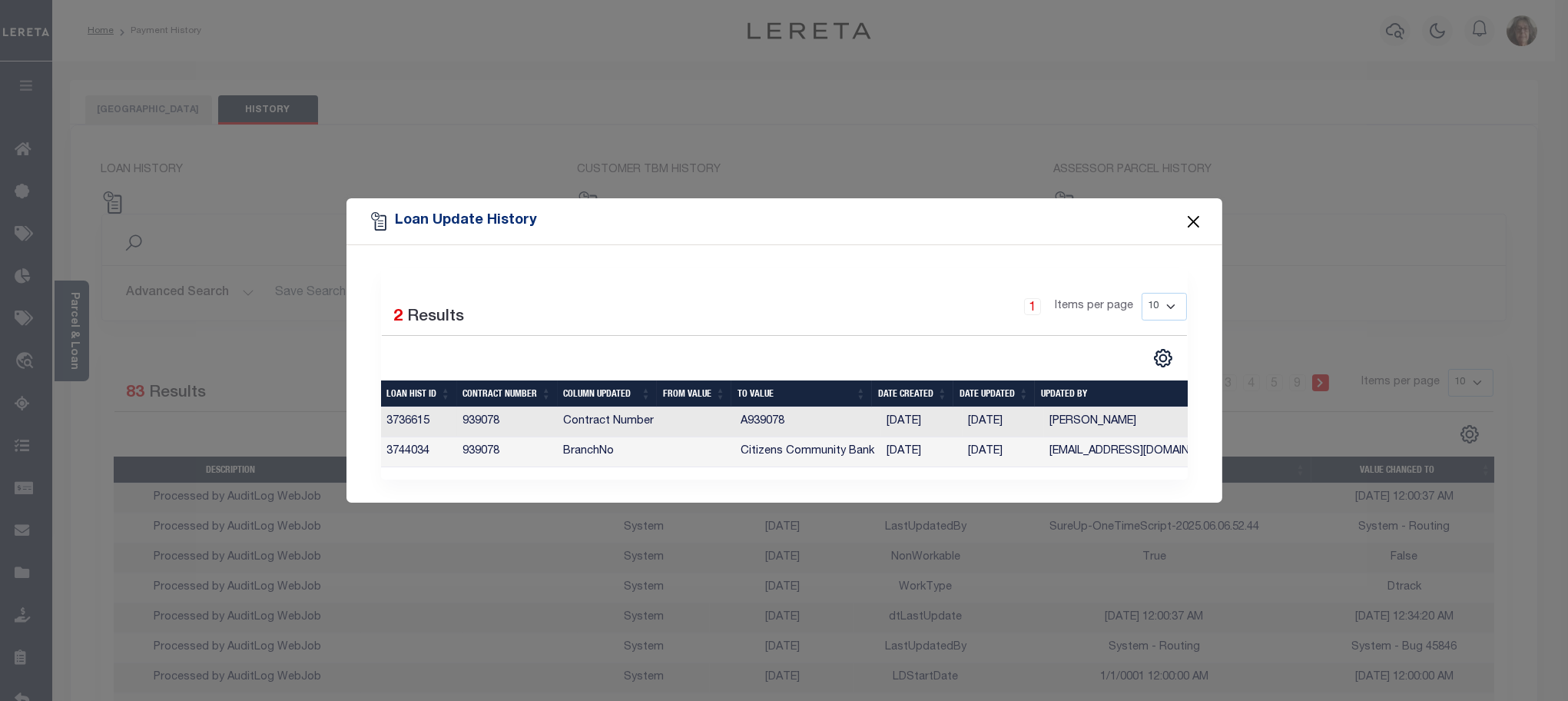
click at [1197, 225] on button "Close" at bounding box center [1193, 221] width 20 height 20
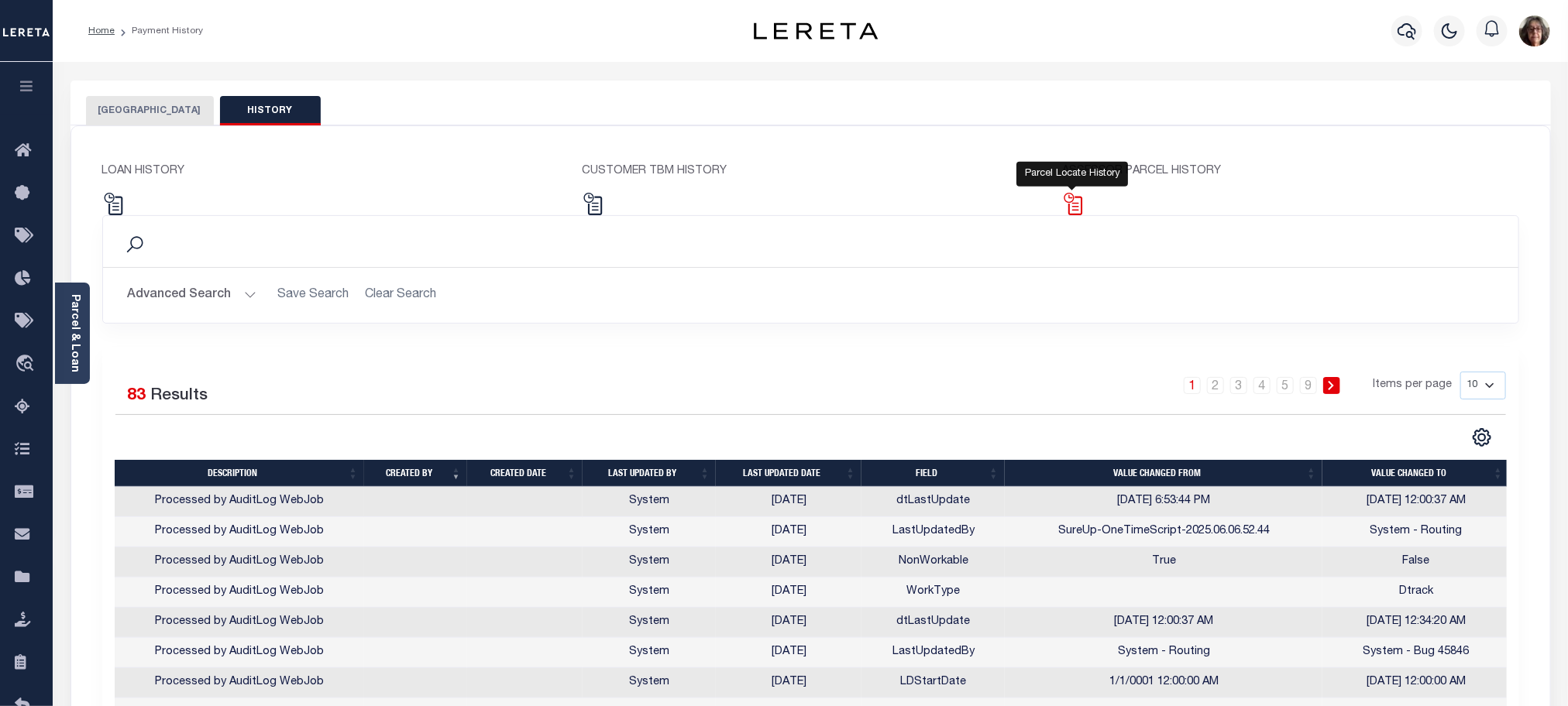
click at [1082, 206] on img at bounding box center [1072, 204] width 23 height 23
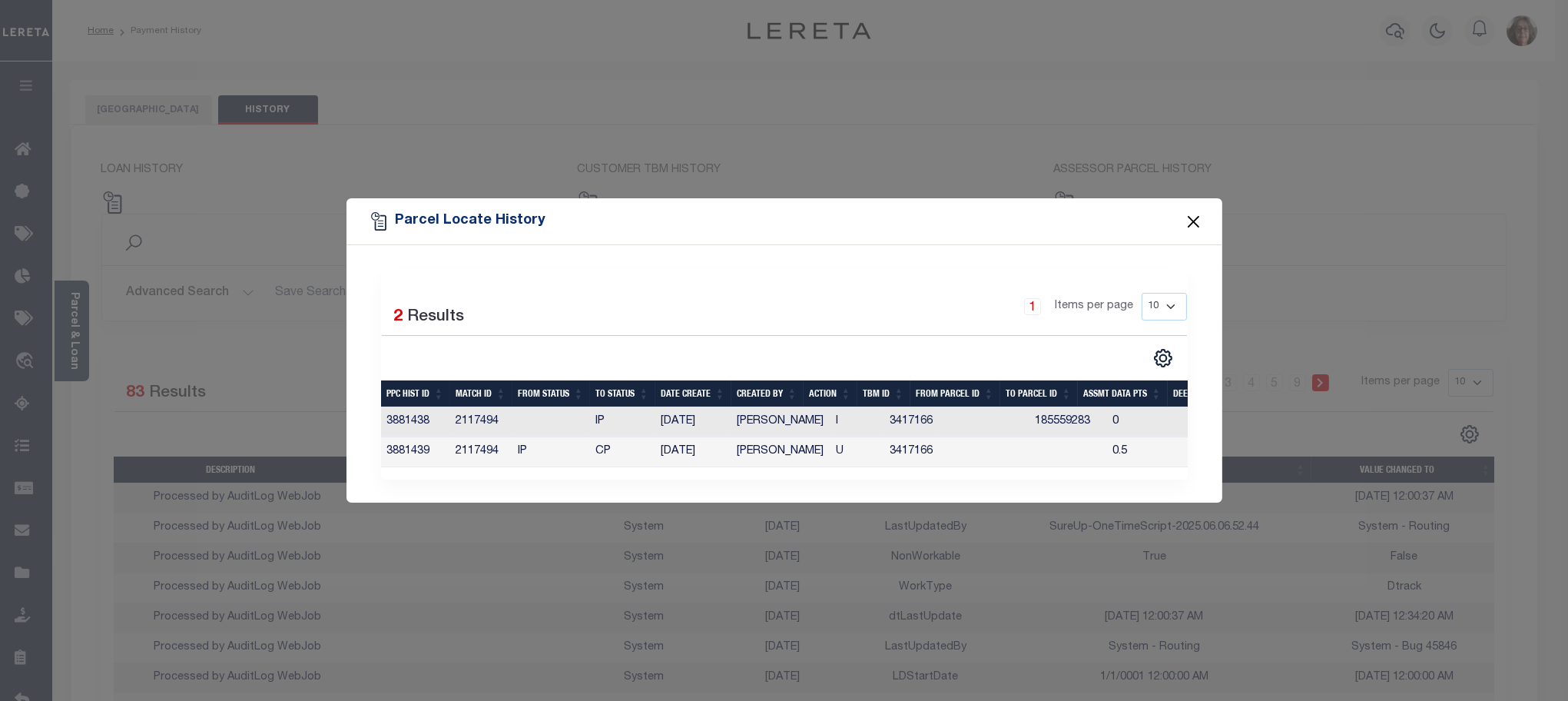
click at [1199, 215] on button "Close" at bounding box center [1193, 221] width 20 height 20
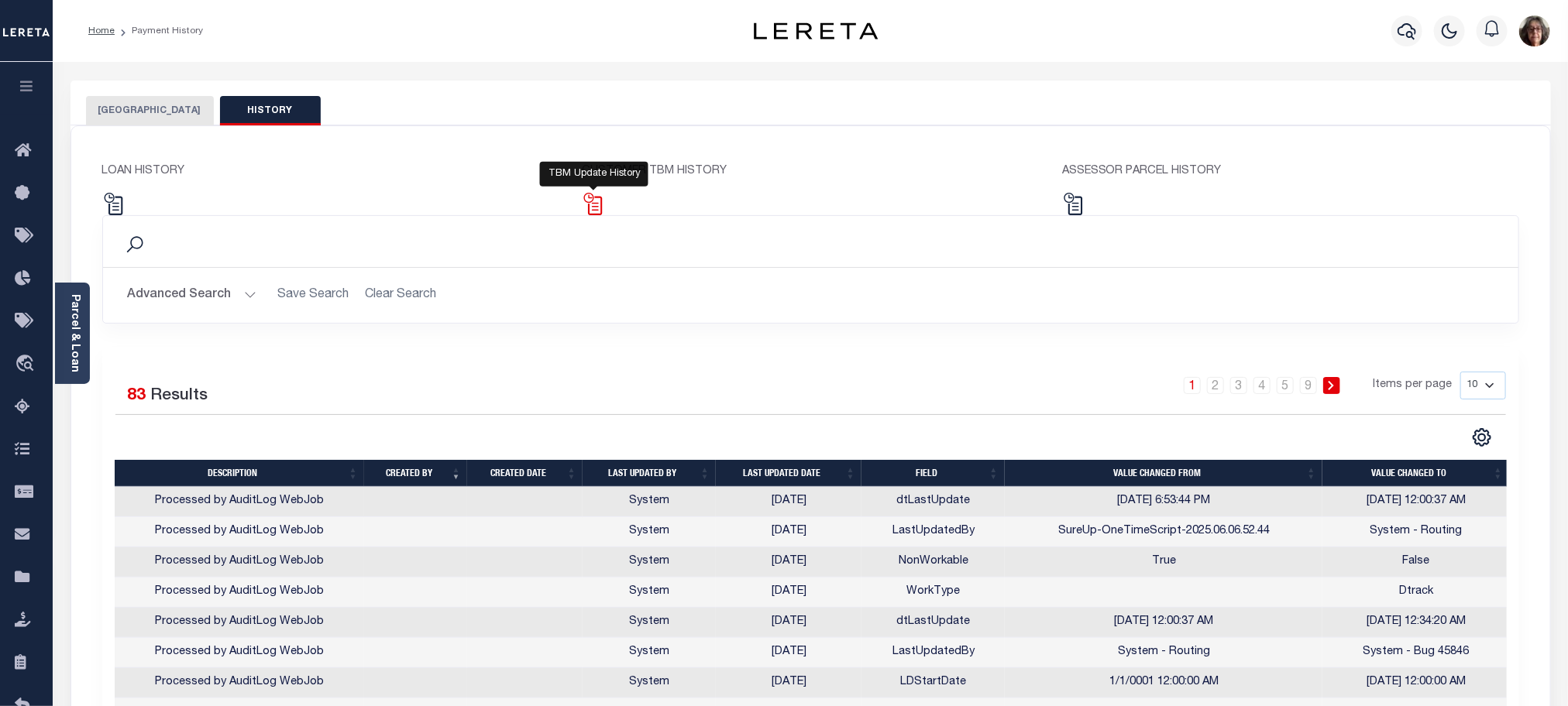
click at [593, 209] on img at bounding box center [593, 204] width 23 height 23
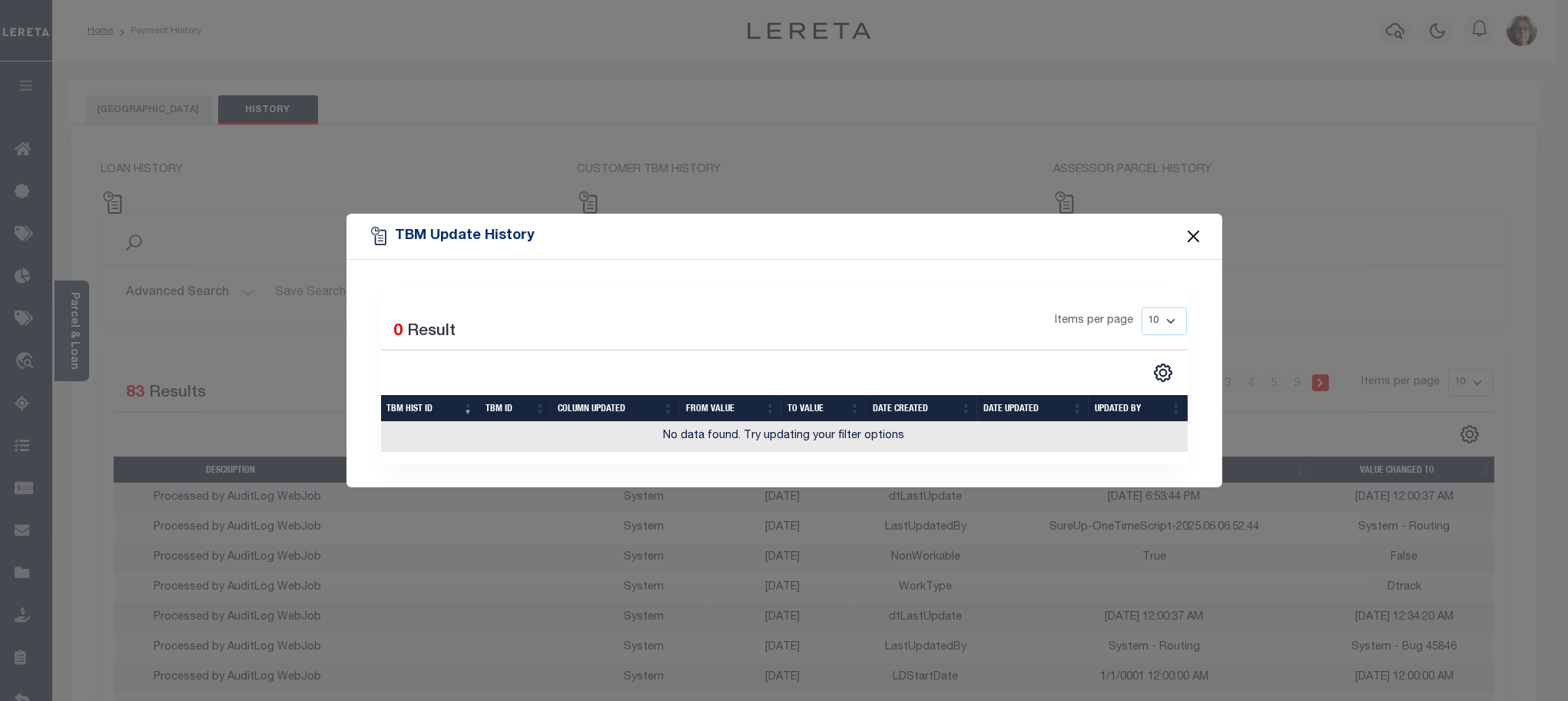
click at [1195, 233] on button "Close" at bounding box center [1193, 236] width 20 height 20
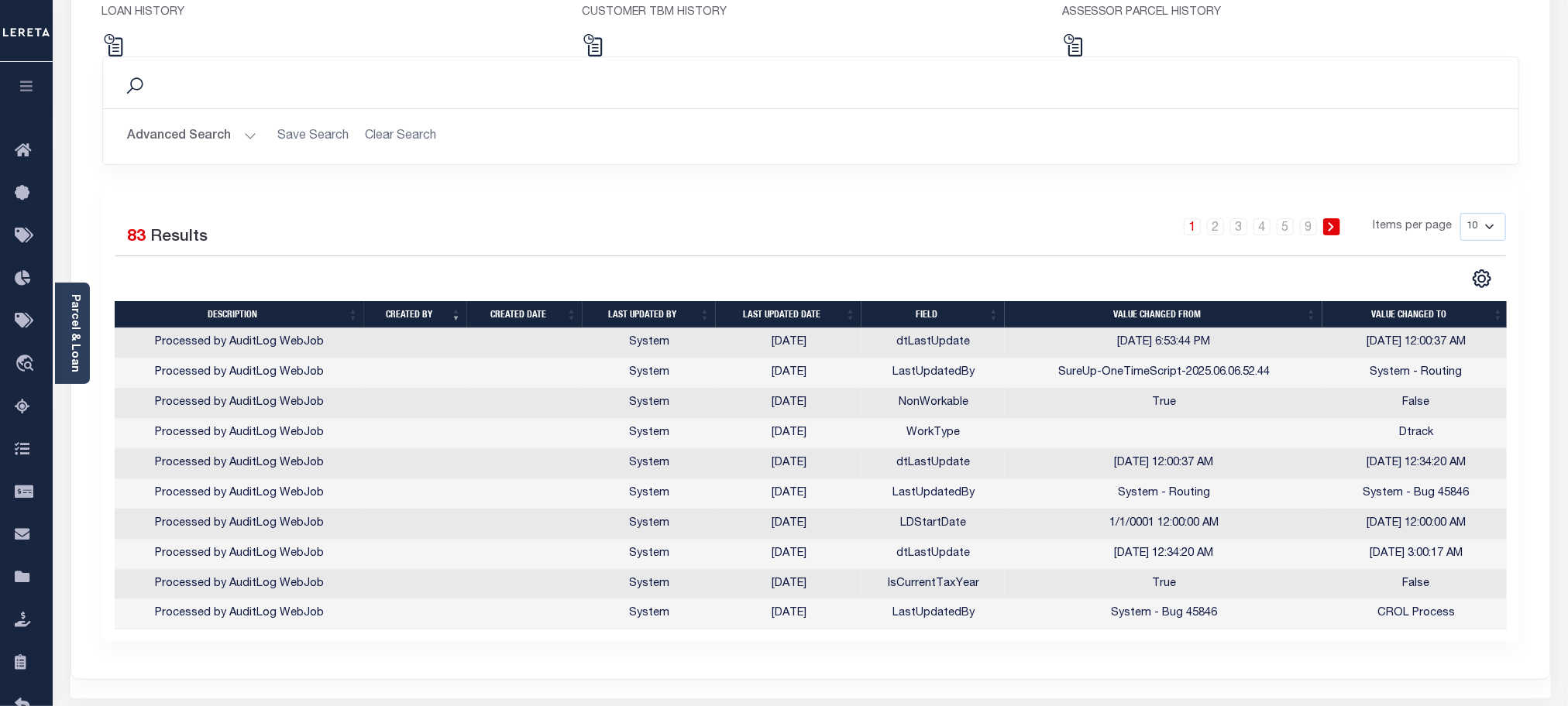
scroll to position [250, 0]
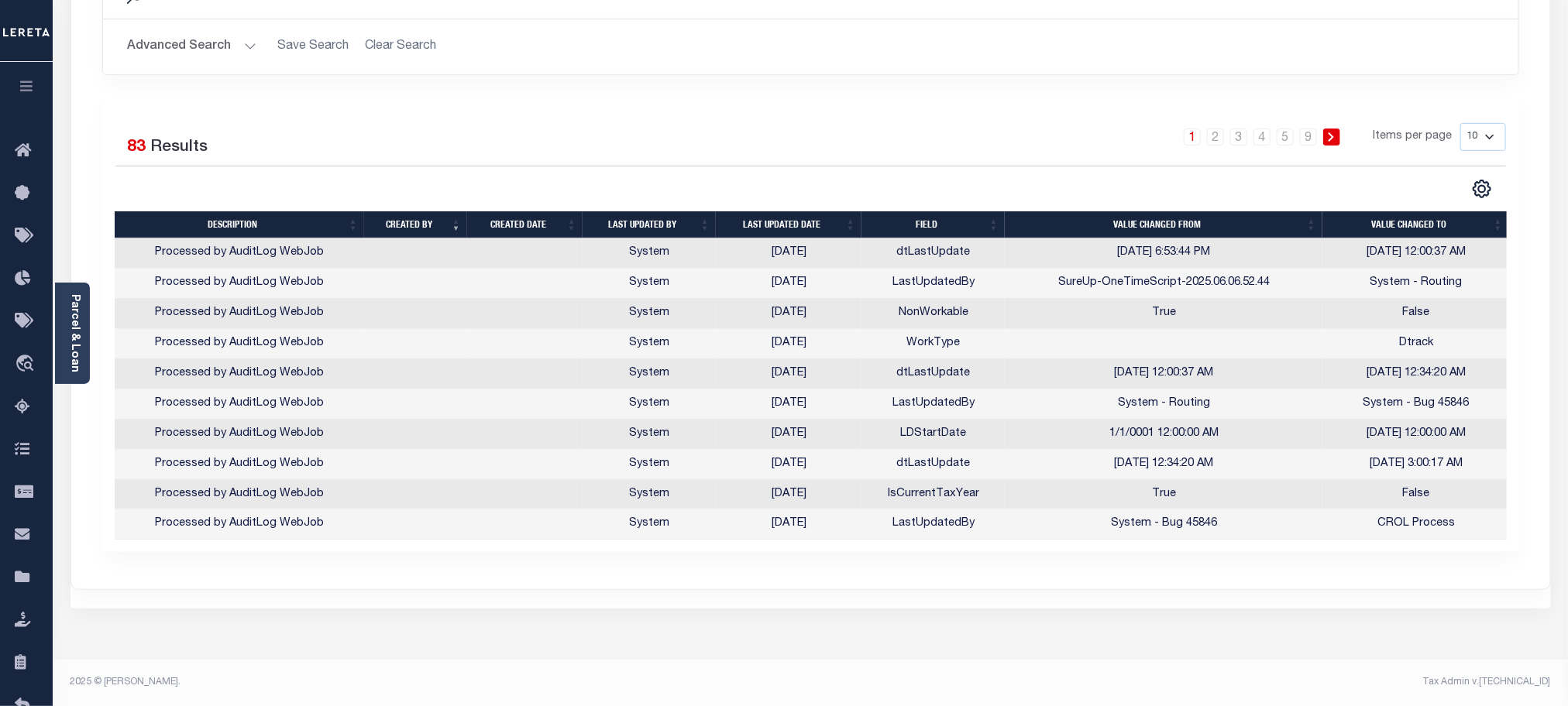
click at [1489, 141] on select "10 25 50 100" at bounding box center [1483, 137] width 46 height 27
select select "100"
click at [1460, 124] on select "10 25 50 100" at bounding box center [1483, 137] width 46 height 27
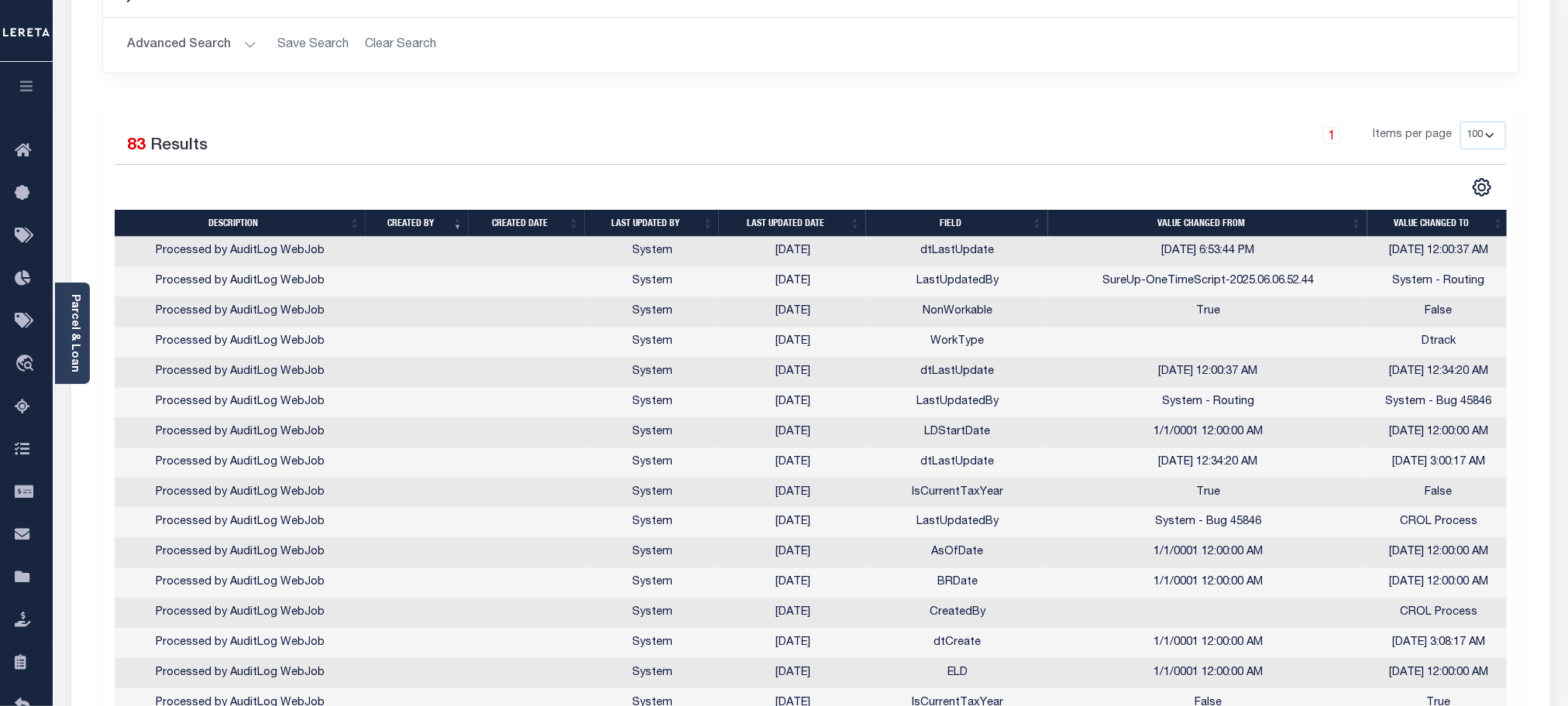
click at [791, 226] on th "Last updated date" at bounding box center [793, 224] width 147 height 27
click at [792, 223] on th "Last updated date" at bounding box center [793, 224] width 147 height 27
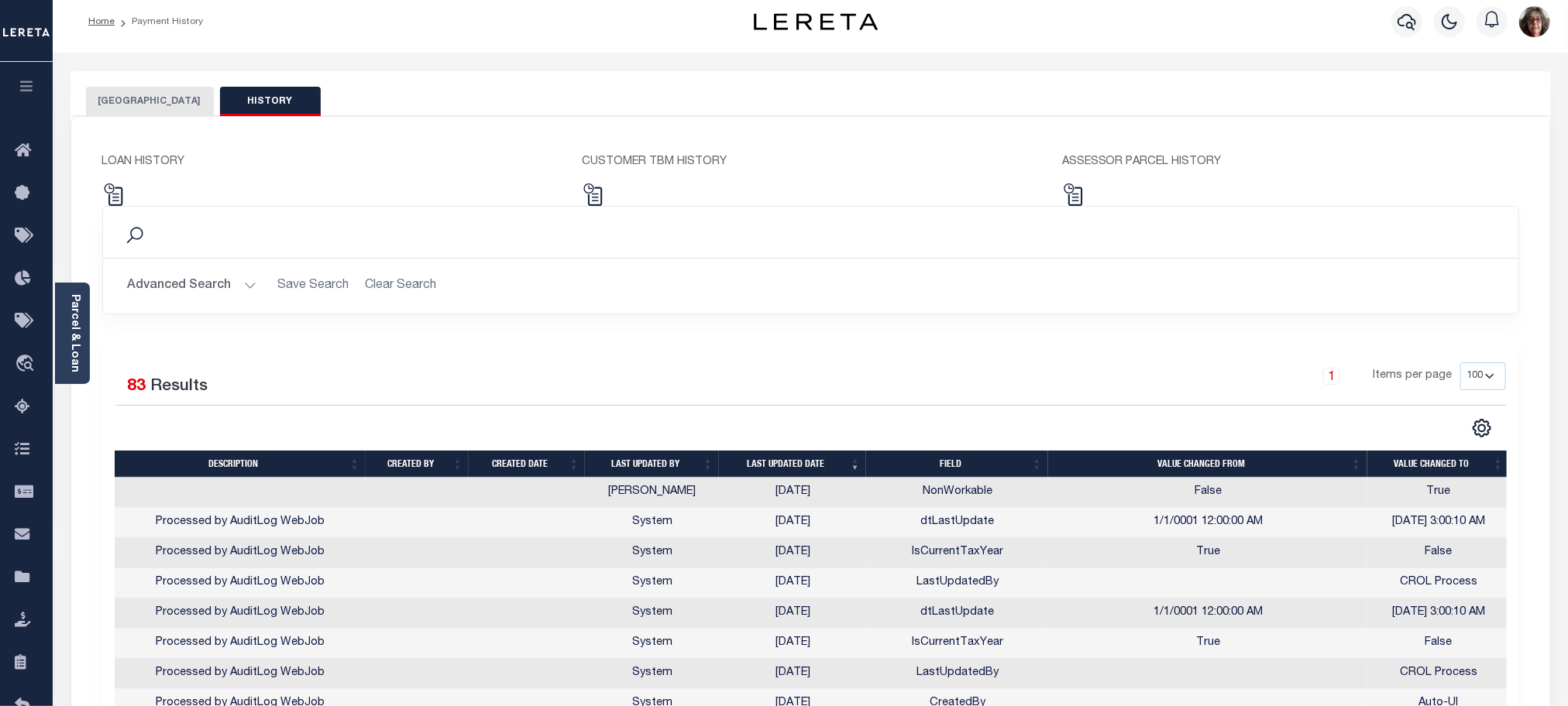
scroll to position [0, 0]
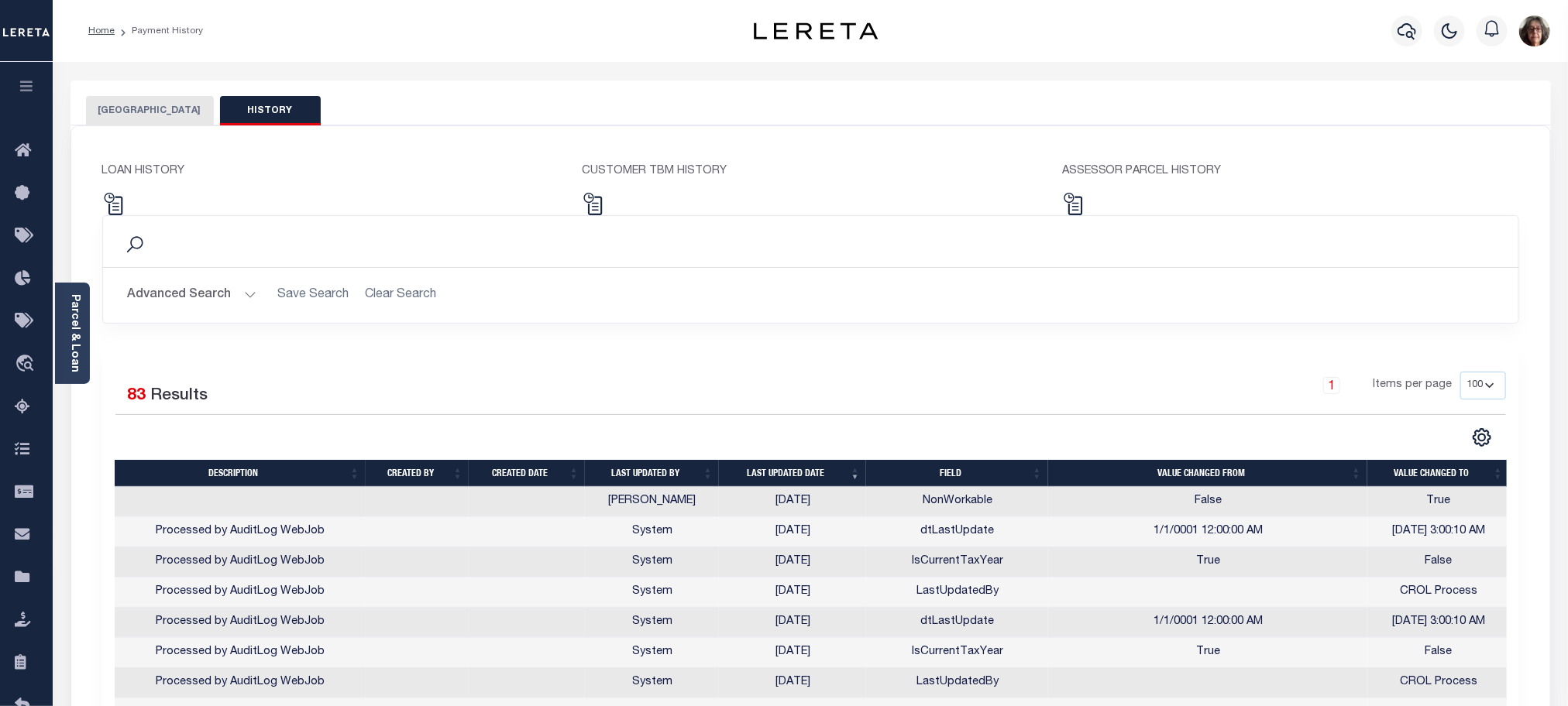
click at [133, 114] on button "[GEOGRAPHIC_DATA]" at bounding box center [150, 111] width 128 height 29
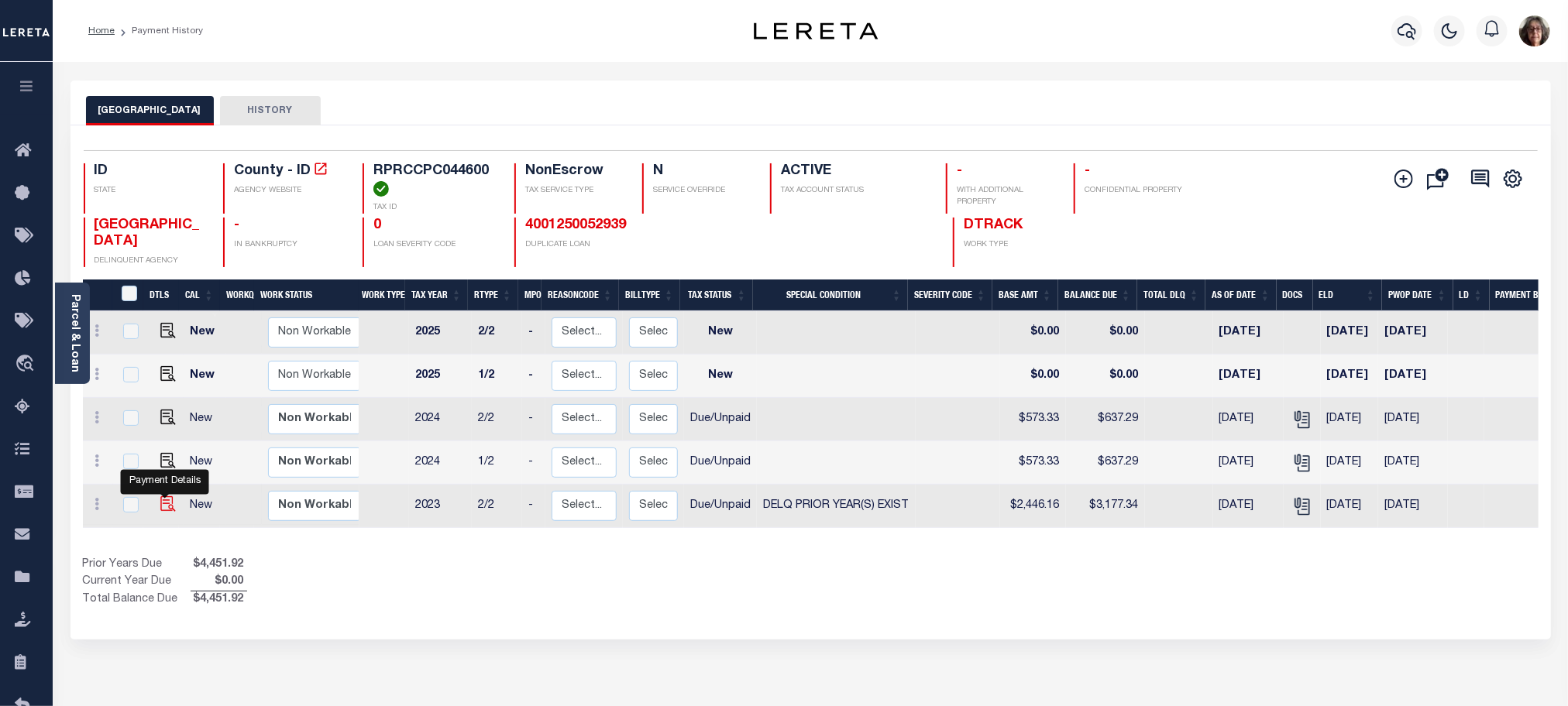
click at [160, 507] on img "" at bounding box center [168, 504] width 16 height 16
checkbox input "true"
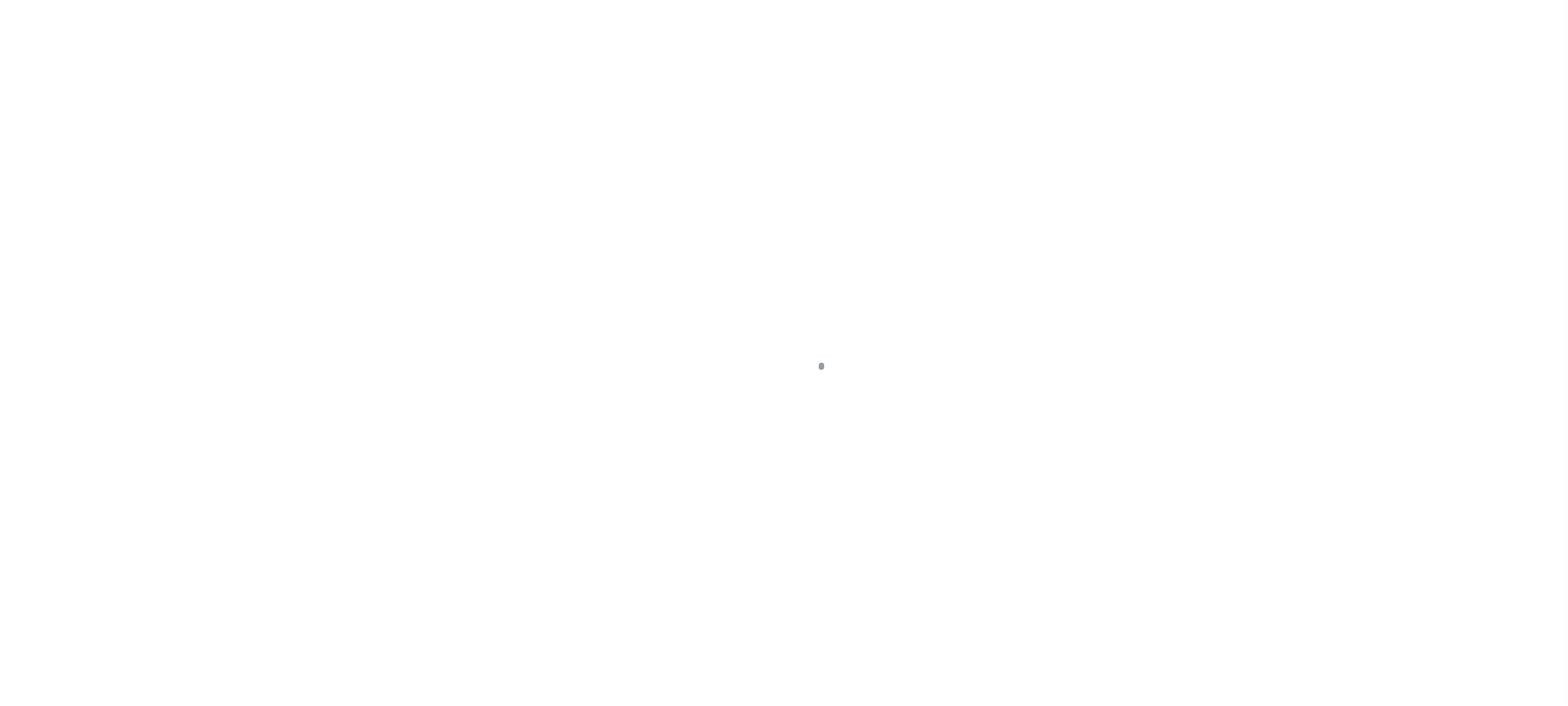
select select "DUE"
select select "18"
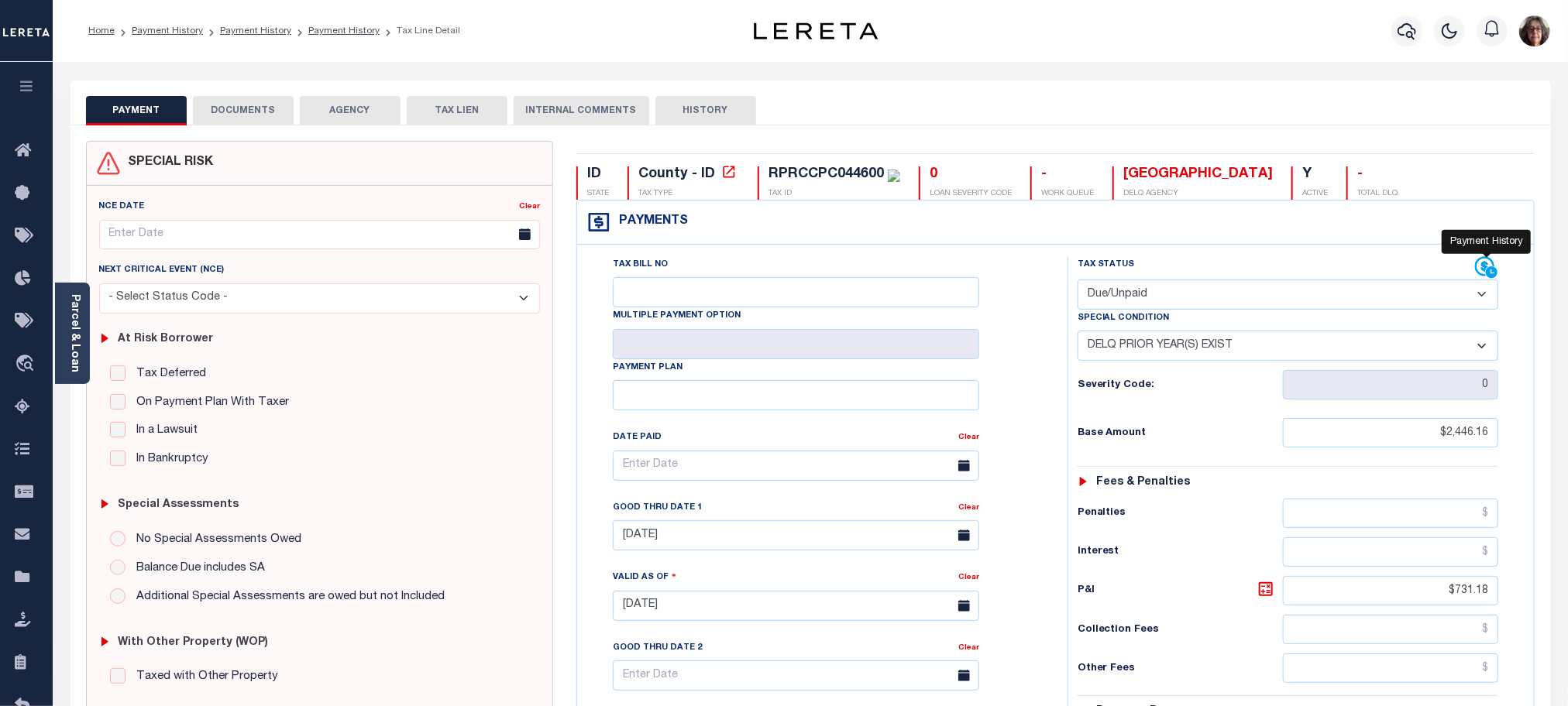
click at [1480, 267] on icon at bounding box center [1487, 268] width 24 height 24
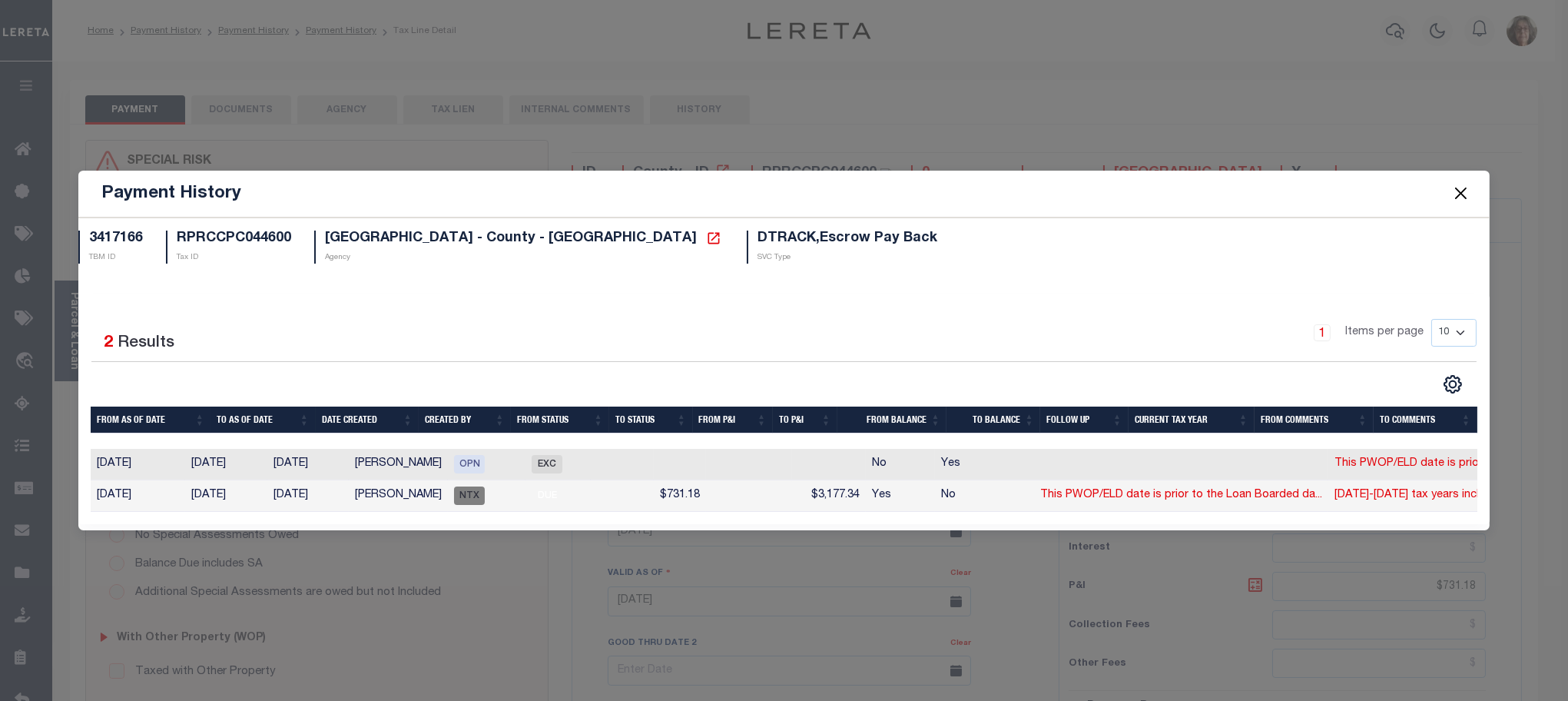
click at [1456, 185] on button "Close" at bounding box center [1461, 194] width 20 height 20
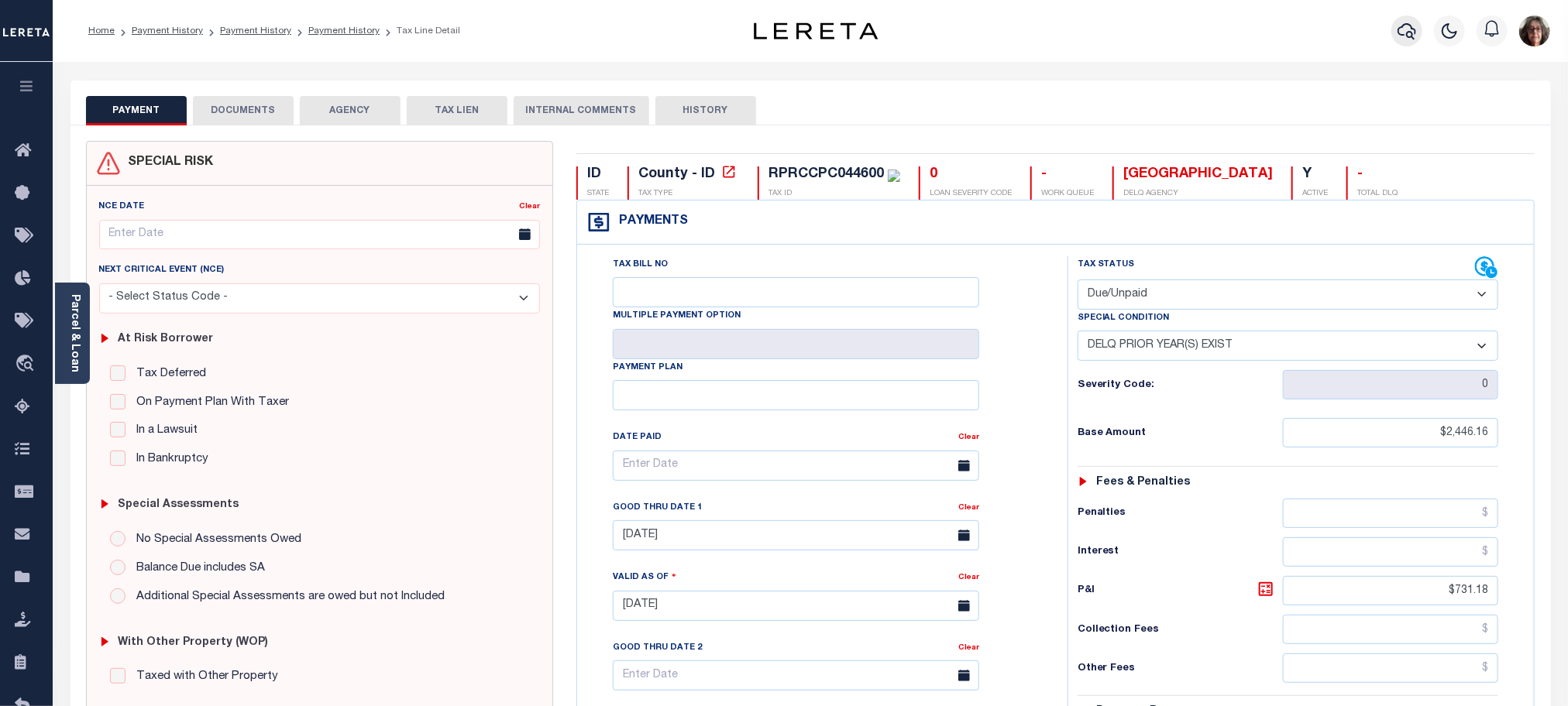
click at [1407, 32] on icon "button" at bounding box center [1406, 30] width 19 height 19
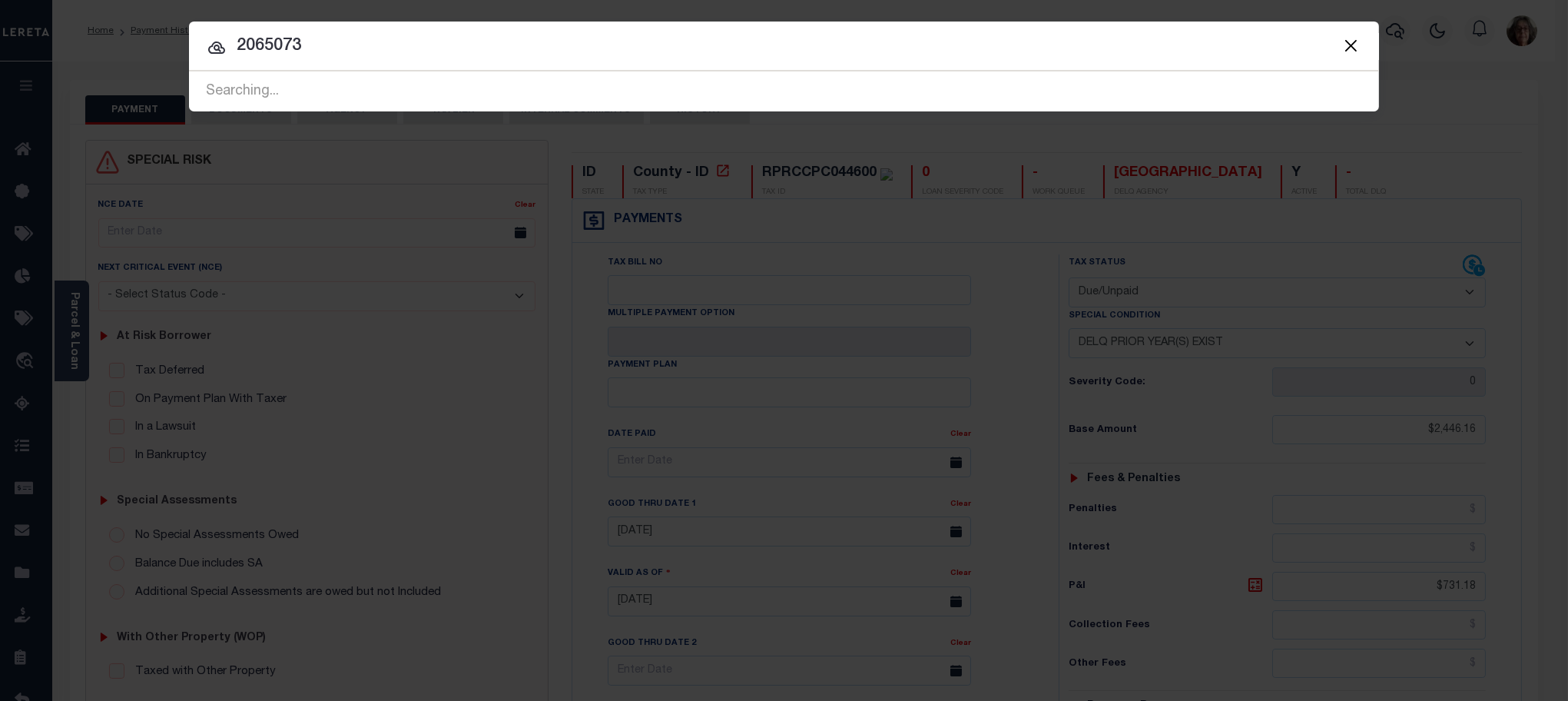
type input "2065073"
click at [1349, 44] on button "Close" at bounding box center [1351, 45] width 20 height 20
